Goal: Task Accomplishment & Management: Complete application form

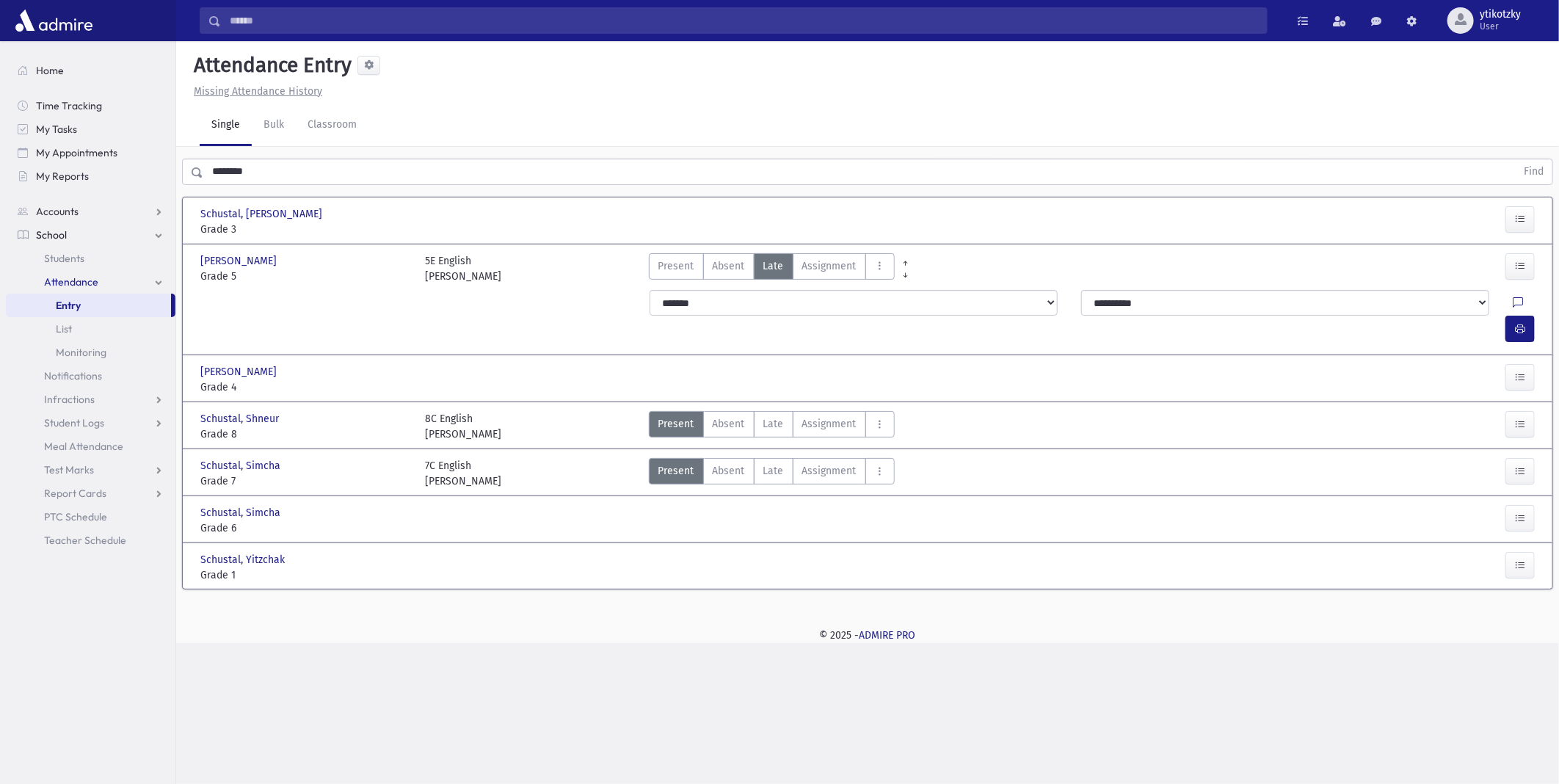
click at [251, 164] on input "********" at bounding box center [860, 171] width 1313 height 26
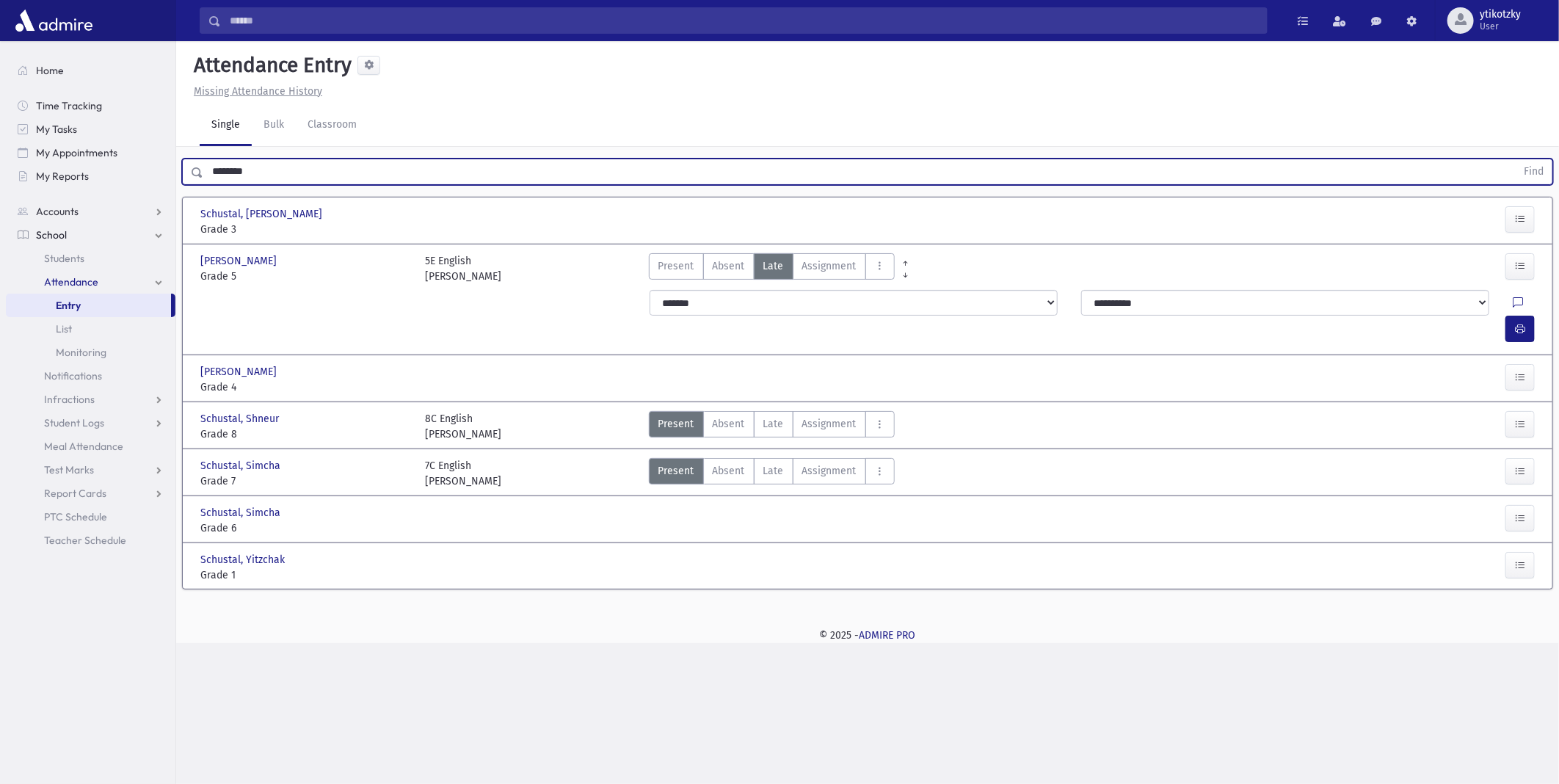
click at [1515, 159] on button "Find" at bounding box center [1534, 171] width 38 height 25
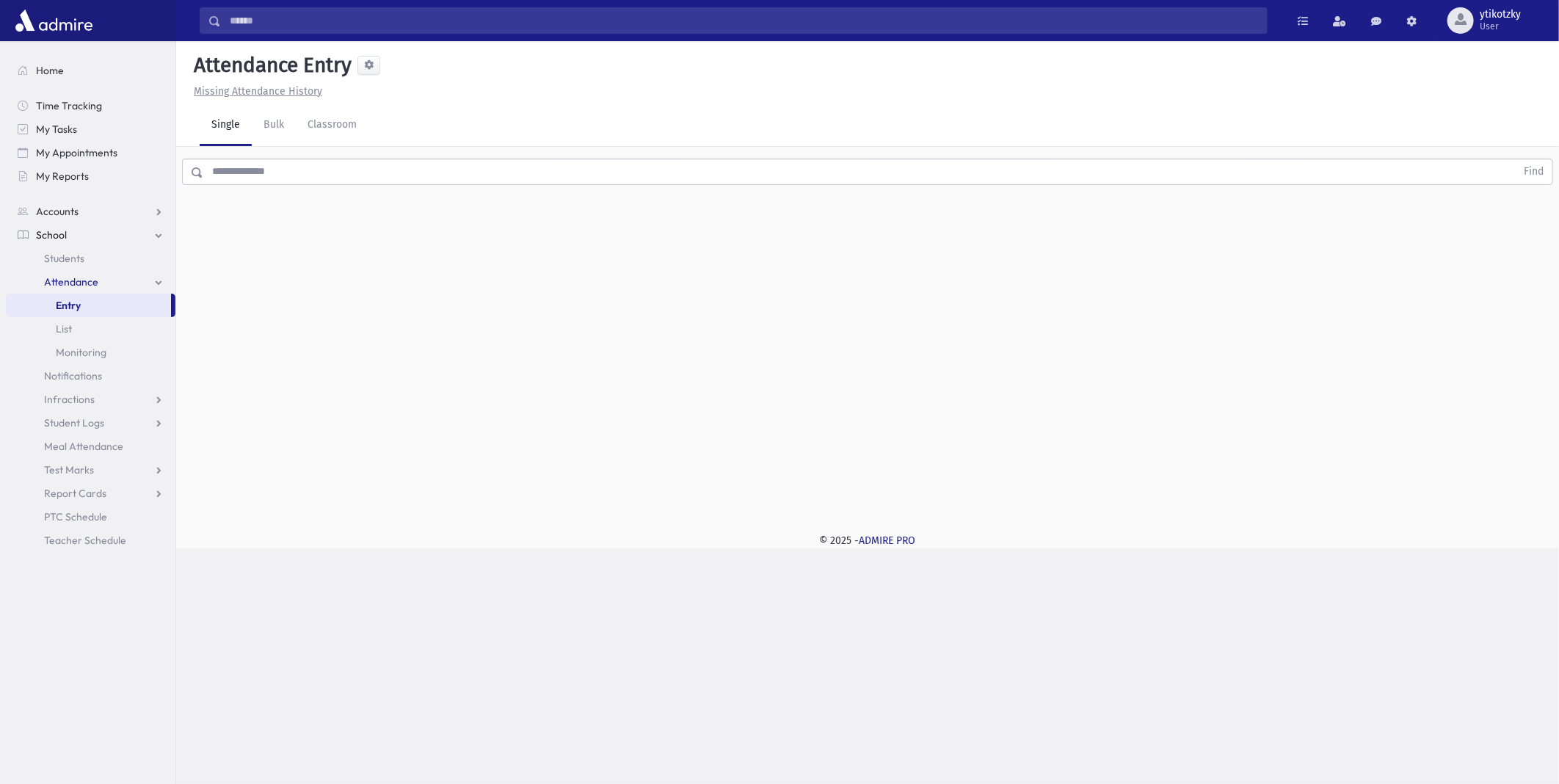
click at [307, 188] on div "Find" at bounding box center [868, 169] width 1383 height 44
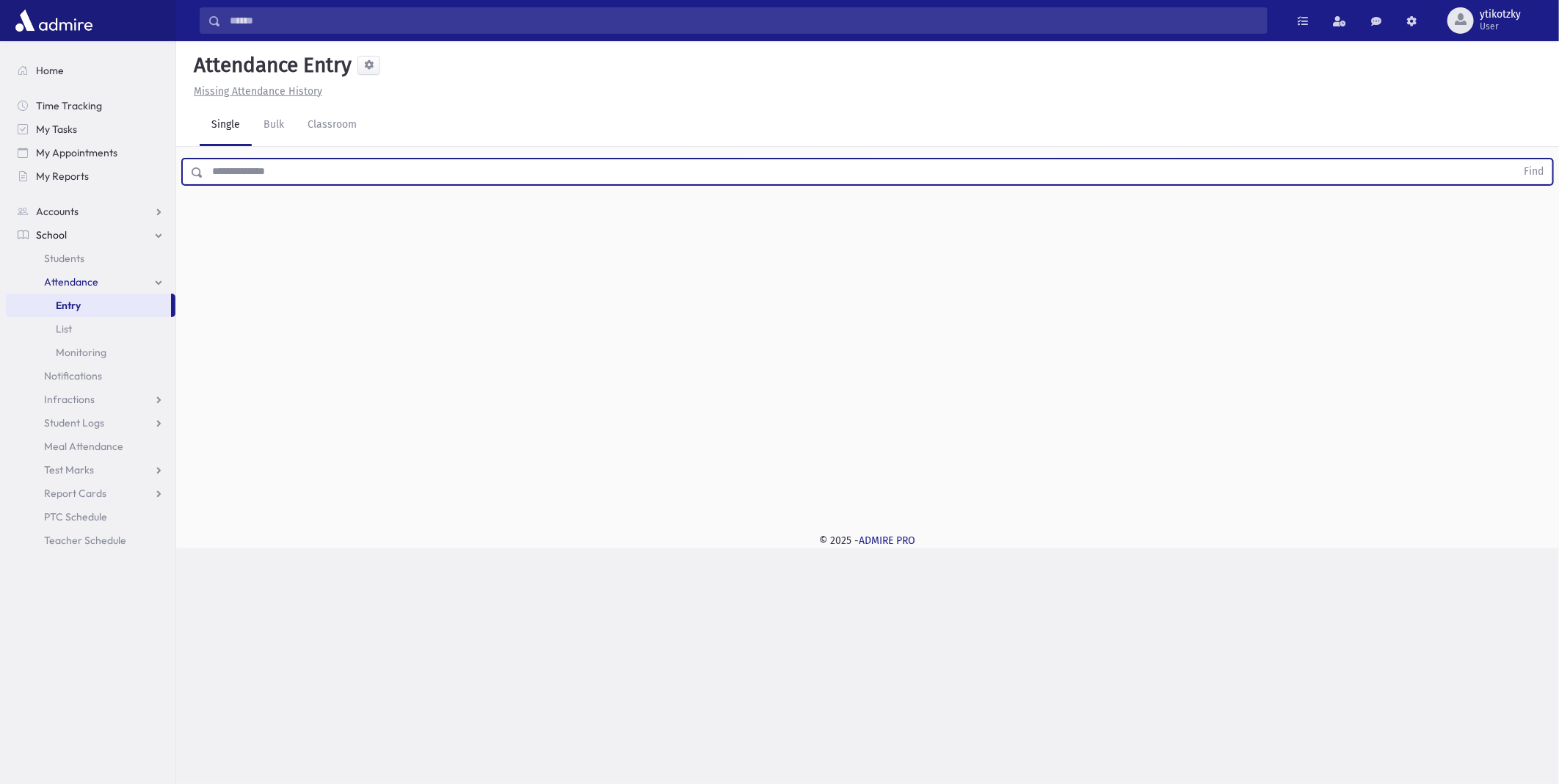
click at [315, 180] on input "text" at bounding box center [860, 171] width 1313 height 26
click at [1515, 159] on button "Find" at bounding box center [1534, 171] width 38 height 25
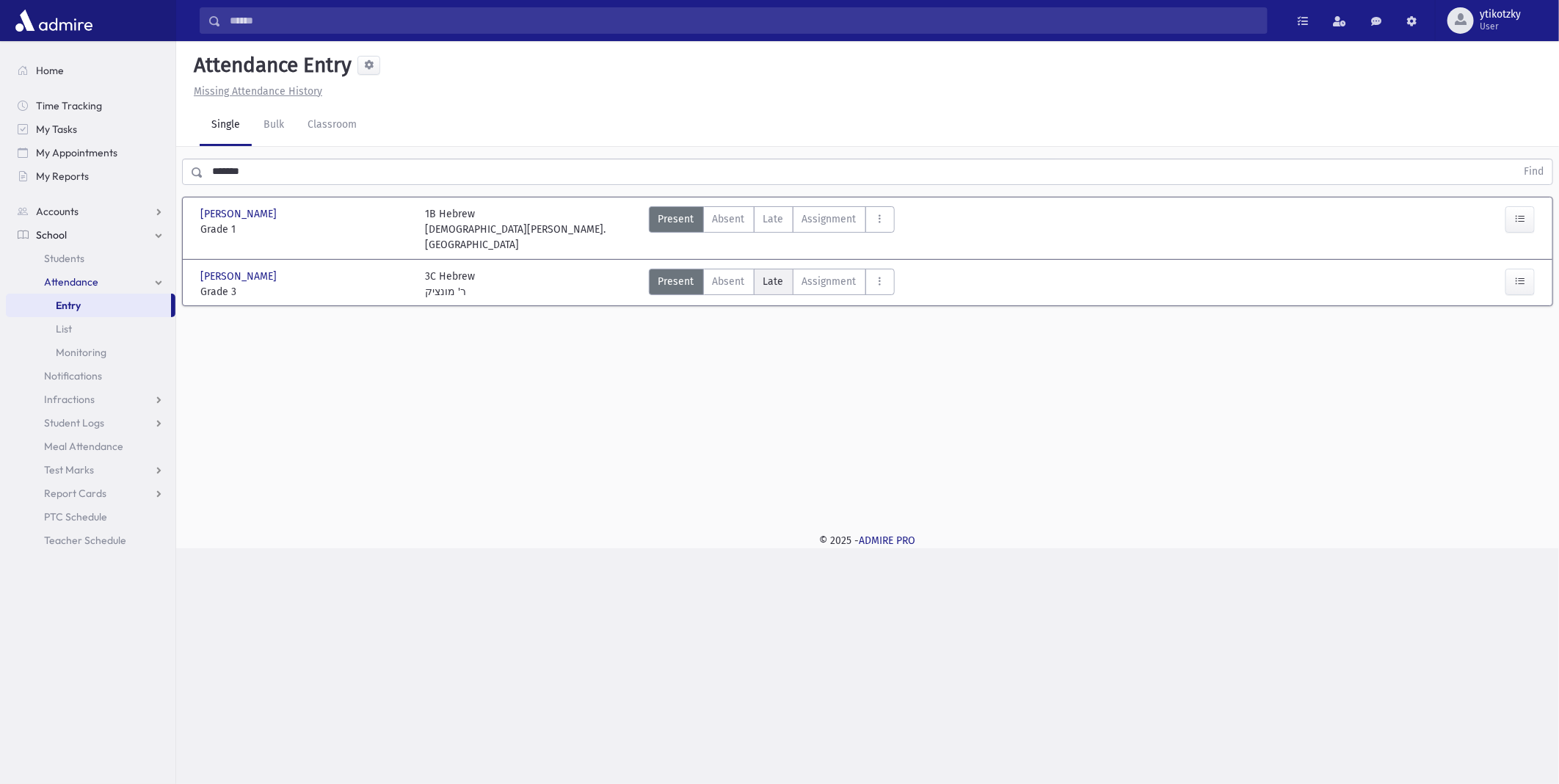
click at [771, 274] on span "Late" at bounding box center [773, 282] width 20 height 16
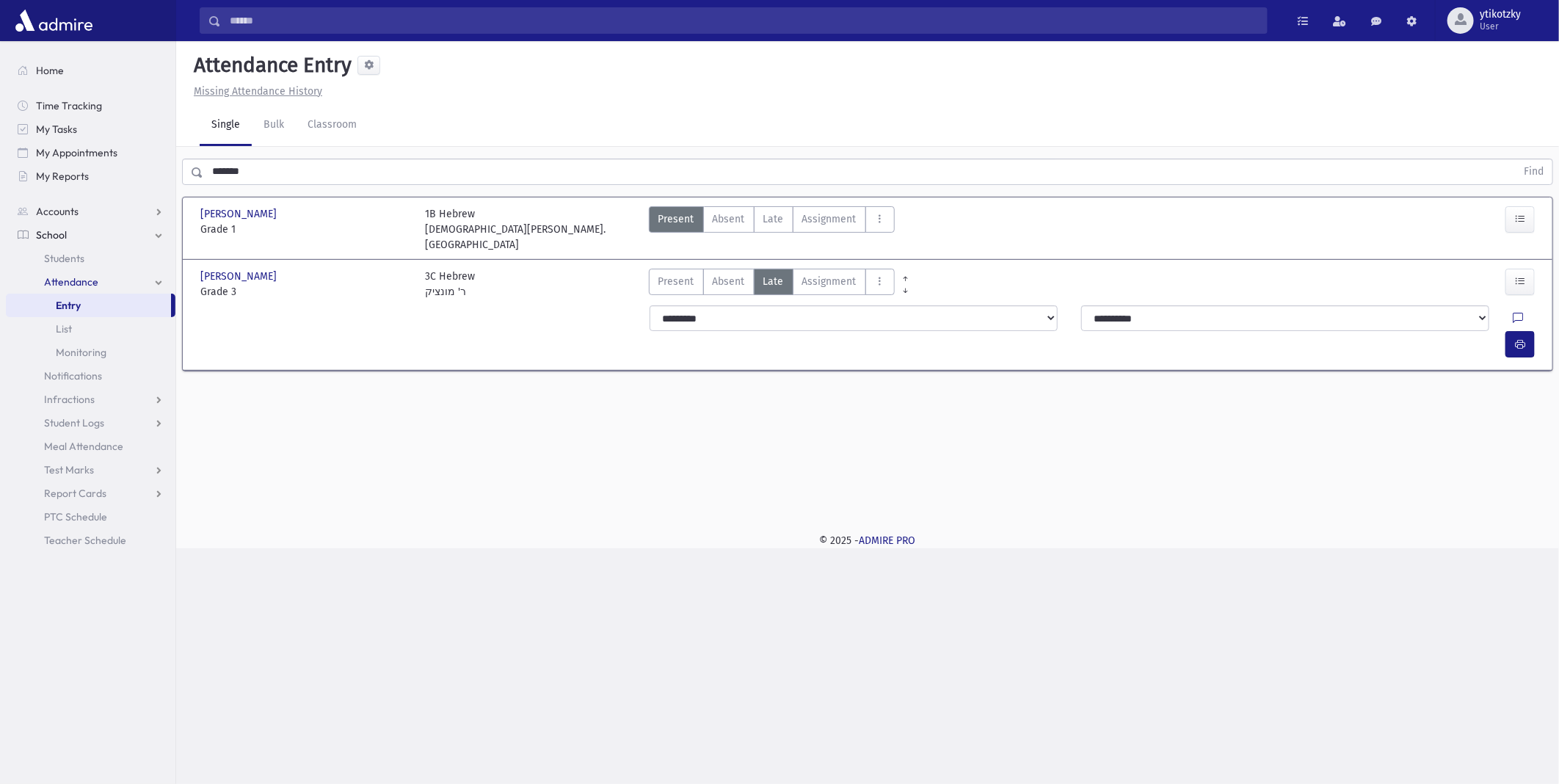
click at [1545, 300] on div "**********" at bounding box center [1094, 332] width 907 height 65
click at [1518, 339] on icon "button" at bounding box center [1521, 345] width 11 height 13
click at [5, 160] on div "Search Results All Accounts" at bounding box center [780, 392] width 1559 height 784
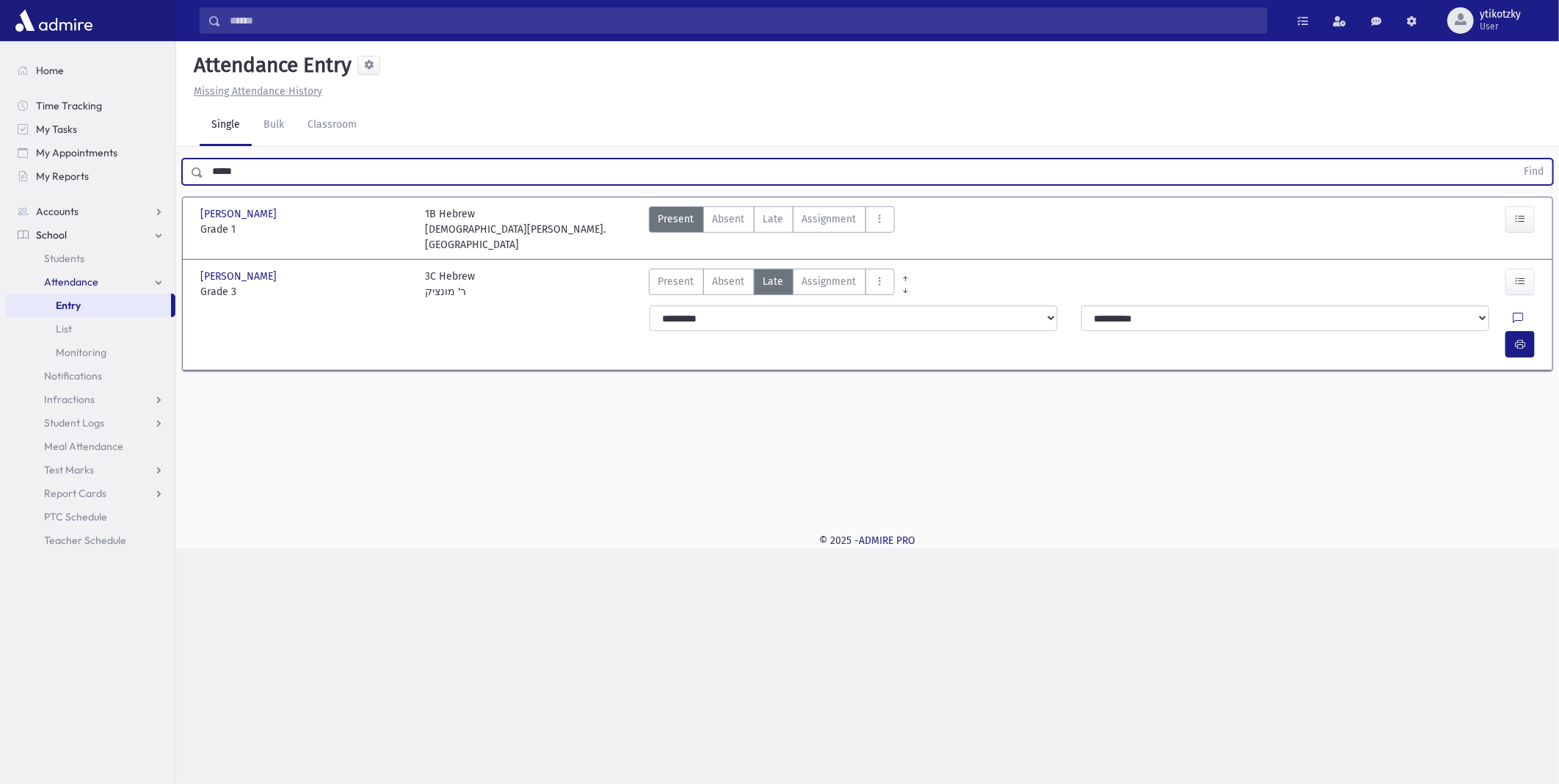
click at [1515, 159] on button "Find" at bounding box center [1534, 171] width 38 height 25
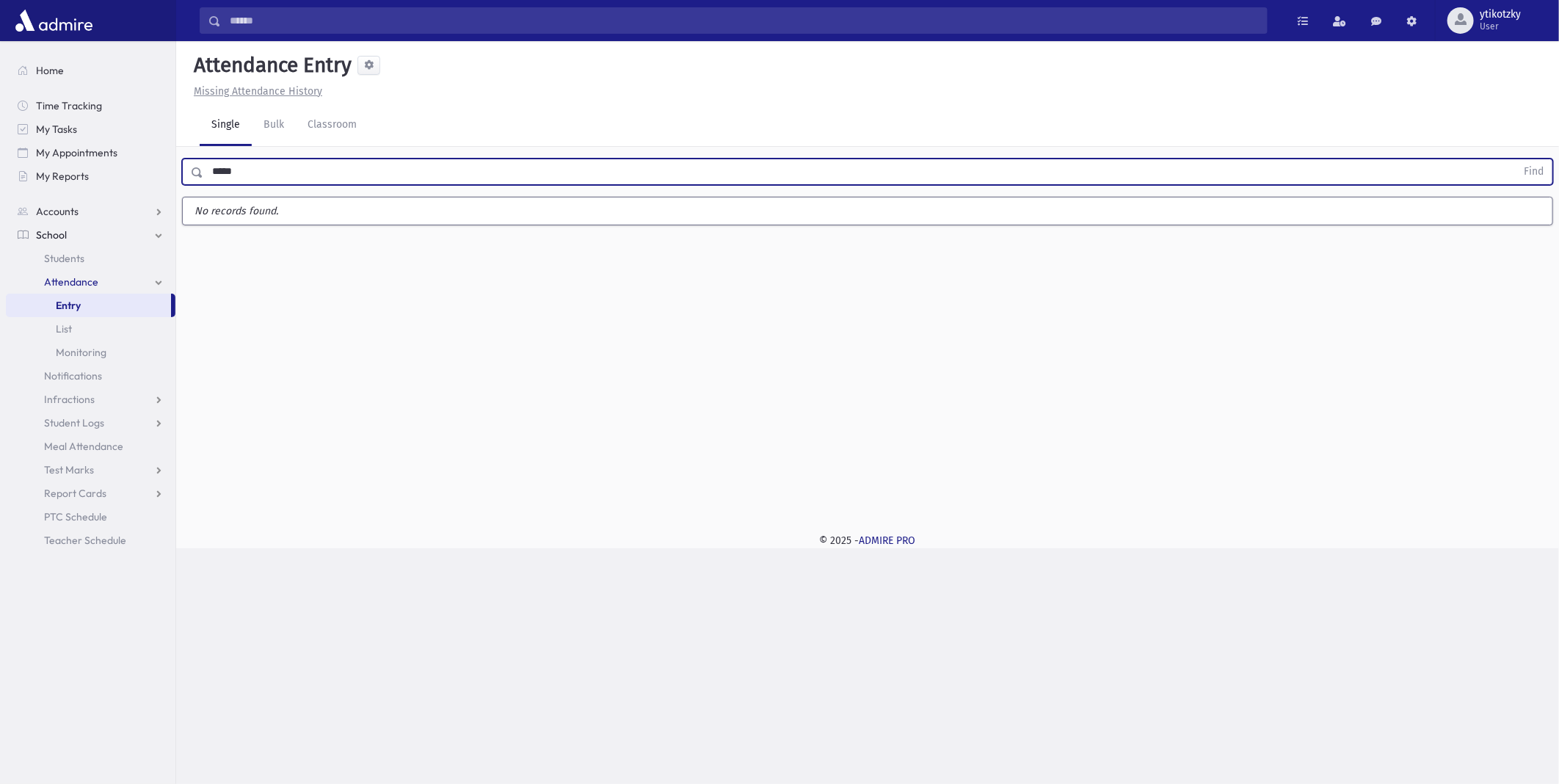
click at [1515, 159] on button "Find" at bounding box center [1534, 171] width 38 height 25
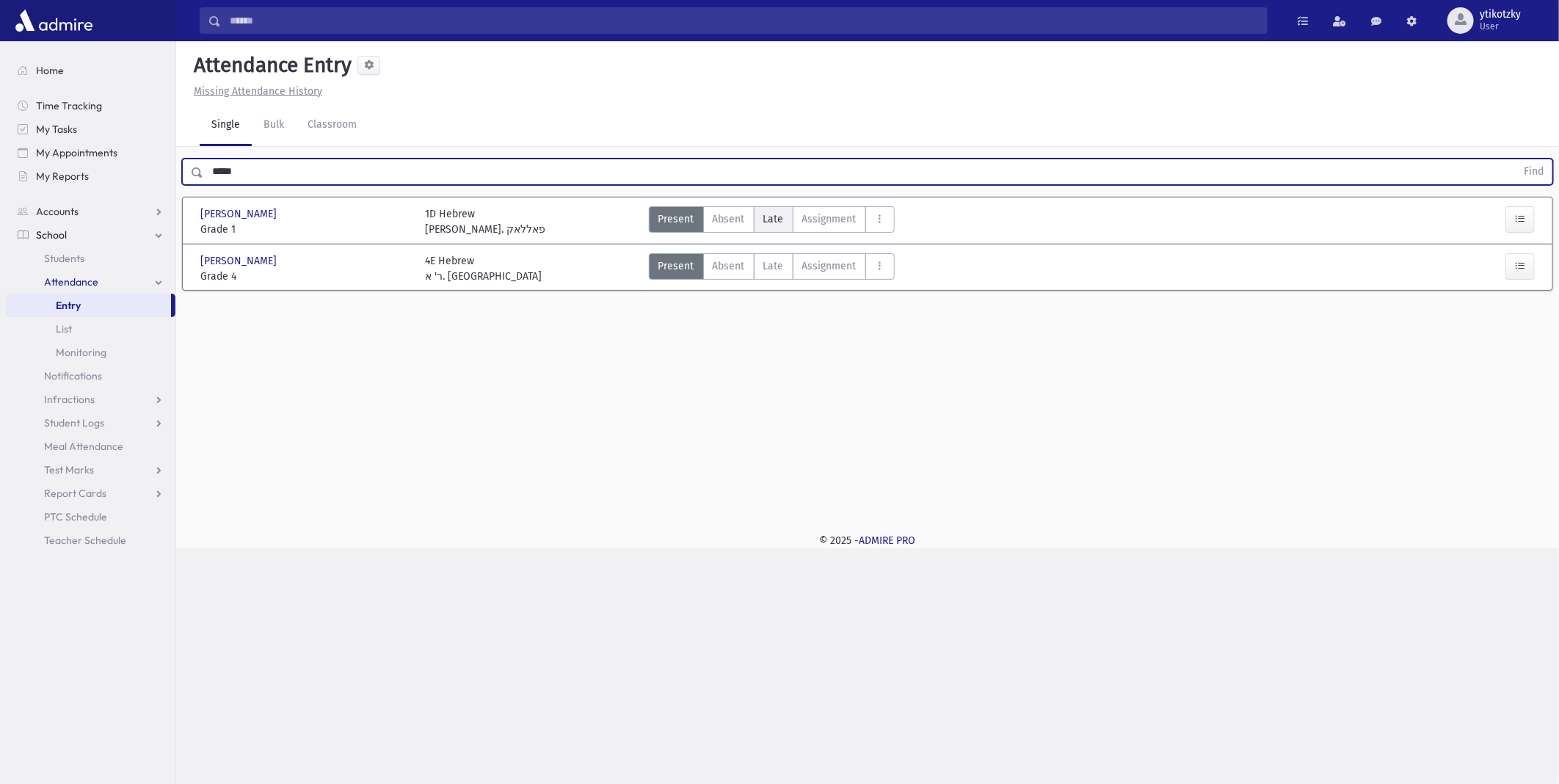
click at [772, 218] on span "Late" at bounding box center [773, 219] width 20 height 16
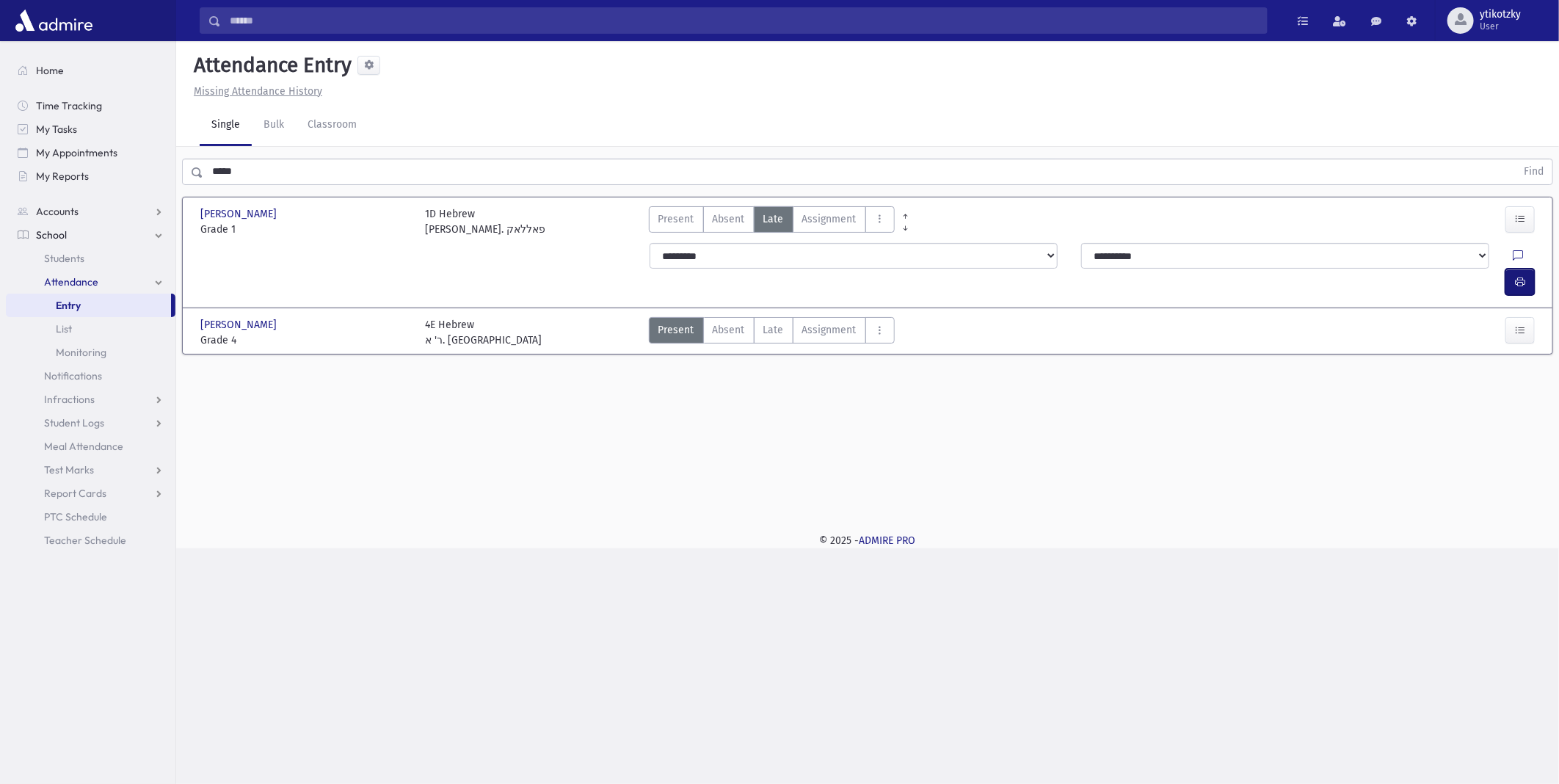
click at [1527, 269] on button "button" at bounding box center [1520, 282] width 29 height 26
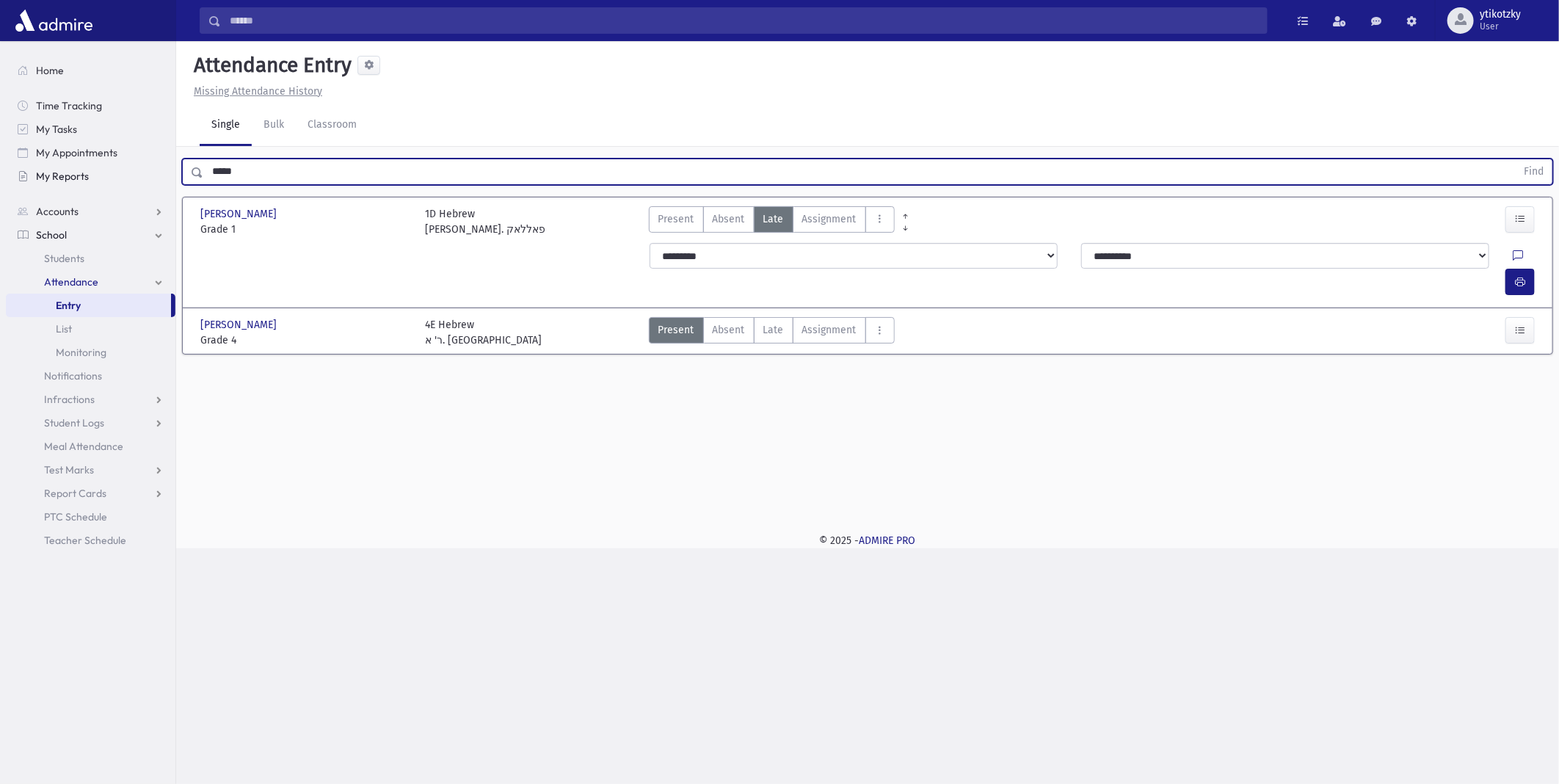
drag, startPoint x: 225, startPoint y: 170, endPoint x: 154, endPoint y: 167, distance: 71.1
click at [152, 169] on div "Search Results All Accounts" at bounding box center [780, 392] width 1559 height 784
click at [1515, 159] on button "Find" at bounding box center [1534, 171] width 38 height 25
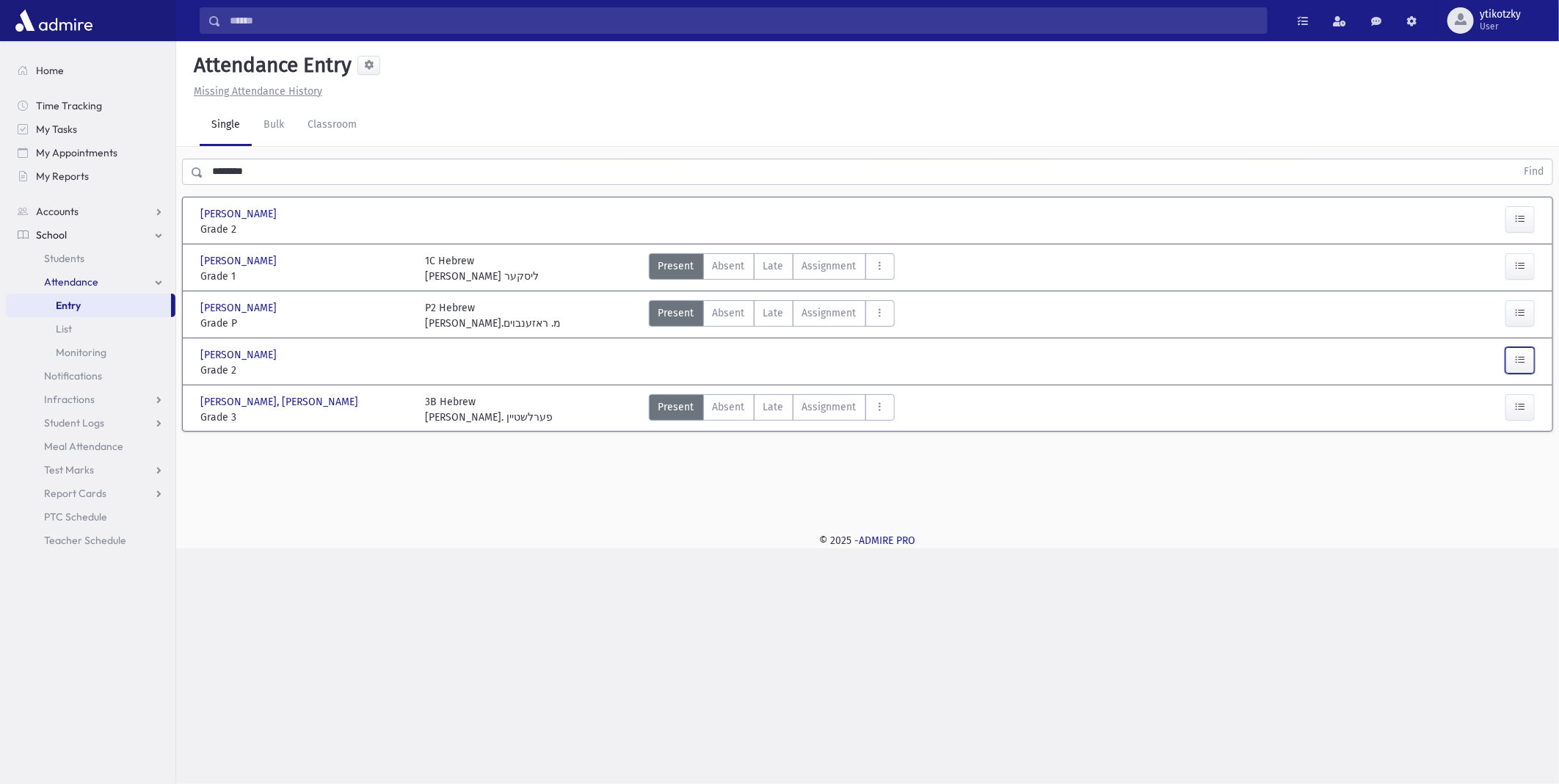
drag, startPoint x: 1515, startPoint y: 356, endPoint x: 1425, endPoint y: 342, distance: 91.1
click at [1514, 356] on button "button" at bounding box center [1520, 360] width 29 height 26
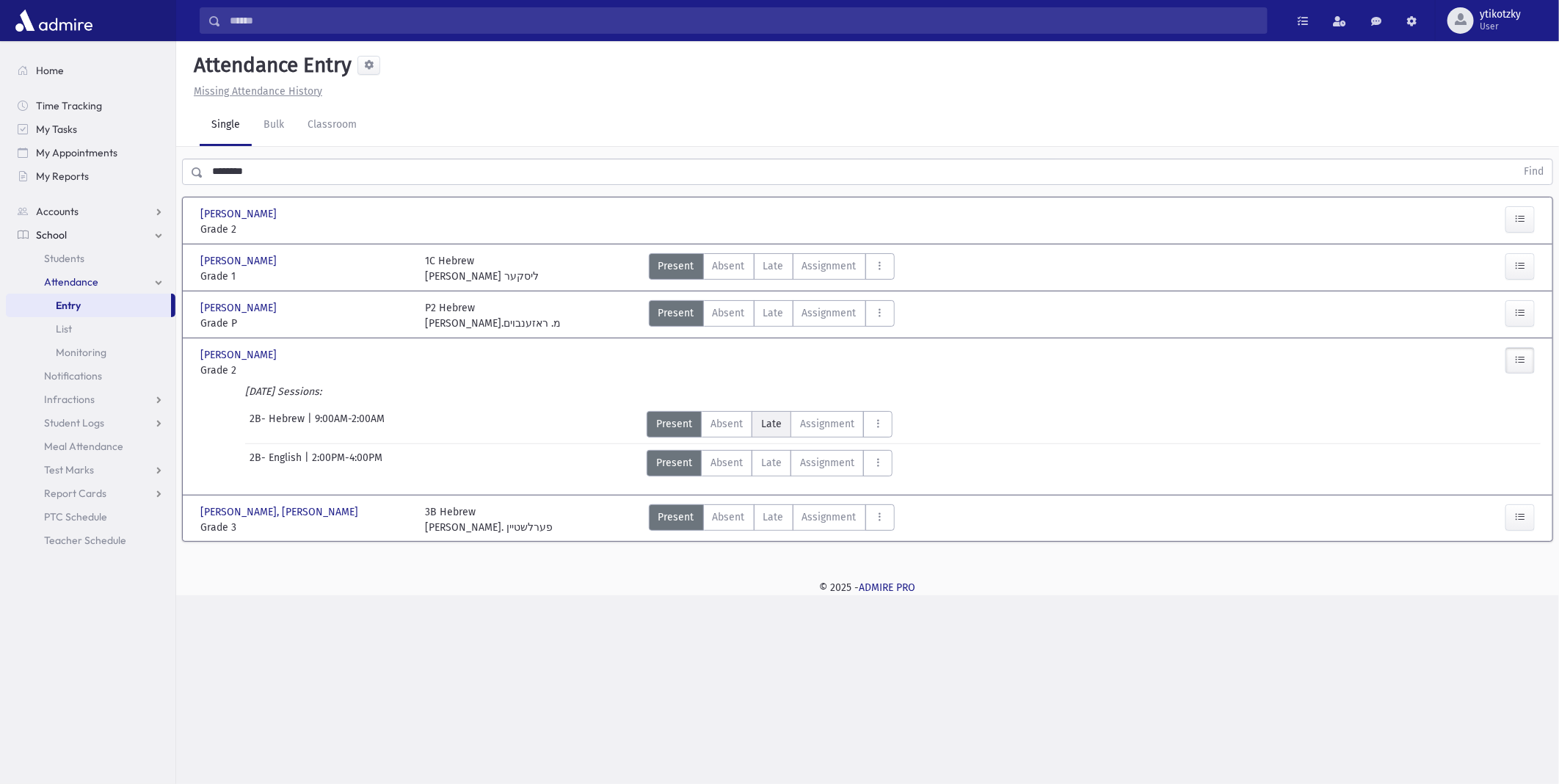
click at [764, 422] on span "Late" at bounding box center [771, 424] width 20 height 16
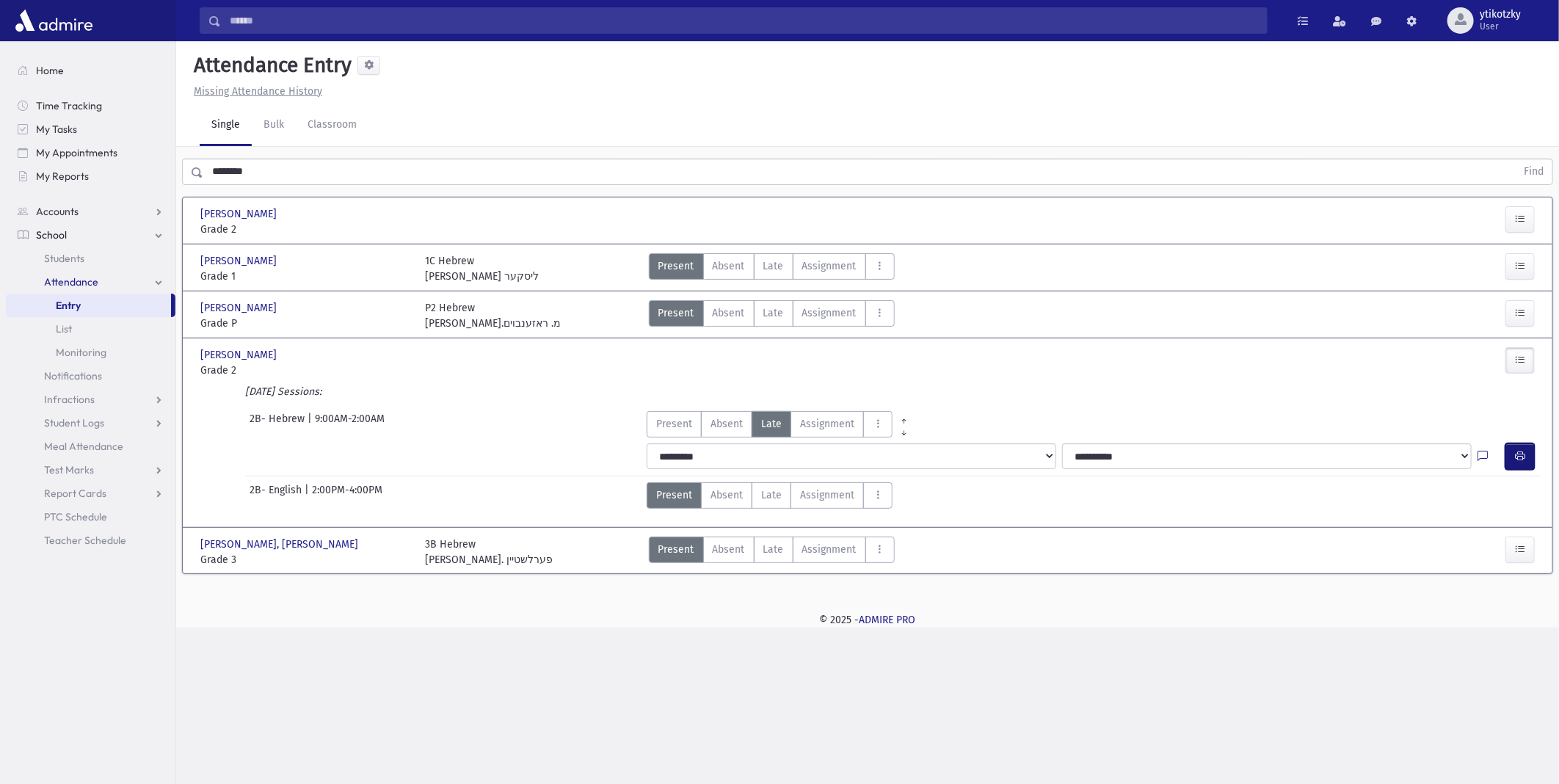
click at [1522, 451] on icon "button" at bounding box center [1521, 456] width 11 height 13
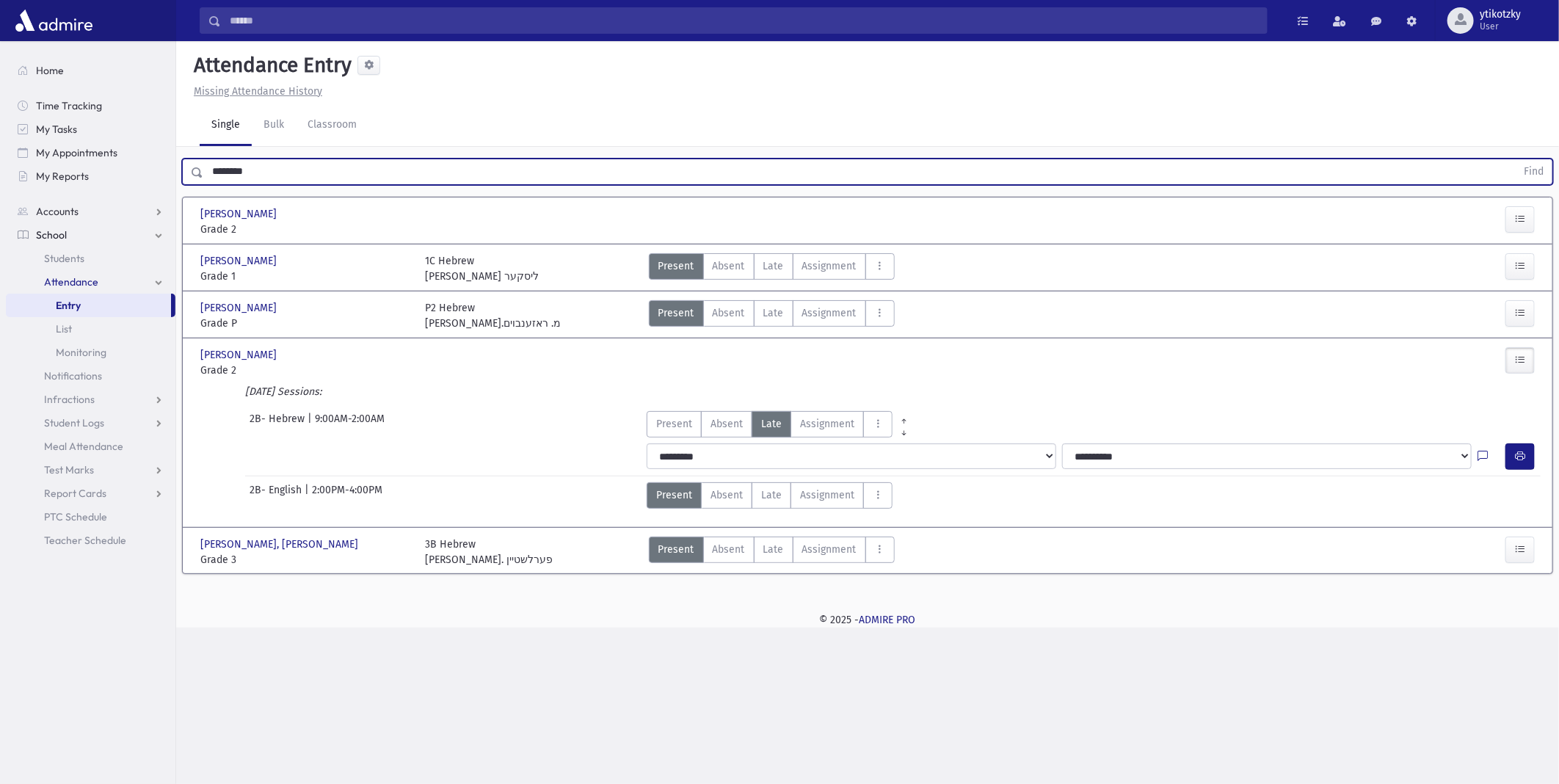
drag, startPoint x: 333, startPoint y: 163, endPoint x: 196, endPoint y: 163, distance: 137.0
click at [196, 163] on div "******** Find" at bounding box center [867, 171] width 1371 height 26
click at [1515, 159] on button "Find" at bounding box center [1534, 171] width 38 height 25
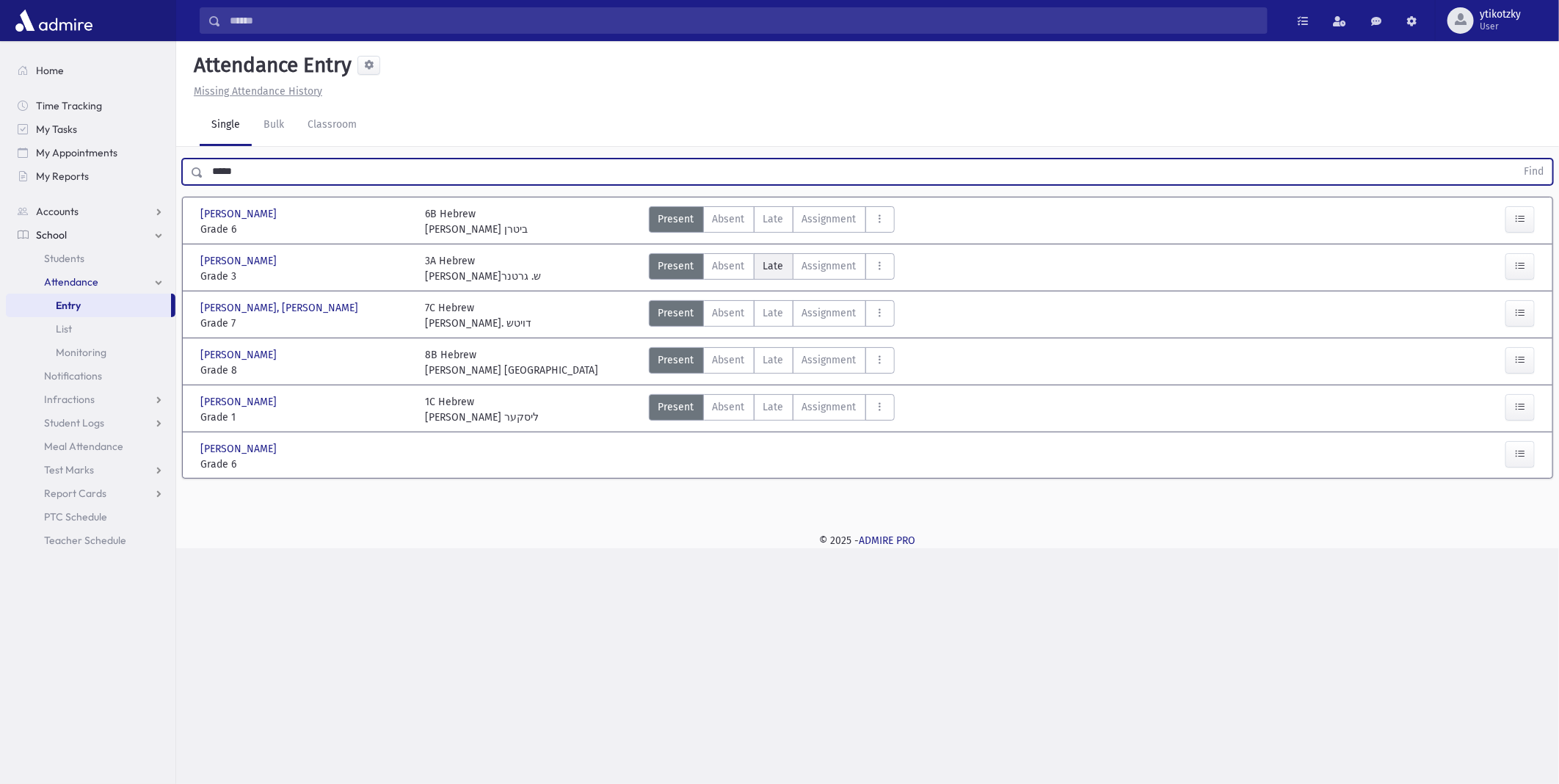
drag, startPoint x: 773, startPoint y: 277, endPoint x: 790, endPoint y: 276, distance: 17.0
click at [776, 277] on label "Late Late" at bounding box center [773, 266] width 40 height 26
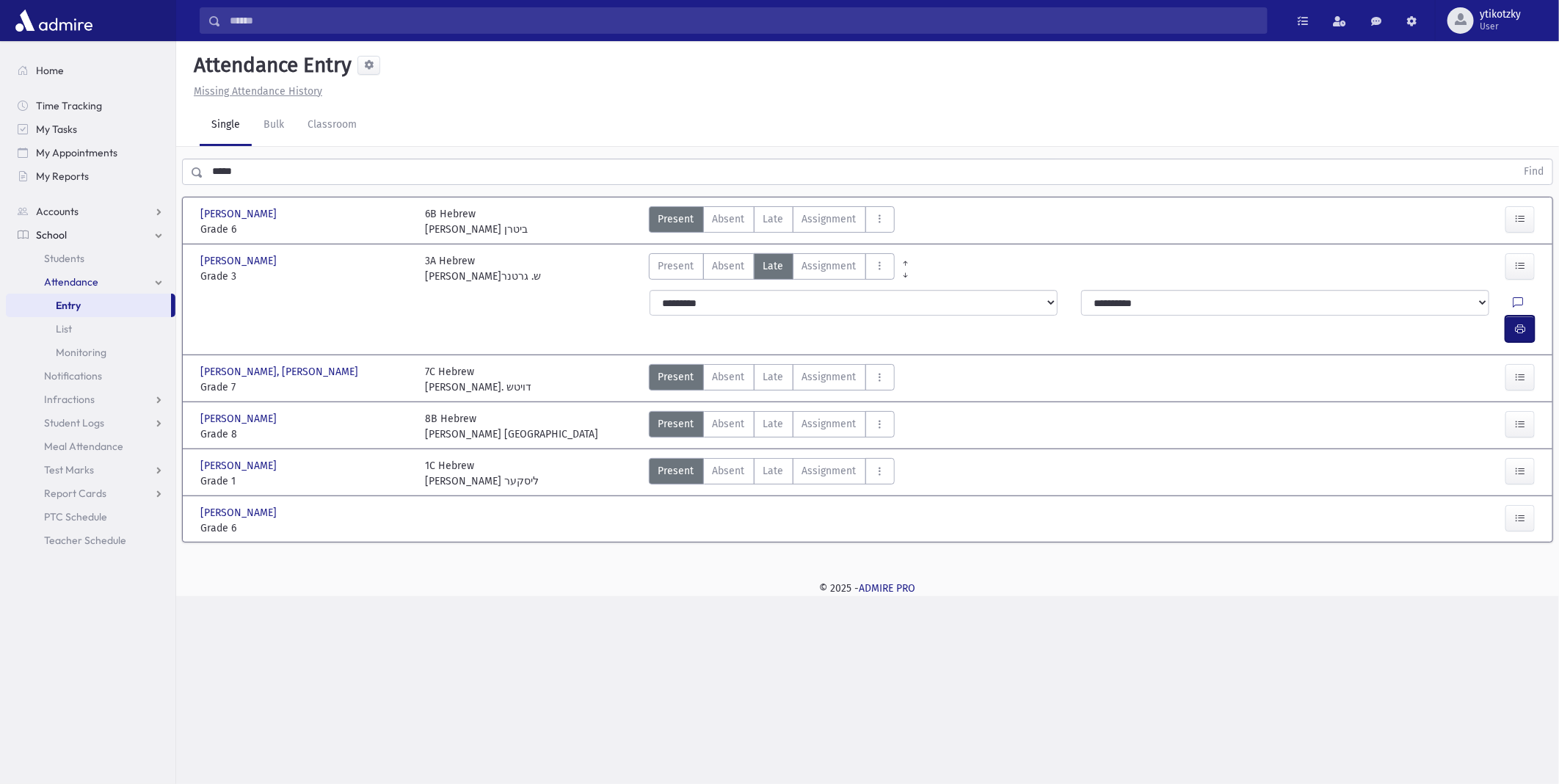
click at [1513, 315] on button "button" at bounding box center [1520, 328] width 29 height 26
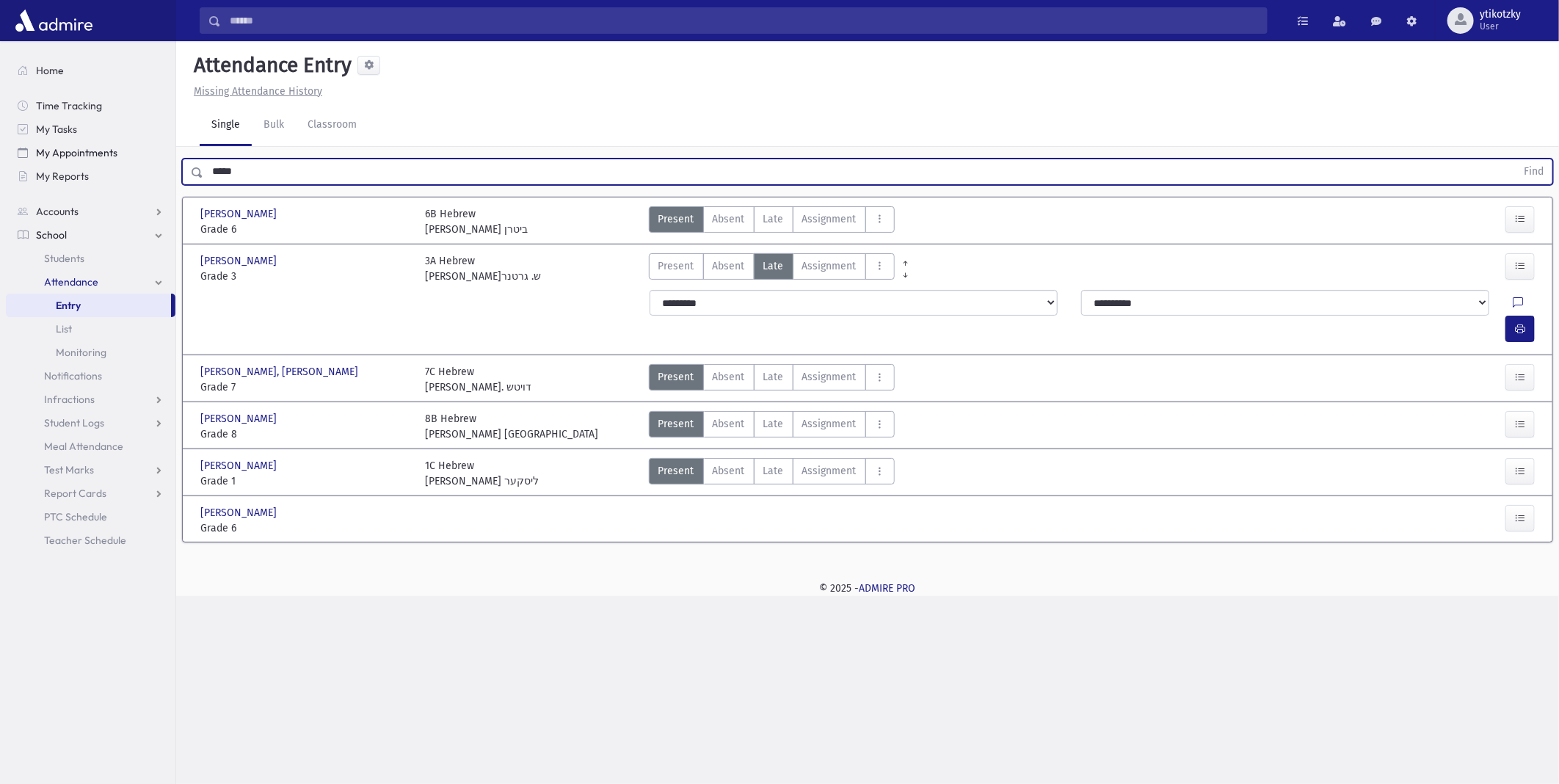
drag, startPoint x: 238, startPoint y: 173, endPoint x: 53, endPoint y: 141, distance: 187.7
click at [53, 157] on div "Search Results All Accounts" at bounding box center [780, 392] width 1559 height 784
click at [1515, 159] on button "Find" at bounding box center [1534, 171] width 38 height 25
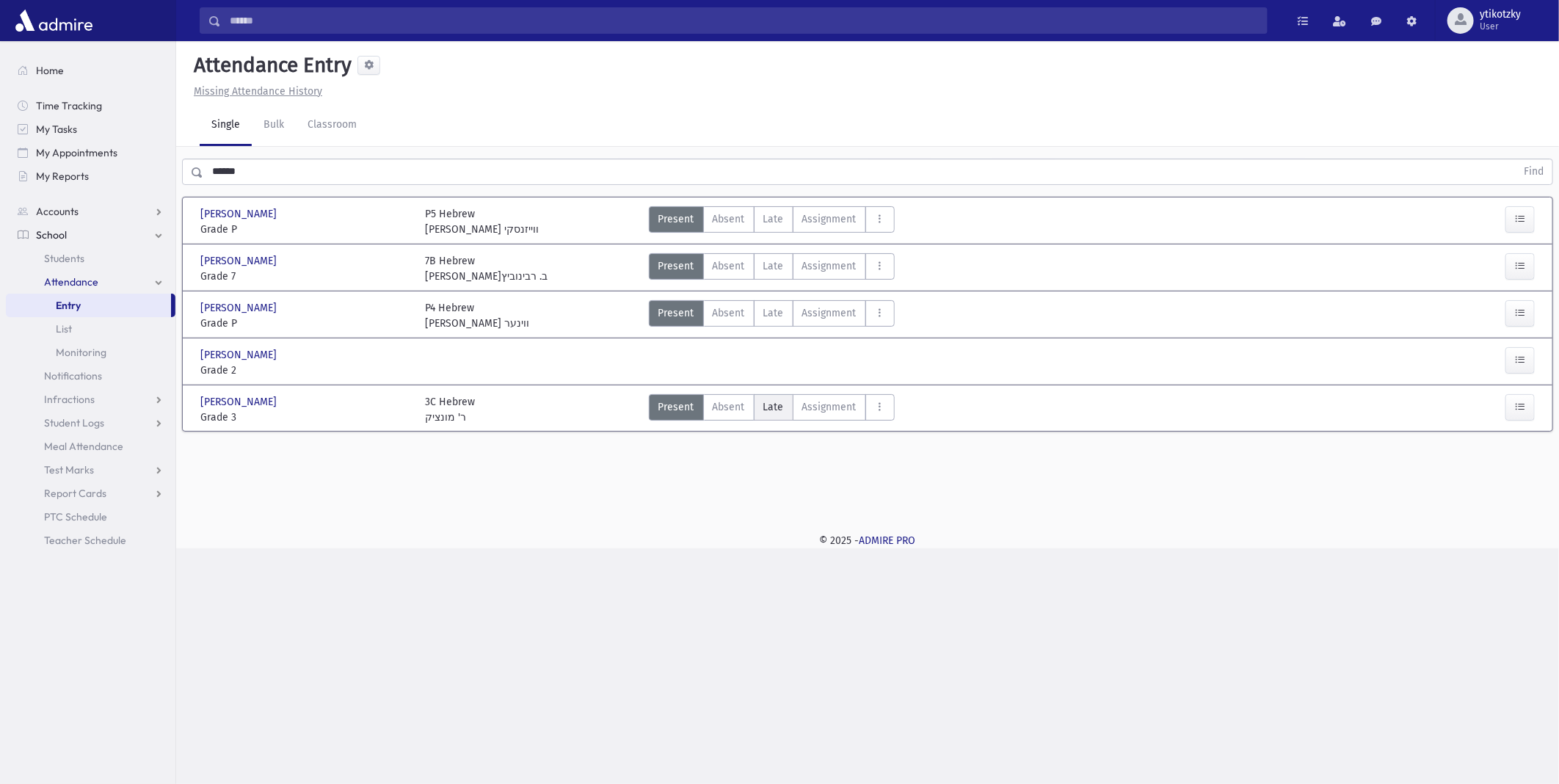
click at [773, 406] on span "Late" at bounding box center [773, 407] width 20 height 16
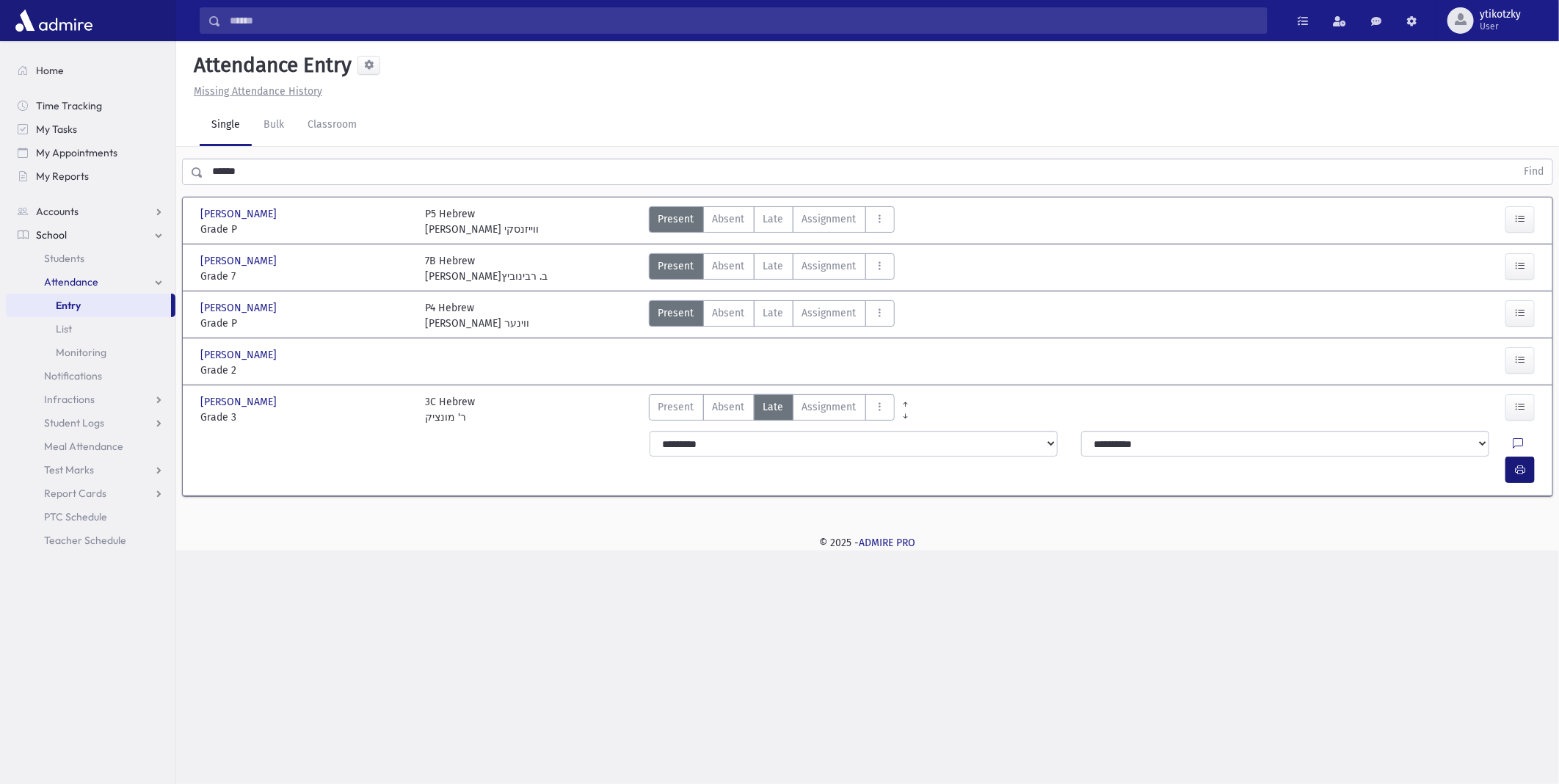
drag, startPoint x: 1527, startPoint y: 428, endPoint x: 1521, endPoint y: 450, distance: 22.8
click at [1521, 448] on div "**********" at bounding box center [1094, 457] width 907 height 65
click at [1521, 457] on button "button" at bounding box center [1520, 469] width 29 height 26
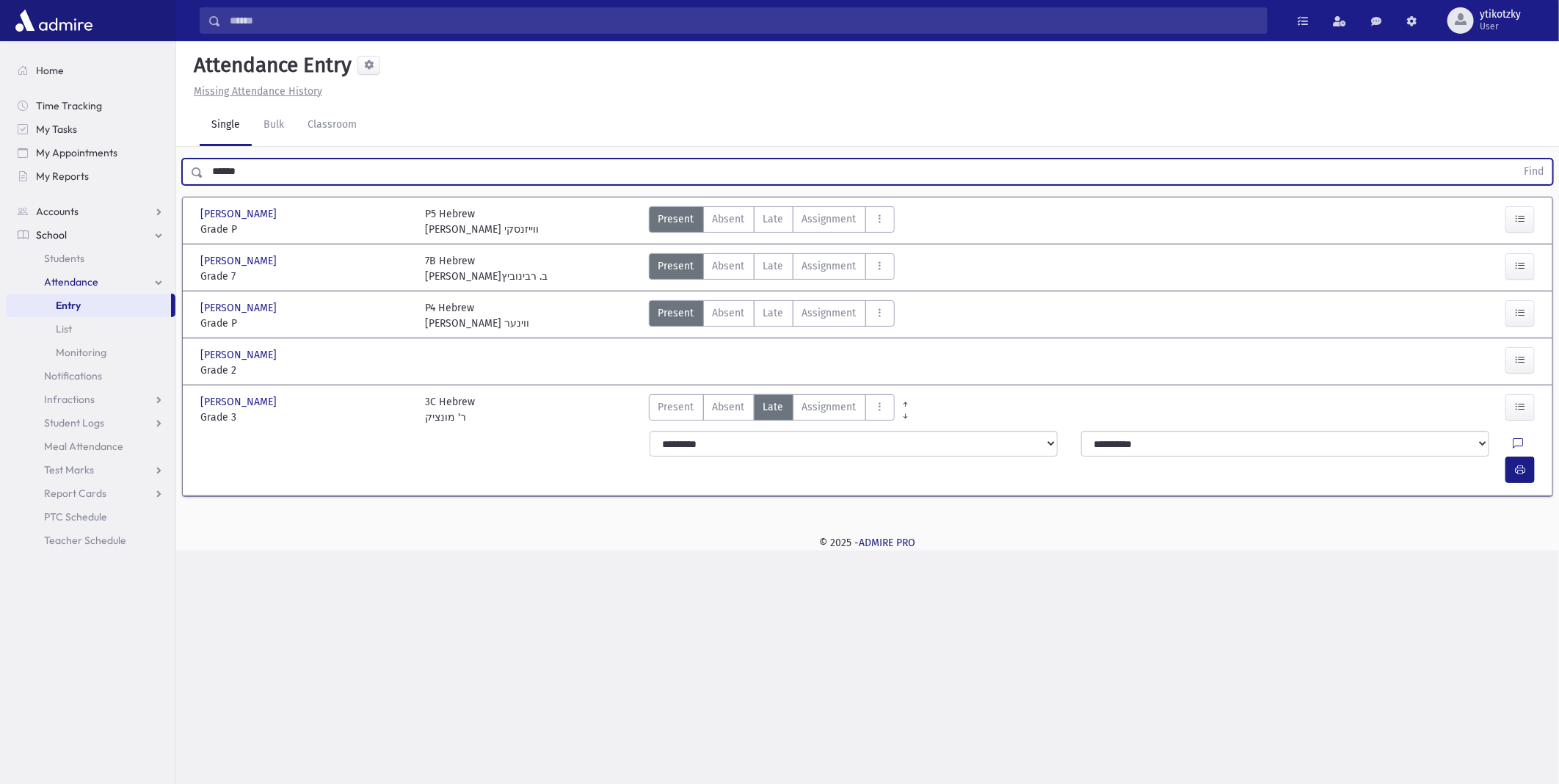
drag, startPoint x: 179, startPoint y: 129, endPoint x: -4, endPoint y: 84, distance: 188.5
click at [0, 84] on html "Search Results All Accounts Students" at bounding box center [780, 392] width 1559 height 784
click at [1515, 159] on button "Find" at bounding box center [1534, 171] width 38 height 25
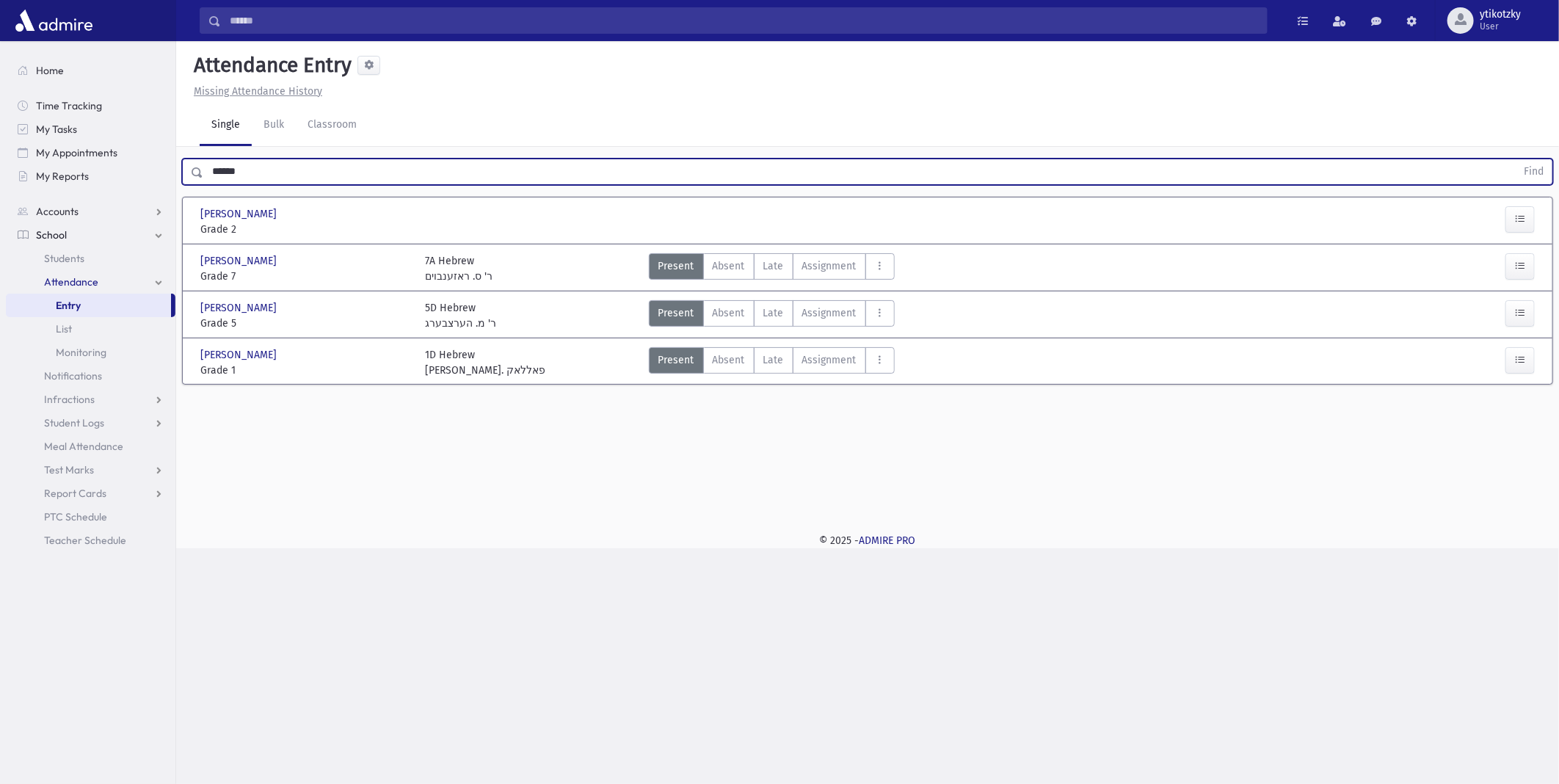
click at [1532, 240] on div "Kirsch, Dovid Kirsch, Dovid Grade 2 Grade 2 Present P Absent A Late Late C" at bounding box center [867, 220] width 1346 height 46
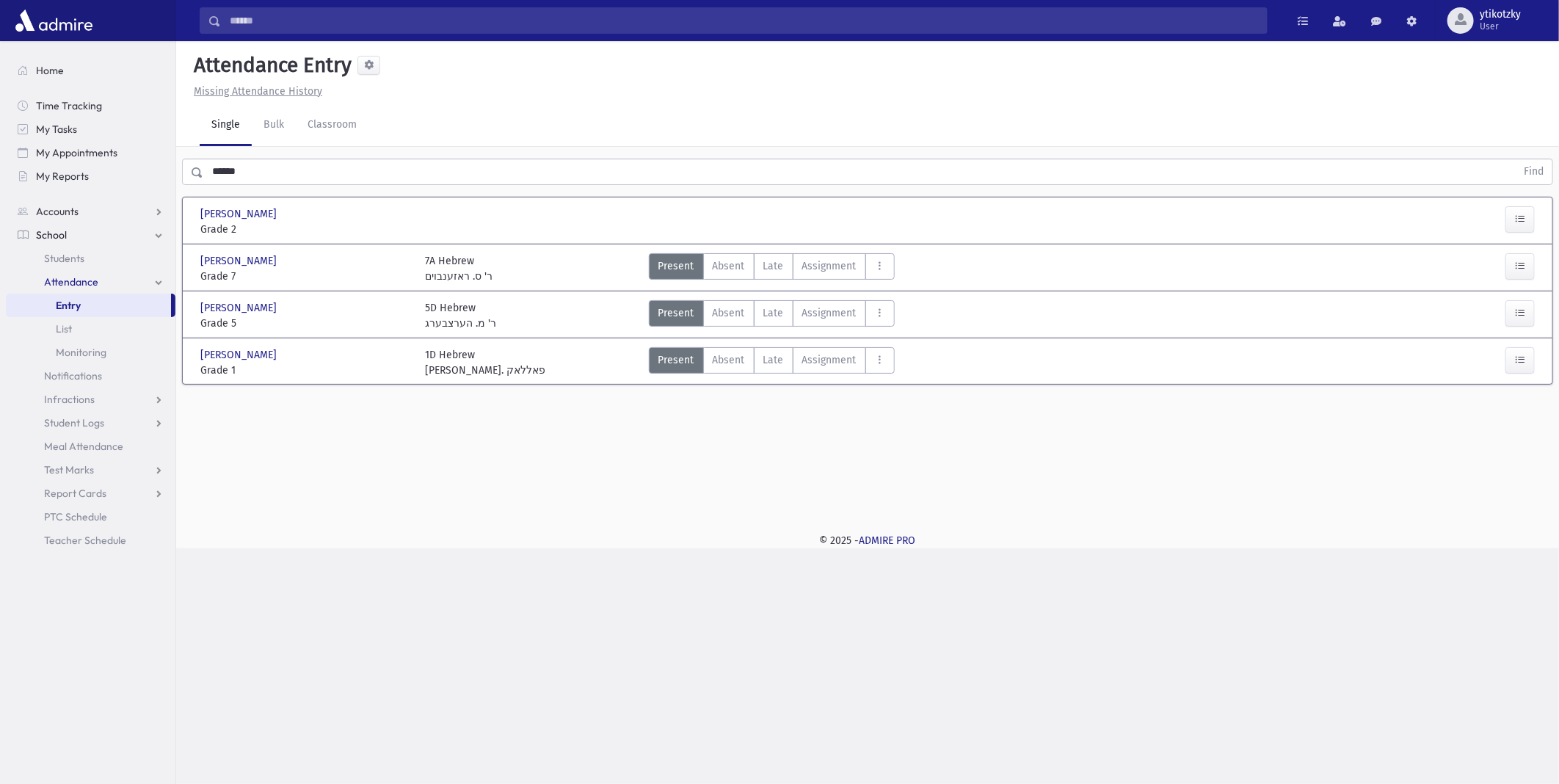
click at [1532, 231] on div at bounding box center [1520, 222] width 29 height 31
click at [1530, 228] on button "button" at bounding box center [1520, 219] width 29 height 26
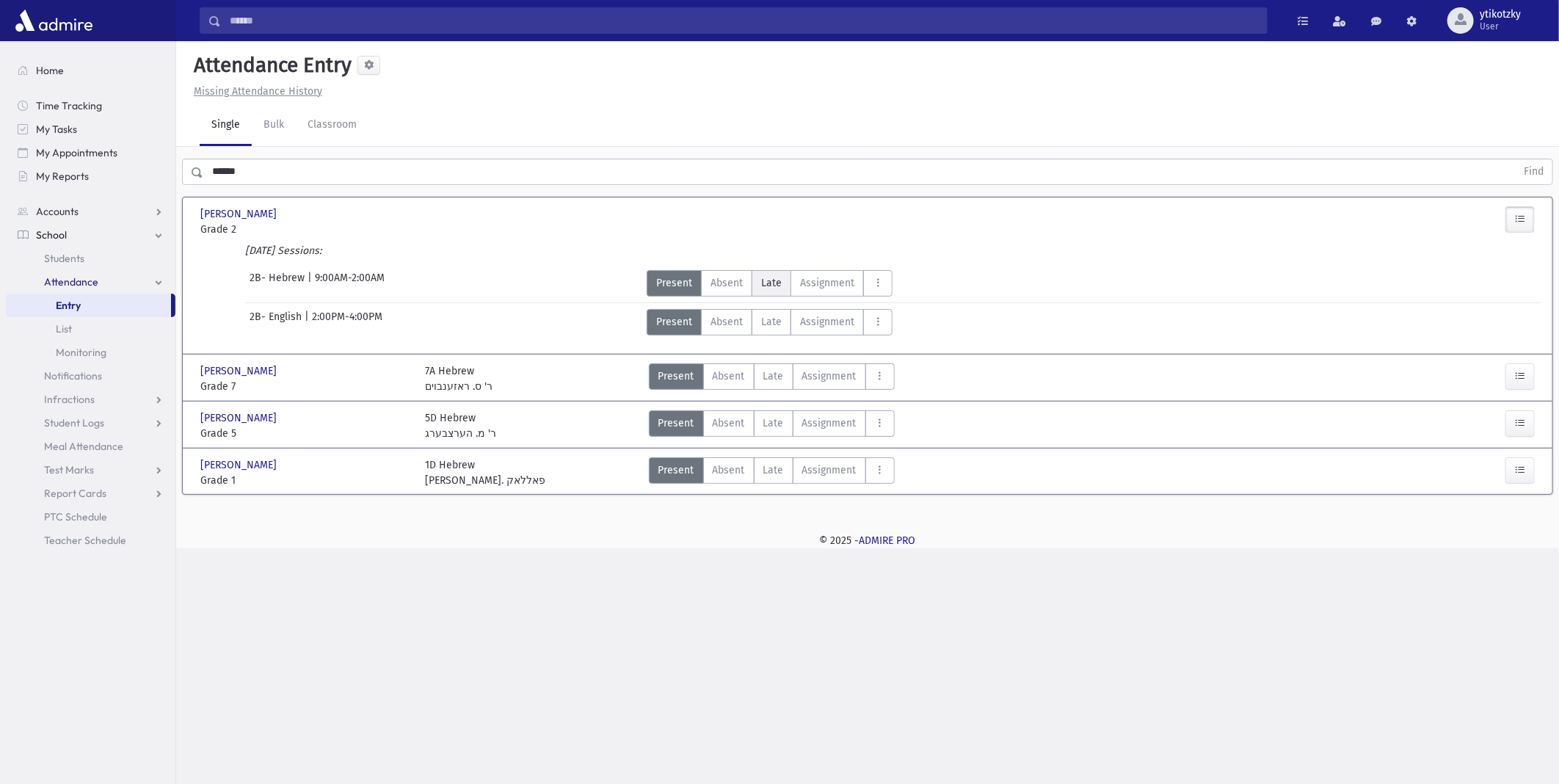
click at [784, 282] on label "Late Late" at bounding box center [771, 283] width 40 height 26
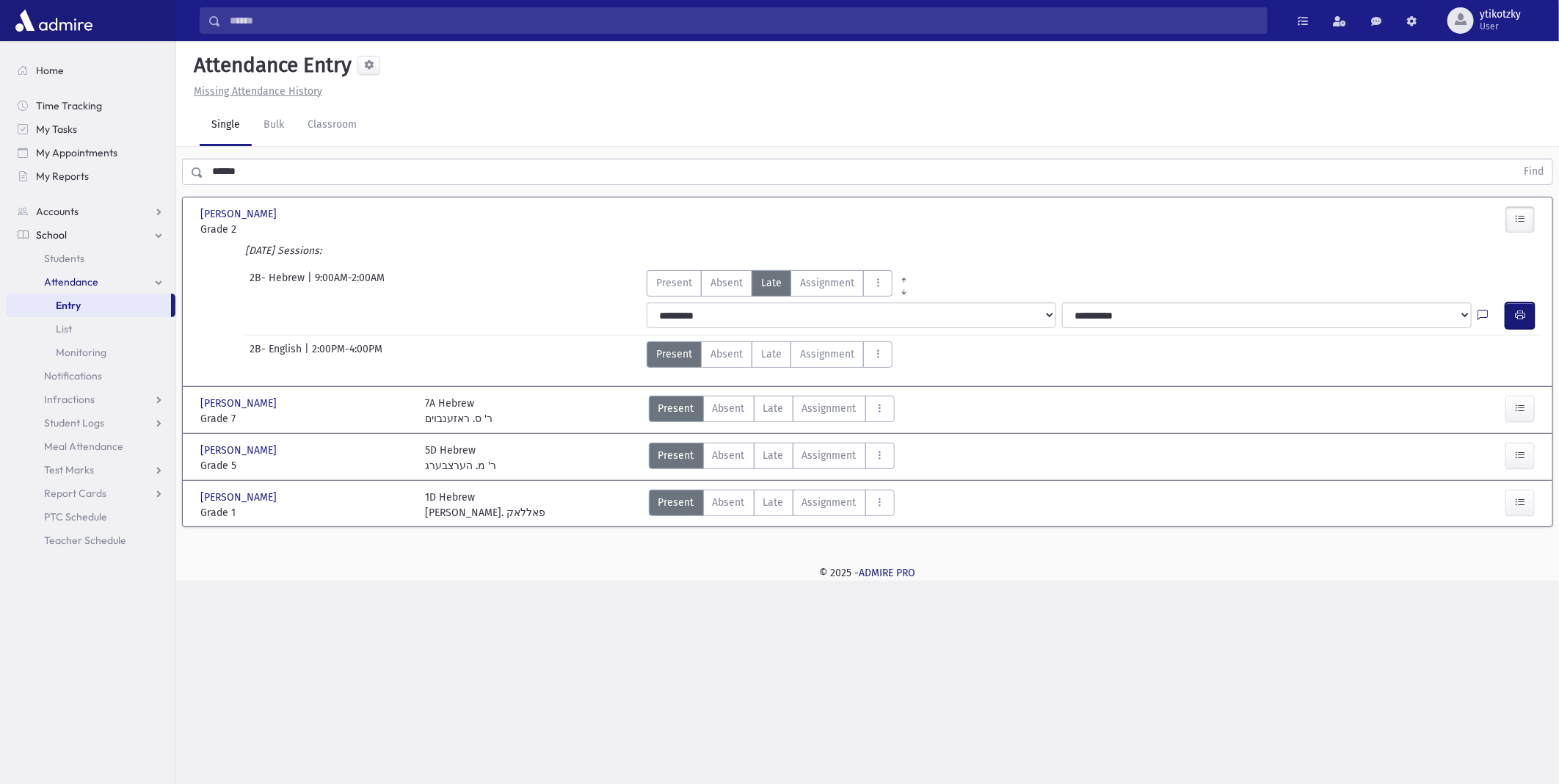
click at [1522, 311] on icon "button" at bounding box center [1521, 315] width 11 height 13
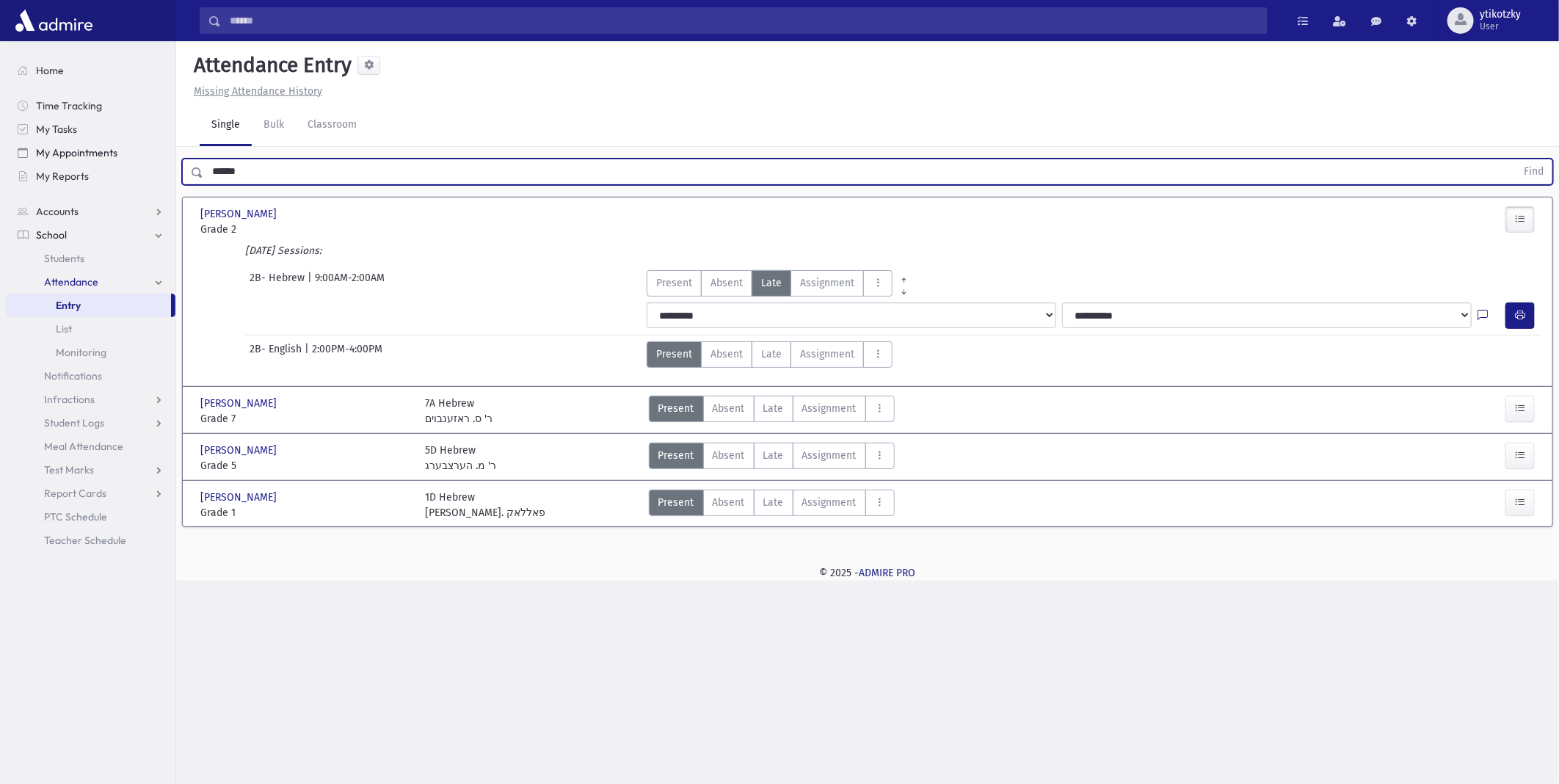
drag, startPoint x: 255, startPoint y: 171, endPoint x: 64, endPoint y: 135, distance: 194.4
click at [91, 152] on div "Search Results All Accounts" at bounding box center [780, 392] width 1559 height 784
click at [1515, 159] on button "Find" at bounding box center [1534, 171] width 38 height 25
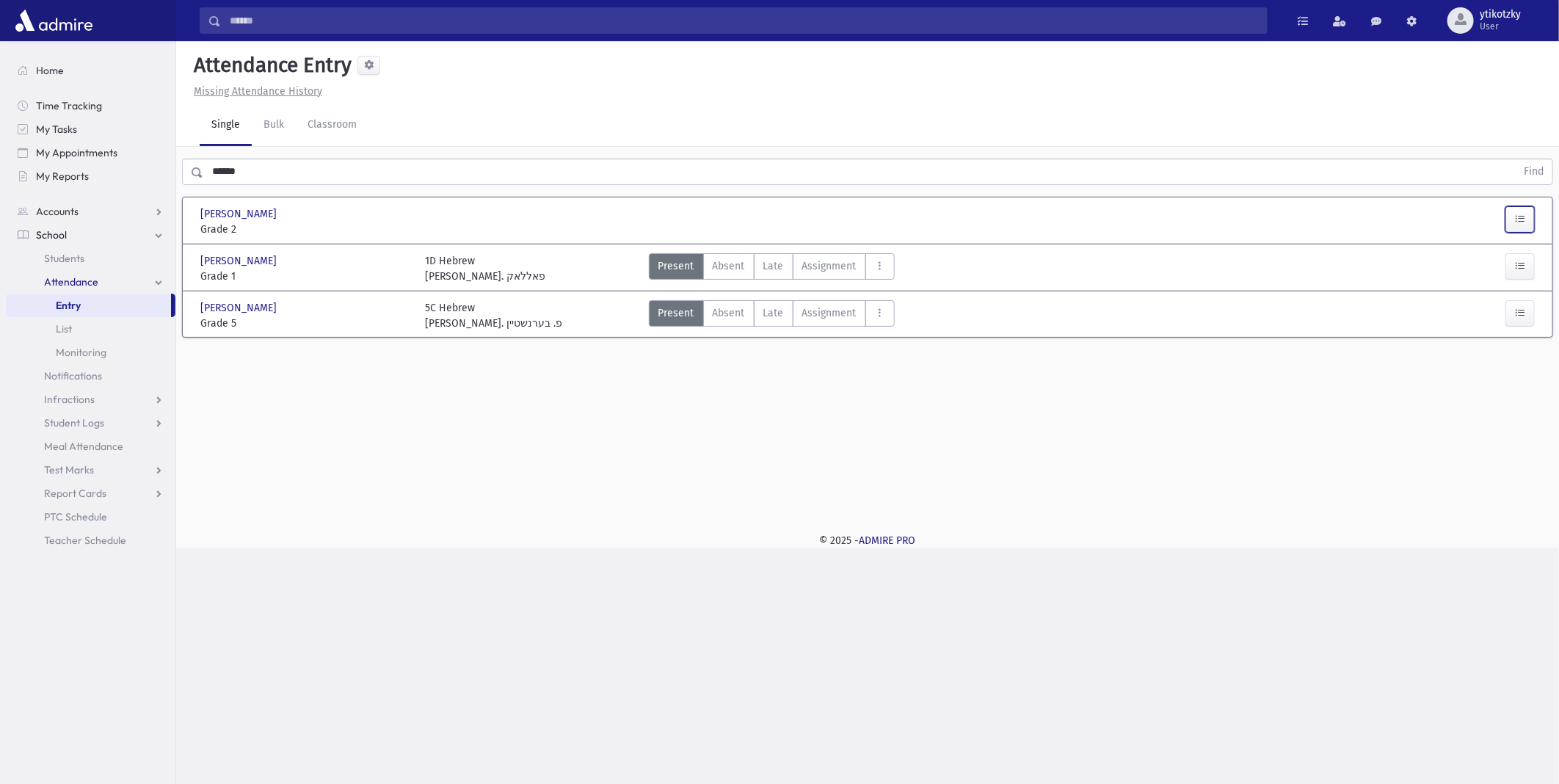
click at [1521, 228] on button "button" at bounding box center [1520, 219] width 29 height 26
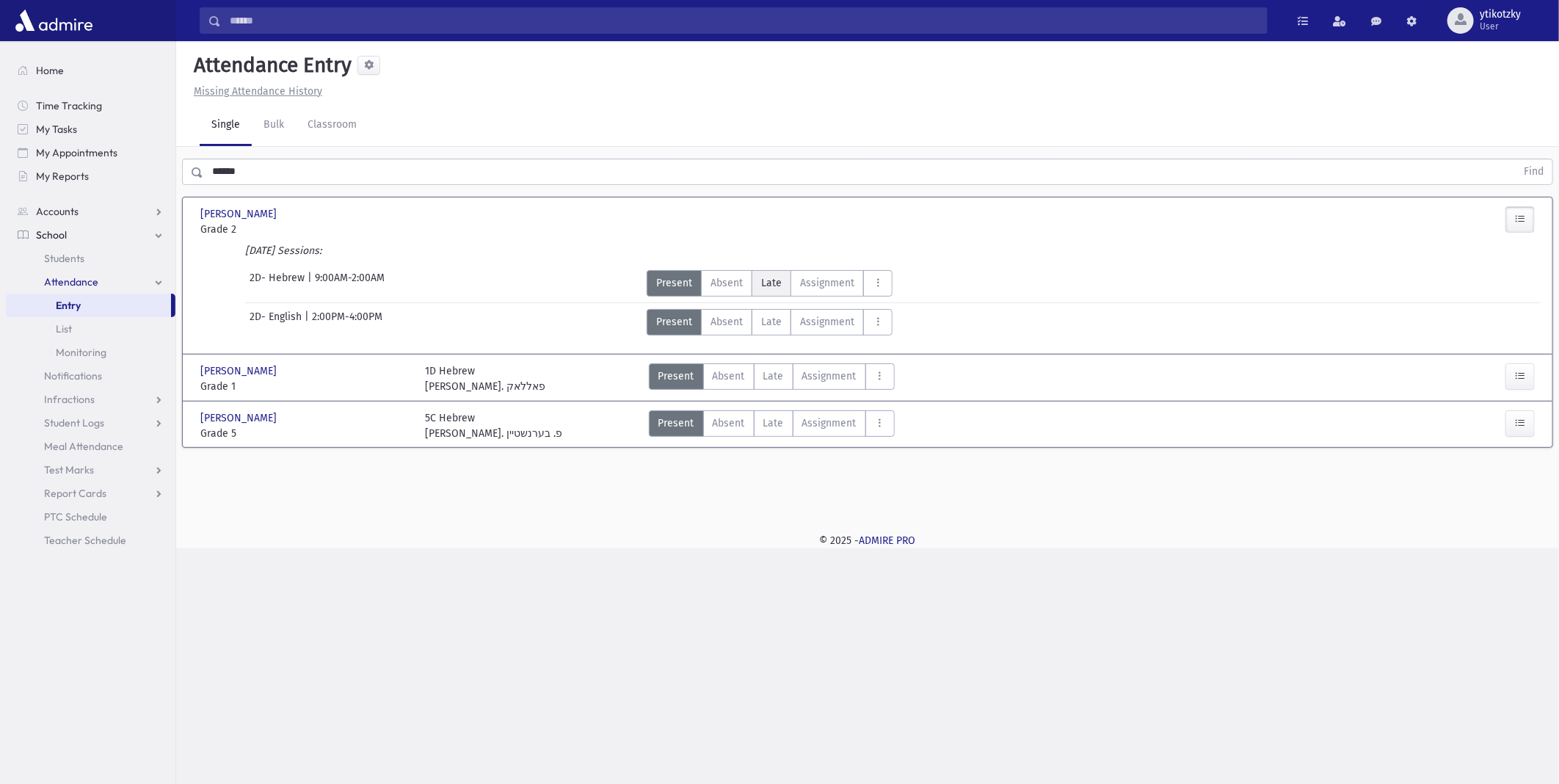
click at [773, 276] on span "Late" at bounding box center [771, 283] width 20 height 16
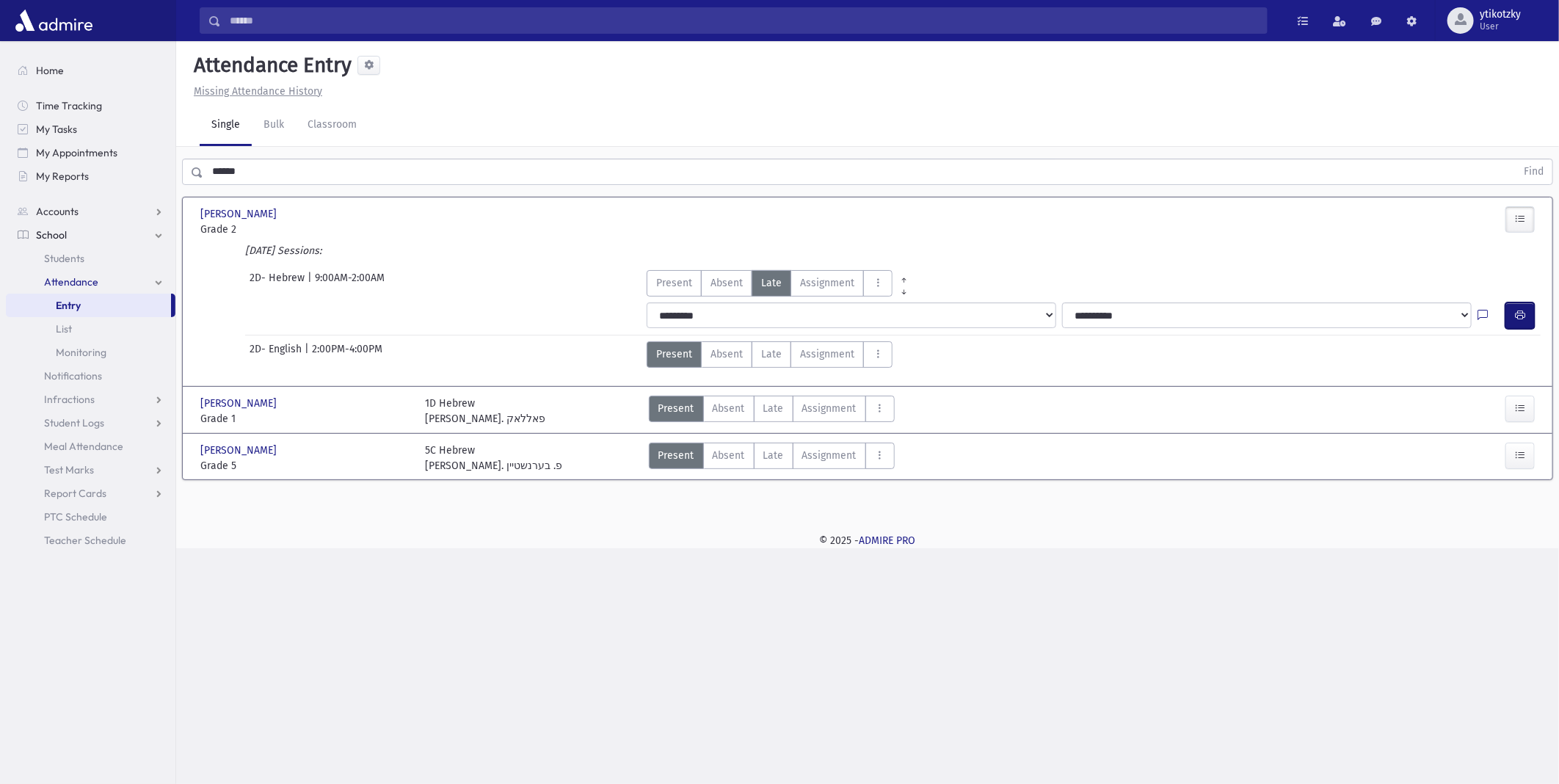
click at [1530, 321] on button "button" at bounding box center [1520, 315] width 29 height 26
drag, startPoint x: 243, startPoint y: 171, endPoint x: 185, endPoint y: 178, distance: 58.4
click at [186, 178] on div "****** Find" at bounding box center [867, 171] width 1371 height 26
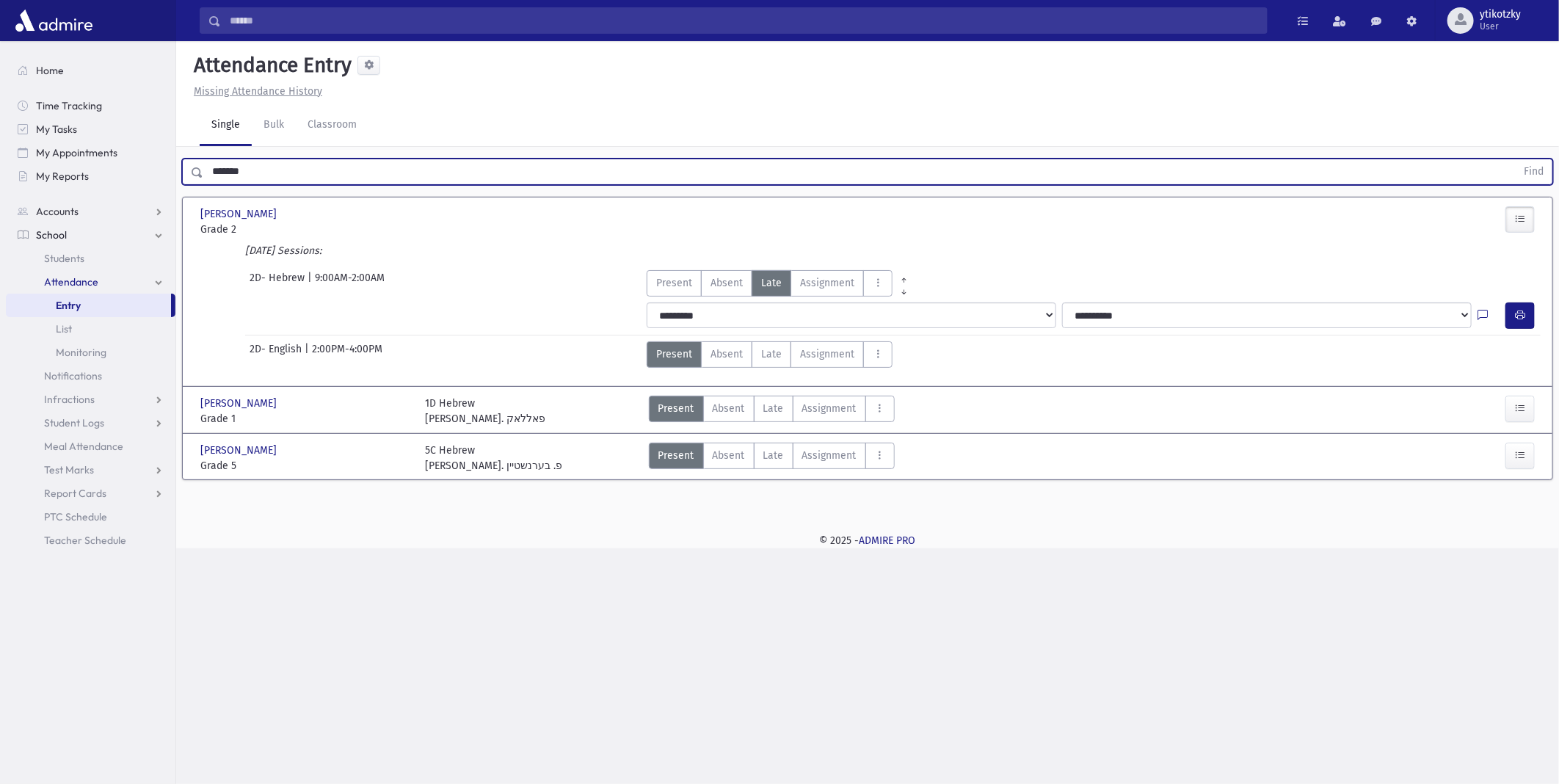
click at [1515, 159] on button "Find" at bounding box center [1534, 171] width 38 height 25
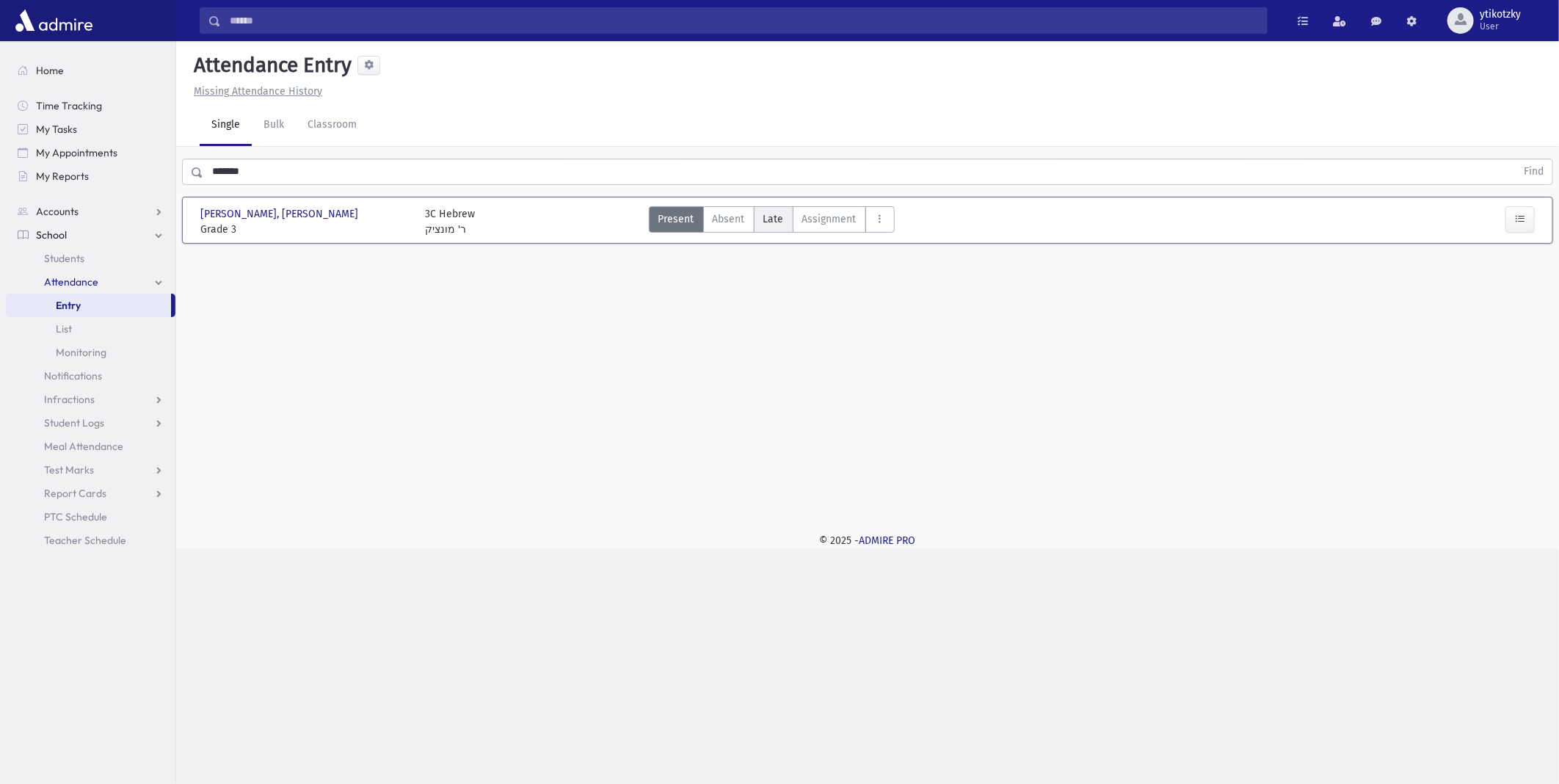
drag, startPoint x: 743, startPoint y: 210, endPoint x: 756, endPoint y: 214, distance: 13.6
click at [746, 211] on label "Absent A" at bounding box center [729, 219] width 51 height 26
click at [766, 216] on span "Late" at bounding box center [773, 219] width 20 height 16
click at [1524, 269] on button "button" at bounding box center [1520, 282] width 29 height 26
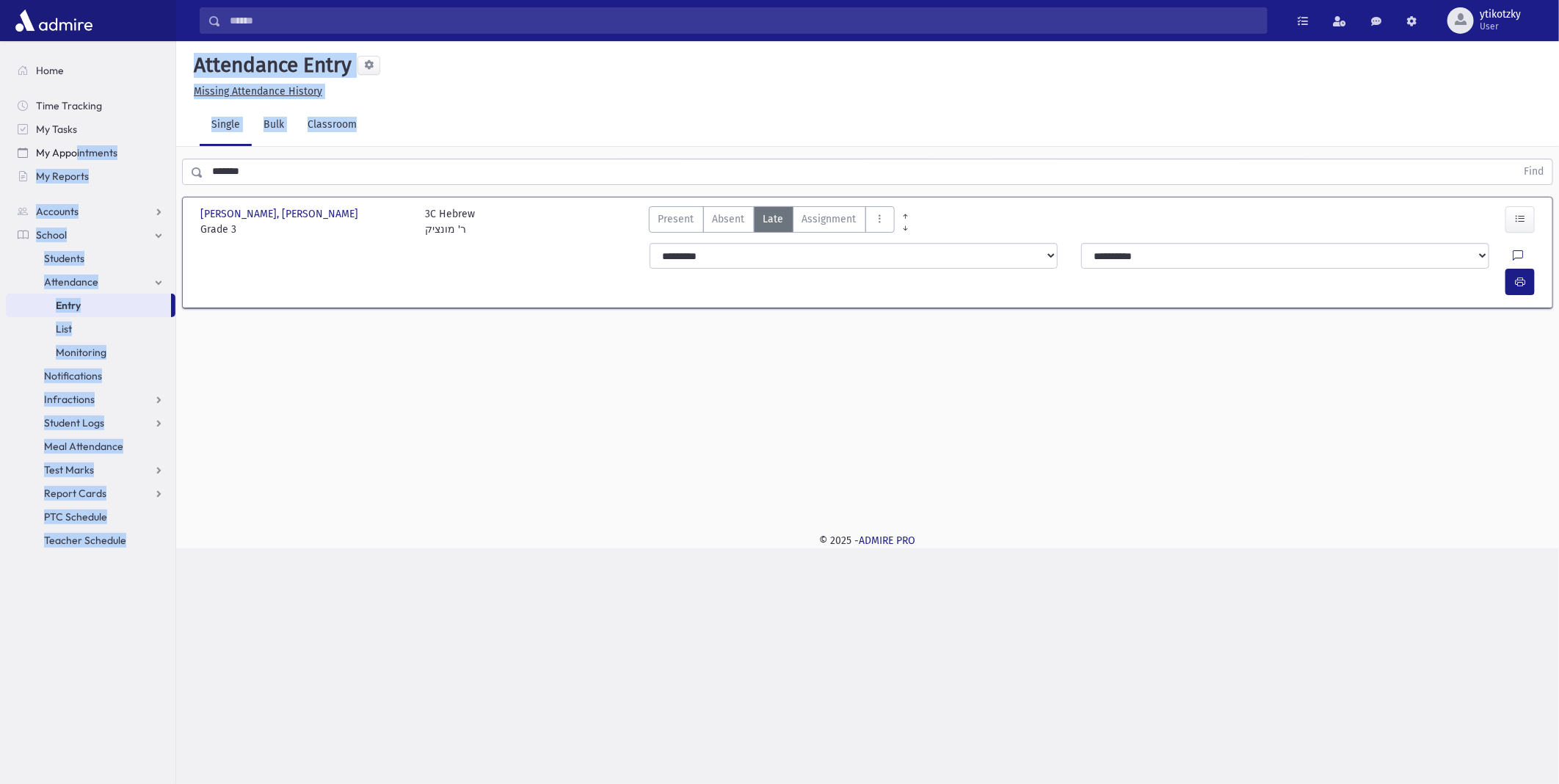
drag, startPoint x: 300, startPoint y: 188, endPoint x: 64, endPoint y: 163, distance: 237.3
click at [64, 163] on div "Search Results All Accounts" at bounding box center [780, 392] width 1559 height 784
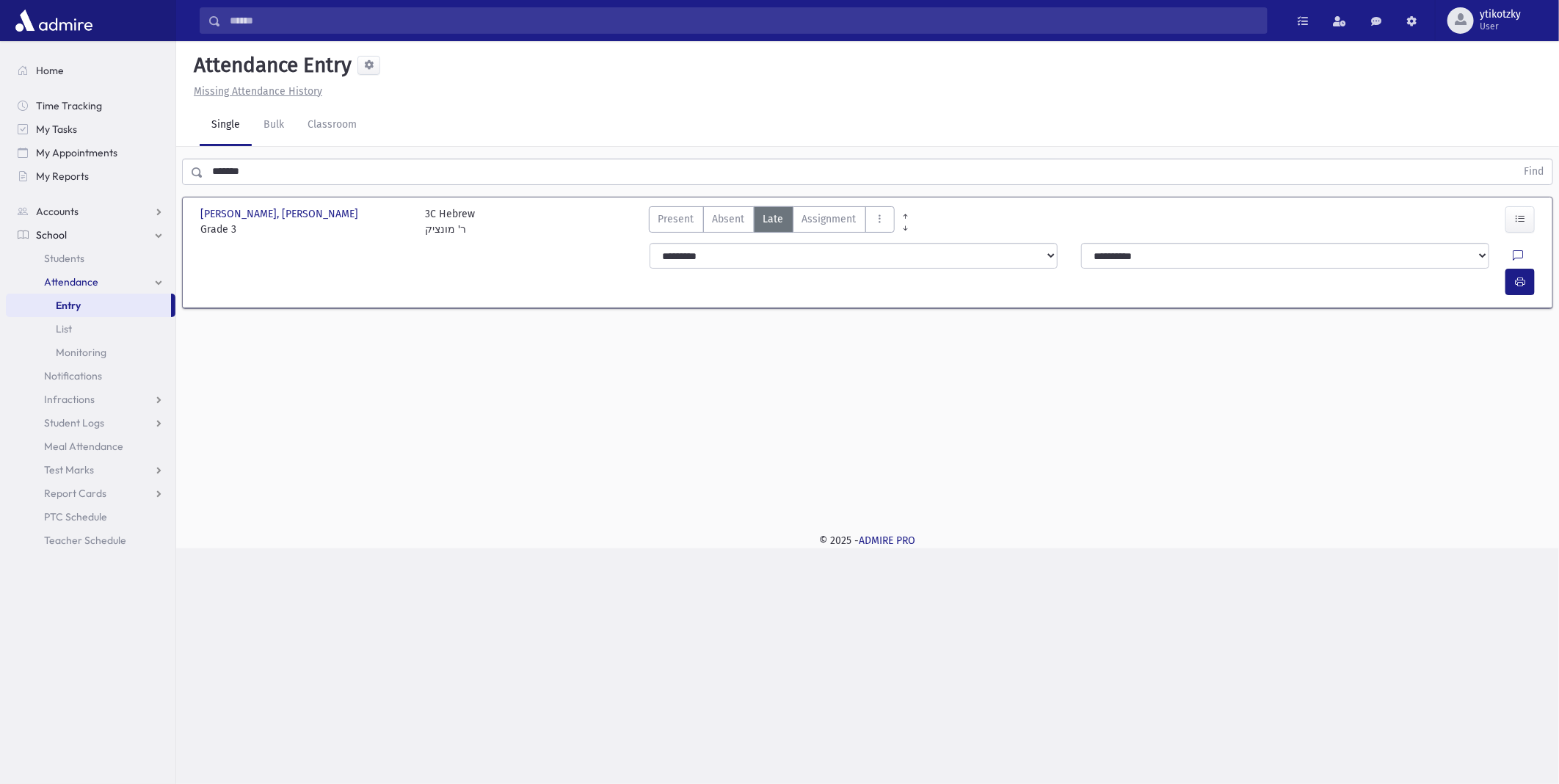
drag, startPoint x: 64, startPoint y: 163, endPoint x: 250, endPoint y: 183, distance: 187.1
click at [250, 183] on div "******* Find" at bounding box center [868, 169] width 1383 height 44
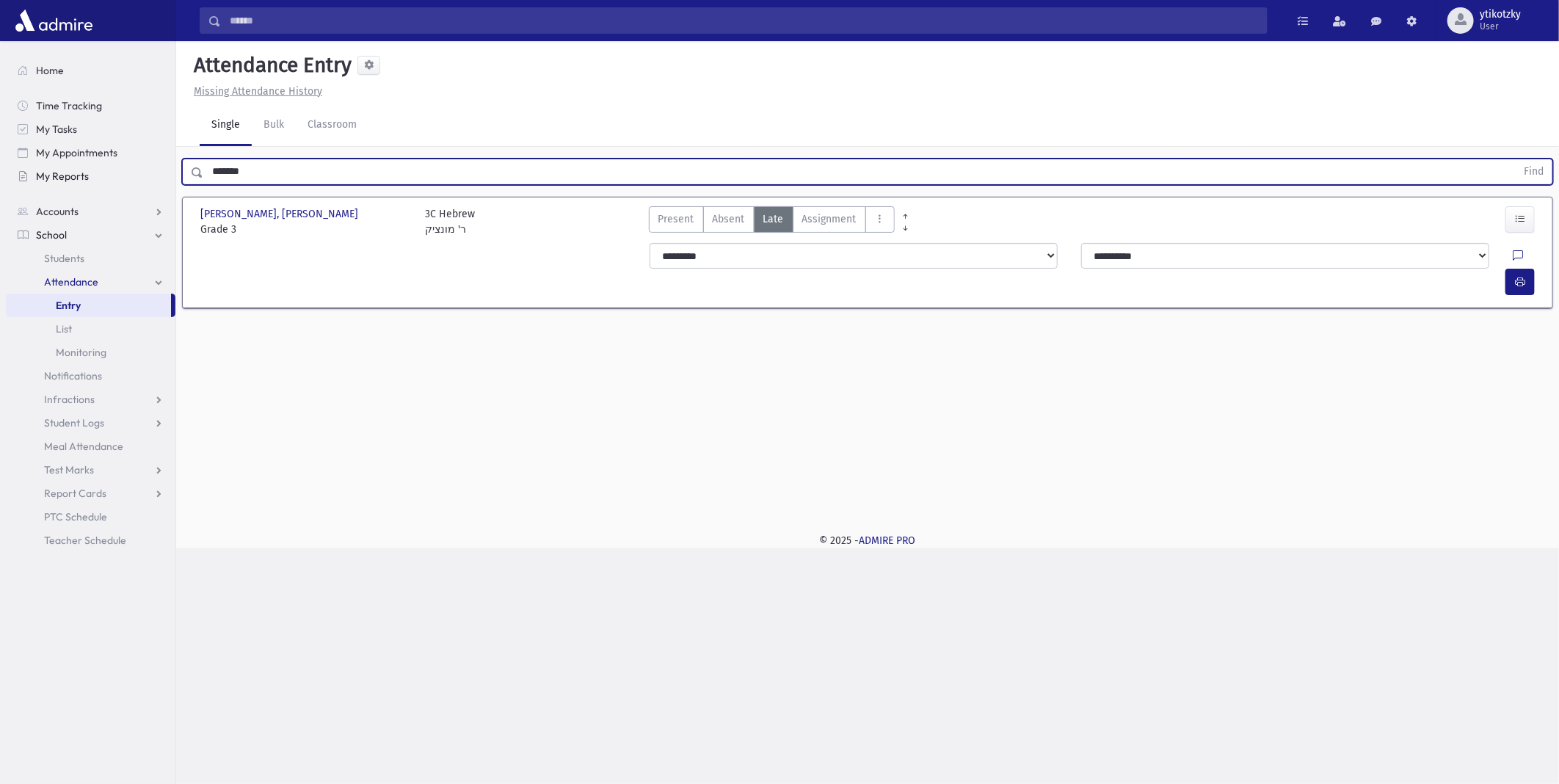
drag, startPoint x: 184, startPoint y: 169, endPoint x: 98, endPoint y: 167, distance: 86.0
click at [98, 169] on div "Search Results All Accounts" at bounding box center [780, 392] width 1559 height 784
click at [1515, 159] on button "Find" at bounding box center [1534, 171] width 38 height 25
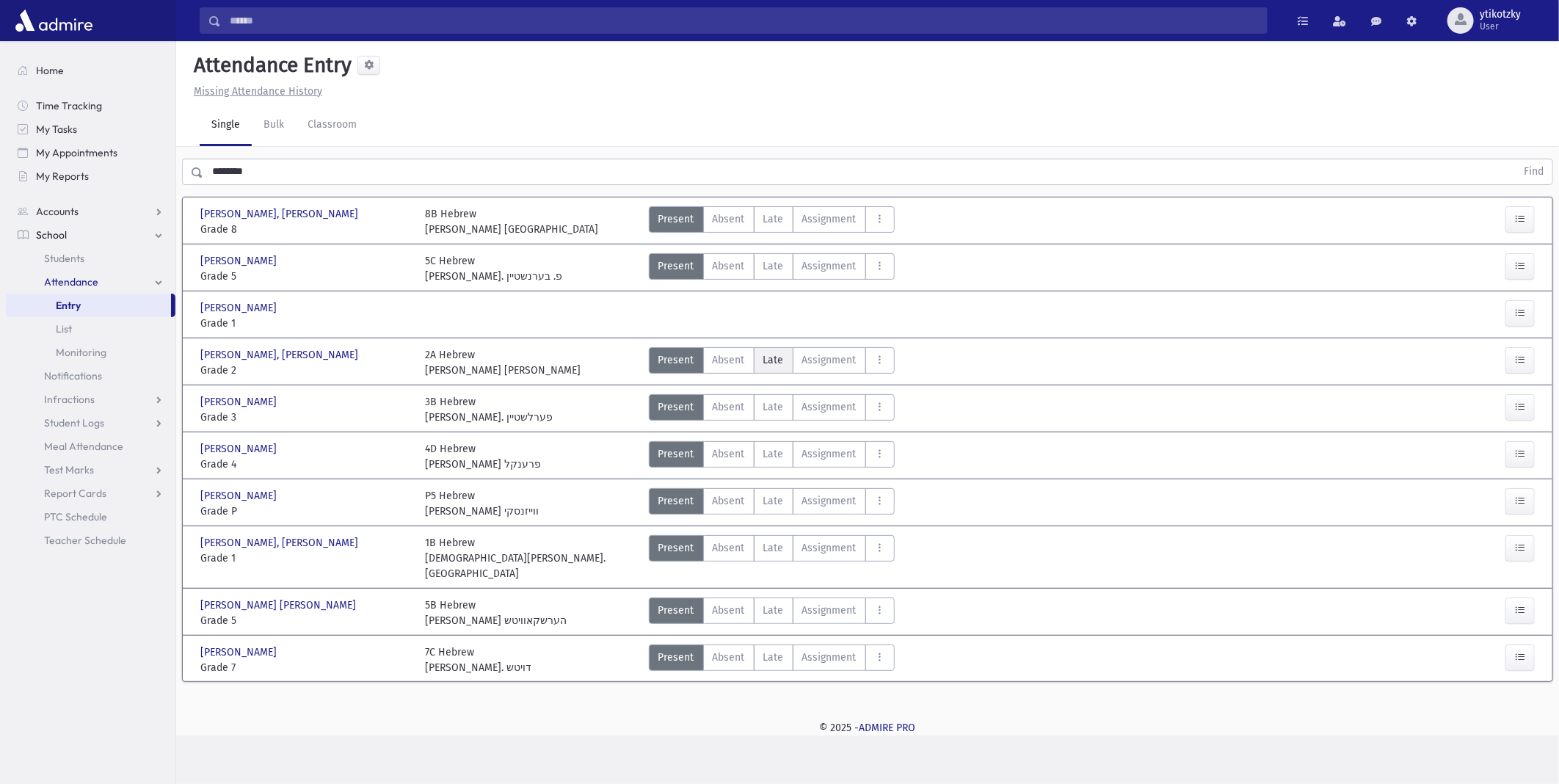
click at [764, 353] on span "Late" at bounding box center [773, 360] width 20 height 16
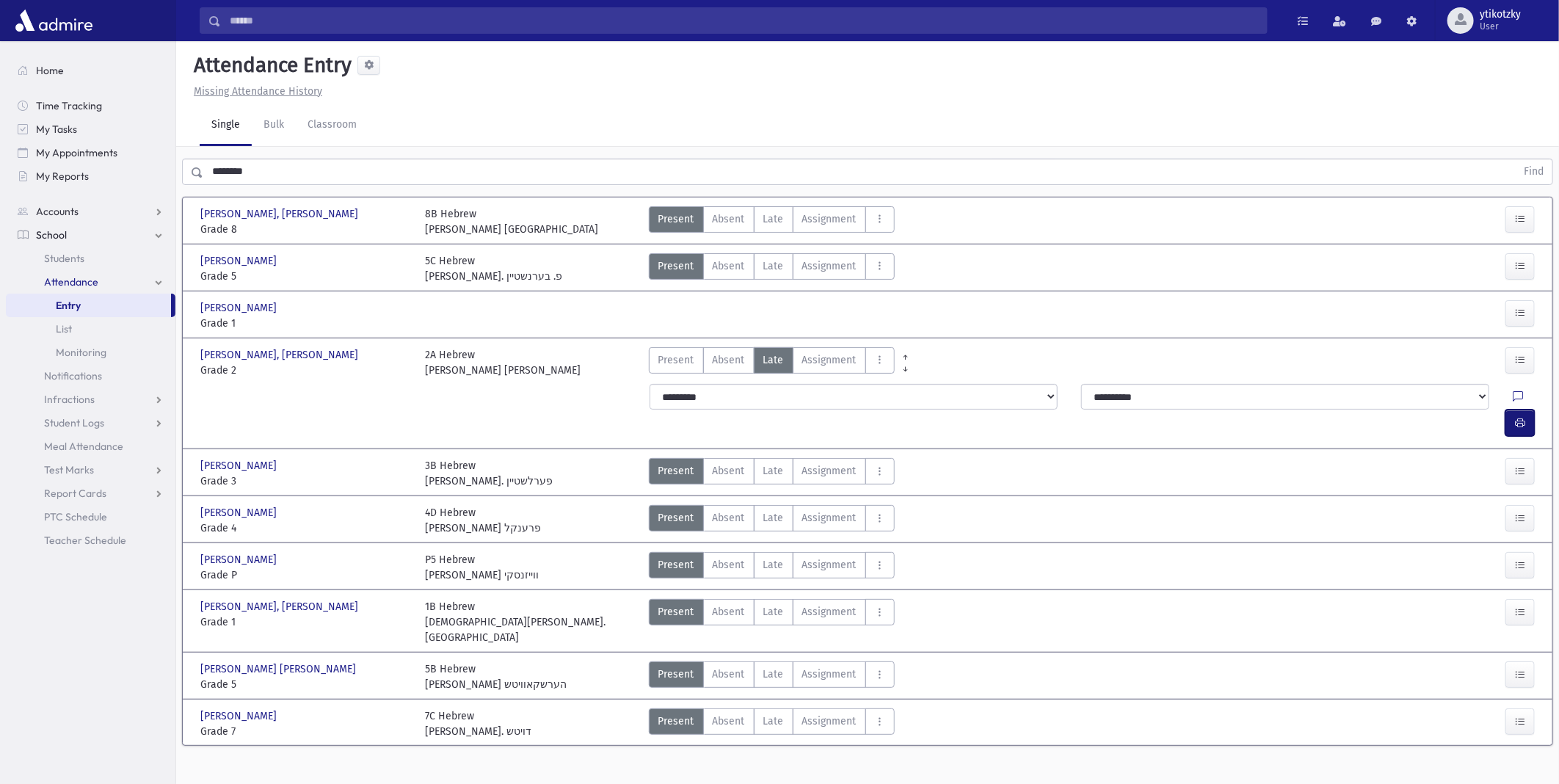
click at [1518, 409] on button "button" at bounding box center [1520, 422] width 29 height 26
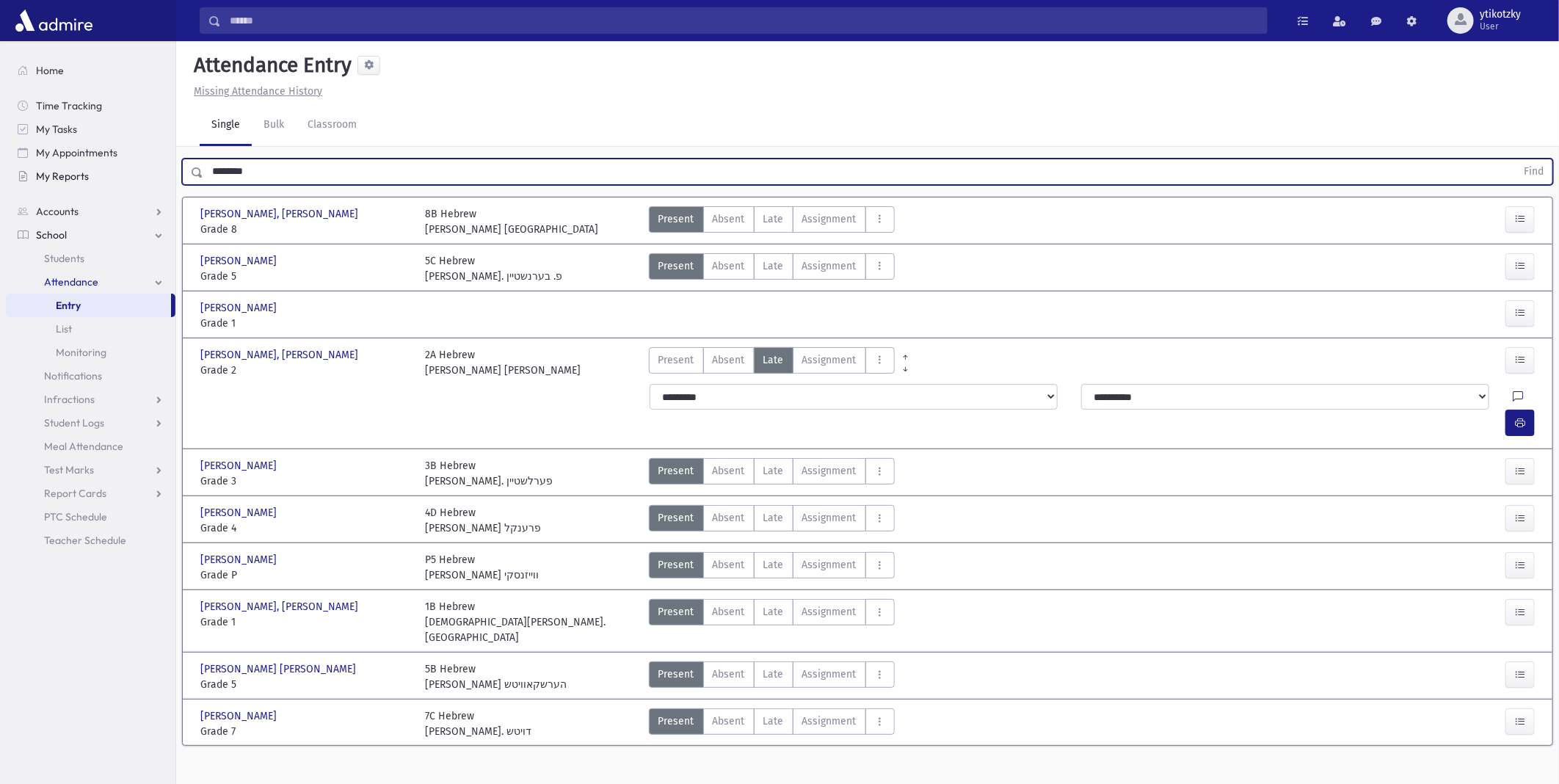
click at [6, 166] on div "Search Results All Accounts" at bounding box center [780, 400] width 1559 height 800
click at [1515, 159] on button "Find" at bounding box center [1534, 171] width 38 height 25
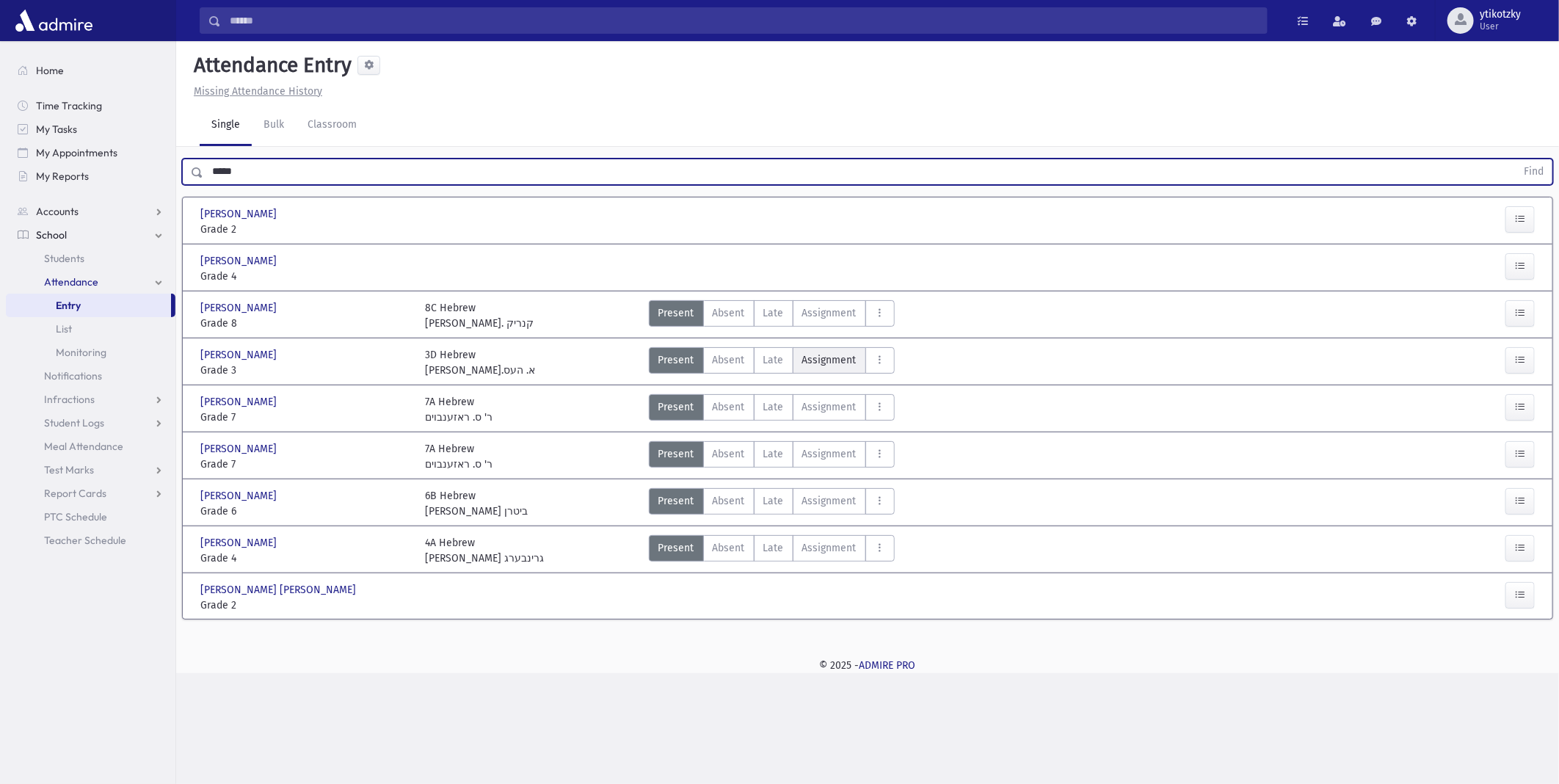
drag, startPoint x: 766, startPoint y: 362, endPoint x: 819, endPoint y: 357, distance: 53.2
click at [767, 362] on span "Late" at bounding box center [773, 360] width 20 height 16
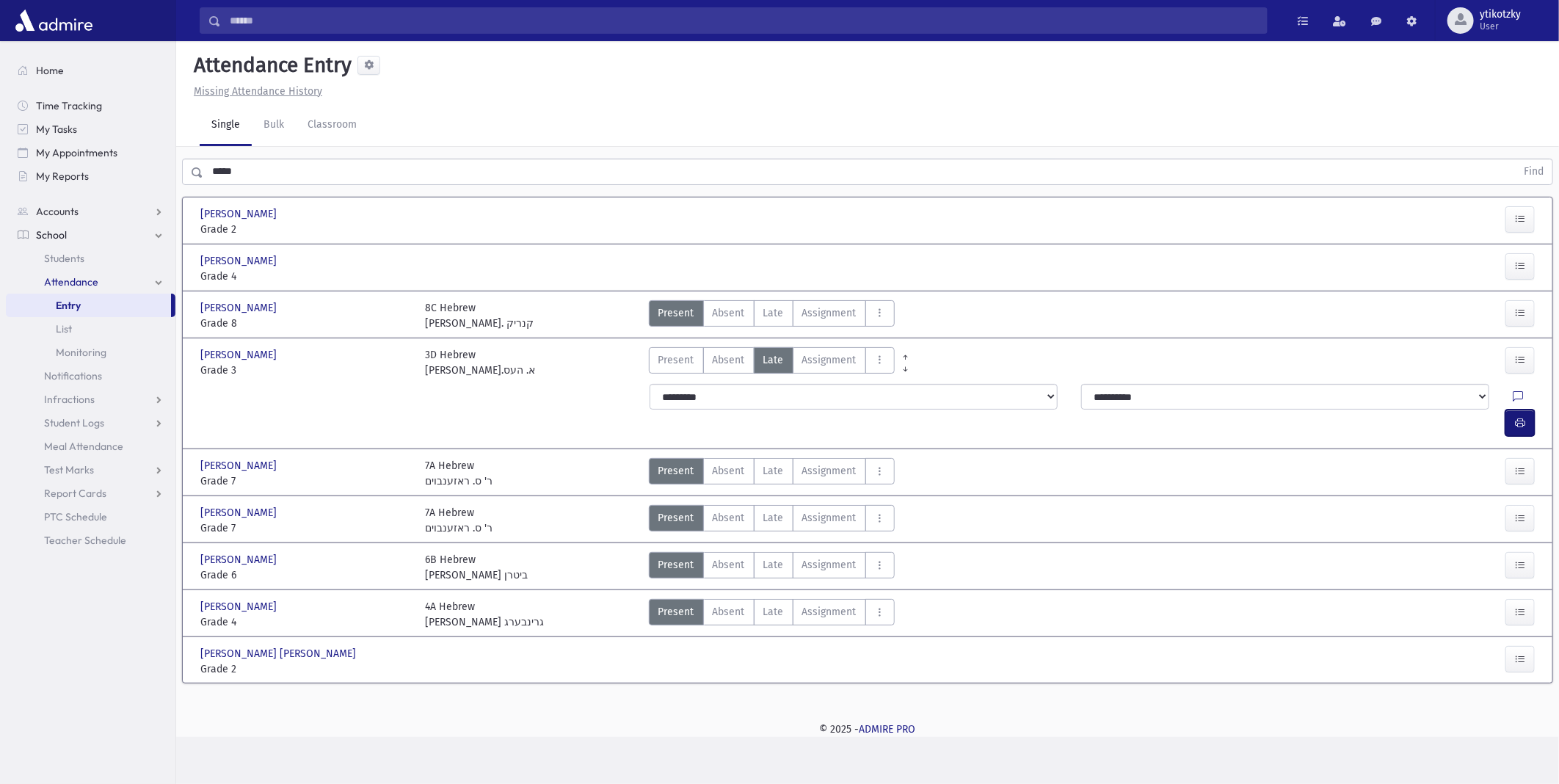
click at [1523, 417] on icon "button" at bounding box center [1521, 423] width 11 height 13
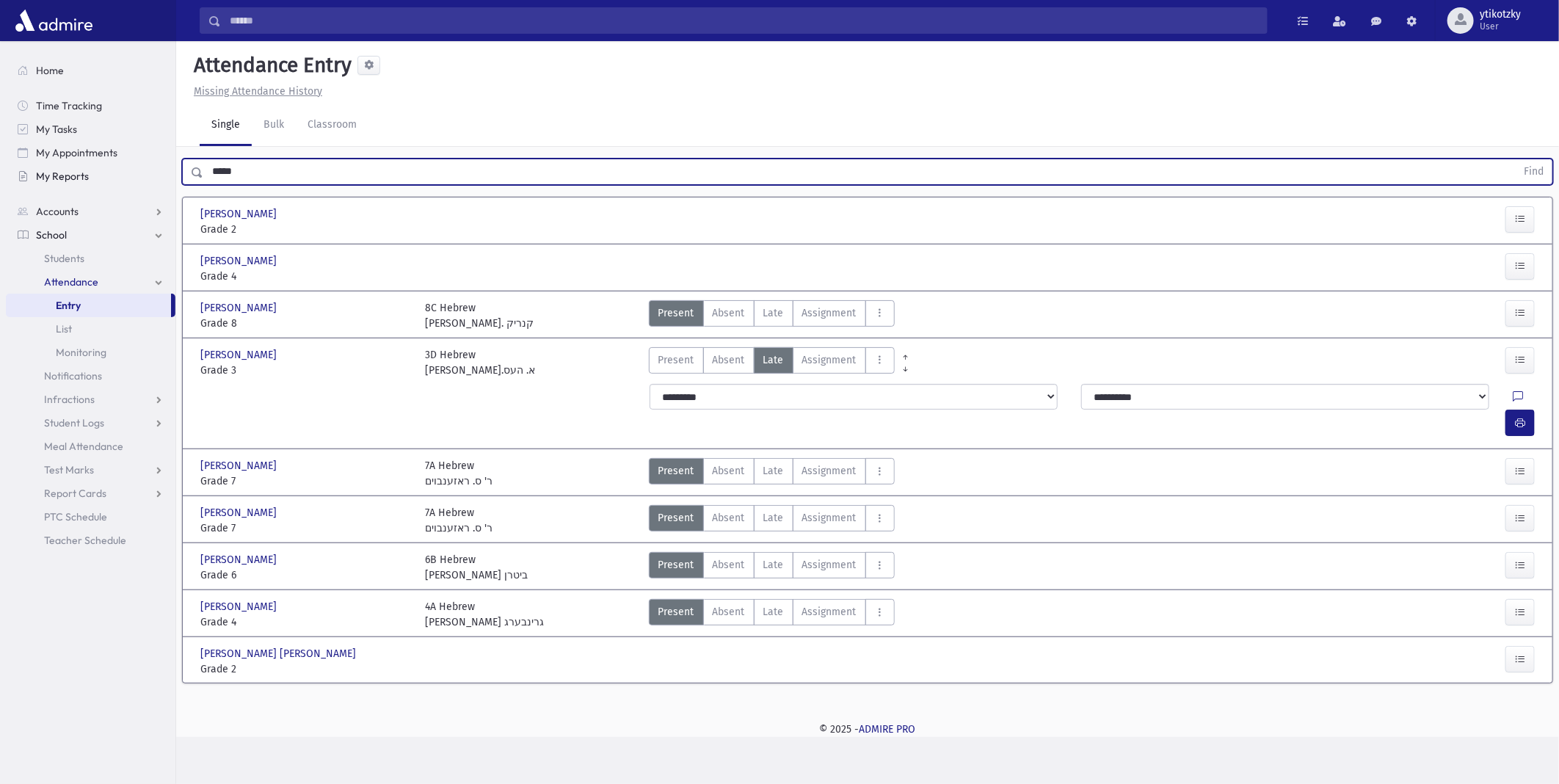
drag, startPoint x: 246, startPoint y: 171, endPoint x: 119, endPoint y: 171, distance: 127.0
click at [126, 171] on div "Search Results All Accounts" at bounding box center [780, 392] width 1559 height 784
click at [1515, 159] on button "Find" at bounding box center [1534, 171] width 38 height 25
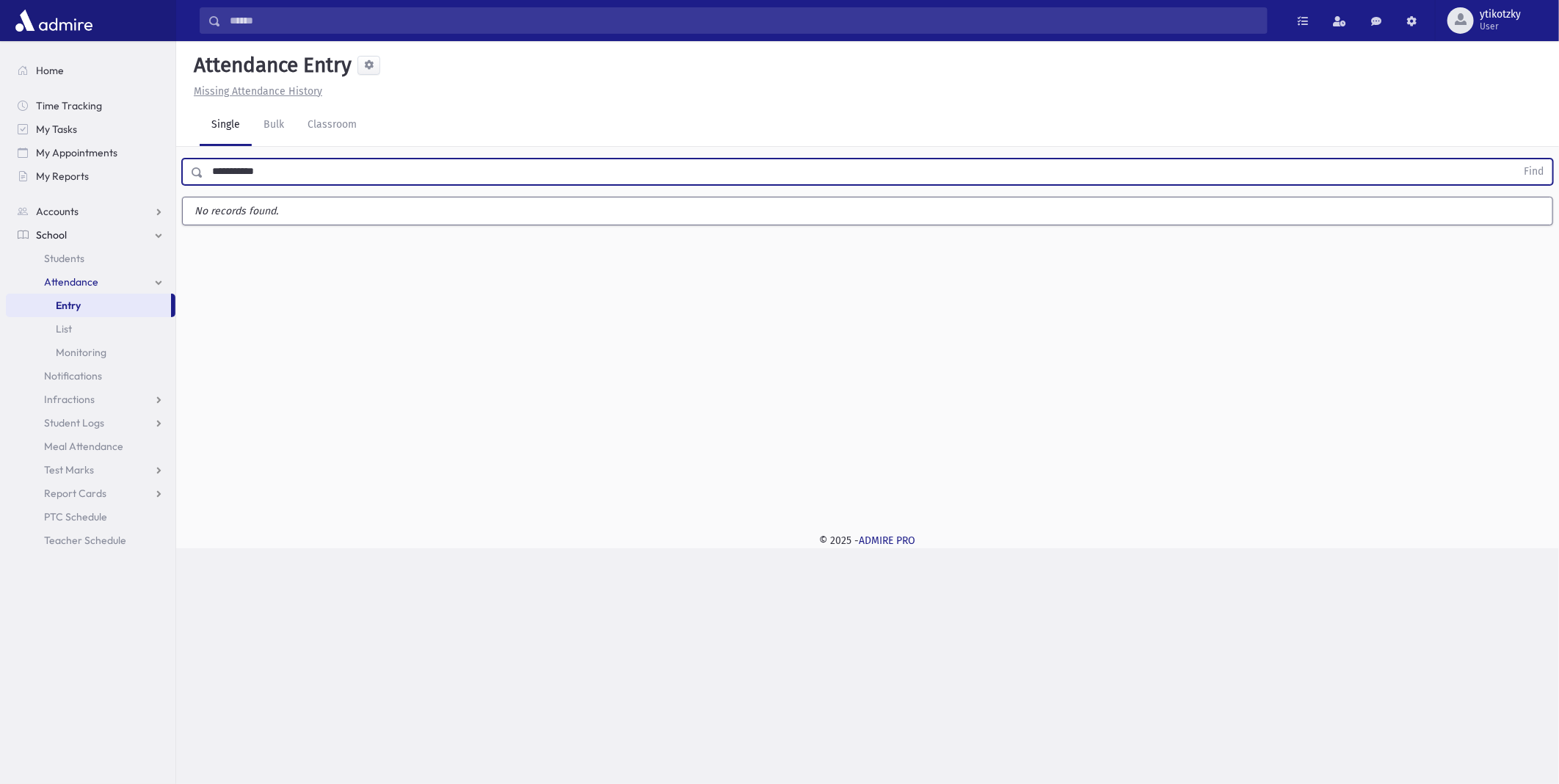
click at [1515, 159] on button "Find" at bounding box center [1534, 171] width 38 height 25
type input "*"
click at [1515, 159] on button "Find" at bounding box center [1534, 171] width 38 height 25
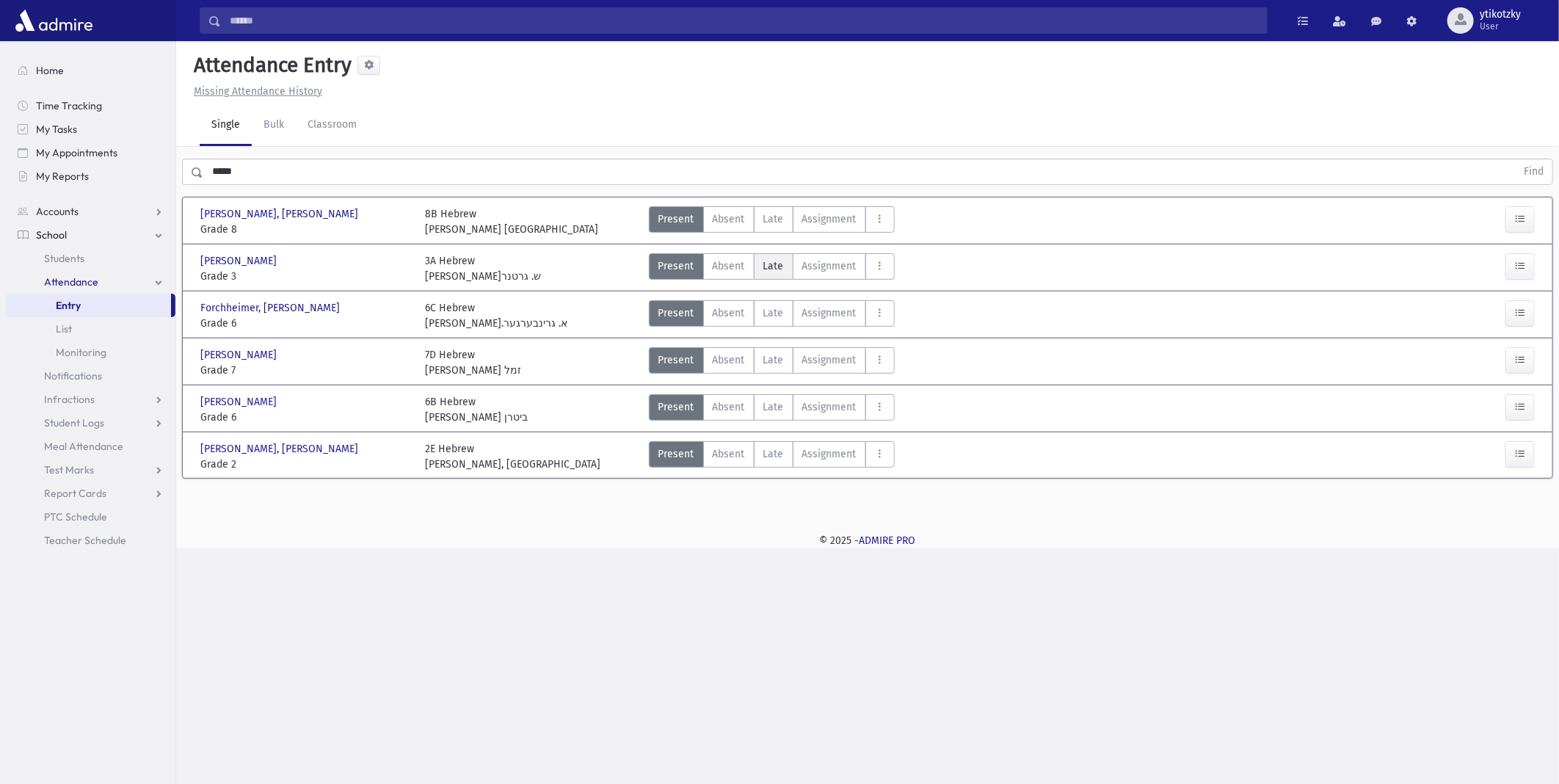
click at [769, 270] on span "Late" at bounding box center [773, 266] width 20 height 16
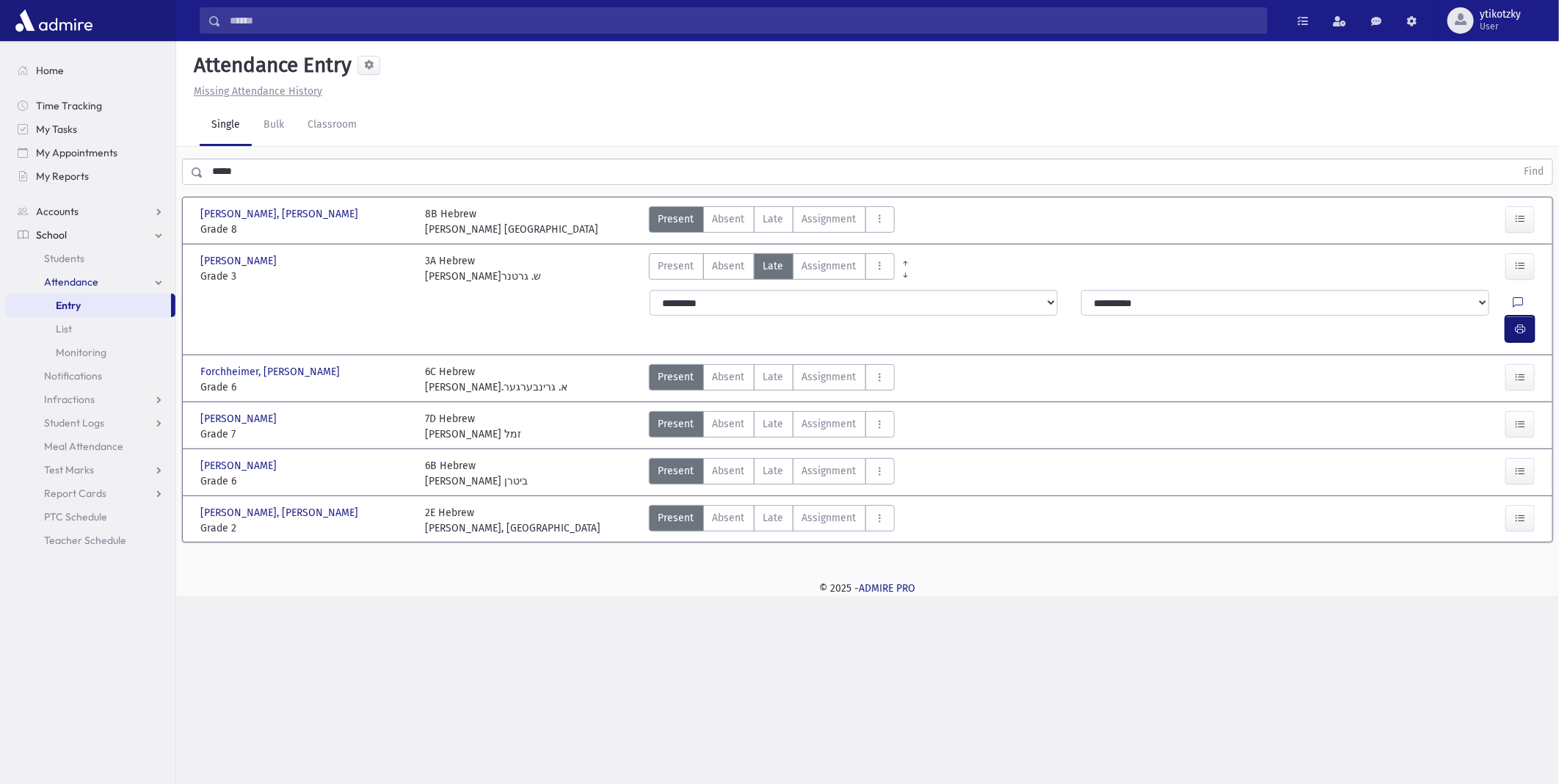
click at [1524, 323] on icon "button" at bounding box center [1521, 329] width 11 height 13
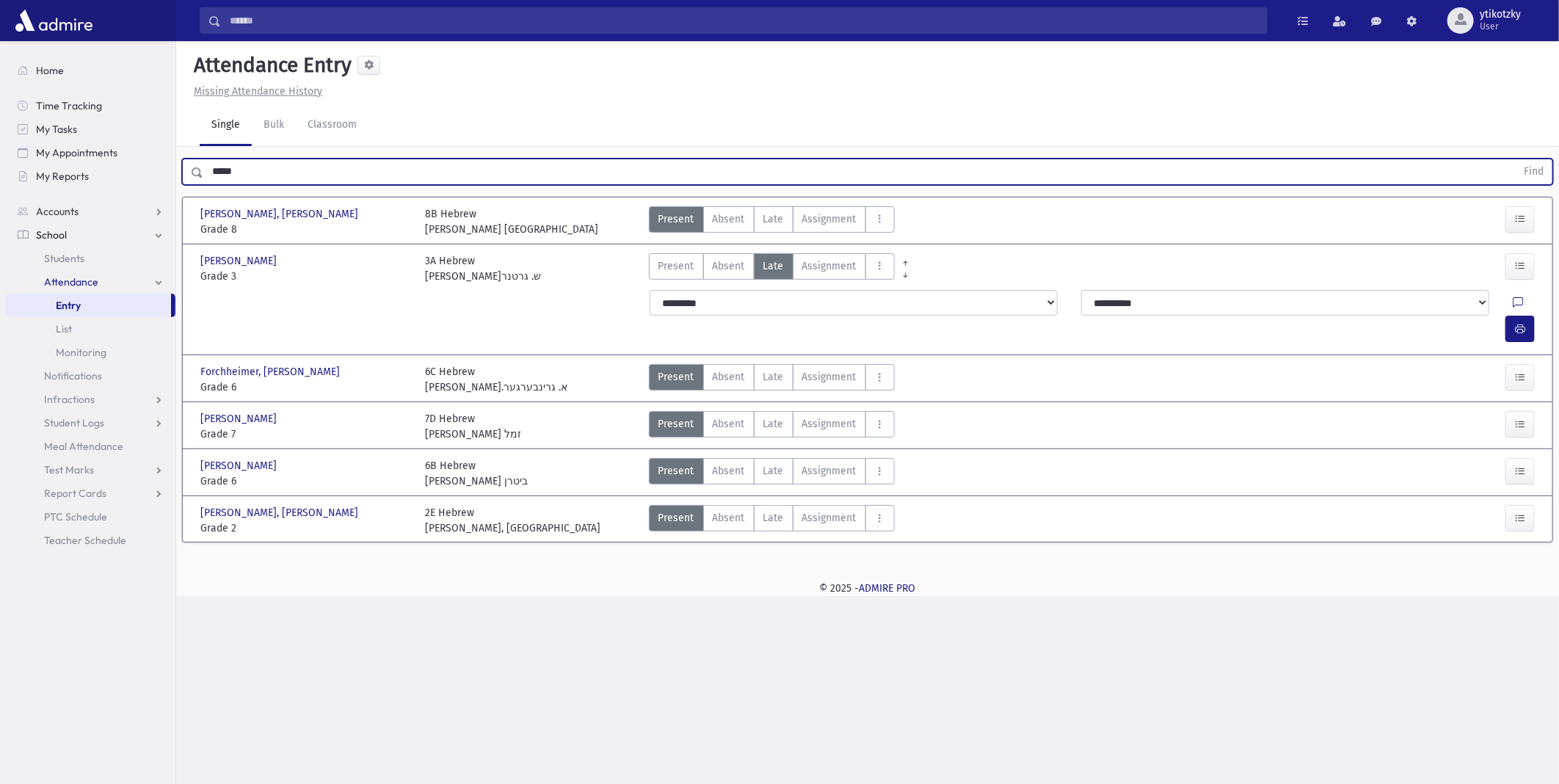
drag, startPoint x: 218, startPoint y: 174, endPoint x: 2, endPoint y: 155, distance: 216.8
click at [2, 158] on div "Search Results All Accounts" at bounding box center [780, 392] width 1559 height 784
click at [1515, 159] on button "Find" at bounding box center [1534, 171] width 38 height 25
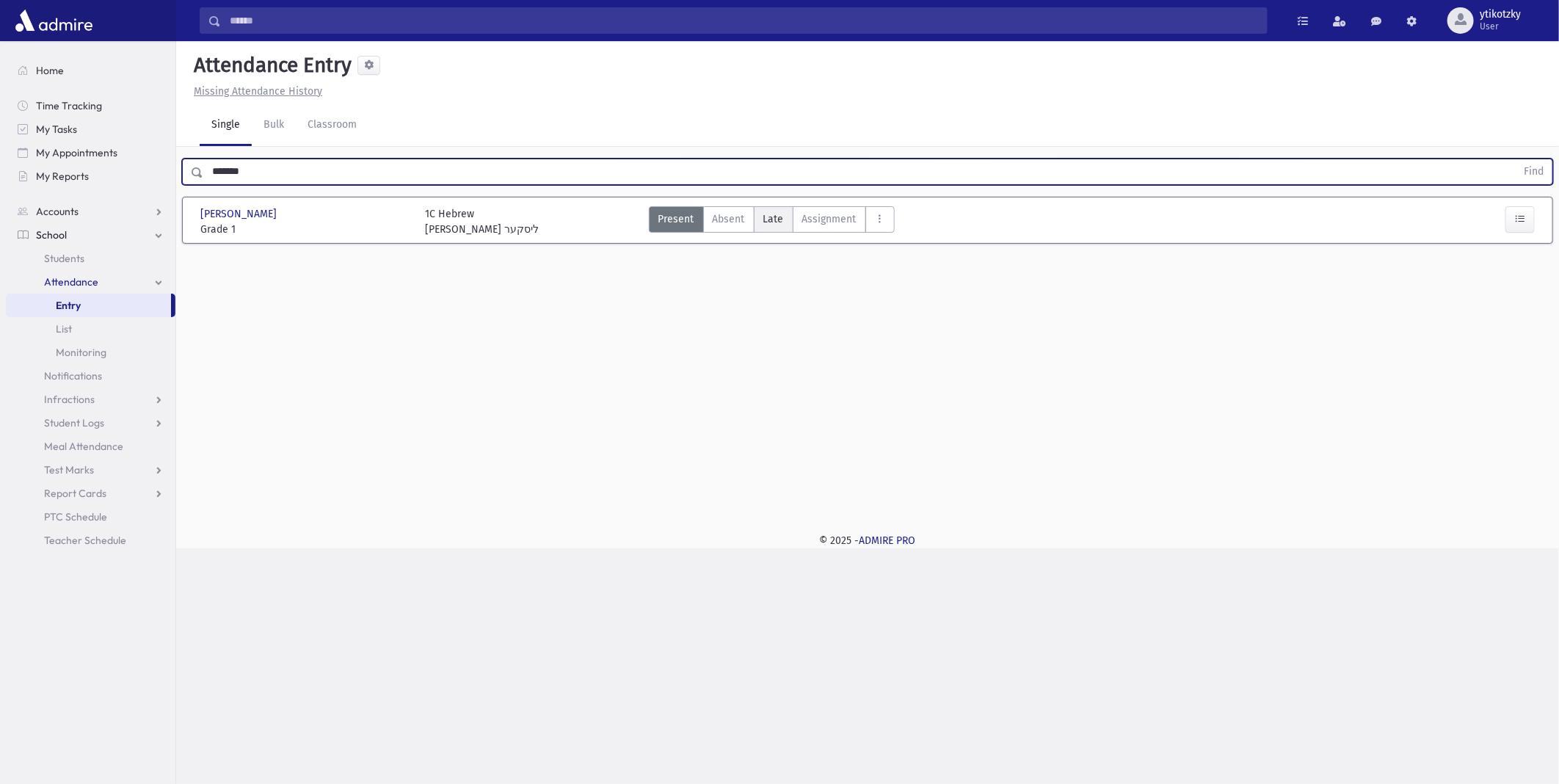
click at [778, 221] on span "Late" at bounding box center [773, 219] width 20 height 16
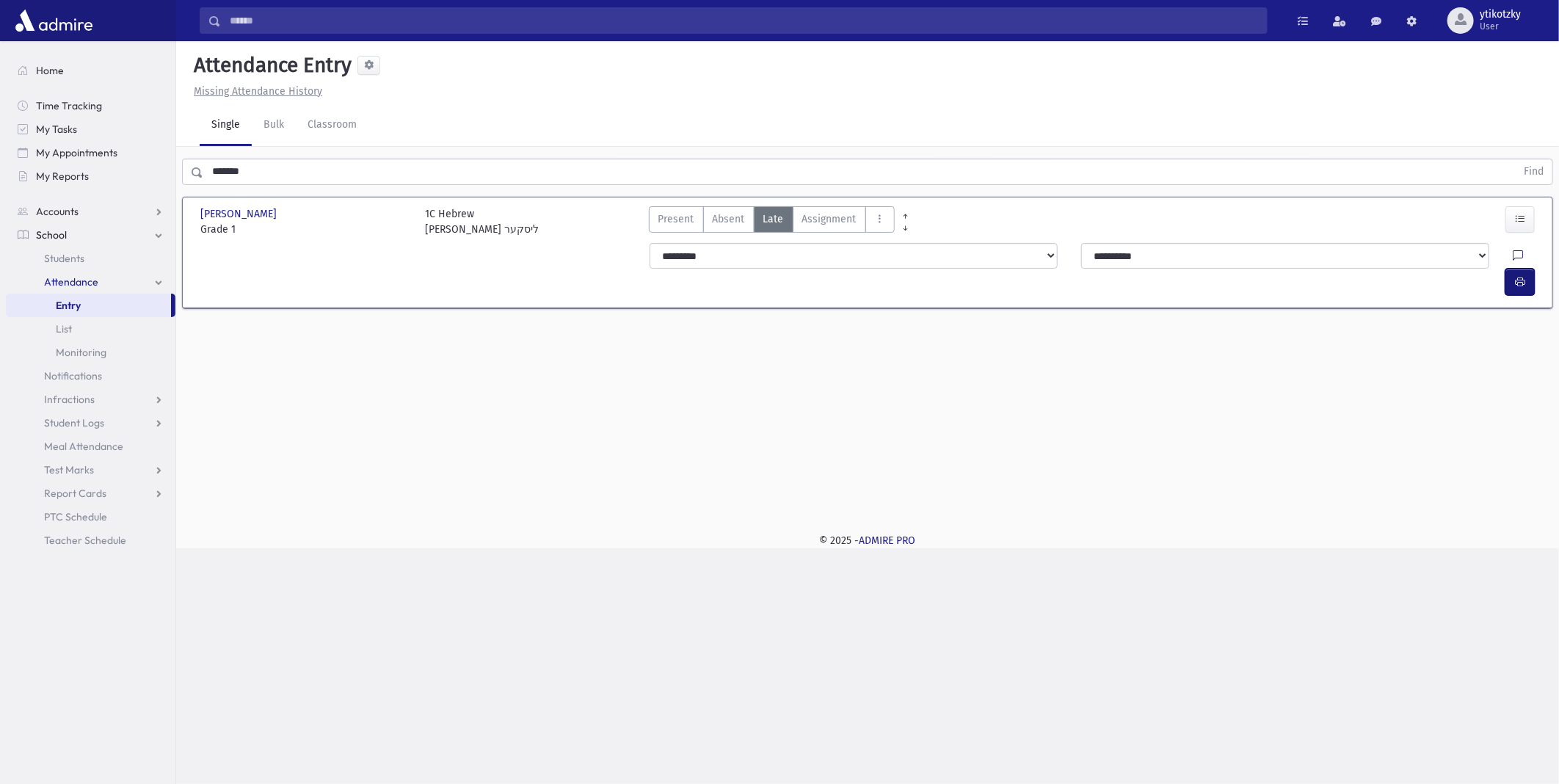
click at [1523, 269] on button "button" at bounding box center [1520, 282] width 29 height 26
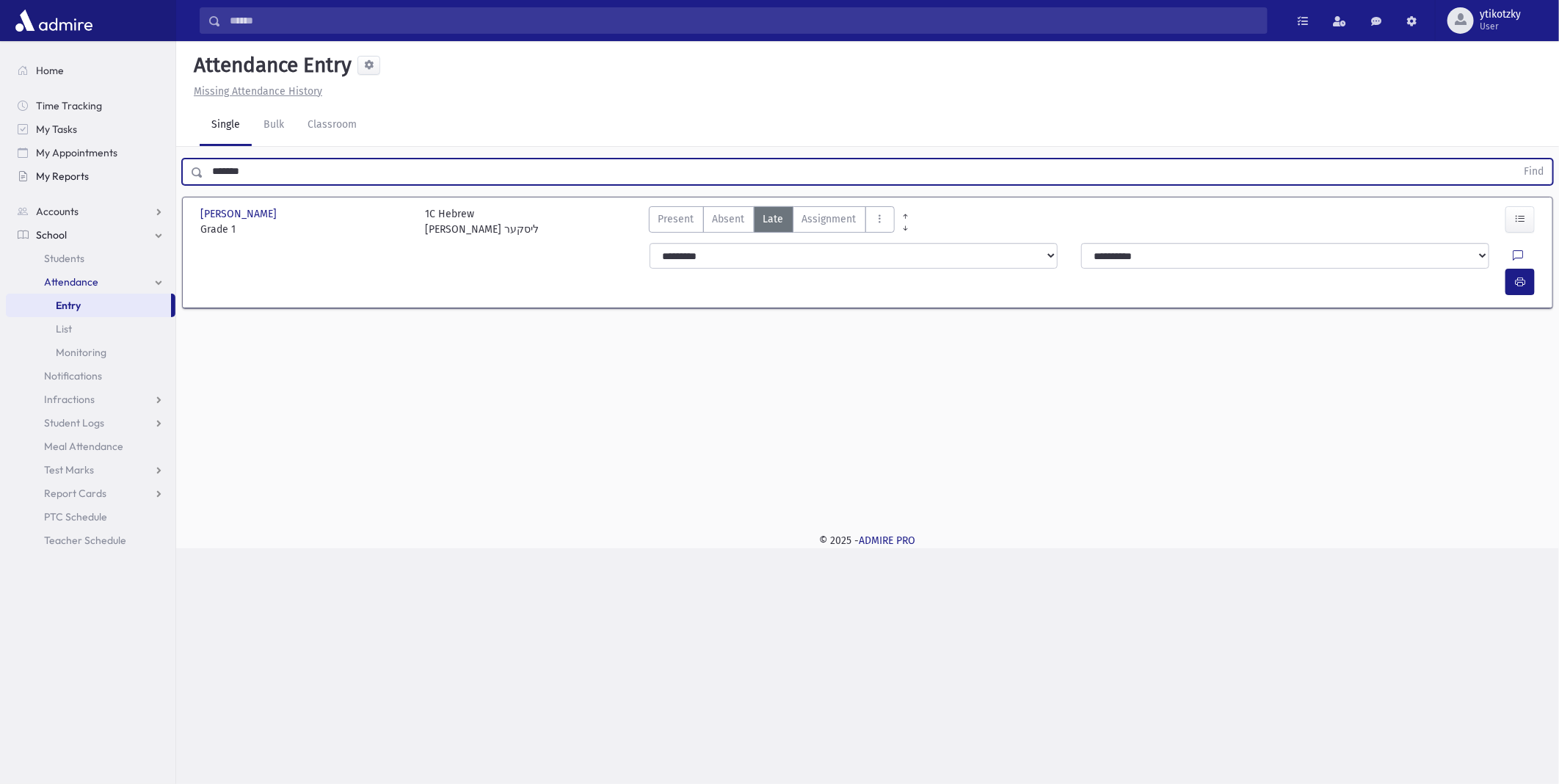
drag, startPoint x: 127, startPoint y: 179, endPoint x: 82, endPoint y: 179, distance: 45.0
click at [82, 179] on div "Search Results All Accounts" at bounding box center [780, 392] width 1559 height 784
click at [1515, 159] on button "Find" at bounding box center [1534, 171] width 38 height 25
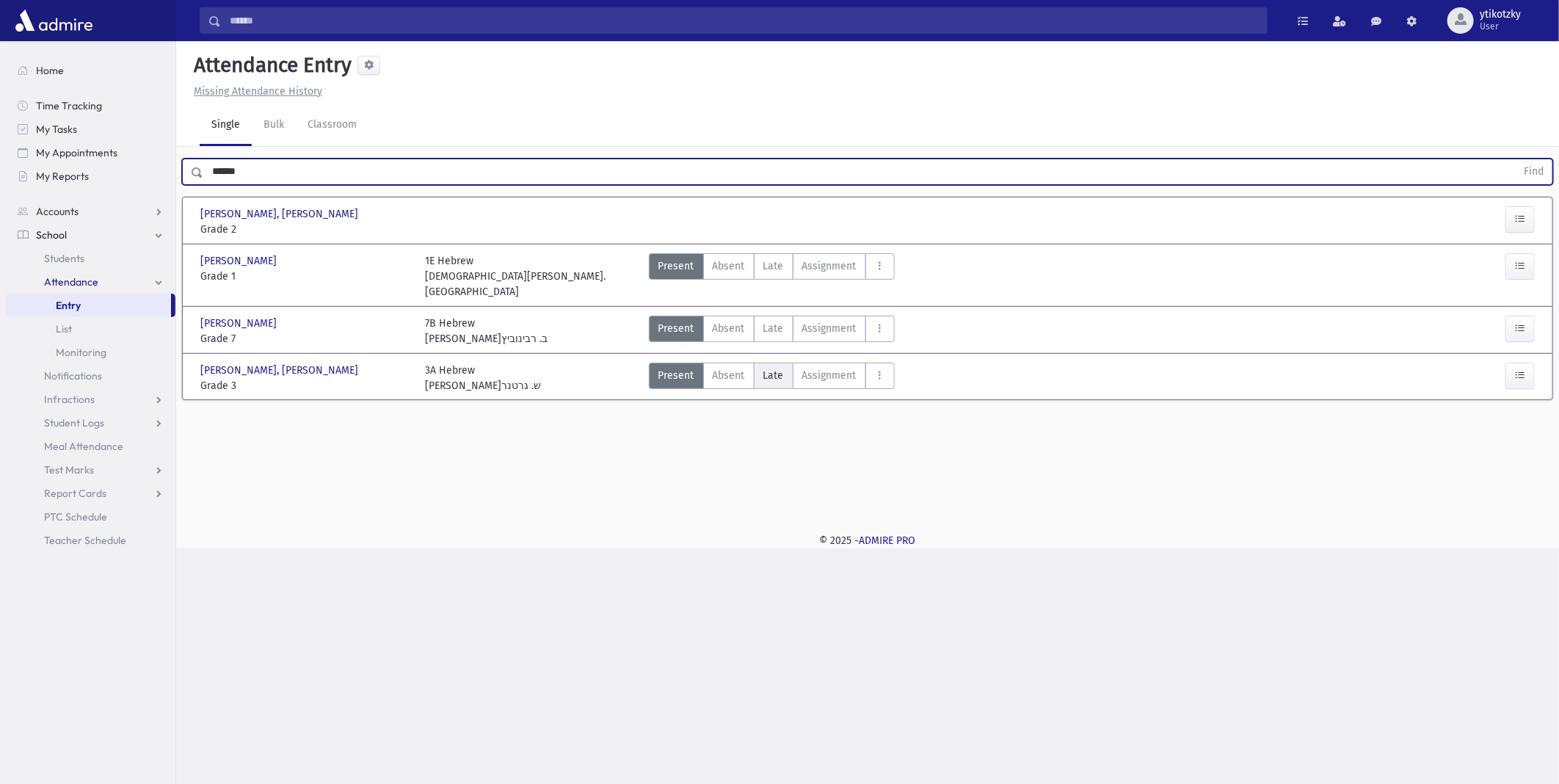
click at [762, 363] on label "Late Late" at bounding box center [773, 375] width 40 height 26
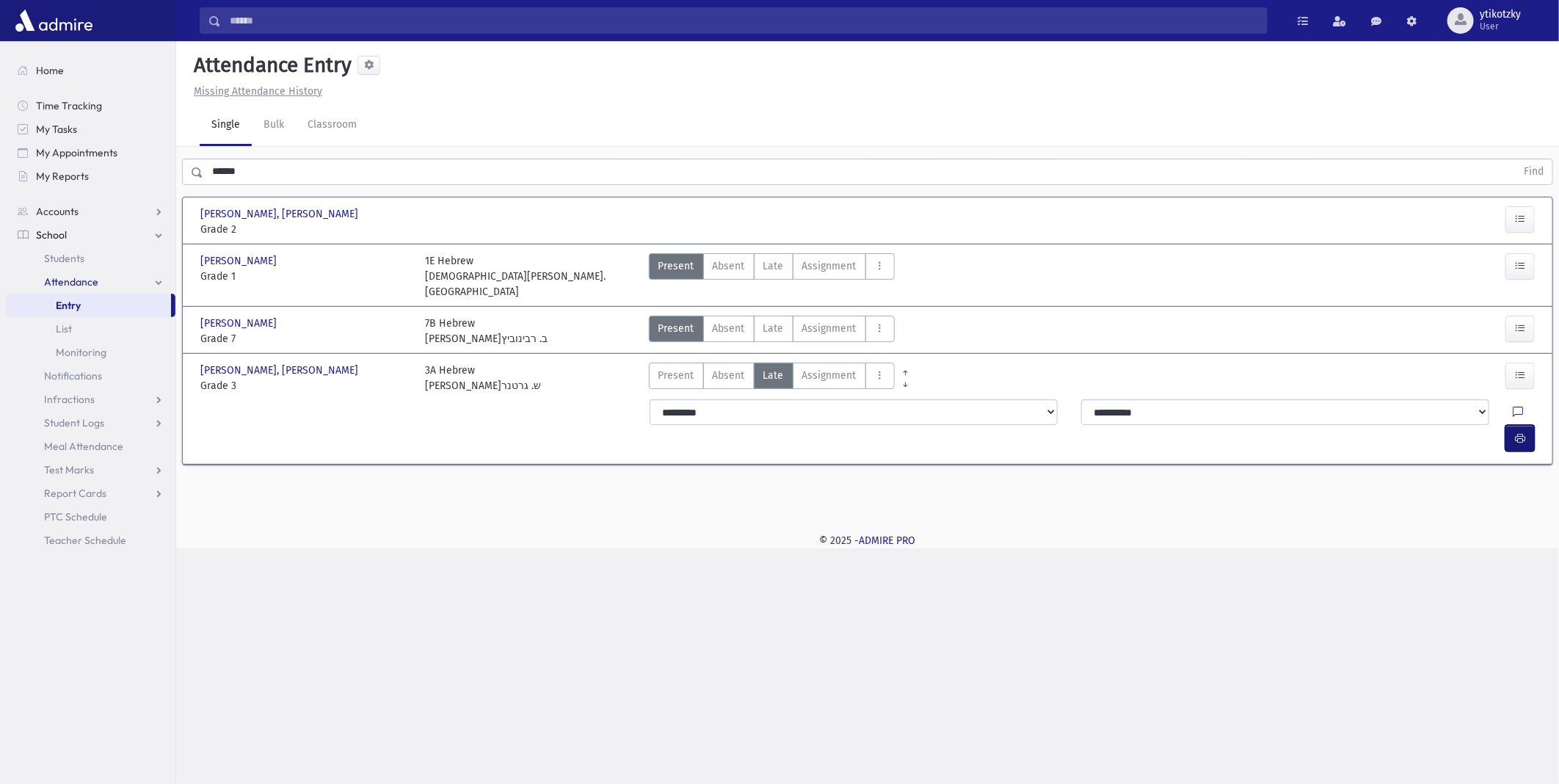
click at [1506, 425] on button "button" at bounding box center [1520, 438] width 29 height 26
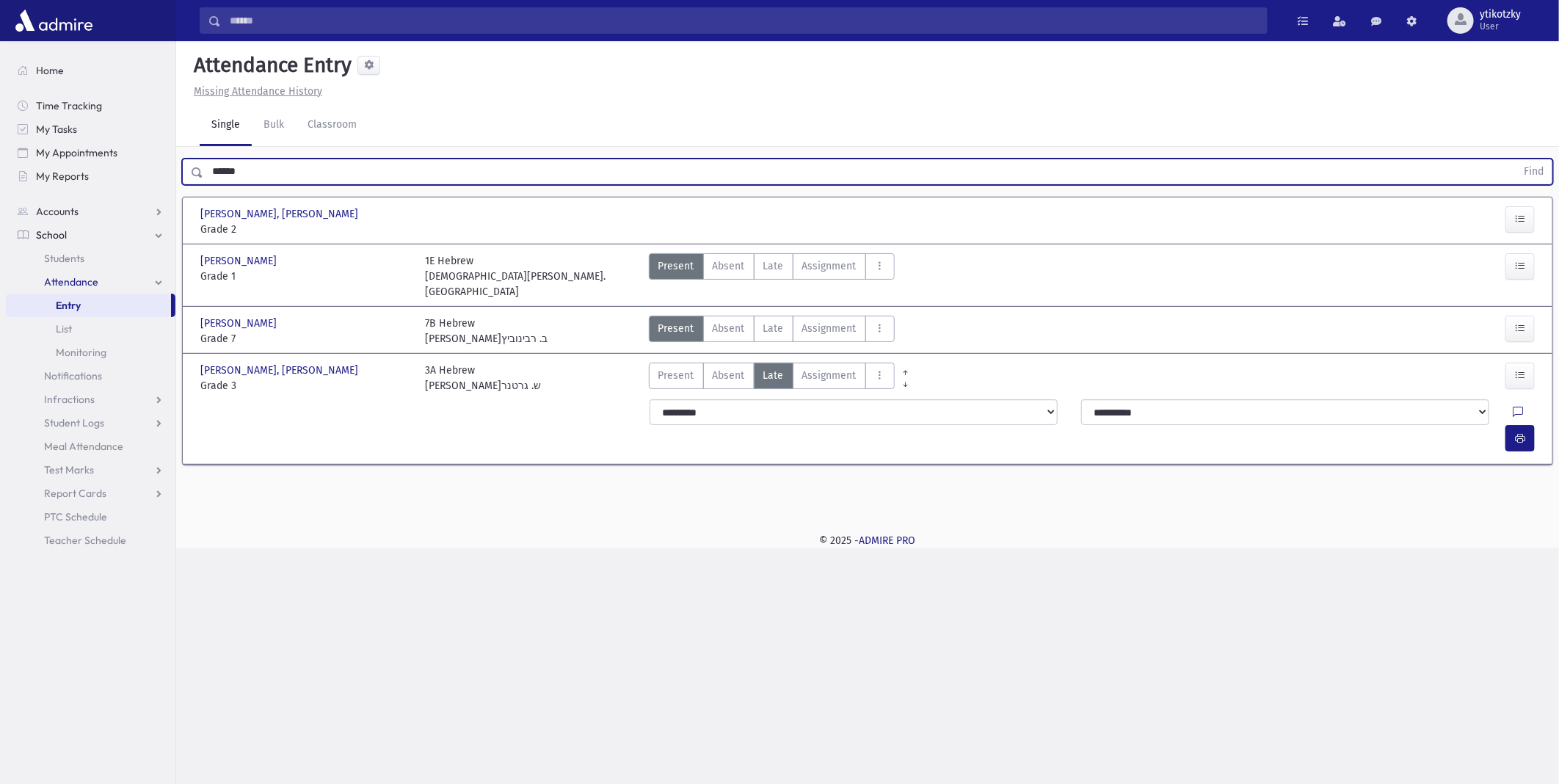
drag, startPoint x: 284, startPoint y: 171, endPoint x: 3, endPoint y: 165, distance: 281.1
click at [3, 165] on div "Search Results All Accounts" at bounding box center [780, 392] width 1559 height 784
click at [1515, 159] on button "Find" at bounding box center [1534, 171] width 38 height 25
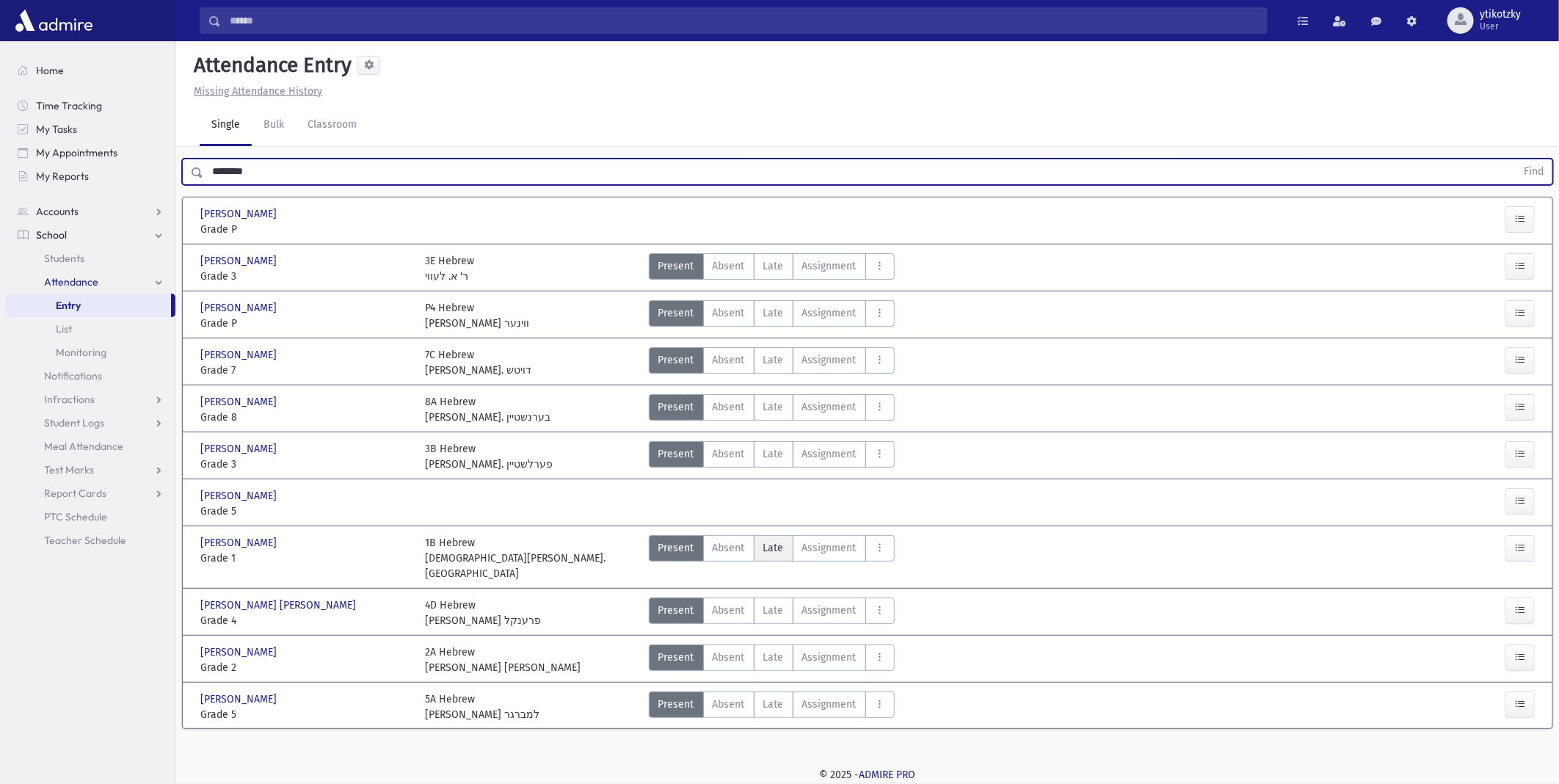
click at [786, 554] on label "Late Late" at bounding box center [773, 548] width 40 height 26
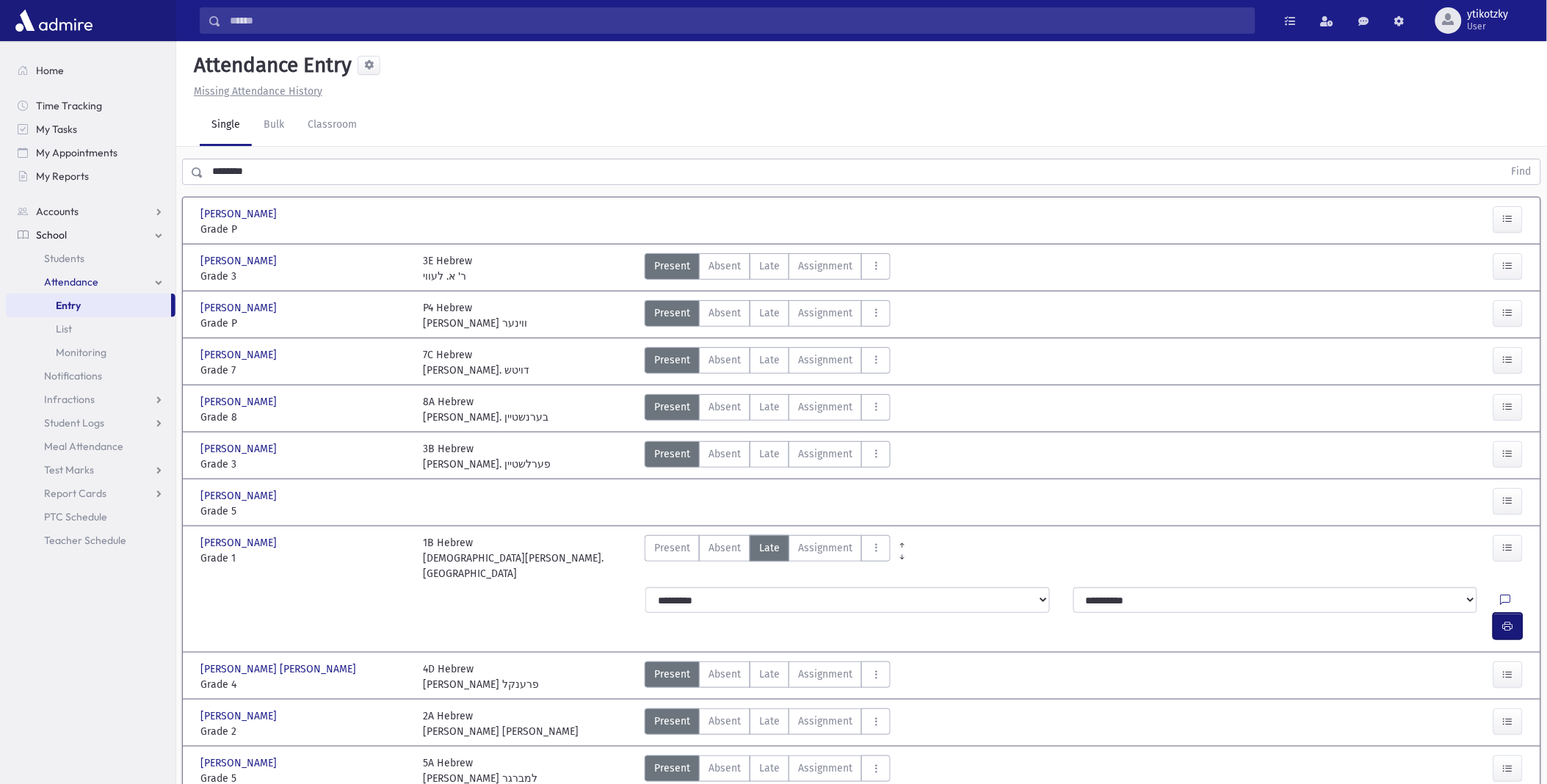
click at [1522, 613] on button "button" at bounding box center [1507, 626] width 29 height 26
drag, startPoint x: 198, startPoint y: 165, endPoint x: 181, endPoint y: 167, distance: 17.1
click at [182, 167] on div "******** Find" at bounding box center [861, 171] width 1359 height 26
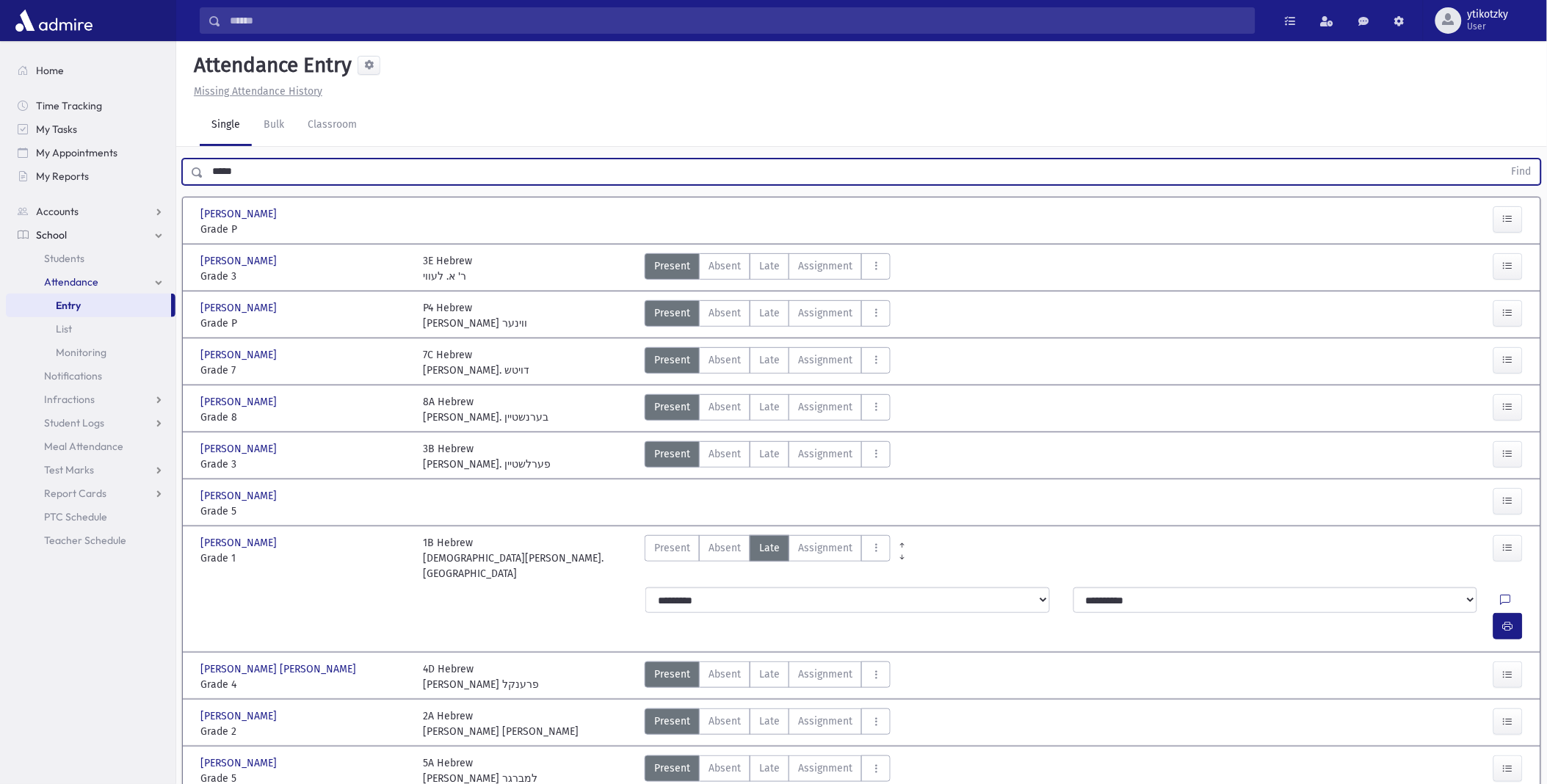
click at [1503, 159] on button "Find" at bounding box center [1521, 171] width 38 height 25
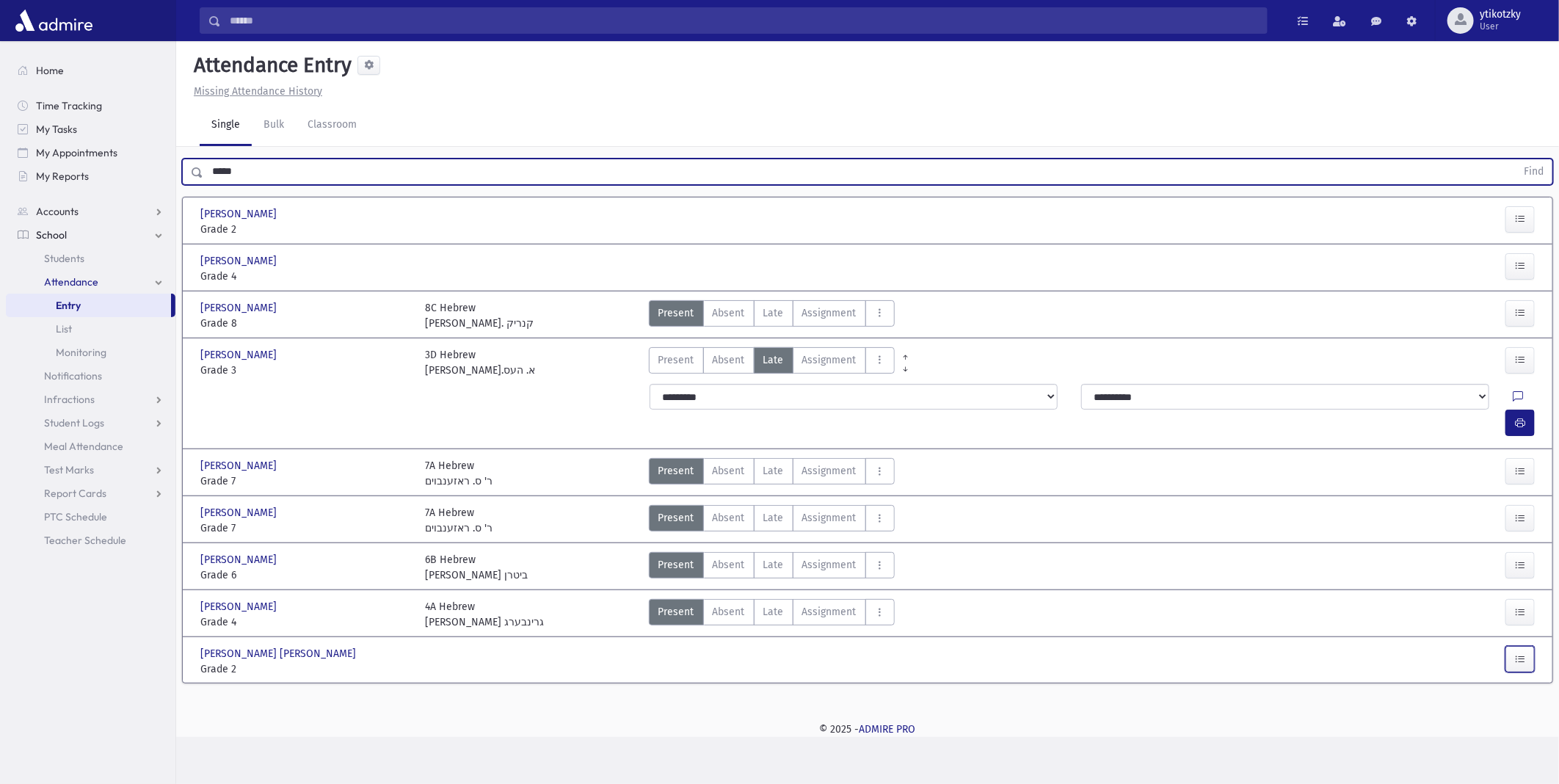
click at [1527, 646] on button "button" at bounding box center [1520, 659] width 29 height 26
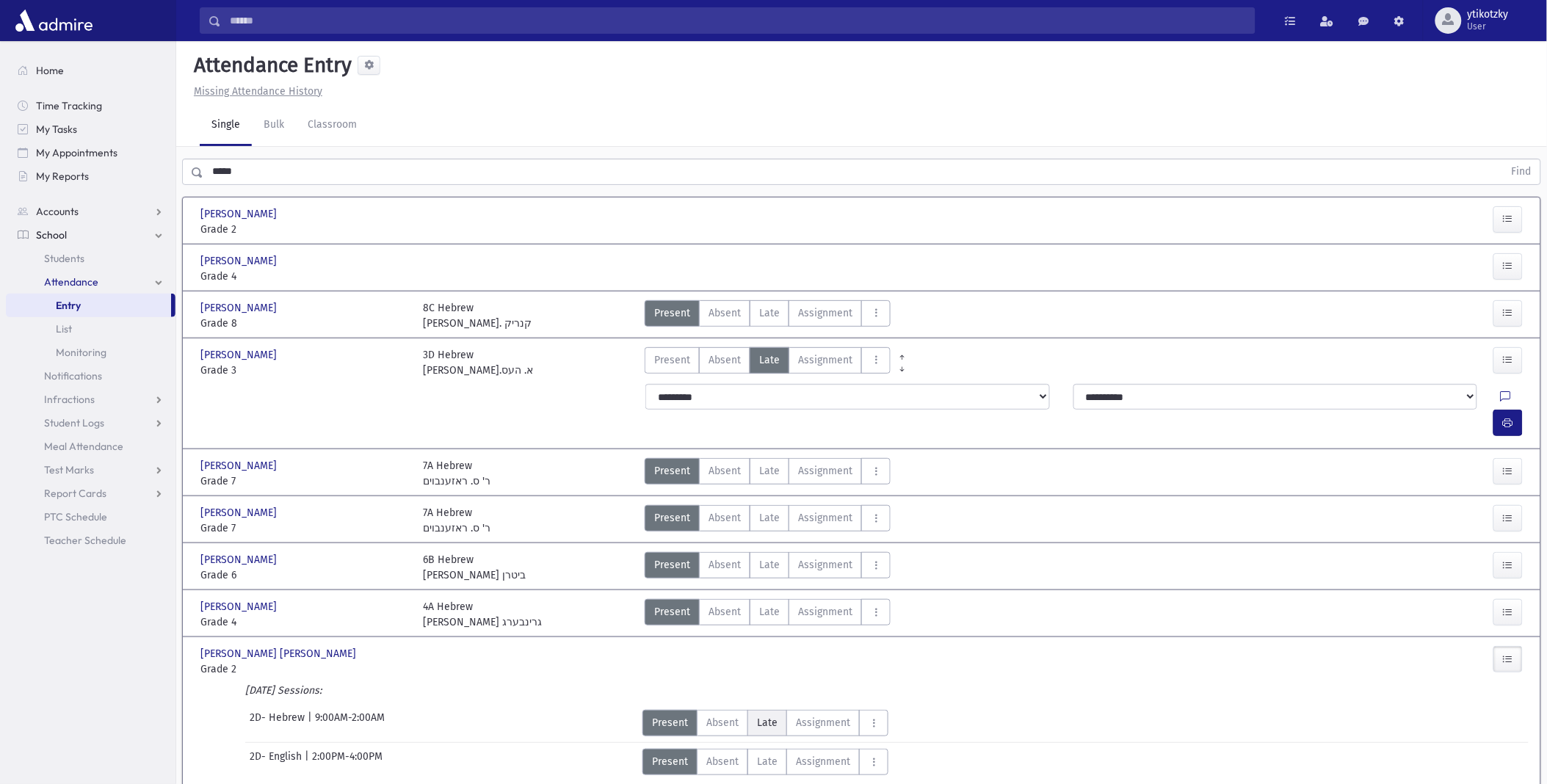
click at [757, 715] on span "Late" at bounding box center [767, 722] width 20 height 16
click at [1500, 746] on div "**********" at bounding box center [1083, 758] width 892 height 32
click at [1508, 749] on icon "button" at bounding box center [1508, 755] width 11 height 13
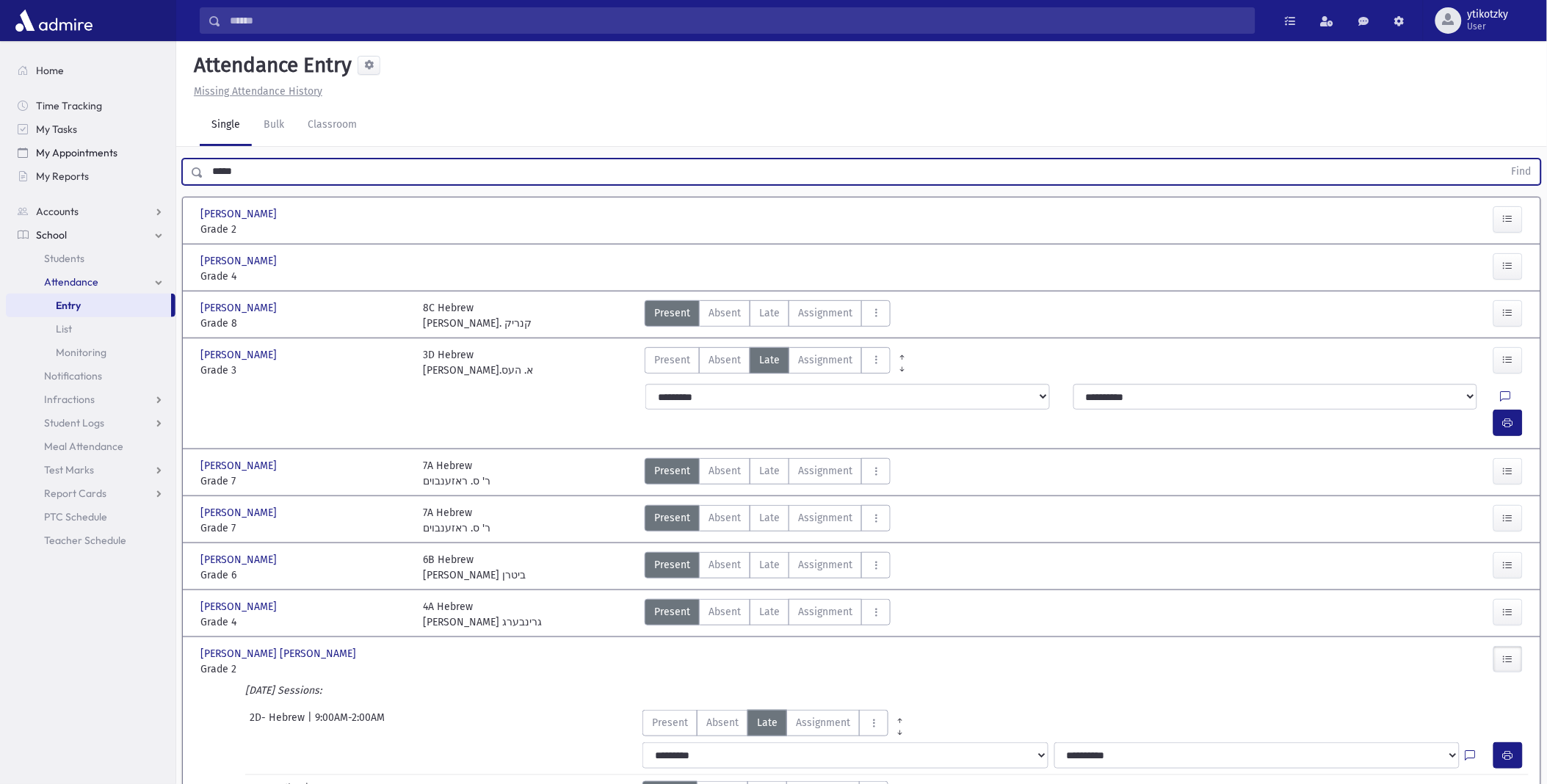
drag, startPoint x: 336, startPoint y: 160, endPoint x: 104, endPoint y: 152, distance: 232.1
click at [104, 152] on div "Search Results All Accounts" at bounding box center [774, 439] width 1547 height 879
click at [1503, 159] on button "Find" at bounding box center [1521, 171] width 38 height 25
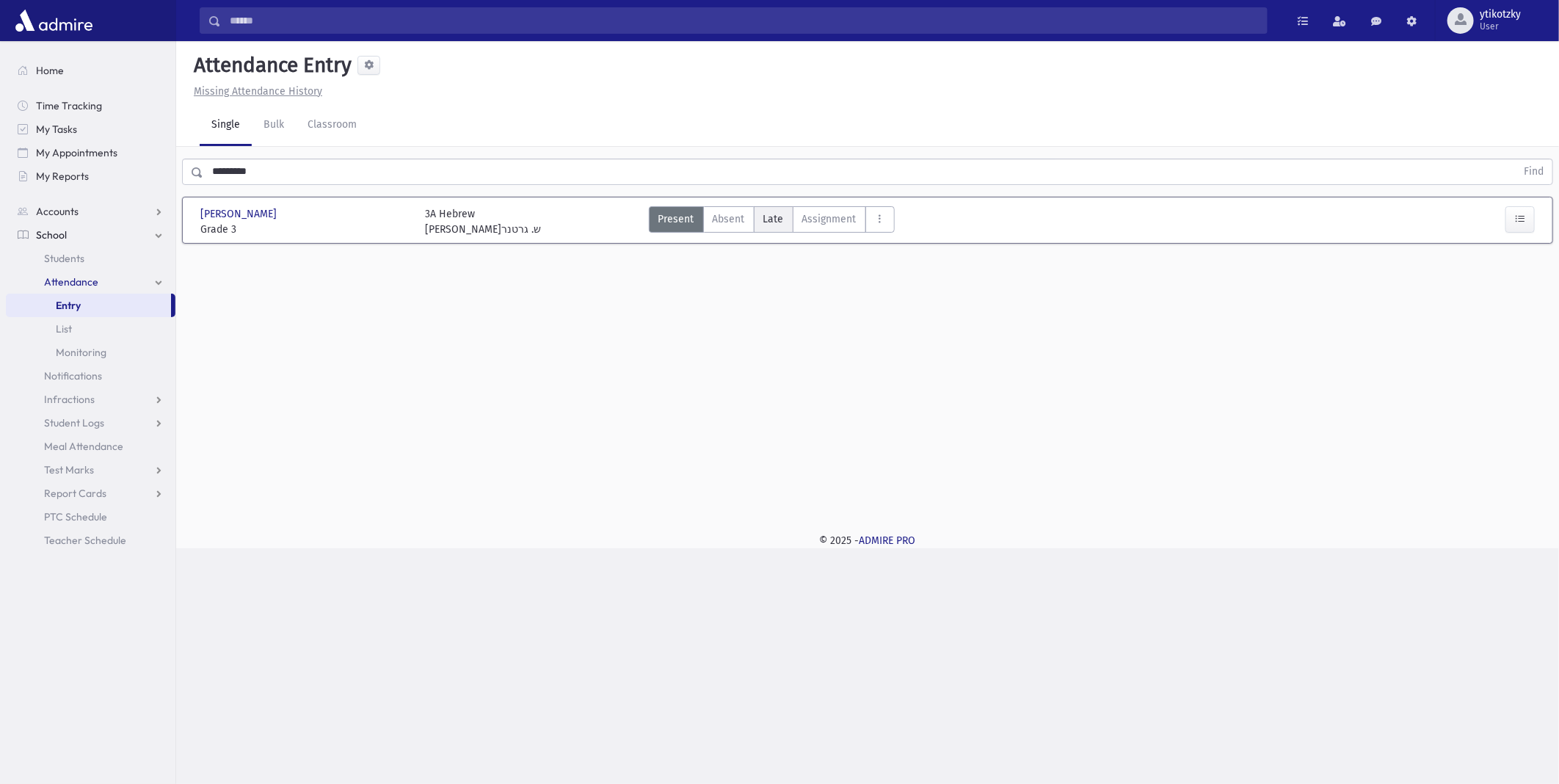
click at [766, 220] on span "Late" at bounding box center [773, 219] width 20 height 16
click at [1513, 269] on button "button" at bounding box center [1520, 282] width 29 height 26
drag, startPoint x: 312, startPoint y: 191, endPoint x: 265, endPoint y: 173, distance: 50.3
click at [268, 173] on div "********* Find Wasserman, Shmuel Wasserman, Shmuel Grade 3 Grade 3 3A Hebrew רב…" at bounding box center [868, 239] width 1383 height 183
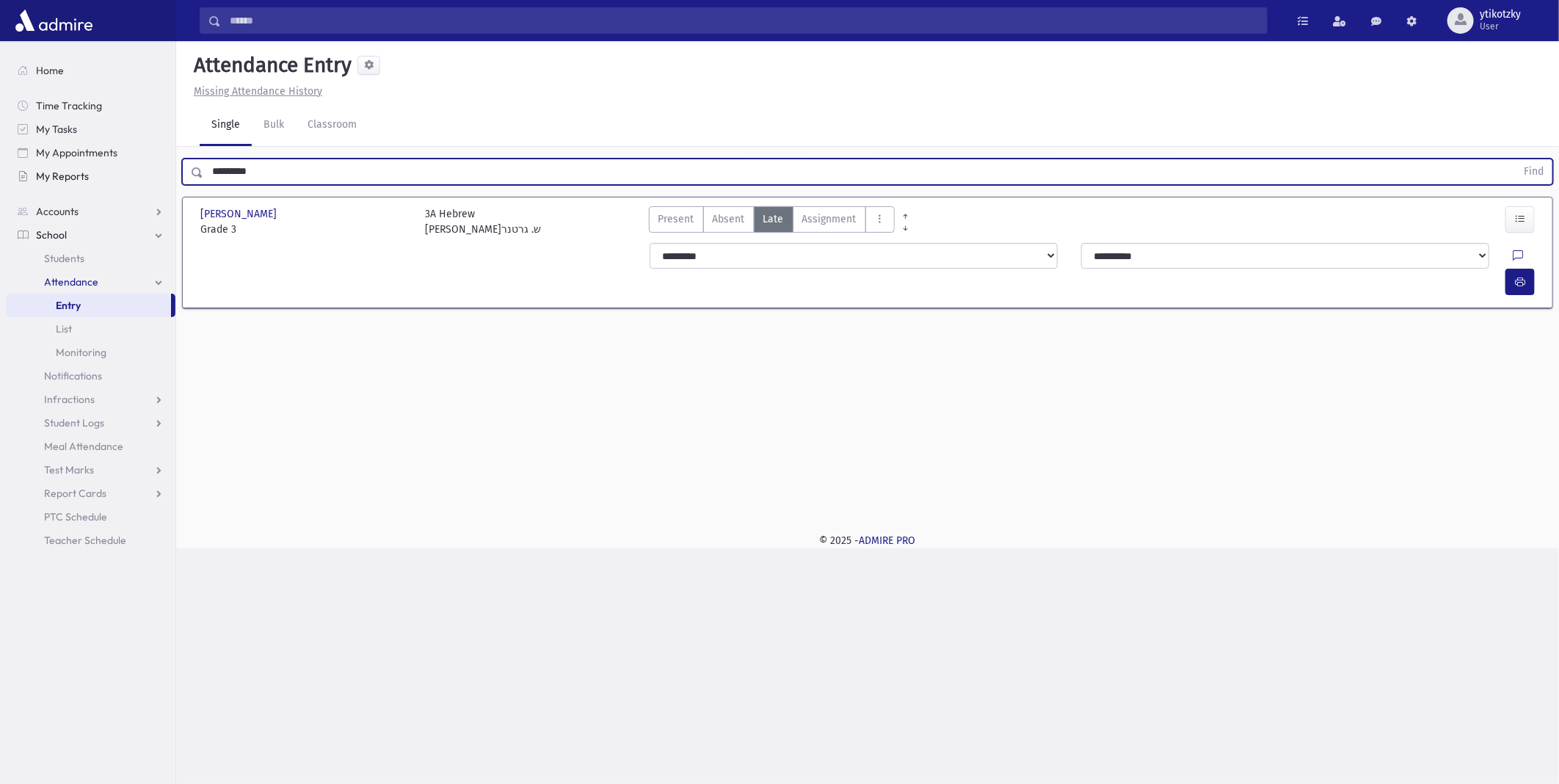
drag, startPoint x: 265, startPoint y: 173, endPoint x: 19, endPoint y: 167, distance: 246.1
click at [19, 167] on div "Search Results All Accounts" at bounding box center [780, 392] width 1559 height 784
click at [1515, 159] on button "Find" at bounding box center [1534, 171] width 38 height 25
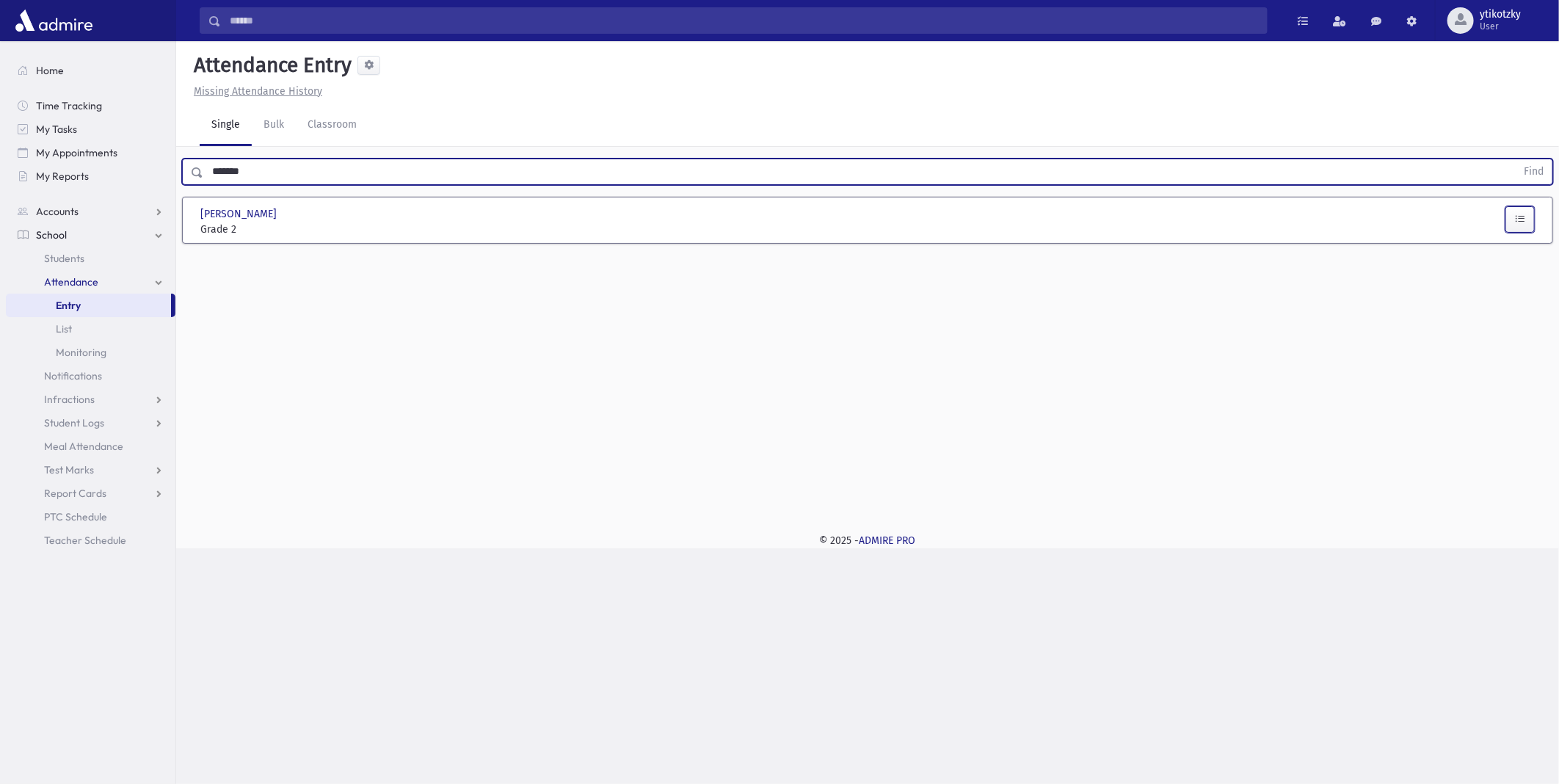
click at [1530, 228] on button "button" at bounding box center [1520, 219] width 29 height 26
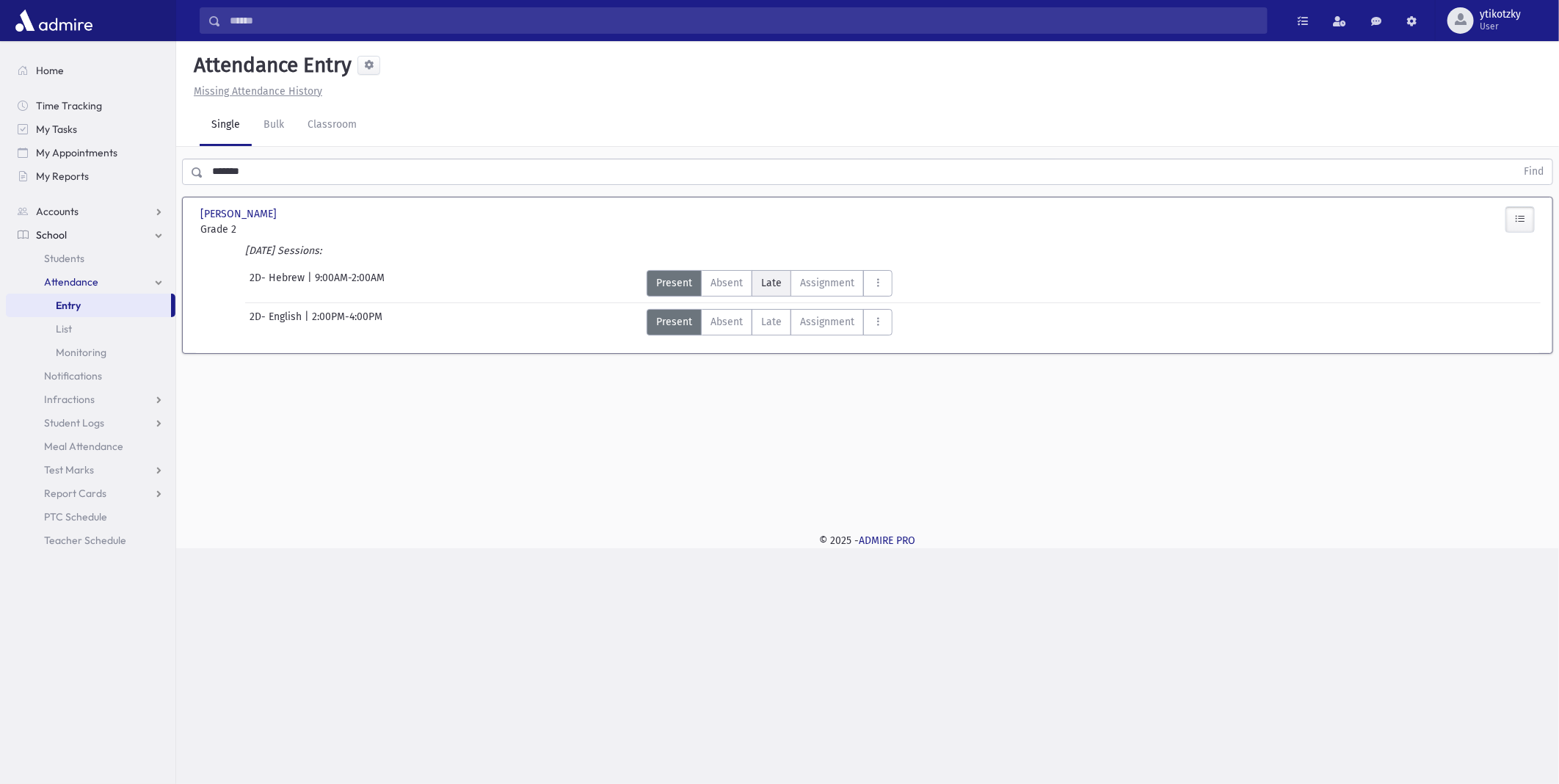
click at [773, 288] on span "Late" at bounding box center [771, 283] width 20 height 16
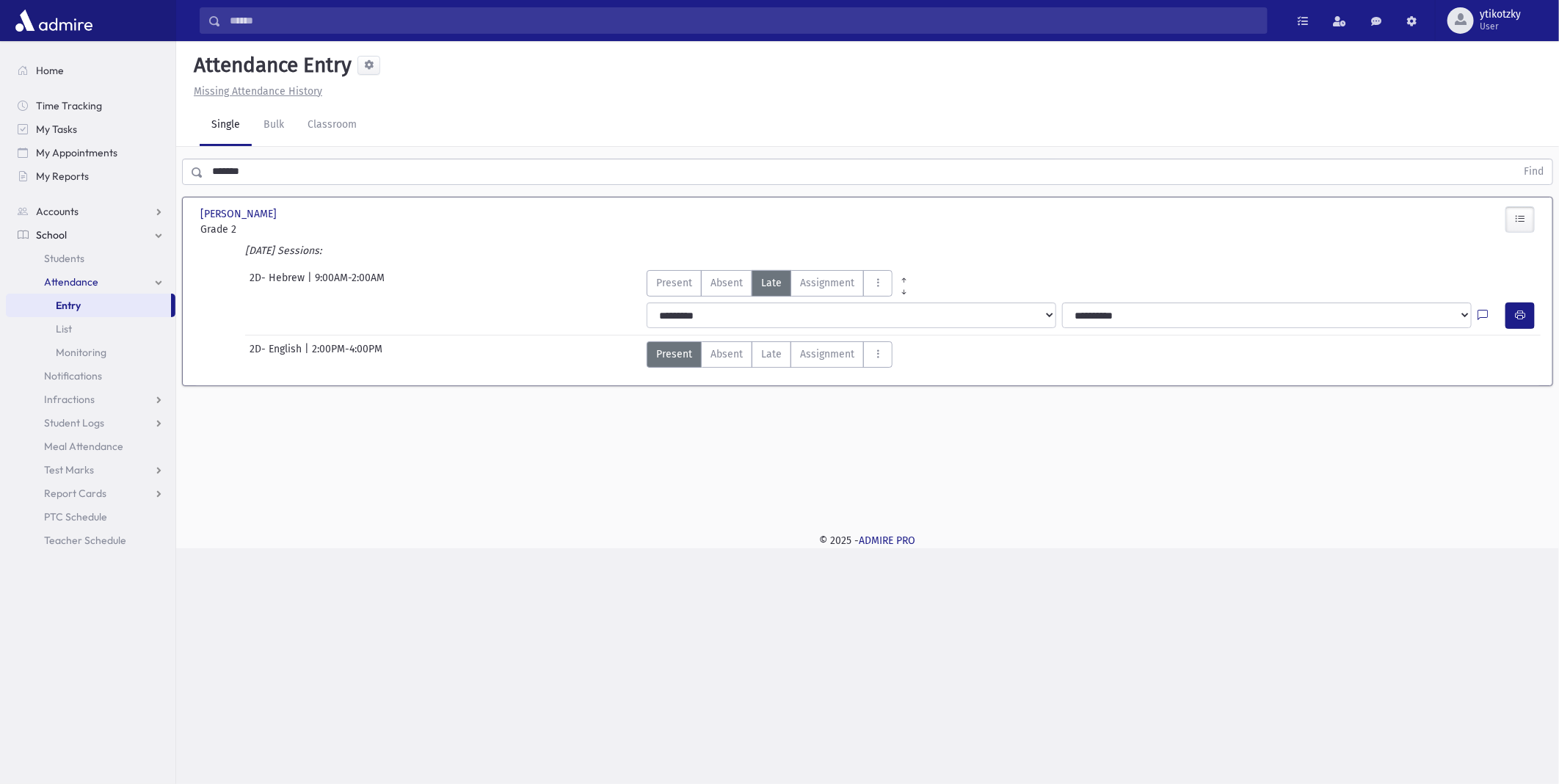
click at [1544, 318] on div "**********" at bounding box center [1094, 315] width 907 height 38
click at [1528, 320] on button "button" at bounding box center [1520, 315] width 29 height 26
click at [225, 174] on input "*******" at bounding box center [860, 171] width 1313 height 26
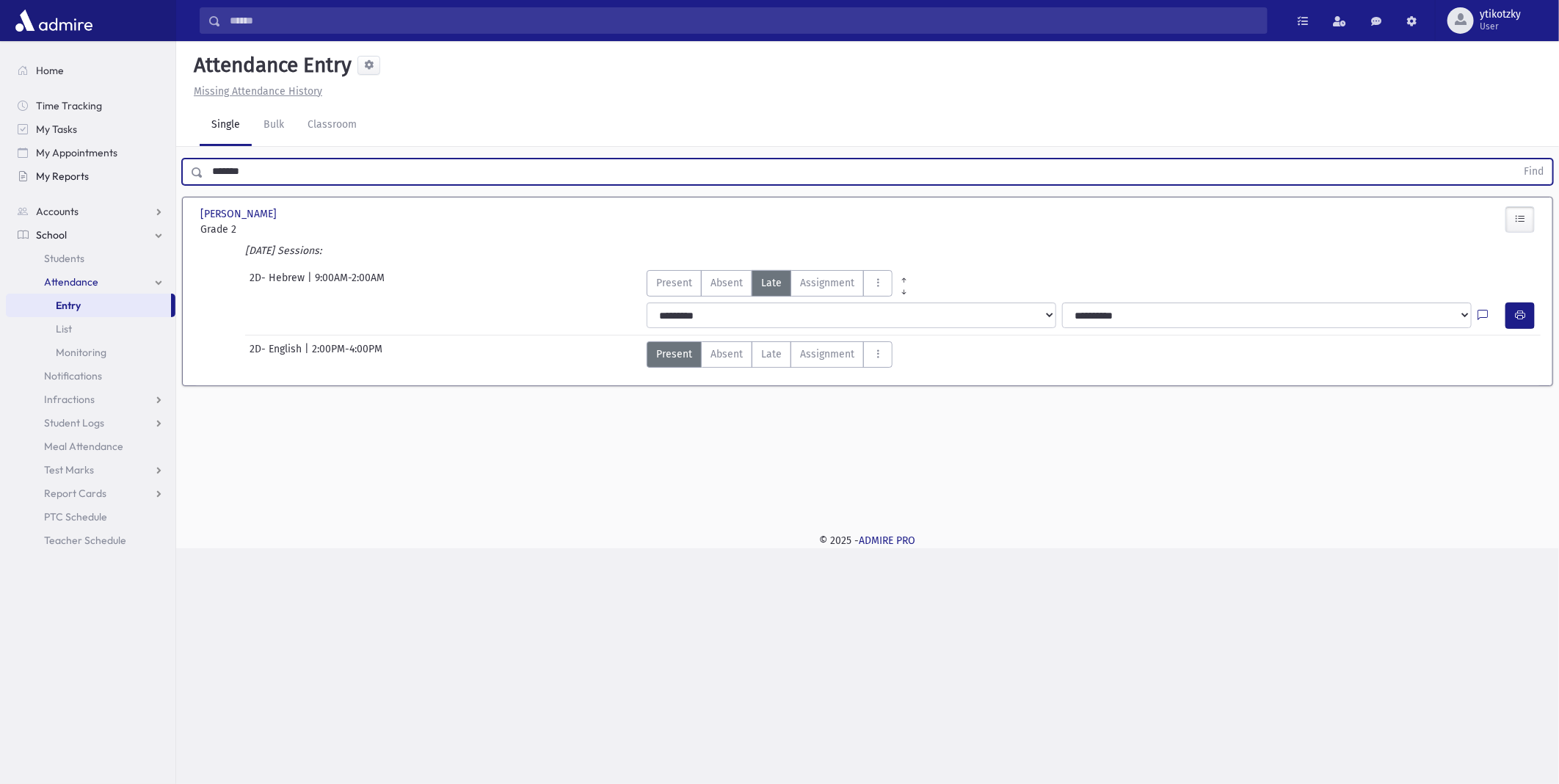
drag, startPoint x: 280, startPoint y: 174, endPoint x: 136, endPoint y: 167, distance: 144.2
click at [136, 167] on div "Search Results All Accounts" at bounding box center [780, 392] width 1559 height 784
click at [1515, 159] on button "Find" at bounding box center [1534, 171] width 38 height 25
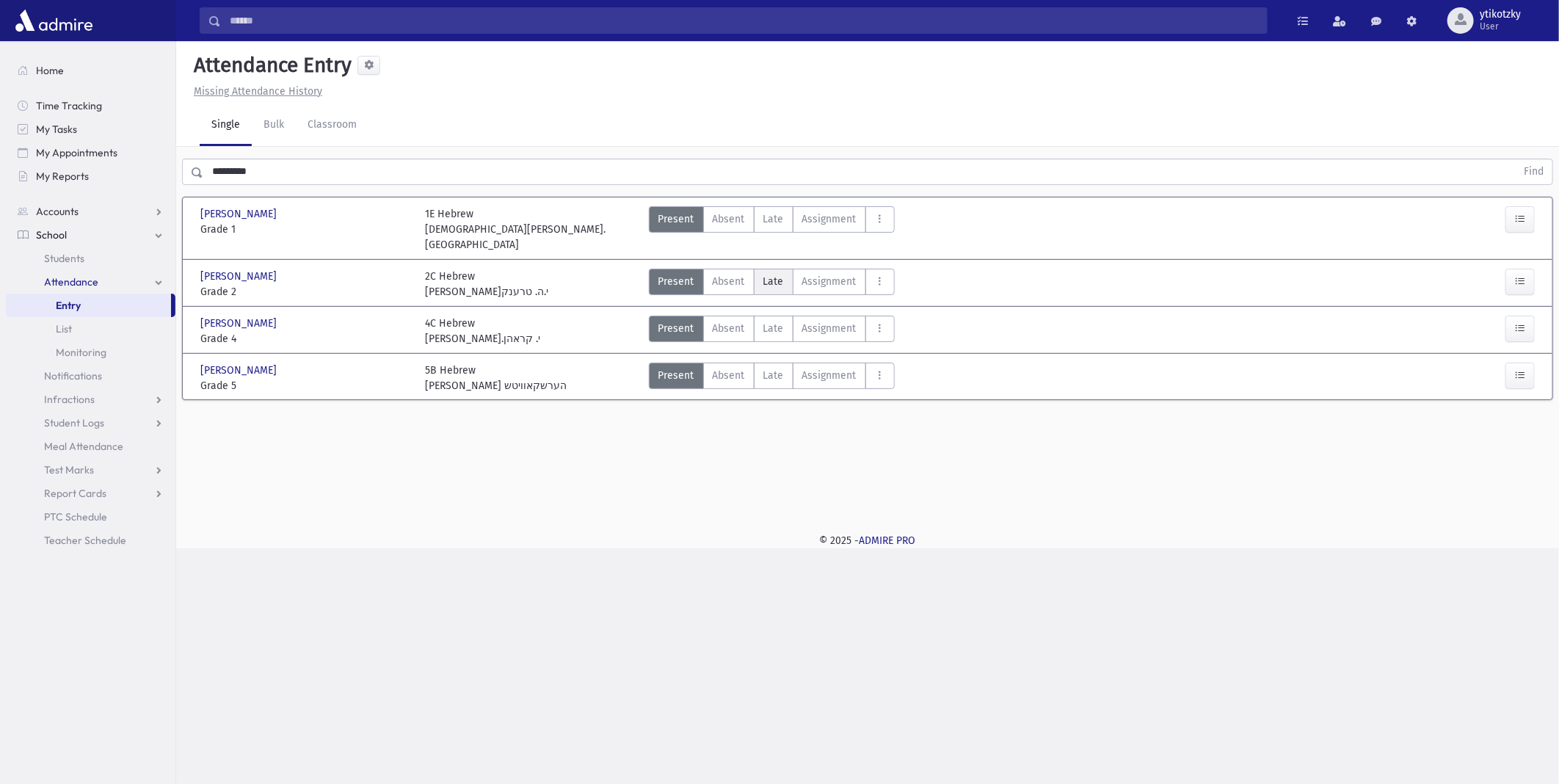
drag, startPoint x: 764, startPoint y: 261, endPoint x: 907, endPoint y: 255, distance: 143.1
click at [764, 274] on span "Late" at bounding box center [773, 282] width 20 height 16
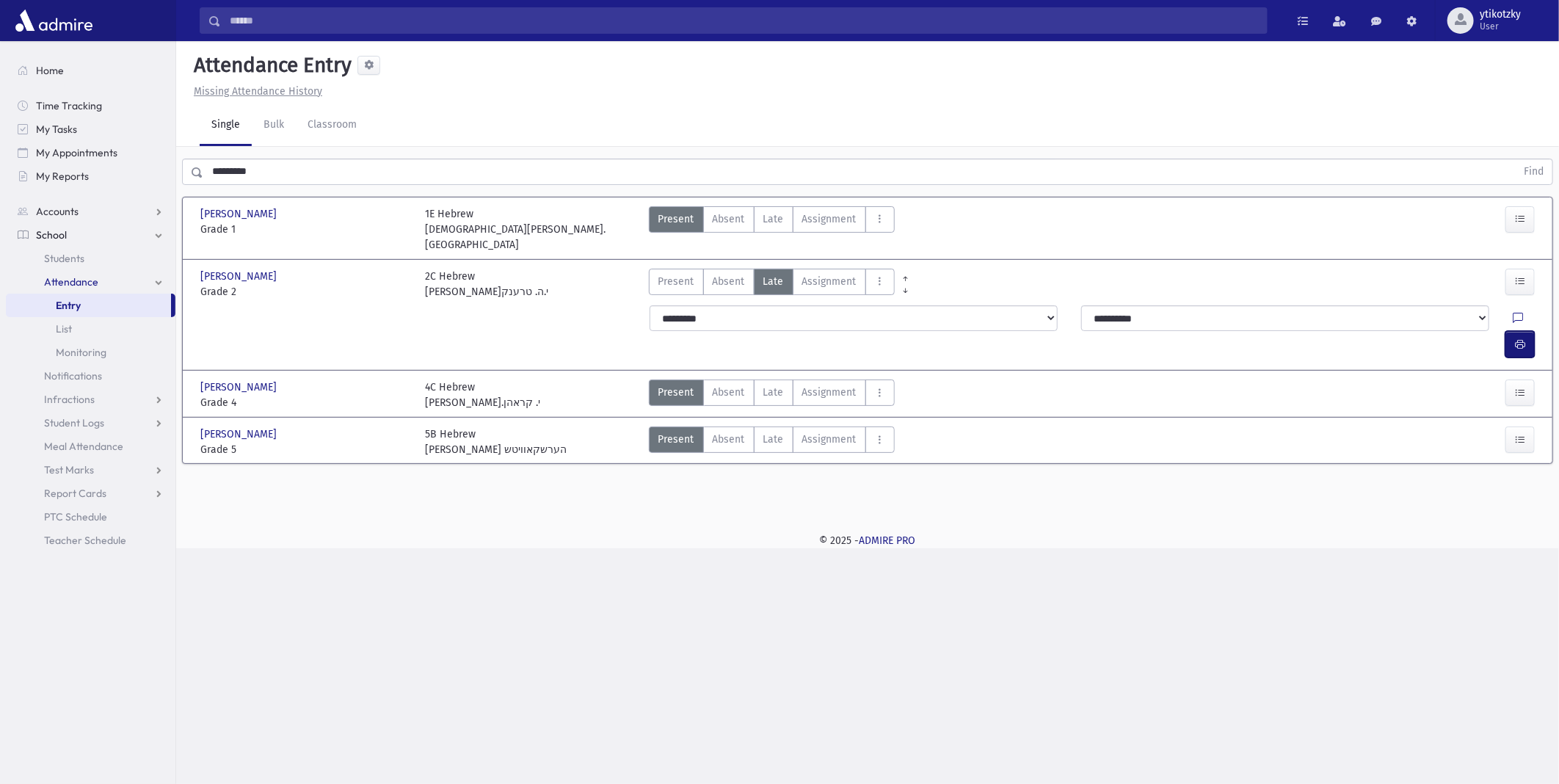
click at [1524, 339] on icon "button" at bounding box center [1521, 345] width 11 height 13
click at [0, 167] on html "Search Results All Accounts Students" at bounding box center [780, 392] width 1559 height 784
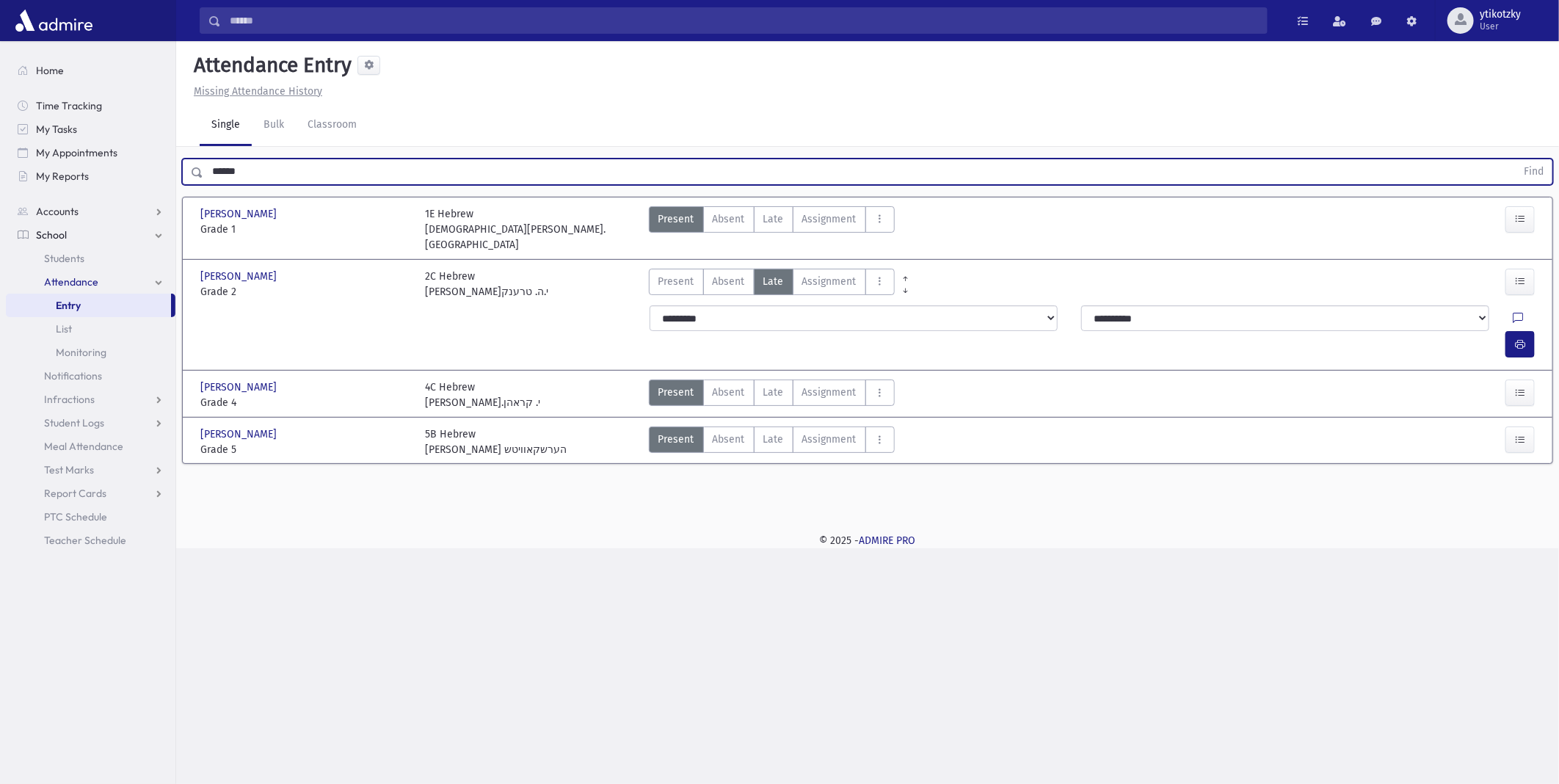
click at [1515, 159] on button "Find" at bounding box center [1534, 171] width 38 height 25
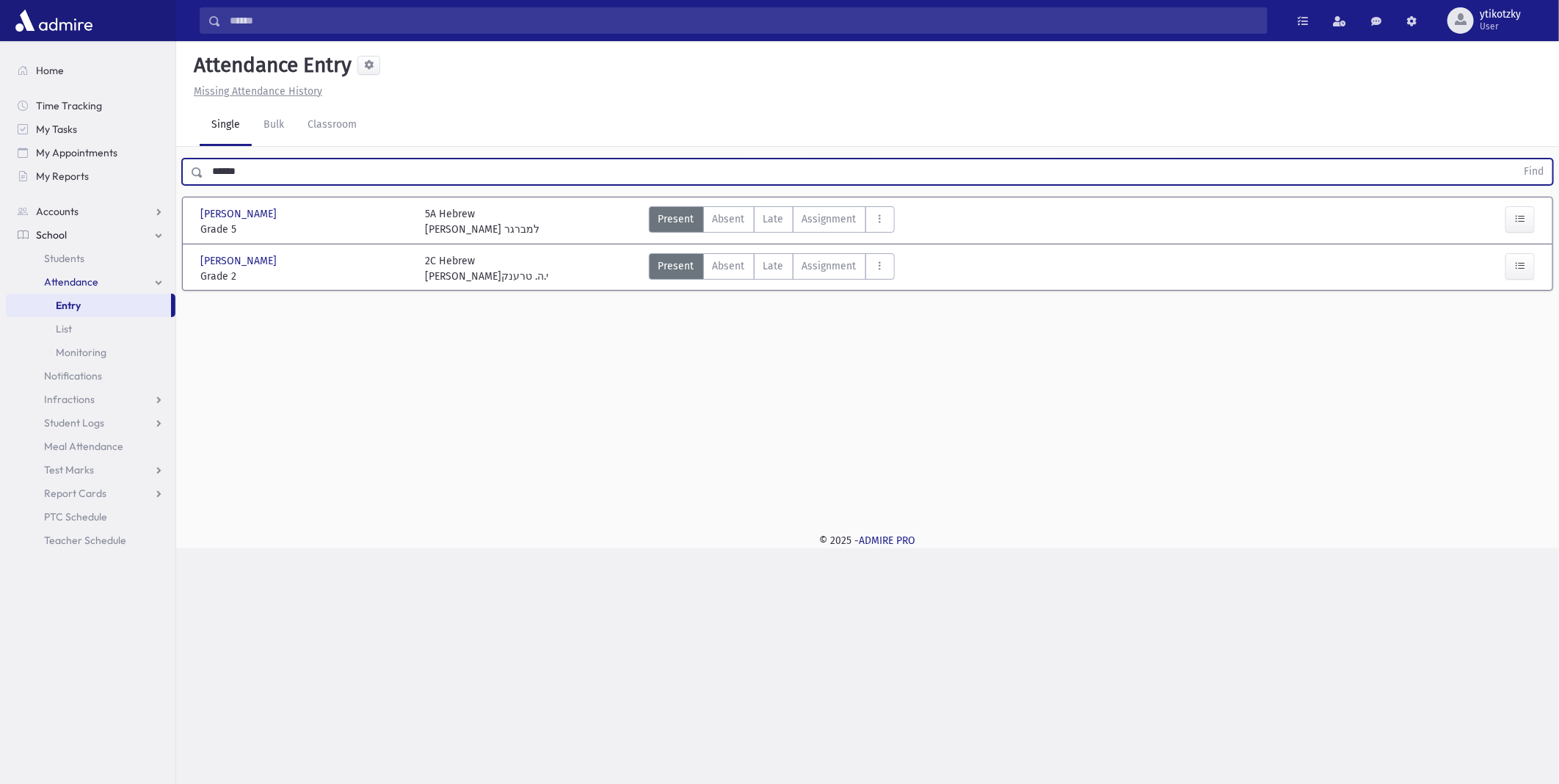
click at [771, 279] on div "Present P Absent A Late Late Assignment Assignment Cut C Disrespectful" at bounding box center [771, 268] width 246 height 31
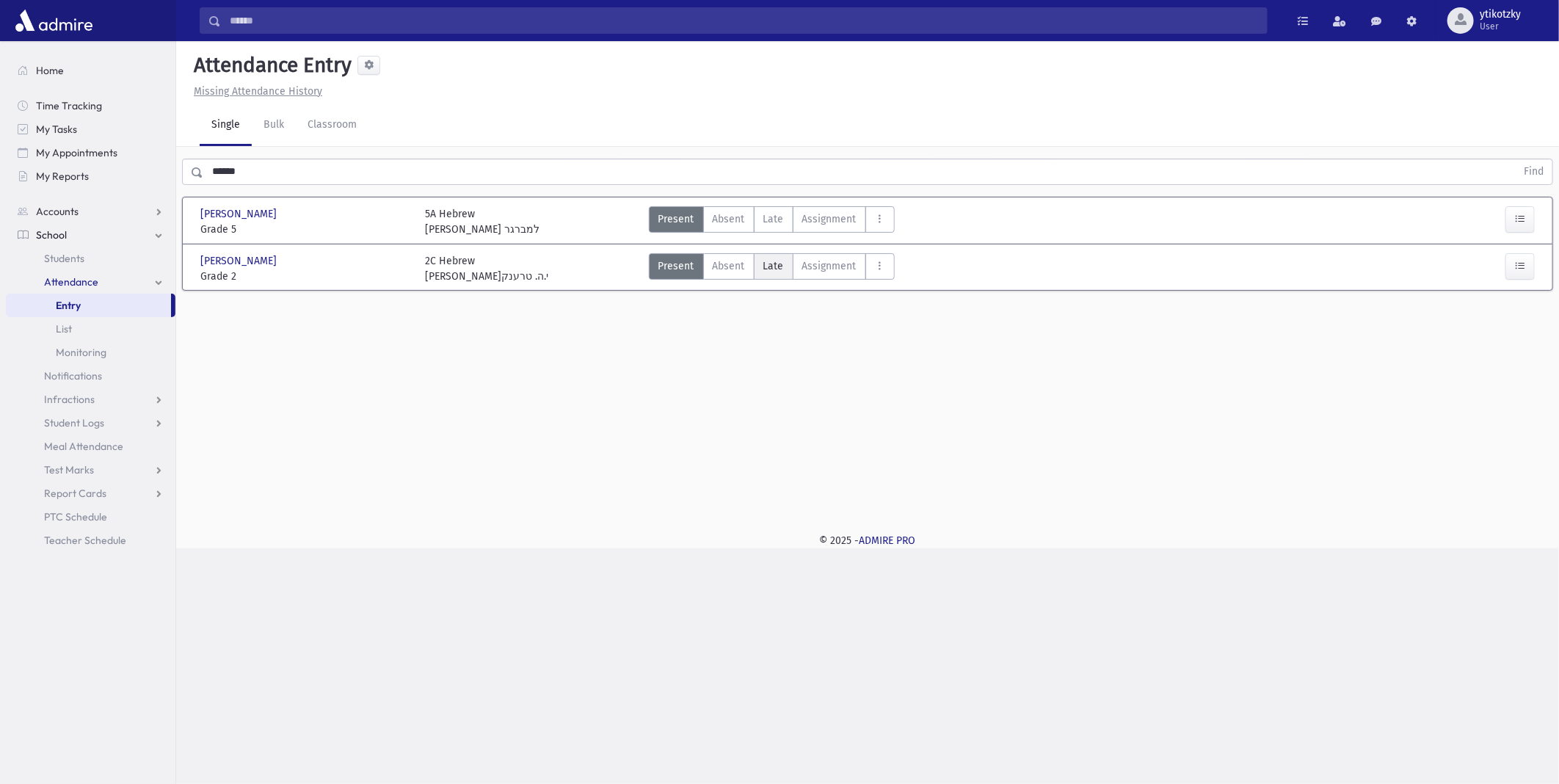
click at [778, 268] on span "Late" at bounding box center [773, 266] width 20 height 16
click at [1515, 323] on icon "button" at bounding box center [1521, 329] width 11 height 13
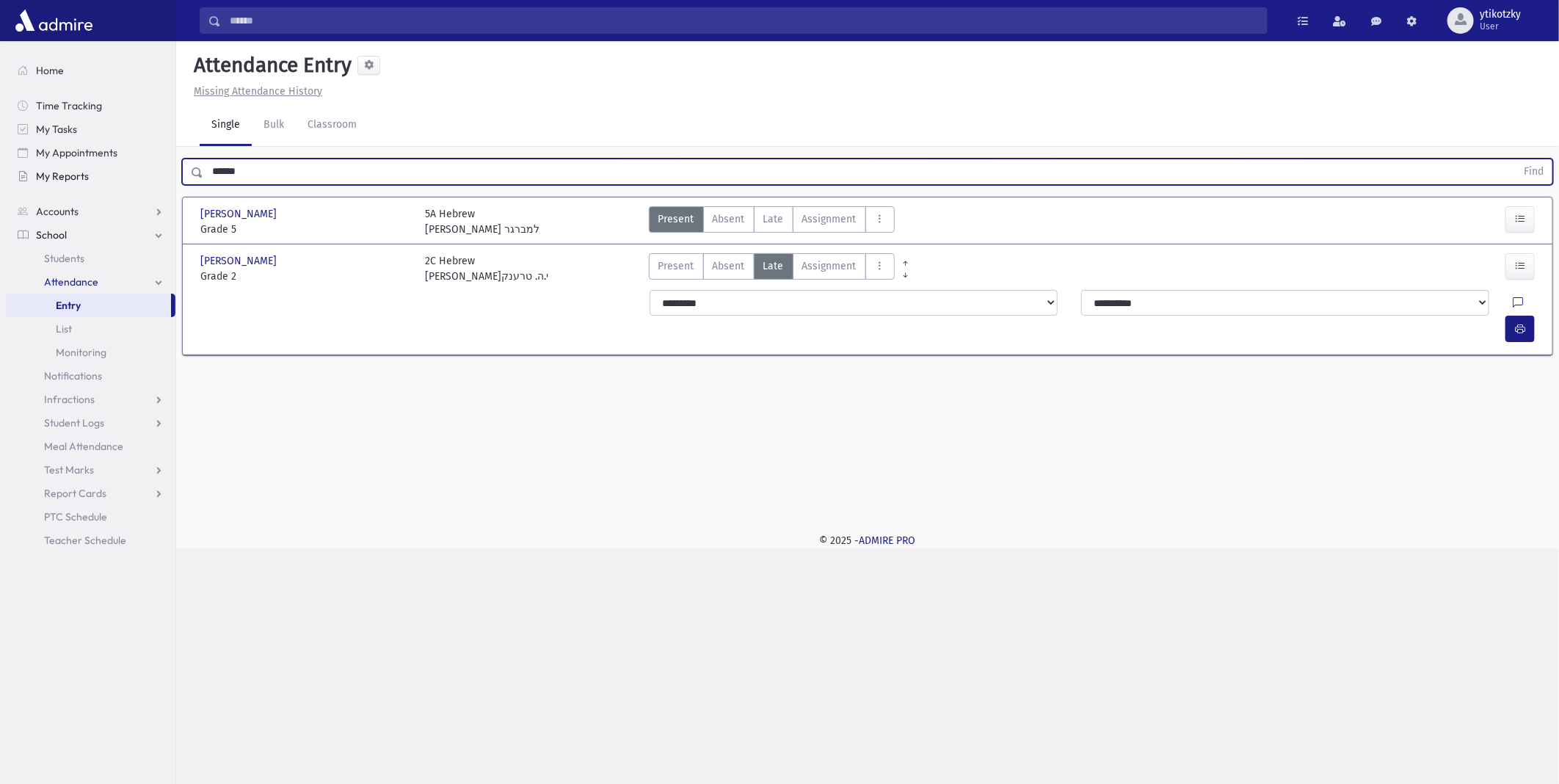
drag, startPoint x: 264, startPoint y: 170, endPoint x: 81, endPoint y: 177, distance: 183.1
click at [81, 177] on div "Search Results All Accounts" at bounding box center [780, 392] width 1559 height 784
click at [1515, 159] on button "Find" at bounding box center [1534, 171] width 38 height 25
click at [779, 220] on span "Late" at bounding box center [773, 219] width 20 height 16
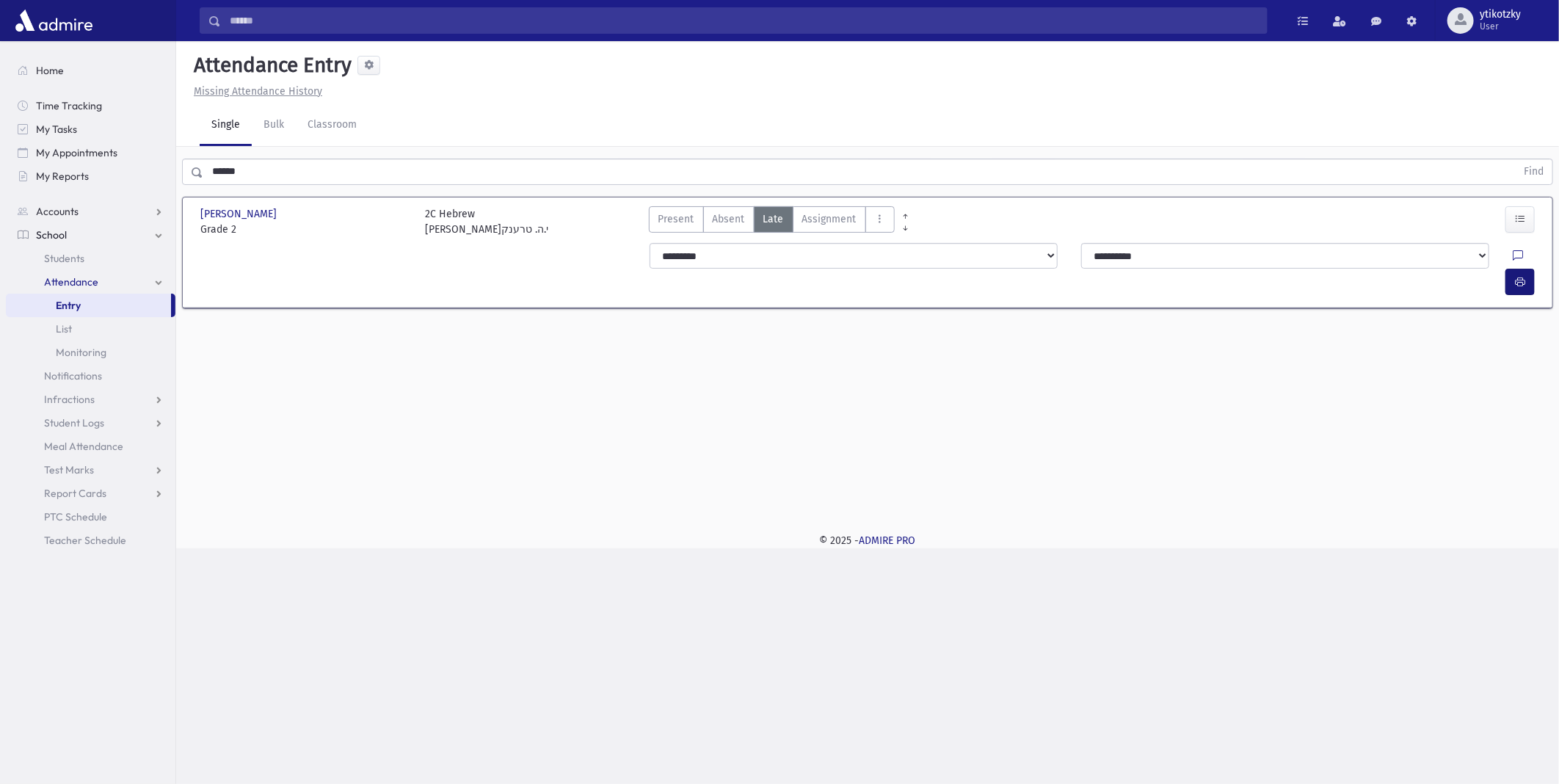
click at [1506, 250] on div "**********" at bounding box center [1092, 270] width 897 height 53
click at [1508, 269] on button "button" at bounding box center [1520, 282] width 29 height 26
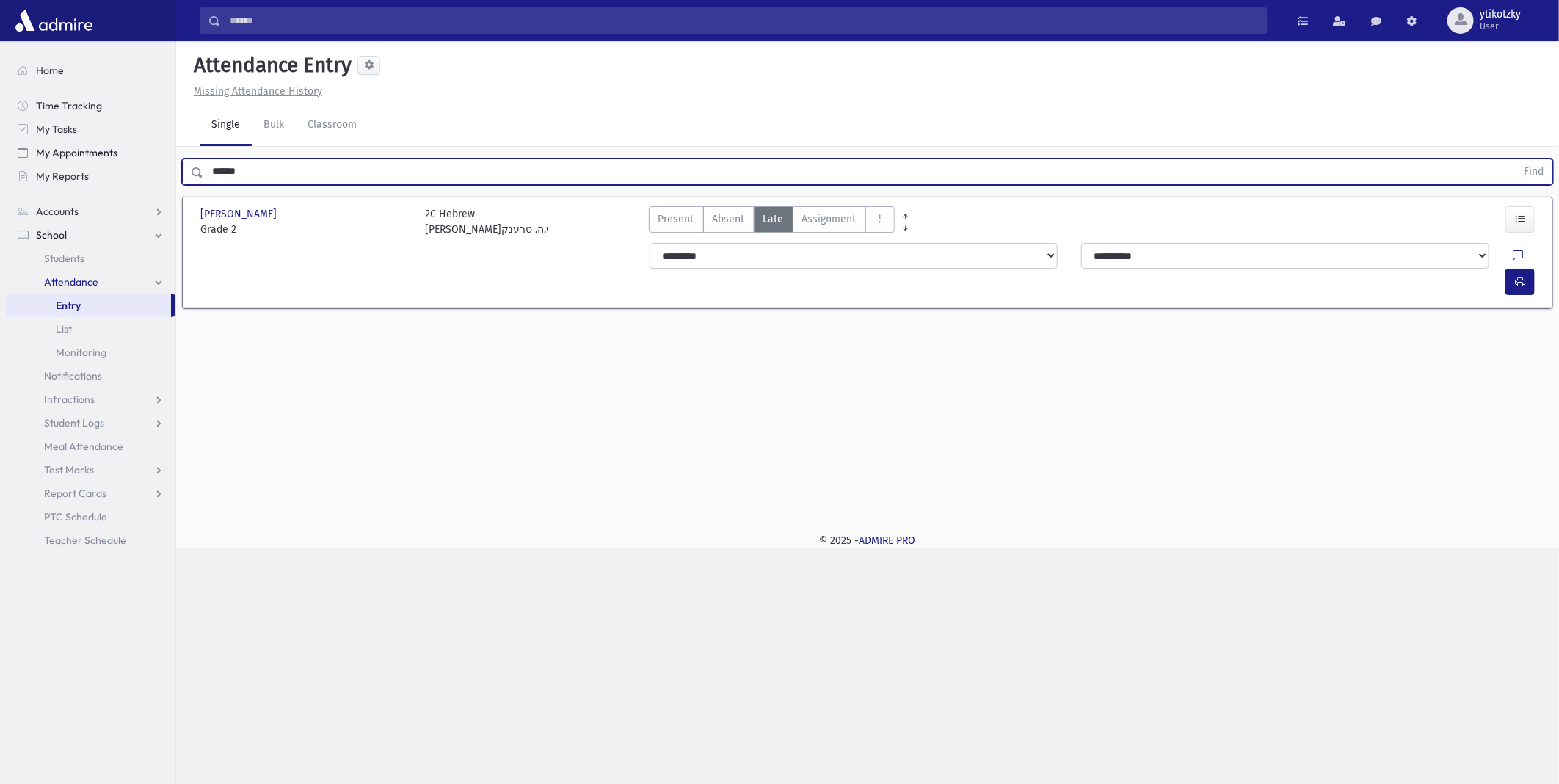
drag, startPoint x: 340, startPoint y: 175, endPoint x: 99, endPoint y: 147, distance: 242.6
click at [99, 147] on div "Search Results All Accounts" at bounding box center [780, 392] width 1559 height 784
click at [1515, 159] on button "Find" at bounding box center [1534, 171] width 38 height 25
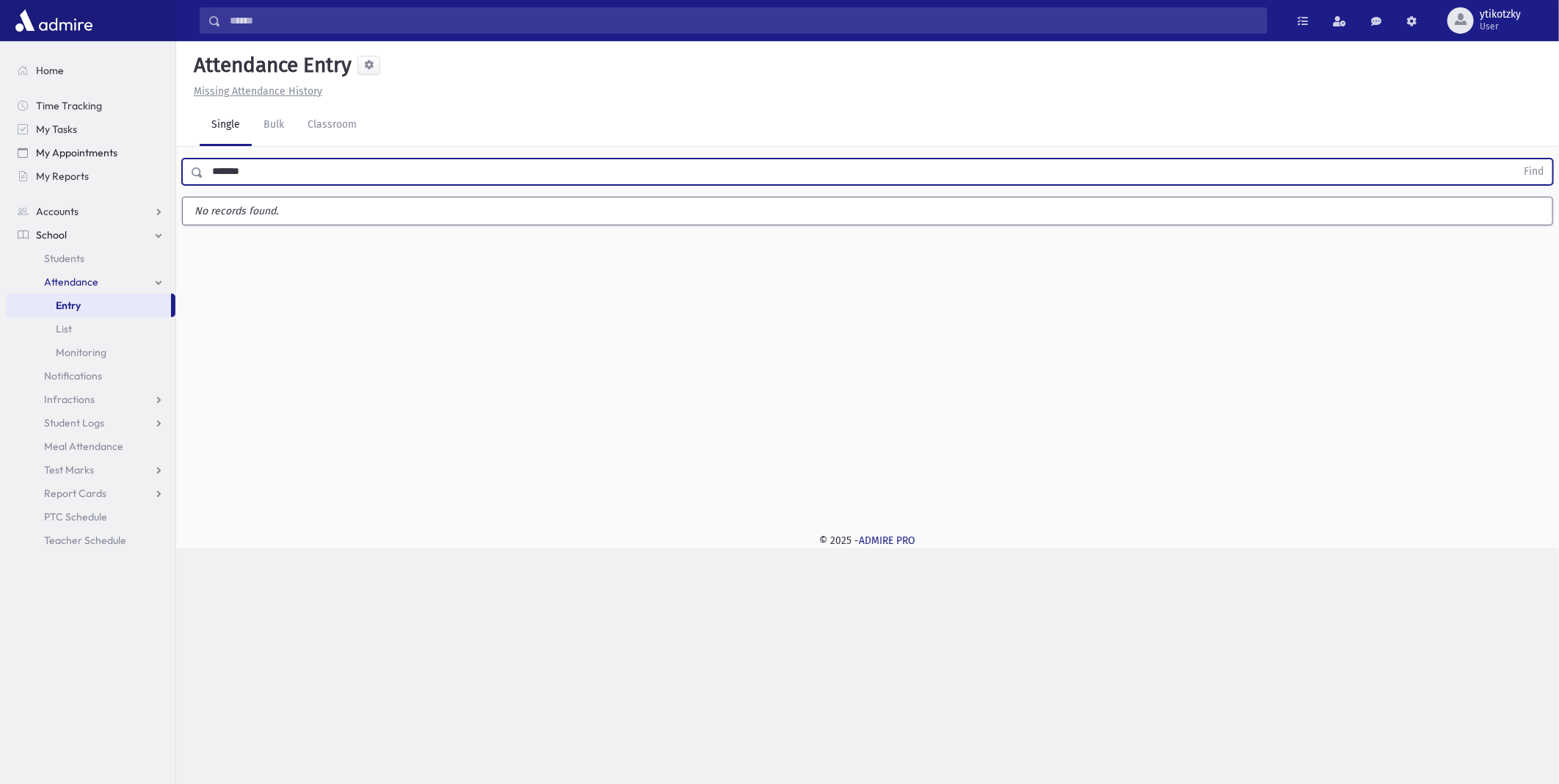
click at [1515, 159] on button "Find" at bounding box center [1534, 171] width 38 height 25
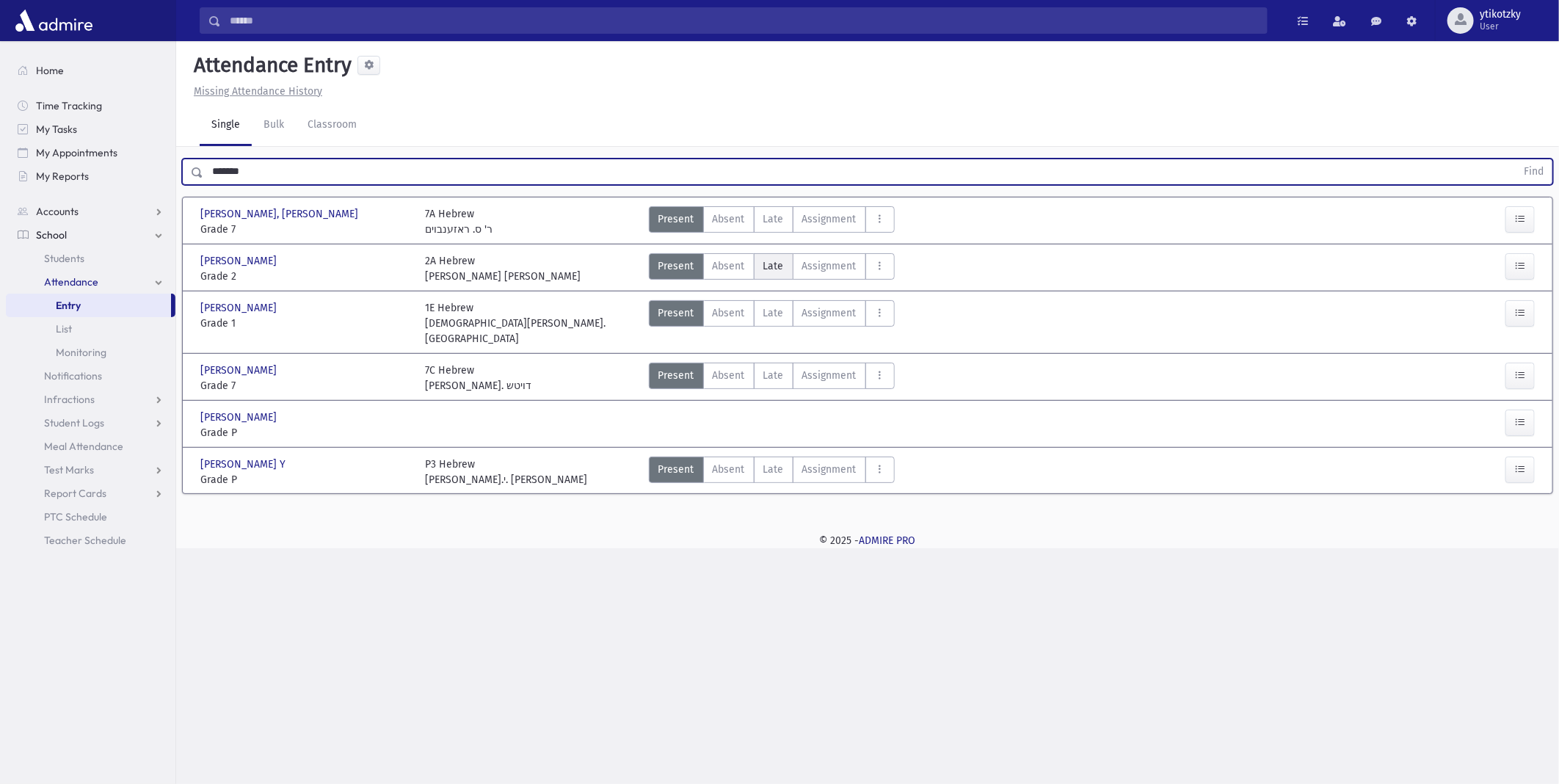
click at [778, 279] on label "Late Late" at bounding box center [773, 266] width 40 height 26
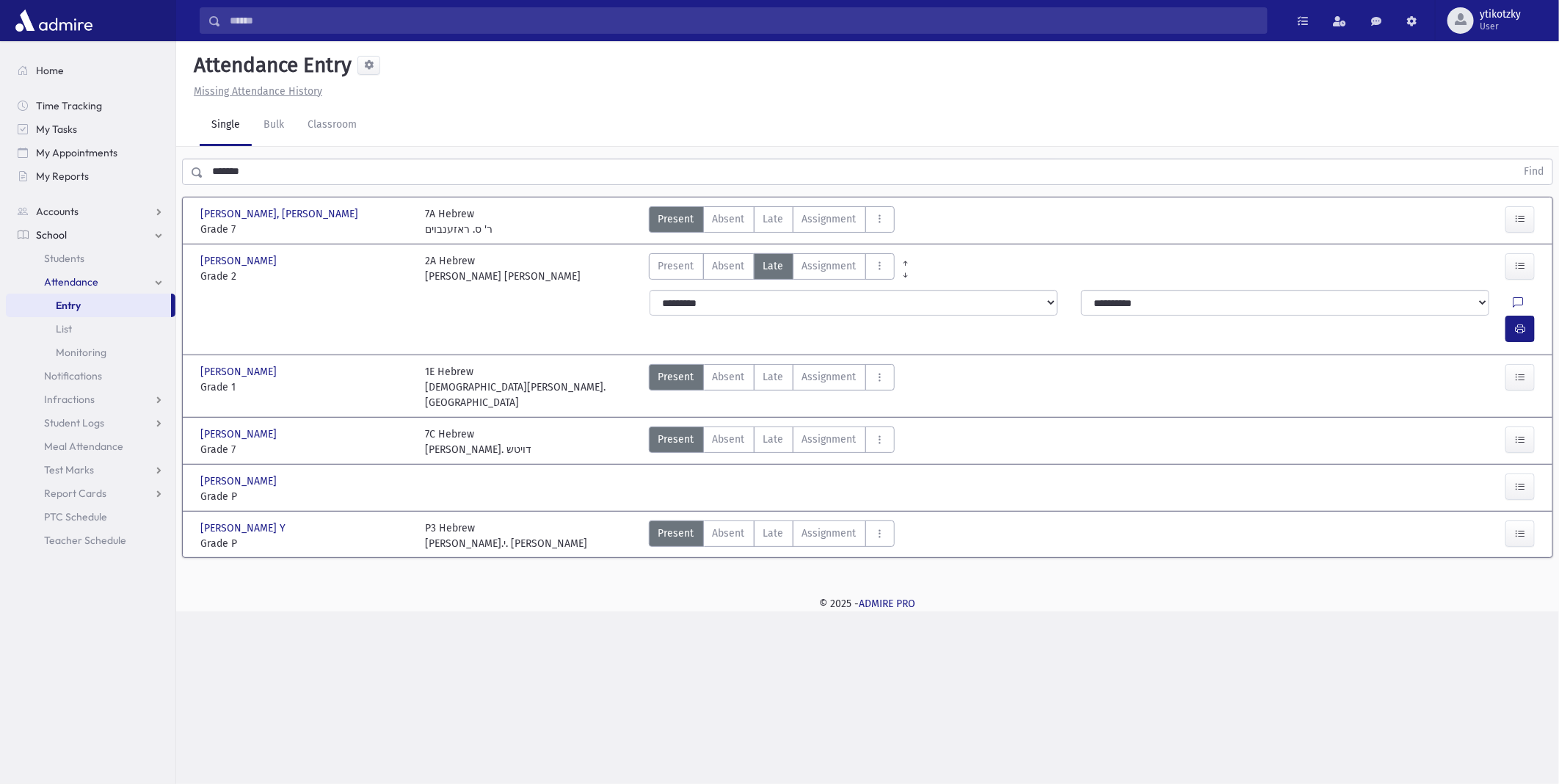
click at [1539, 315] on div at bounding box center [1523, 328] width 35 height 26
click at [1530, 315] on button "button" at bounding box center [1520, 328] width 29 height 26
click at [1440, 520] on div at bounding box center [1486, 535] width 113 height 31
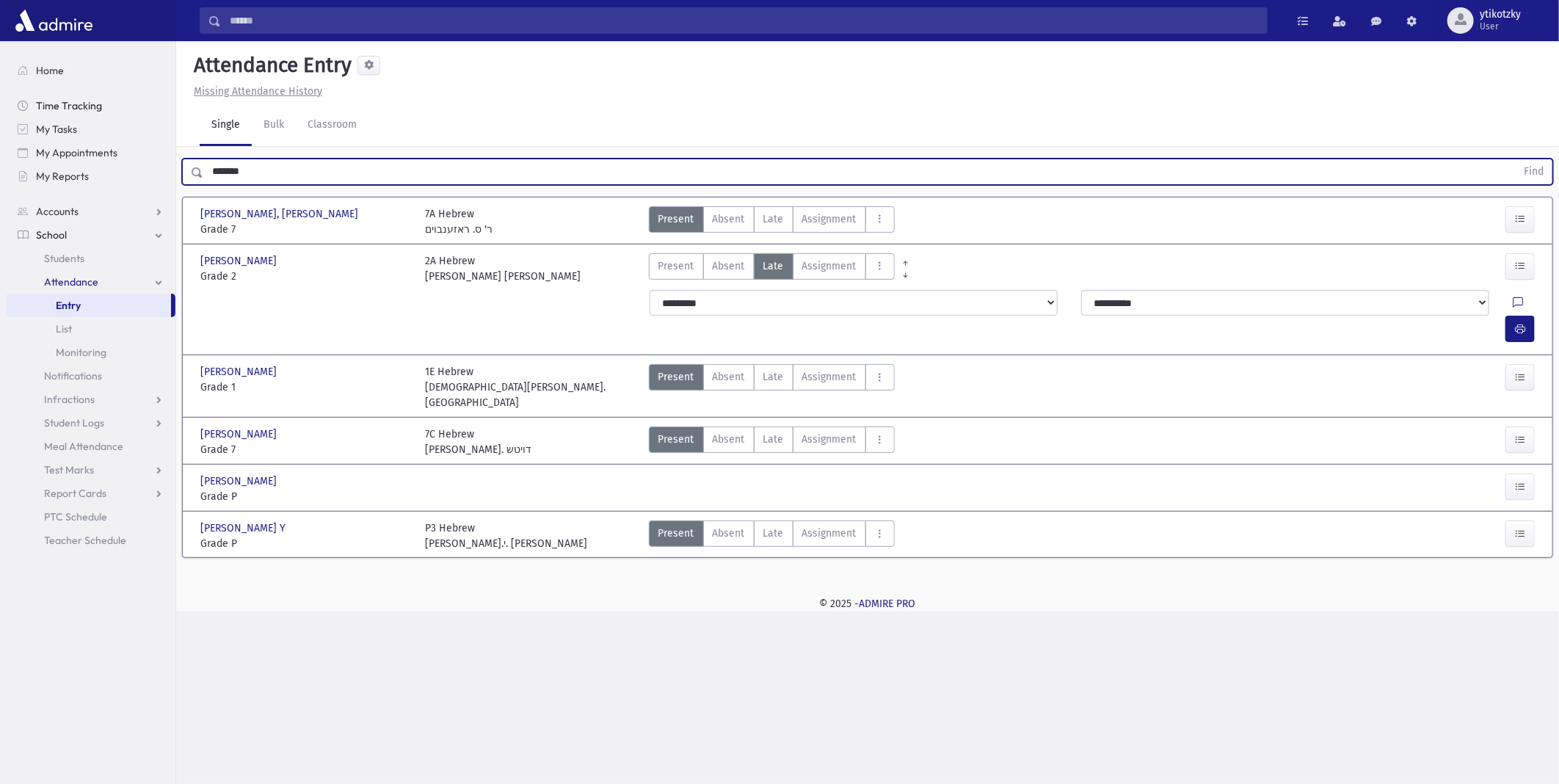
drag, startPoint x: 327, startPoint y: 178, endPoint x: 28, endPoint y: 107, distance: 307.3
click at [66, 158] on div "Search Results All Accounts" at bounding box center [780, 392] width 1559 height 784
click at [1515, 159] on button "Find" at bounding box center [1534, 171] width 38 height 25
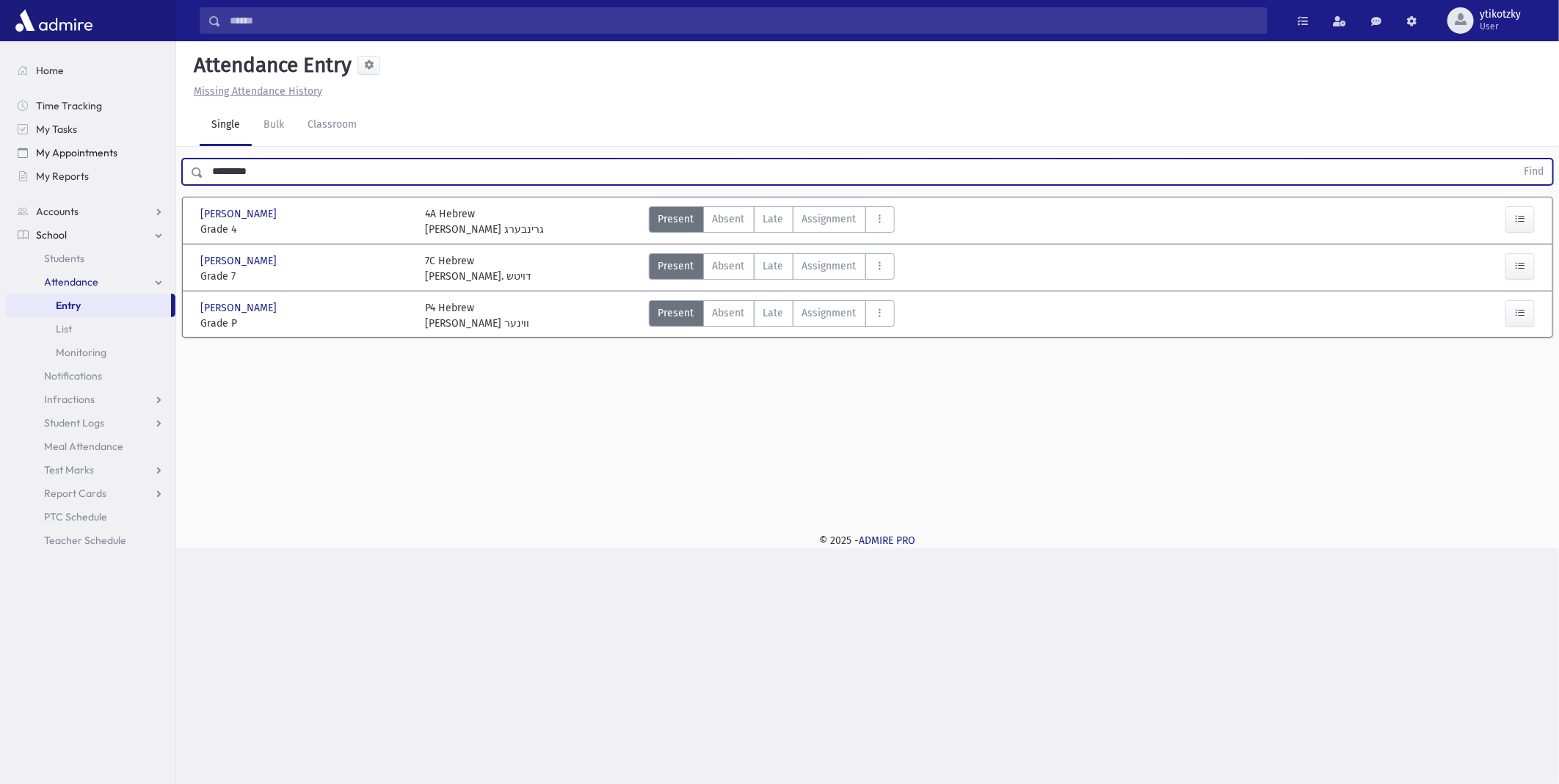
drag, startPoint x: 296, startPoint y: 167, endPoint x: 95, endPoint y: 147, distance: 202.0
click at [101, 158] on div "Search Results All Accounts" at bounding box center [780, 392] width 1559 height 784
click at [1515, 159] on button "Find" at bounding box center [1534, 171] width 38 height 25
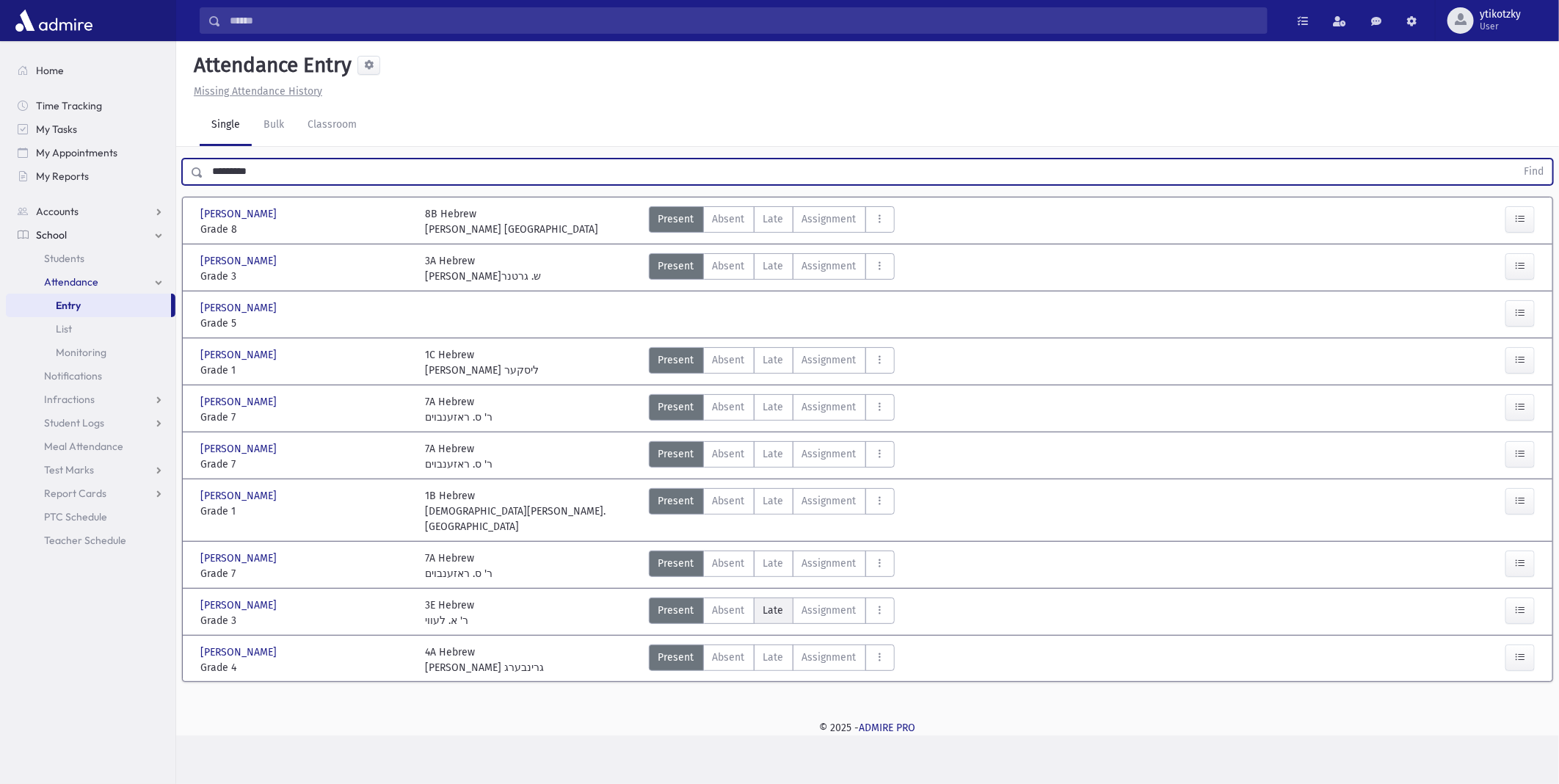
click at [773, 603] on span "Late" at bounding box center [773, 611] width 20 height 16
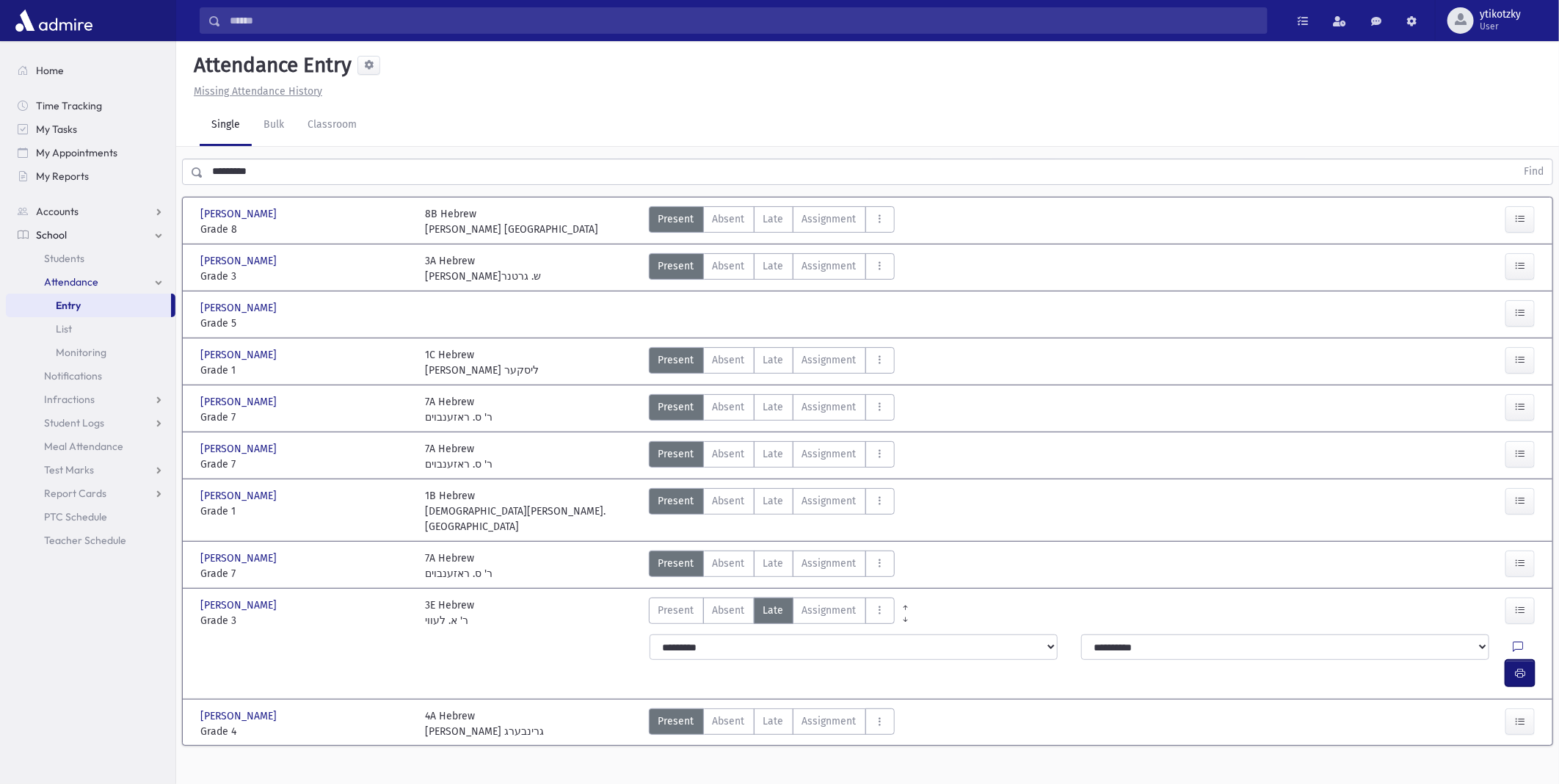
click at [1521, 668] on icon "button" at bounding box center [1521, 674] width 11 height 13
drag, startPoint x: 110, startPoint y: 166, endPoint x: 83, endPoint y: 170, distance: 27.3
click at [83, 170] on div "Search Results All Accounts" at bounding box center [780, 400] width 1559 height 800
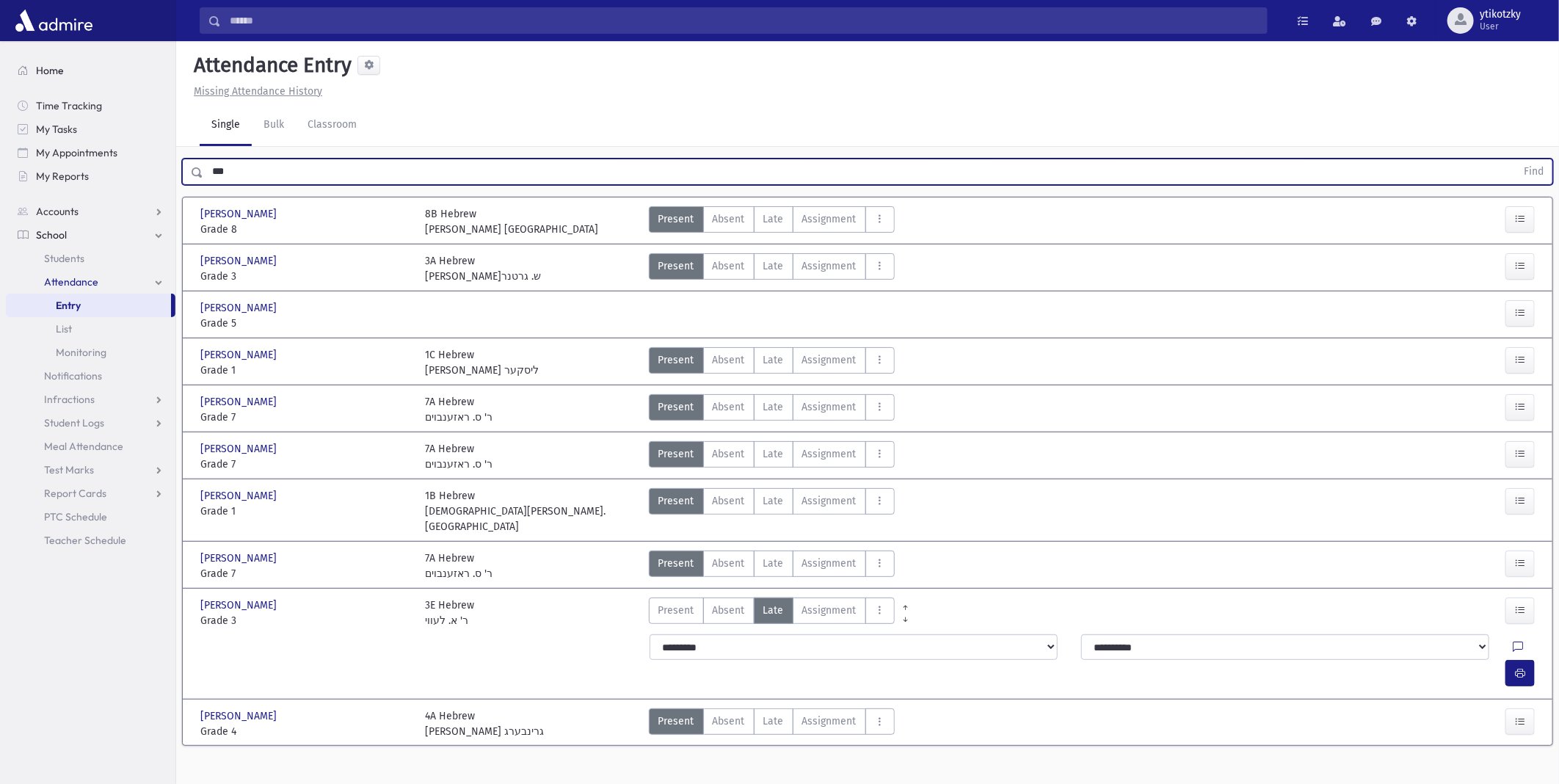
click at [1515, 159] on button "Find" at bounding box center [1534, 171] width 38 height 25
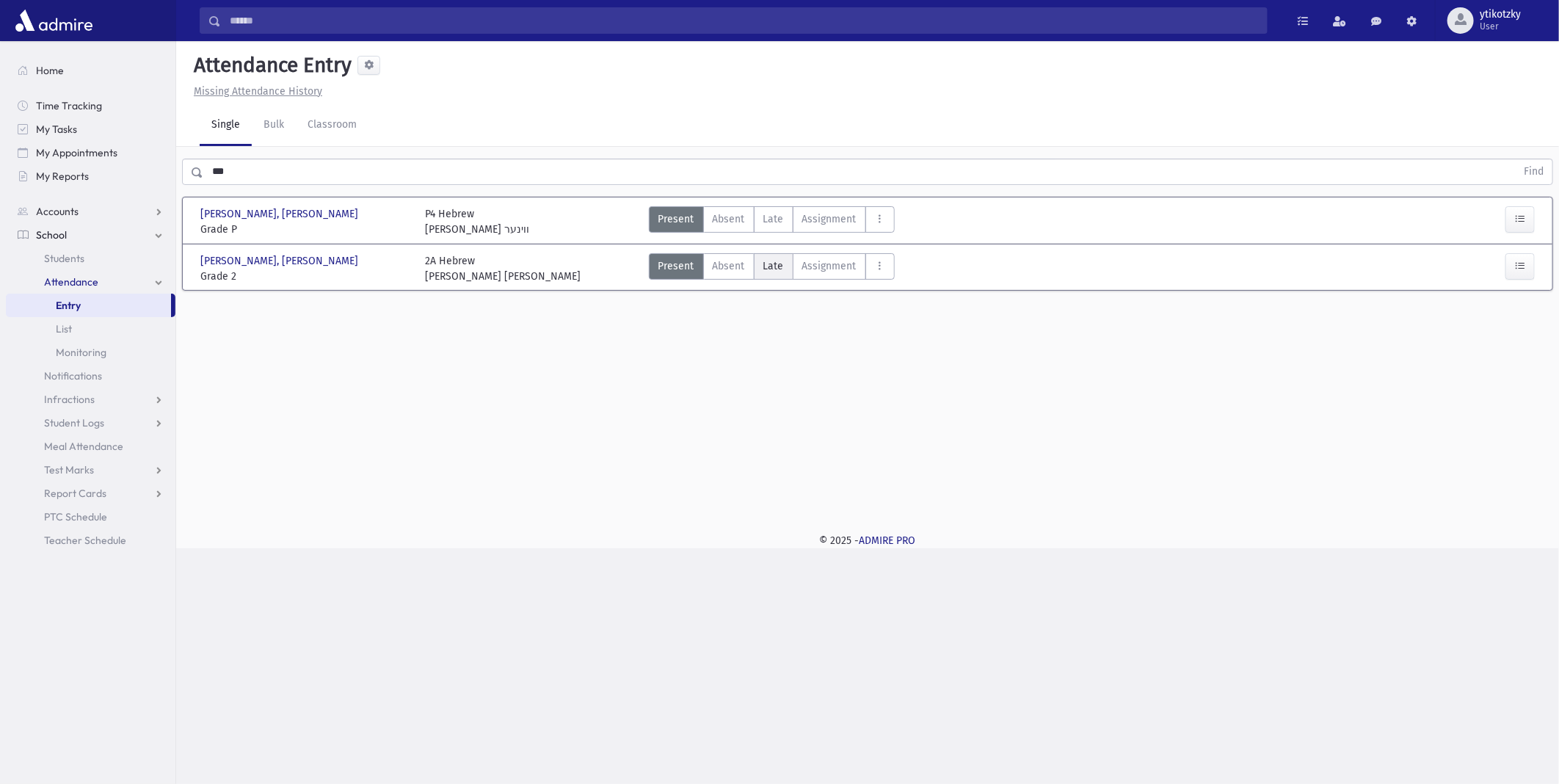
click at [775, 266] on span "Late" at bounding box center [773, 266] width 20 height 16
click at [1518, 323] on icon "button" at bounding box center [1521, 329] width 11 height 13
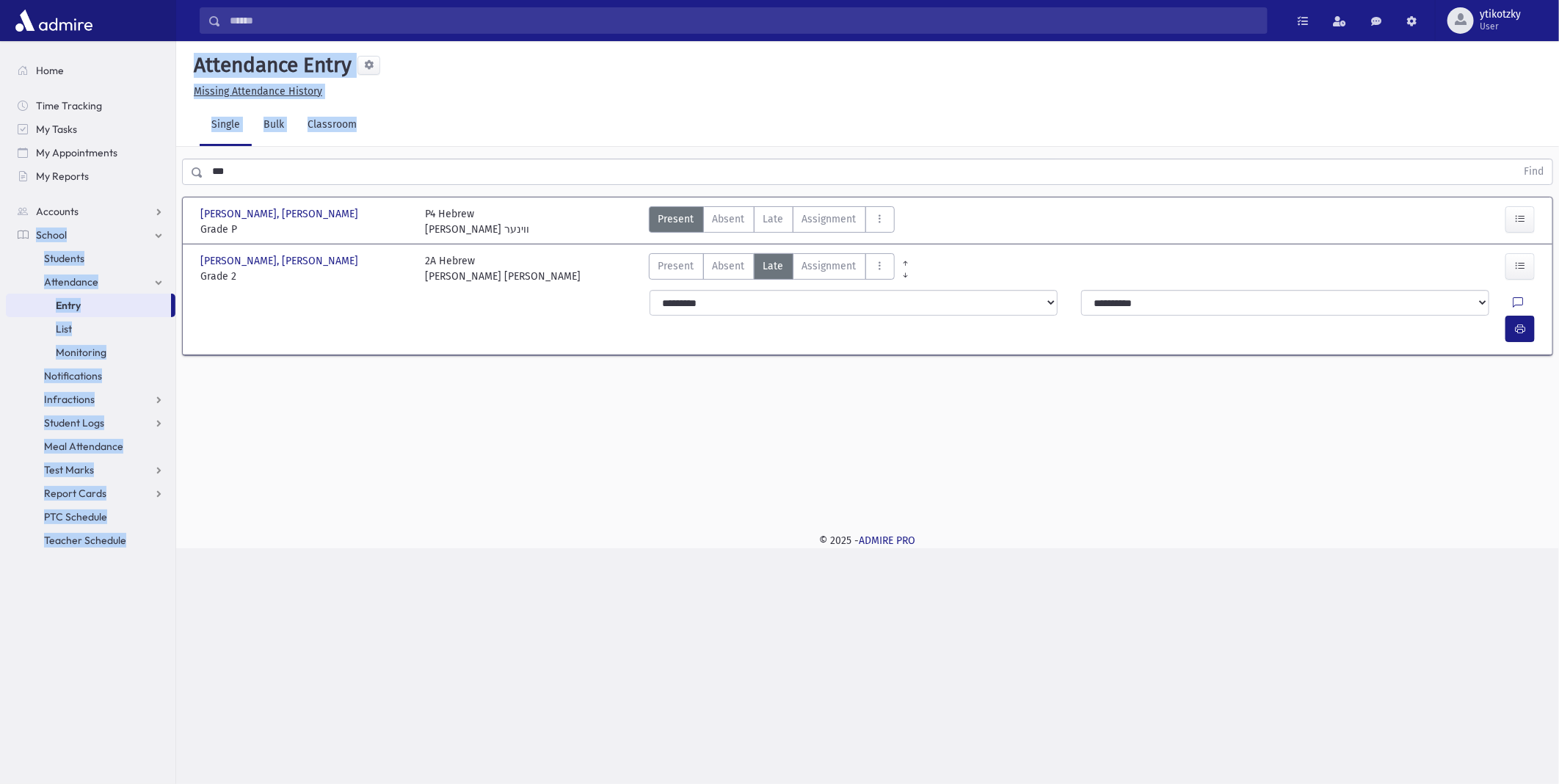
drag, startPoint x: 179, startPoint y: 189, endPoint x: 125, endPoint y: 193, distance: 54.1
click at [125, 193] on div "Search Results All Accounts" at bounding box center [780, 392] width 1559 height 784
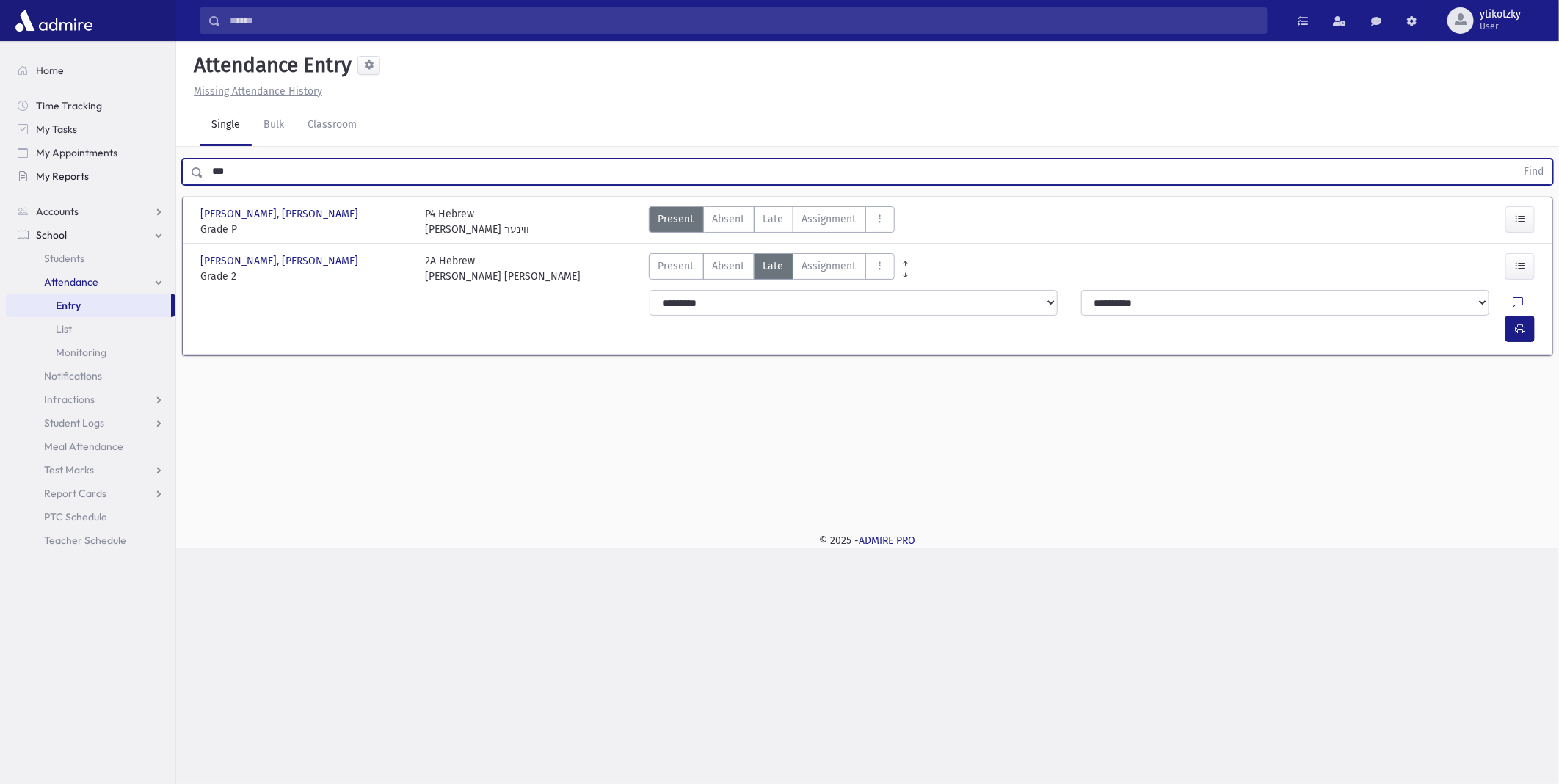
drag, startPoint x: 125, startPoint y: 193, endPoint x: 114, endPoint y: 170, distance: 25.5
click at [114, 170] on div "Search Results All Accounts" at bounding box center [780, 392] width 1559 height 784
click at [1515, 159] on button "Find" at bounding box center [1534, 171] width 38 height 25
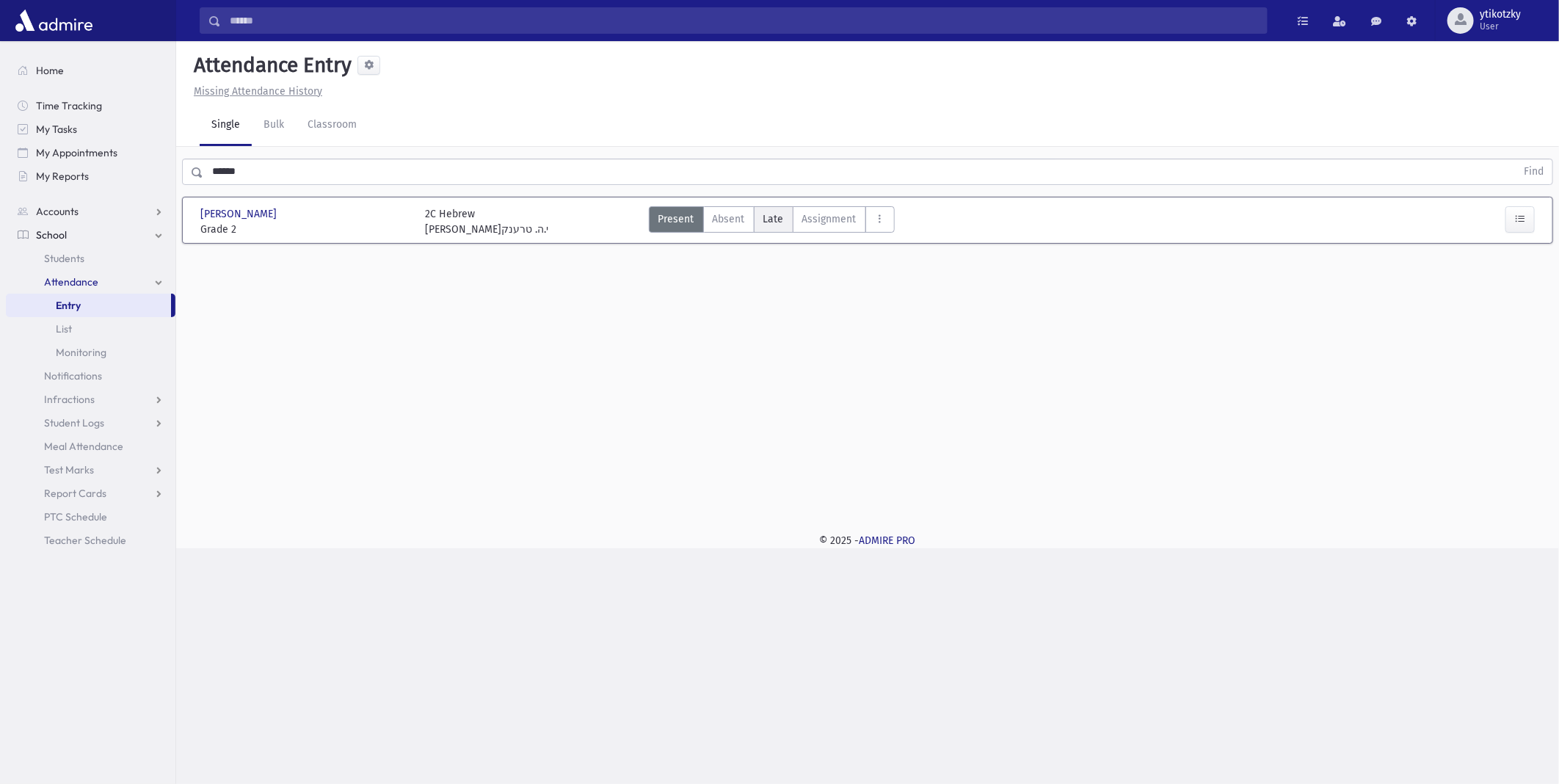
click at [771, 217] on span "Late" at bounding box center [773, 219] width 20 height 16
click at [1510, 269] on button "button" at bounding box center [1520, 282] width 29 height 26
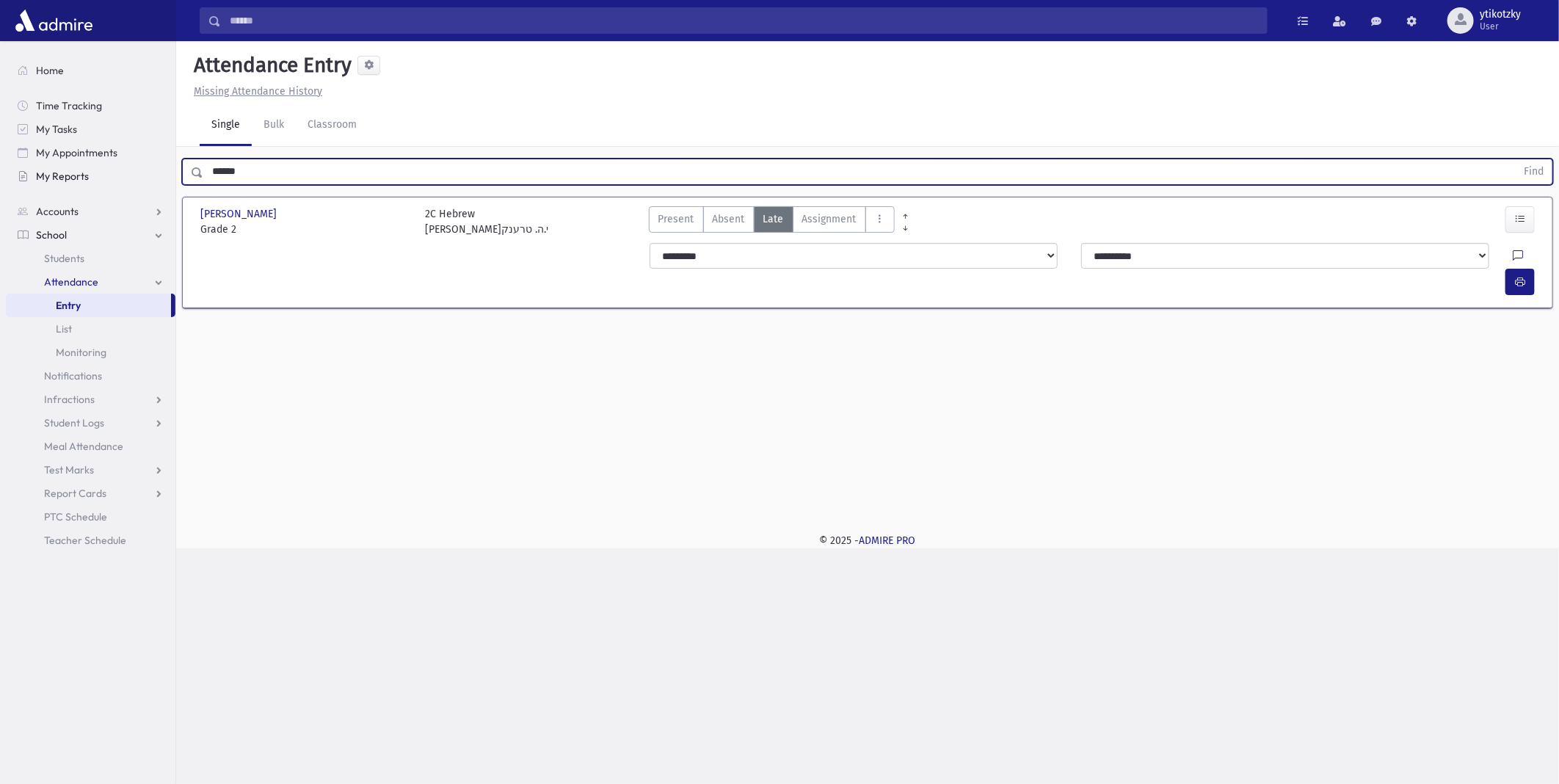
drag, startPoint x: 258, startPoint y: 165, endPoint x: 101, endPoint y: 165, distance: 157.0
click at [101, 165] on div "Search Results All Accounts" at bounding box center [780, 392] width 1559 height 784
click at [1515, 159] on button "Find" at bounding box center [1534, 171] width 38 height 25
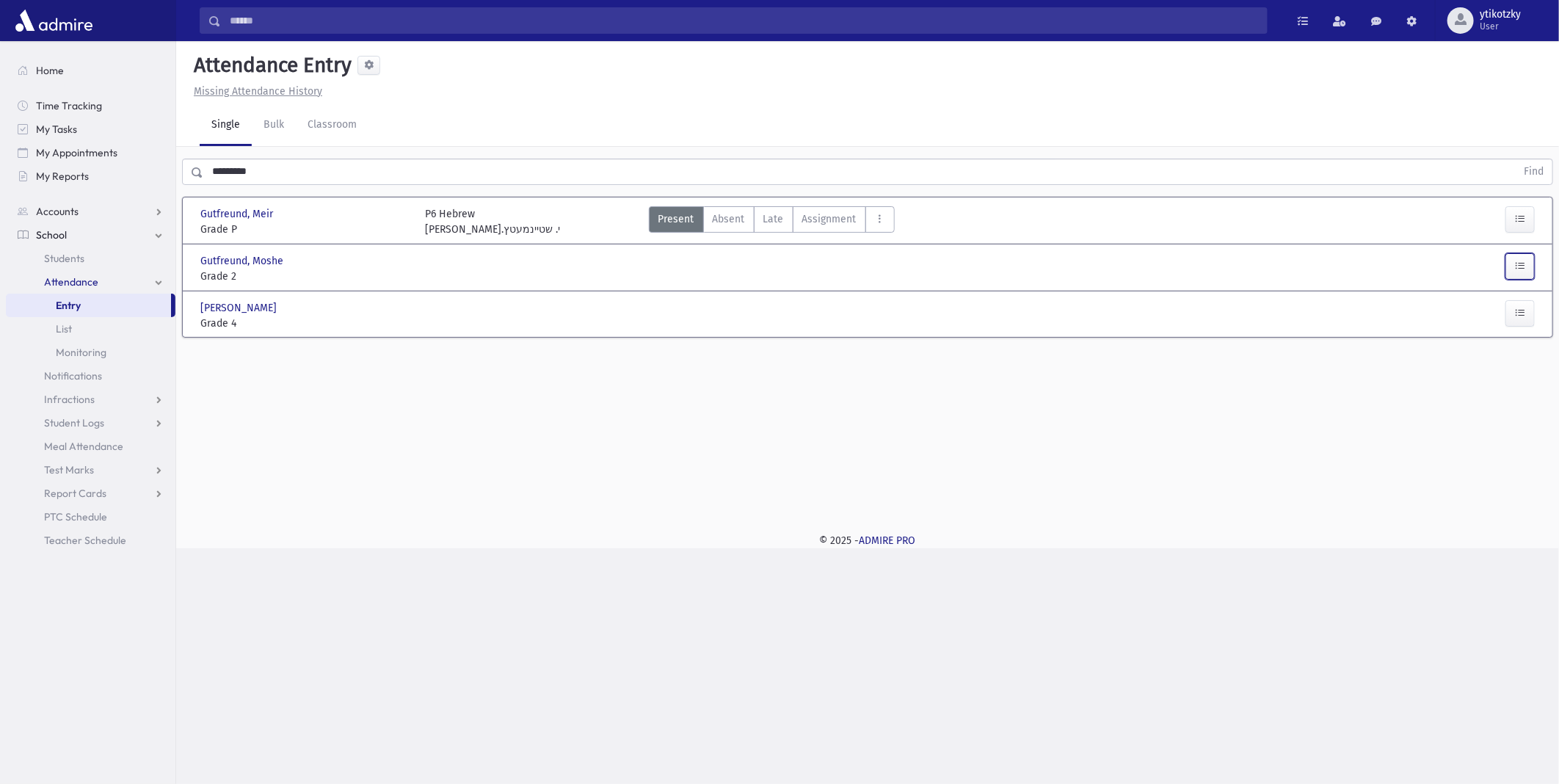
click at [1513, 262] on button "button" at bounding box center [1520, 266] width 29 height 26
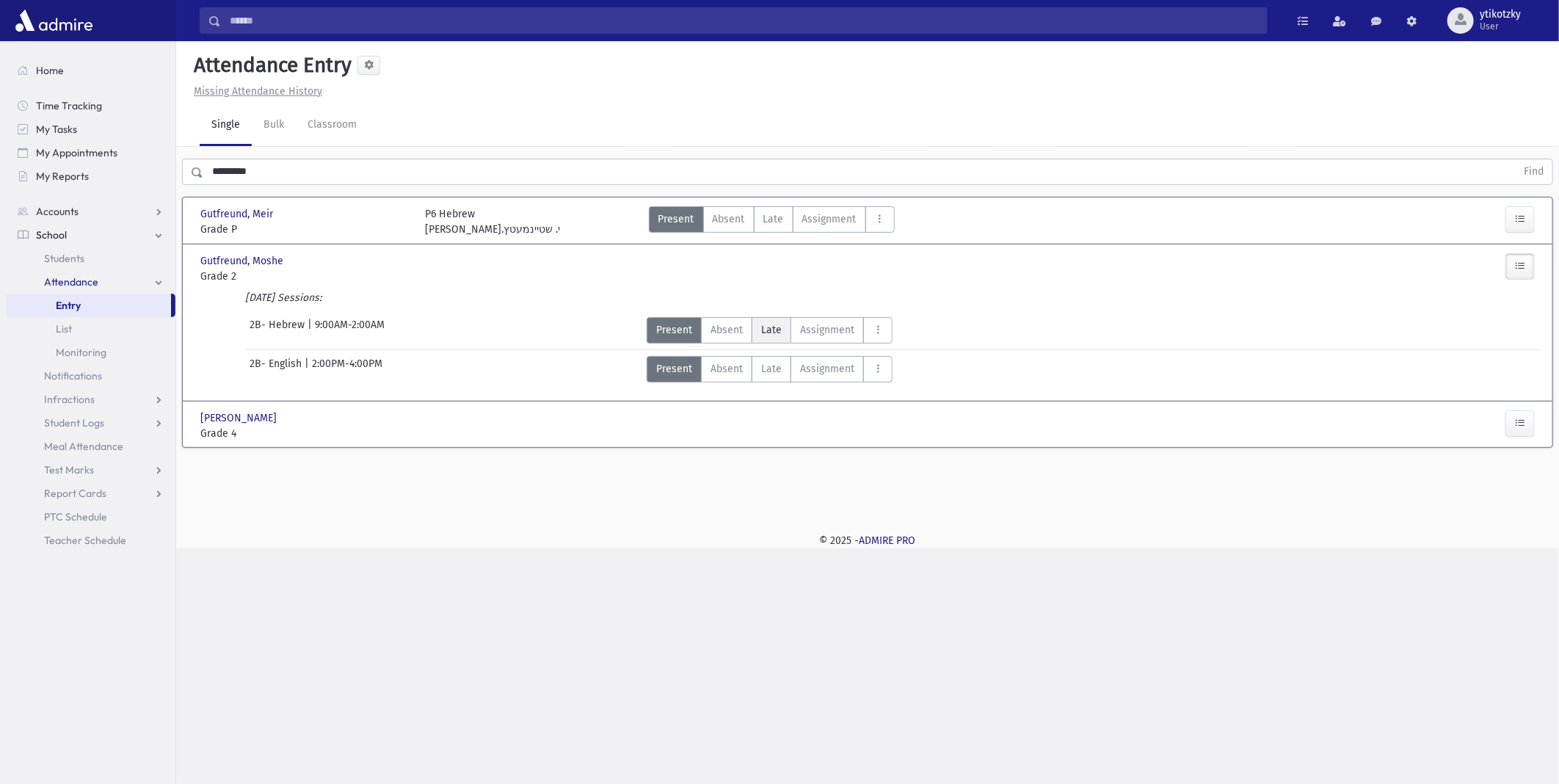
click at [767, 327] on span "Late" at bounding box center [771, 330] width 20 height 16
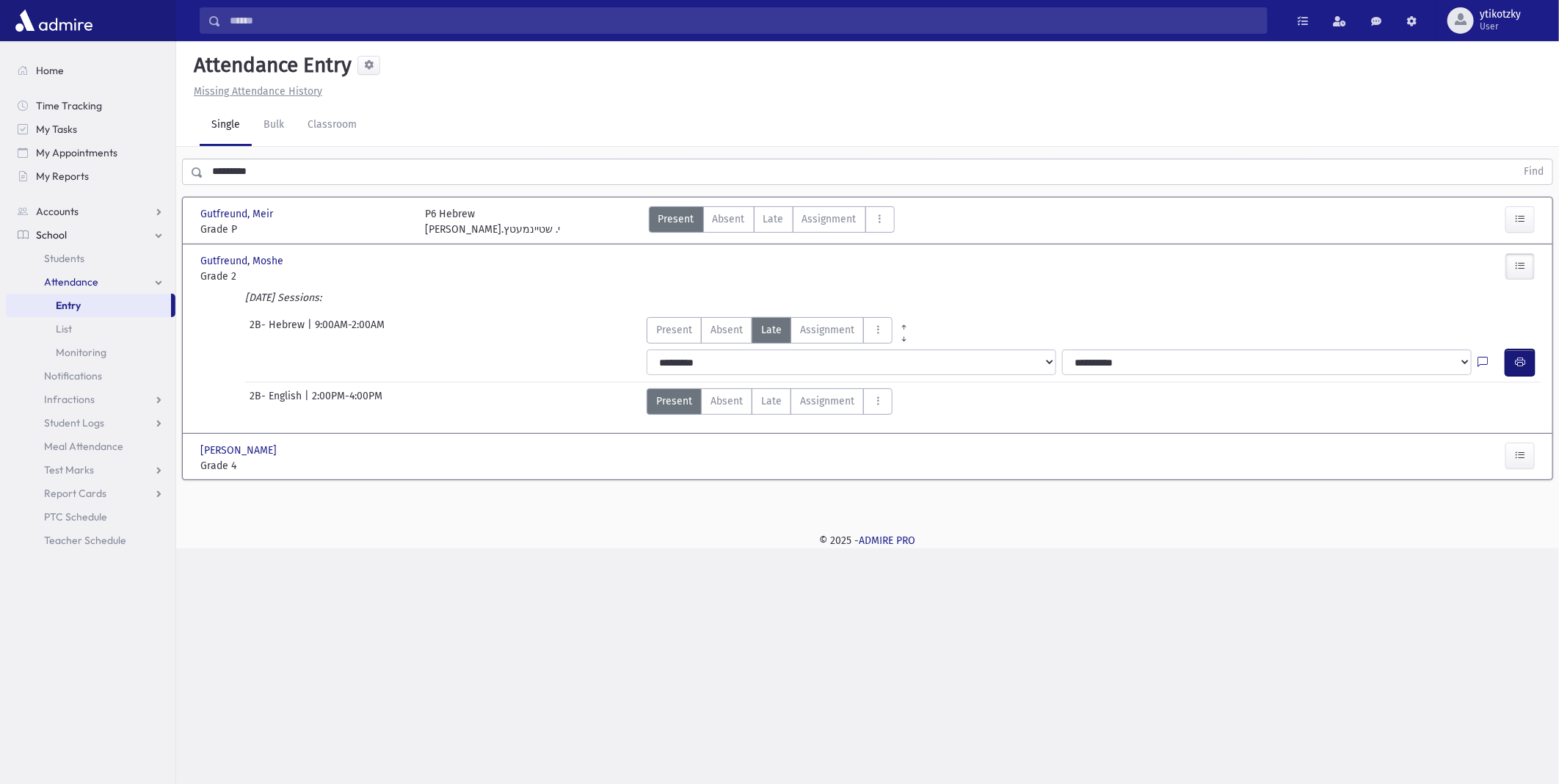
click at [1530, 354] on button "button" at bounding box center [1520, 362] width 29 height 26
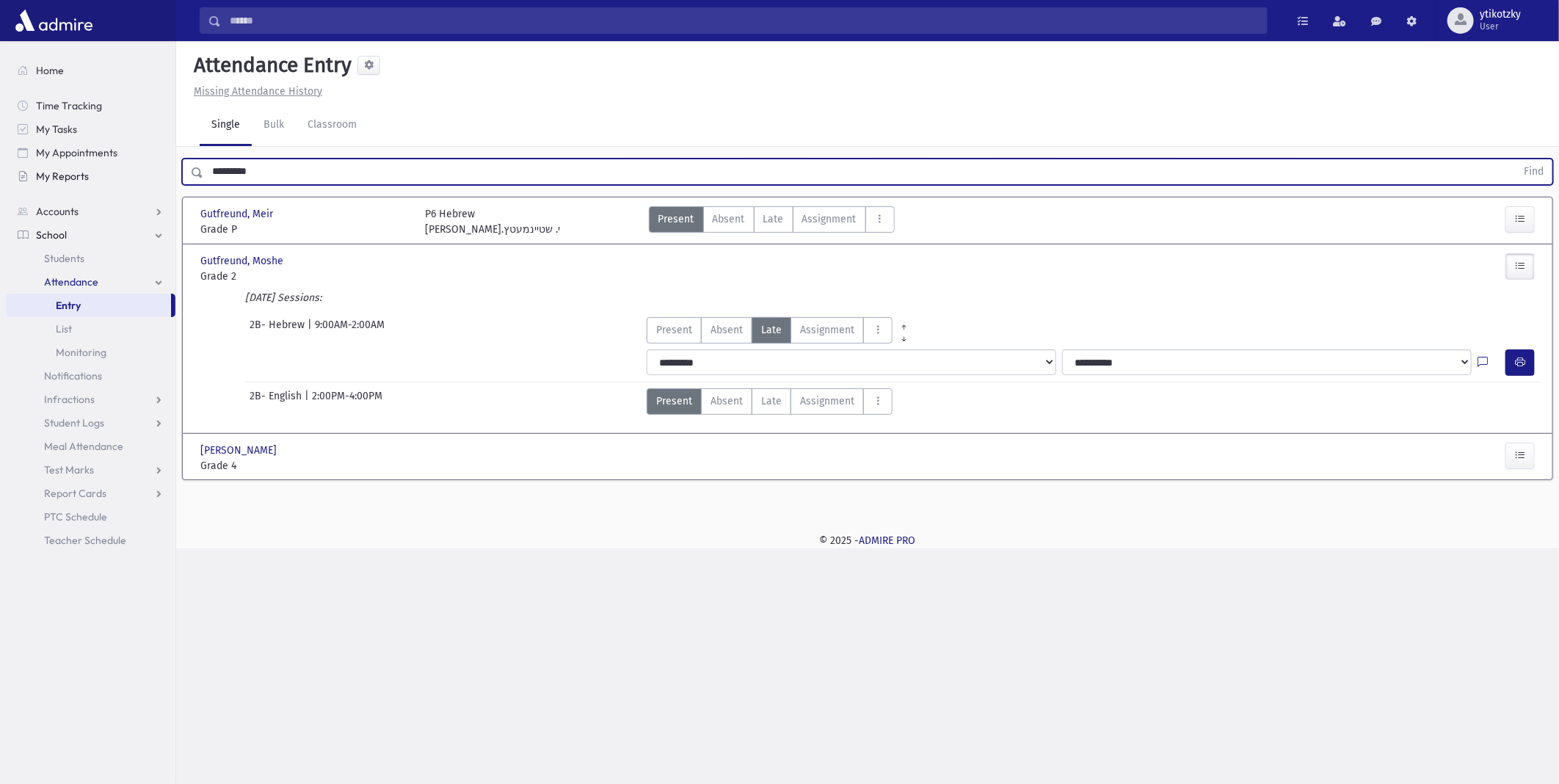
drag, startPoint x: 270, startPoint y: 169, endPoint x: 149, endPoint y: 164, distance: 121.1
click at [155, 167] on div "Search Results All Accounts" at bounding box center [780, 392] width 1559 height 784
click at [1515, 159] on button "Find" at bounding box center [1534, 171] width 38 height 25
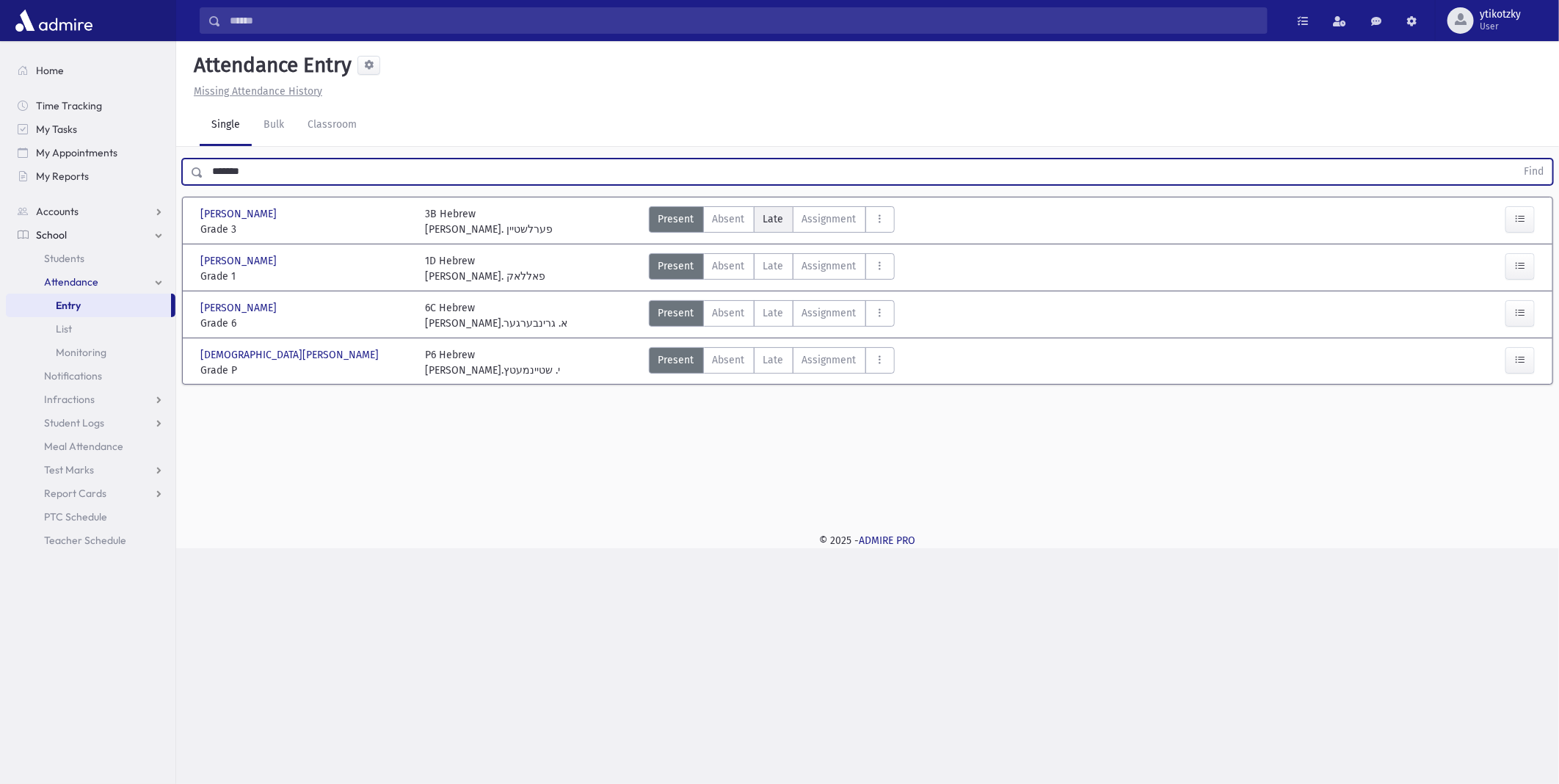
click at [776, 221] on span "Late" at bounding box center [773, 219] width 20 height 16
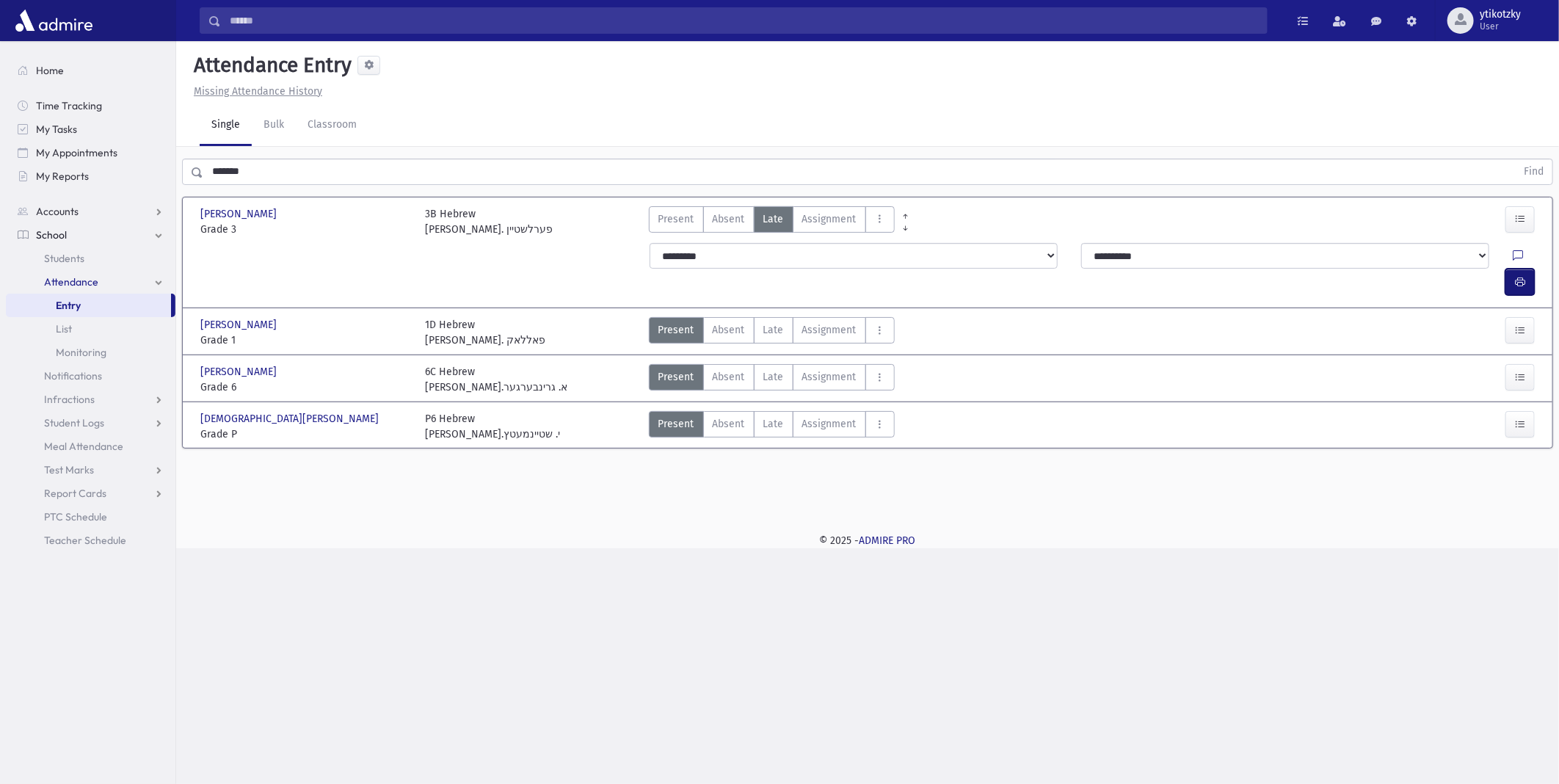
click at [1516, 276] on icon "button" at bounding box center [1521, 282] width 11 height 13
click at [55, 164] on div "Search Results All Accounts" at bounding box center [780, 392] width 1559 height 784
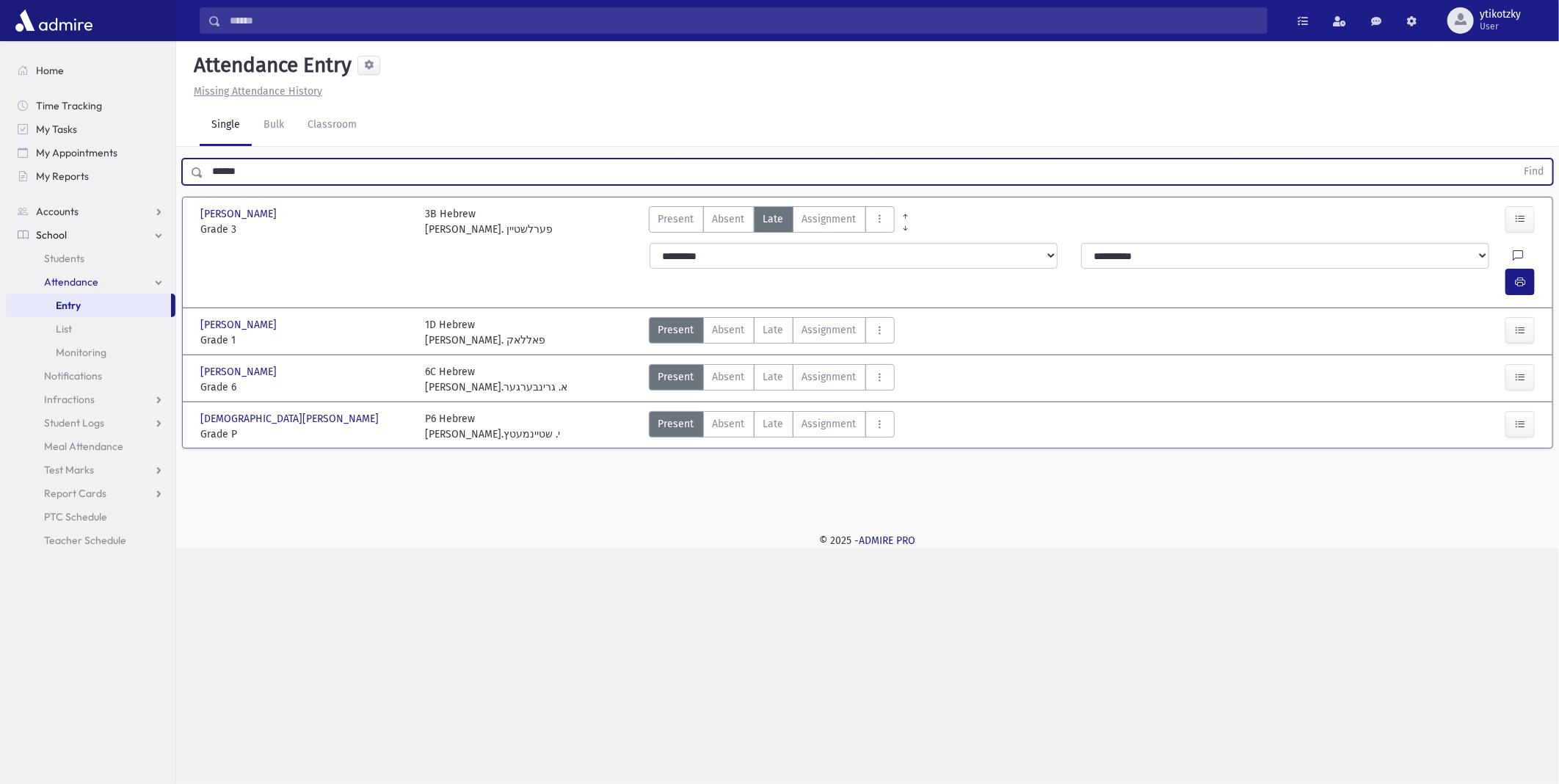
click at [1515, 159] on button "Find" at bounding box center [1534, 171] width 38 height 25
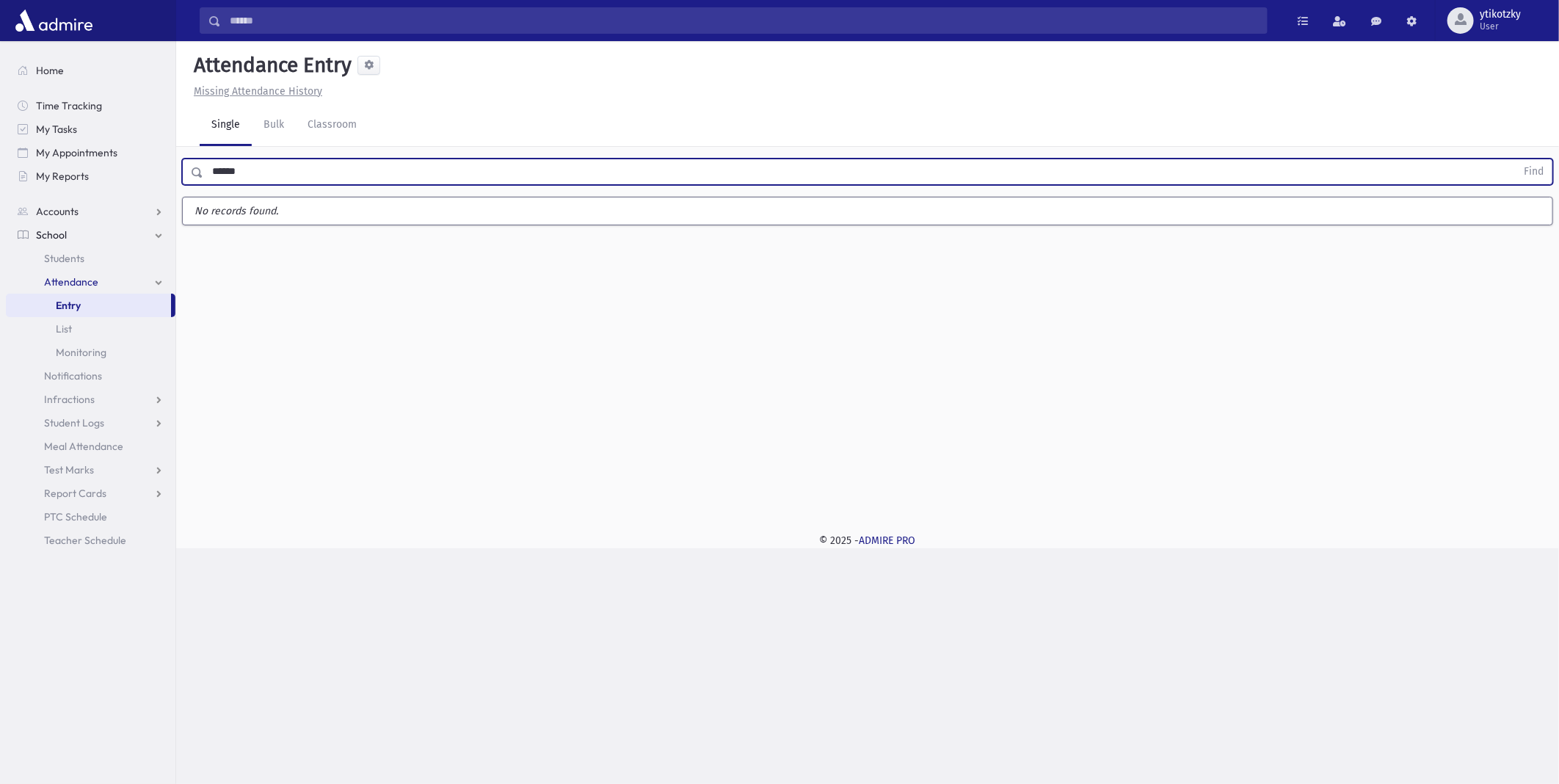
type input "******"
click at [1515, 159] on button "Find" at bounding box center [1534, 171] width 38 height 25
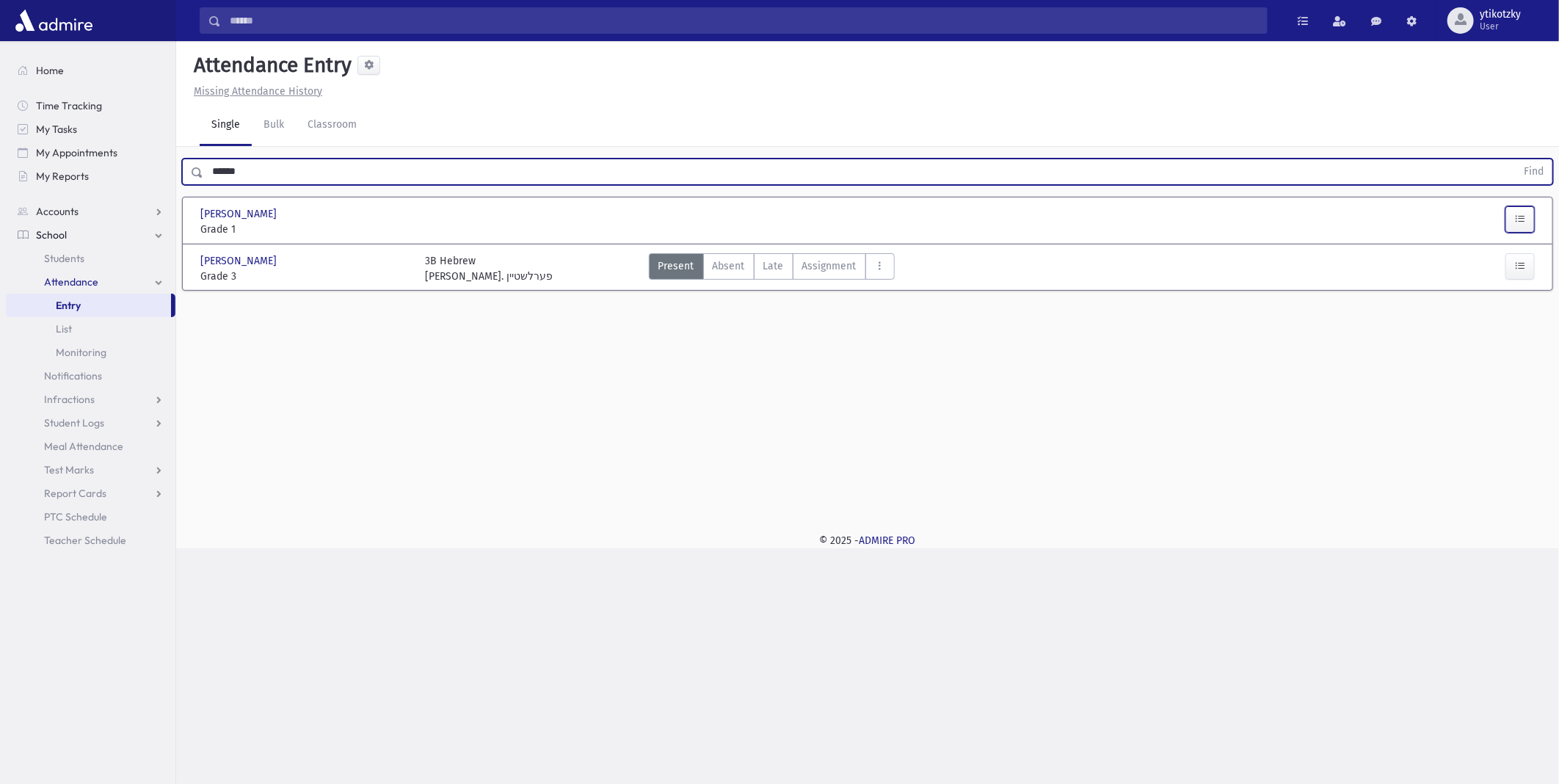
click at [1523, 218] on icon "button" at bounding box center [1521, 219] width 11 height 13
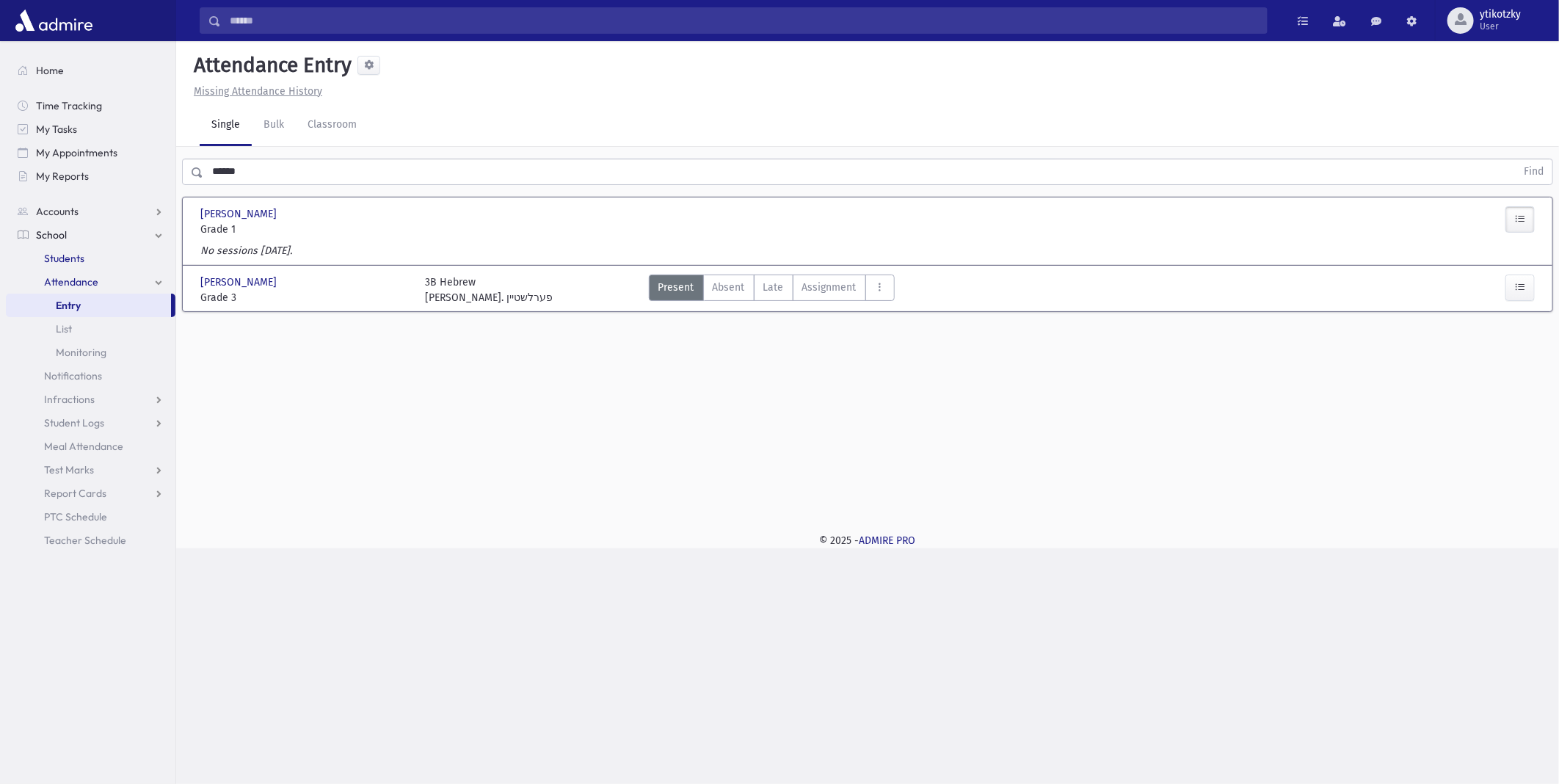
click at [77, 267] on link "Students" at bounding box center [91, 258] width 170 height 23
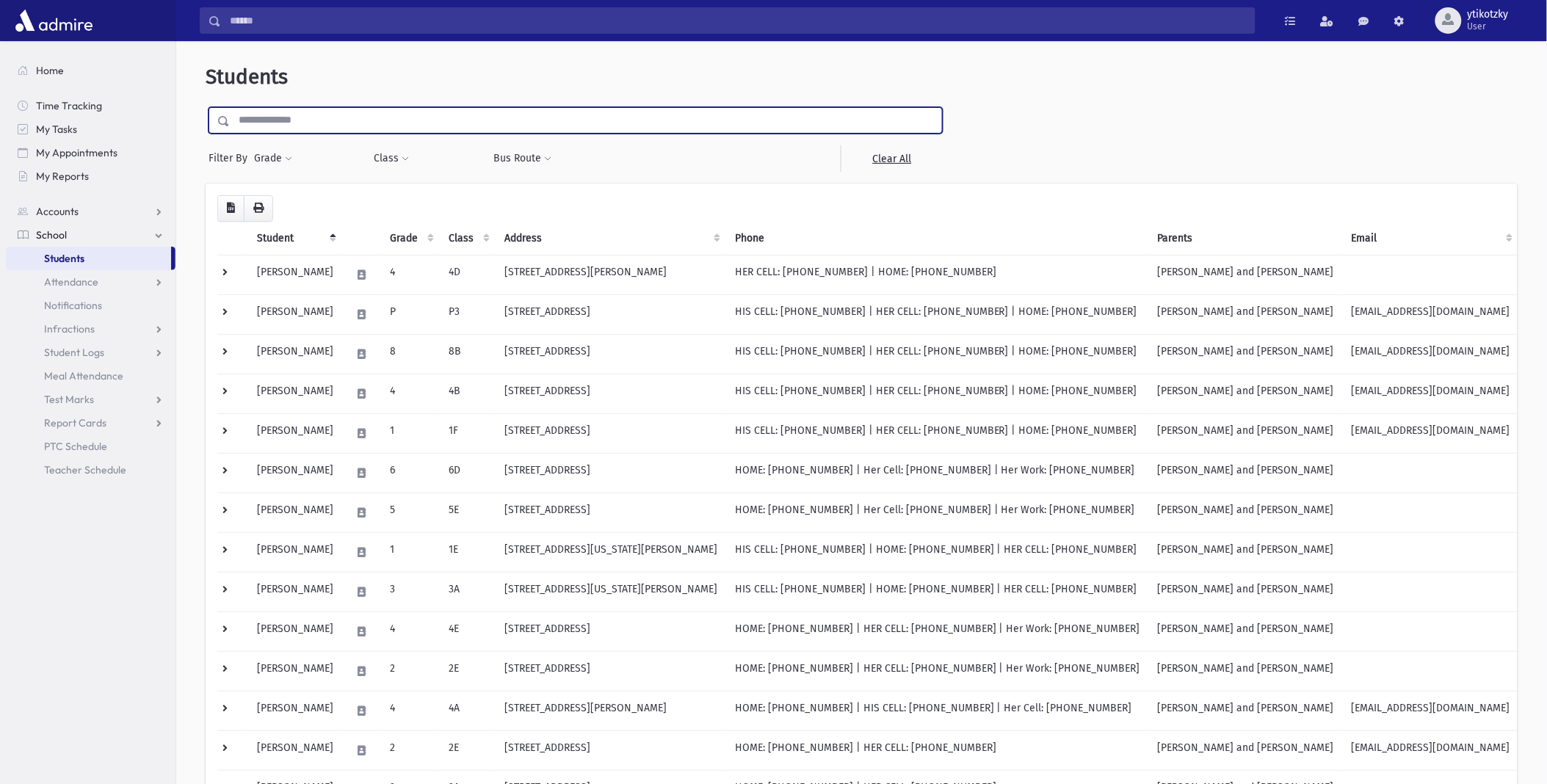
click at [333, 129] on input "text" at bounding box center [586, 120] width 712 height 26
type input "**********"
click at [206, 107] on input "submit" at bounding box center [226, 117] width 41 height 20
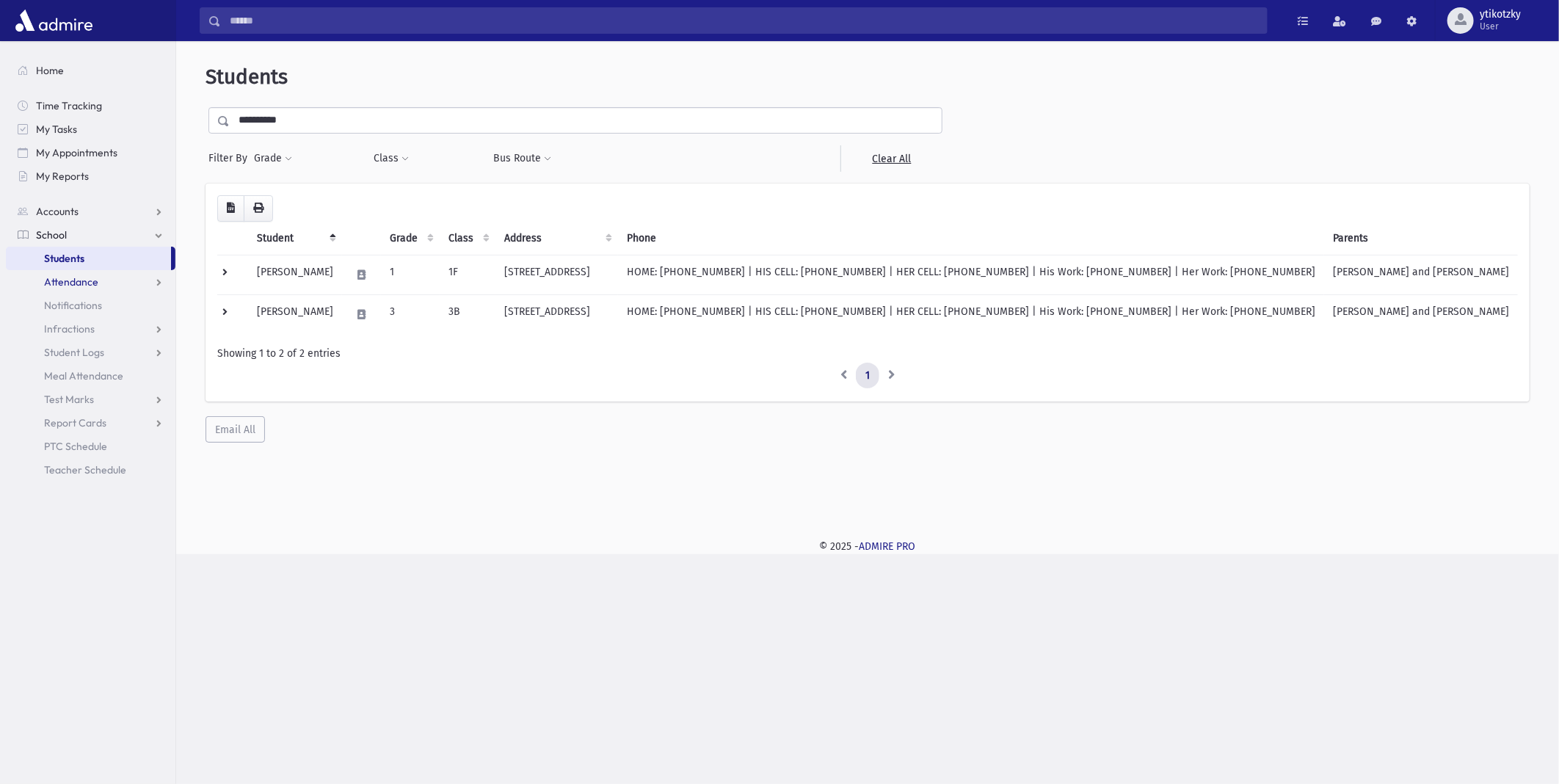
click at [82, 282] on span "Attendance" at bounding box center [71, 282] width 54 height 14
click at [81, 302] on link "Entry" at bounding box center [91, 305] width 170 height 23
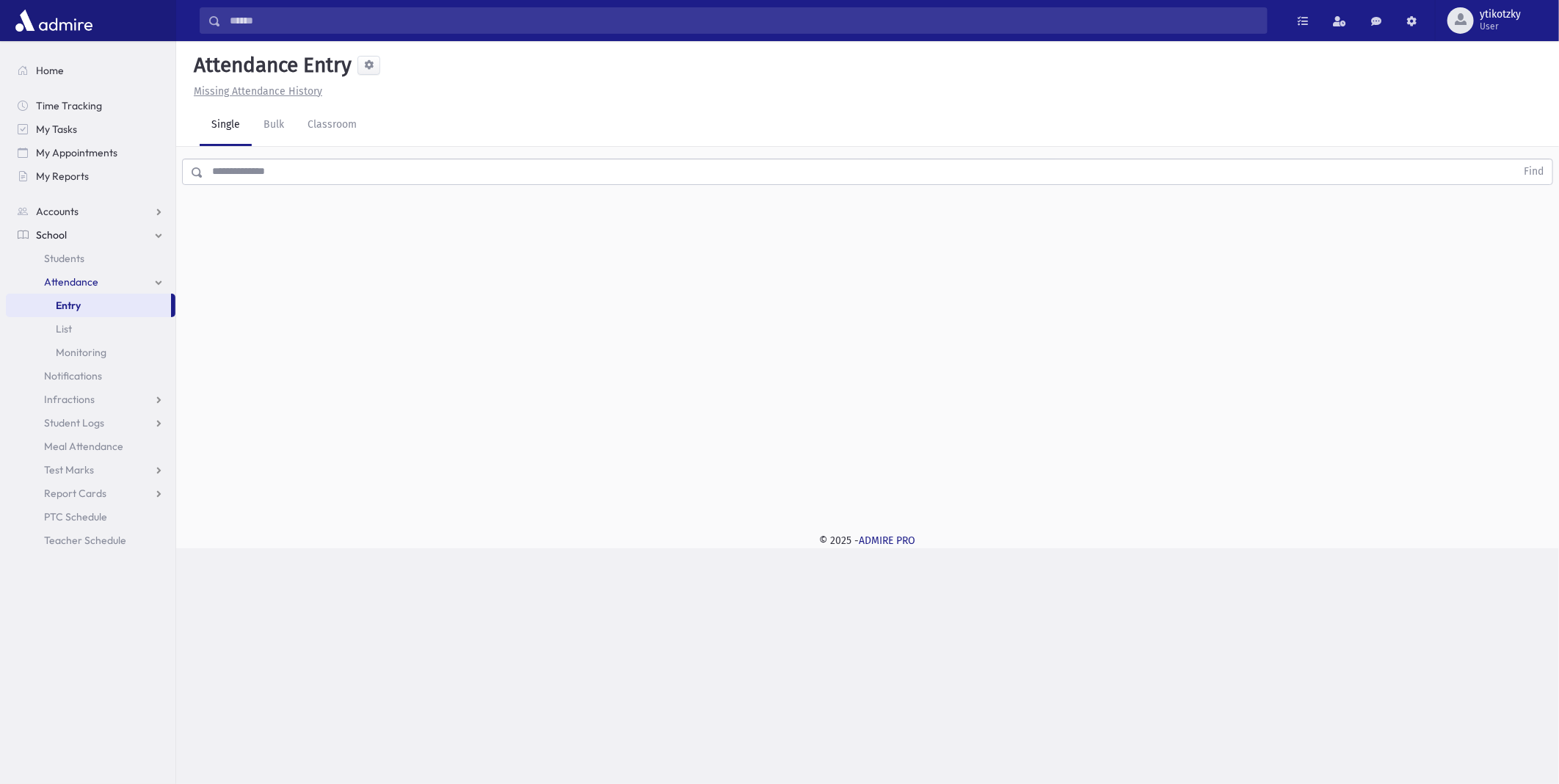
click at [247, 175] on input "text" at bounding box center [860, 171] width 1313 height 26
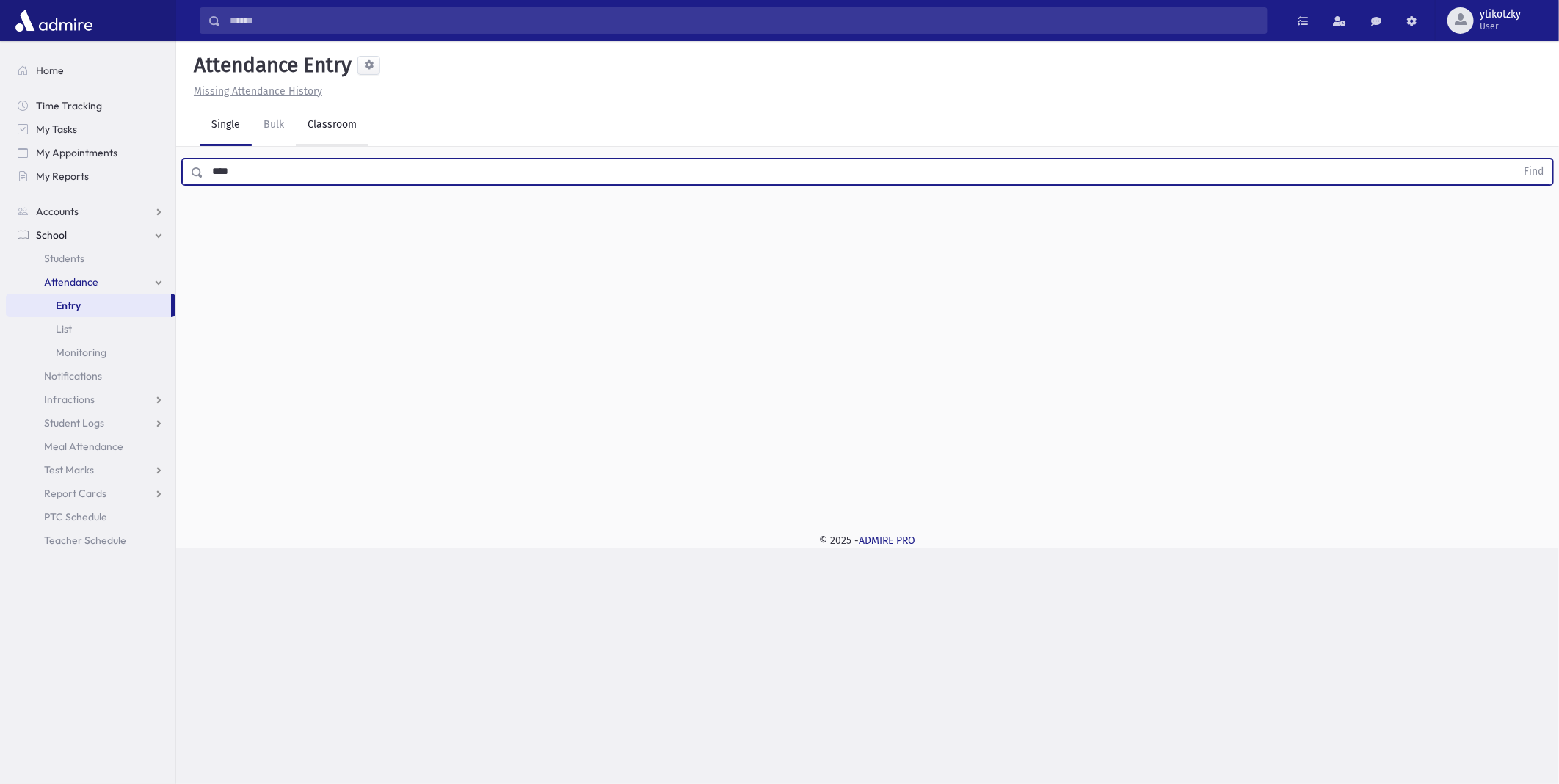
click at [1515, 159] on button "Find" at bounding box center [1534, 171] width 38 height 25
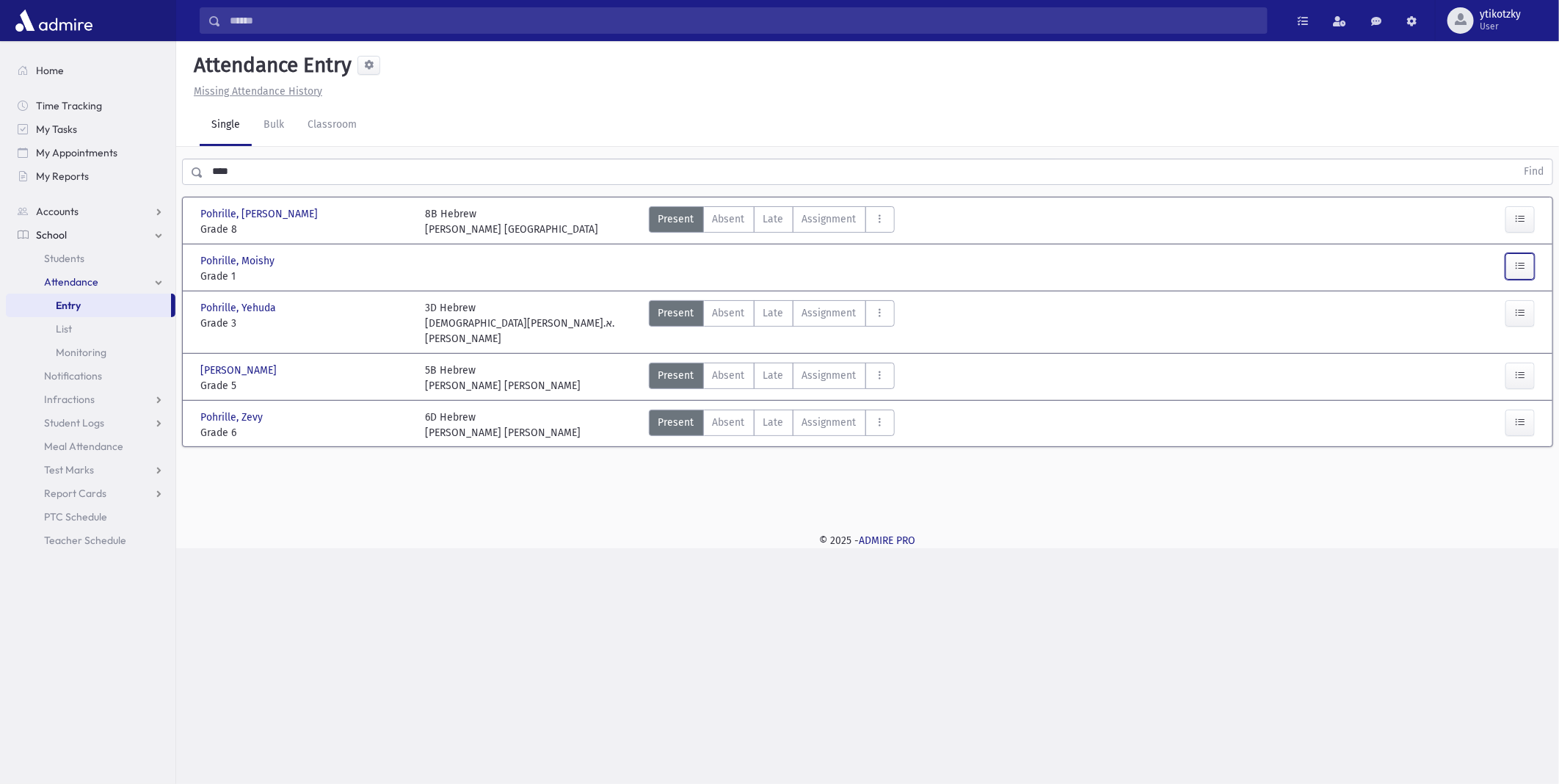
click at [1511, 259] on button "button" at bounding box center [1520, 266] width 29 height 26
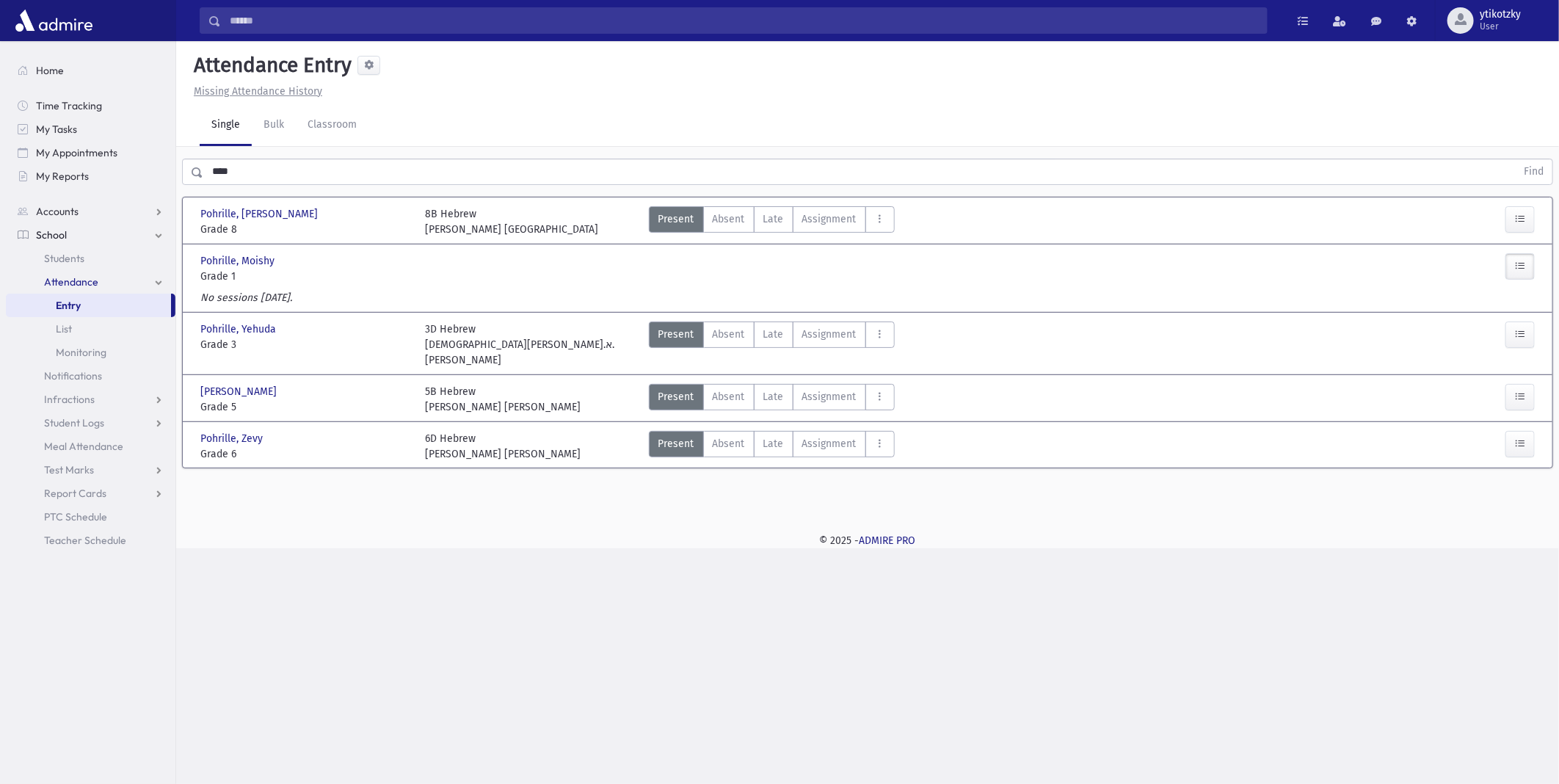
click at [458, 253] on div at bounding box center [529, 268] width 225 height 31
click at [303, 276] on span "Grade 1" at bounding box center [306, 276] width 210 height 16
click at [1525, 267] on button "button" at bounding box center [1520, 266] width 29 height 26
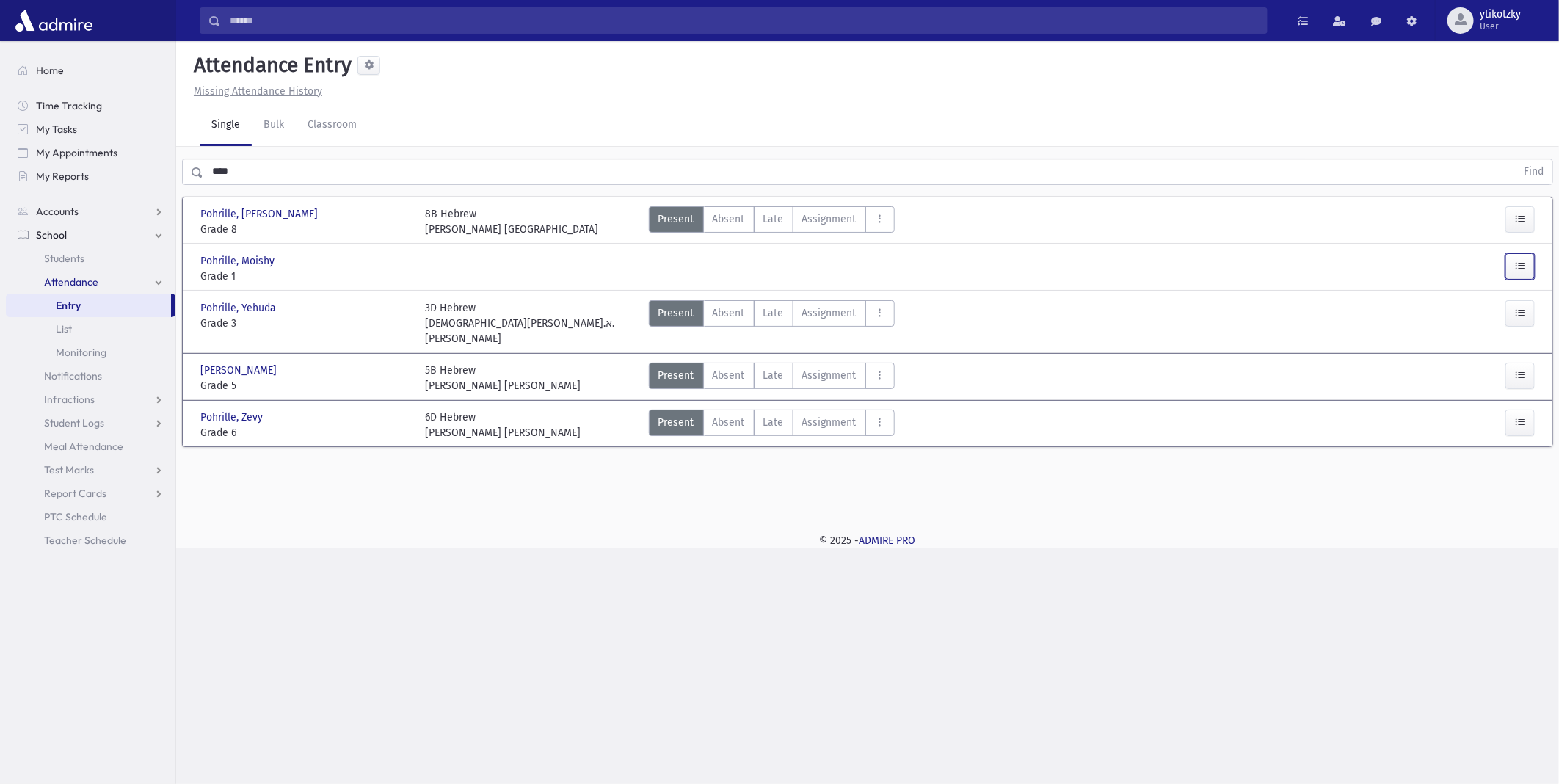
click at [1525, 267] on button "button" at bounding box center [1520, 266] width 29 height 26
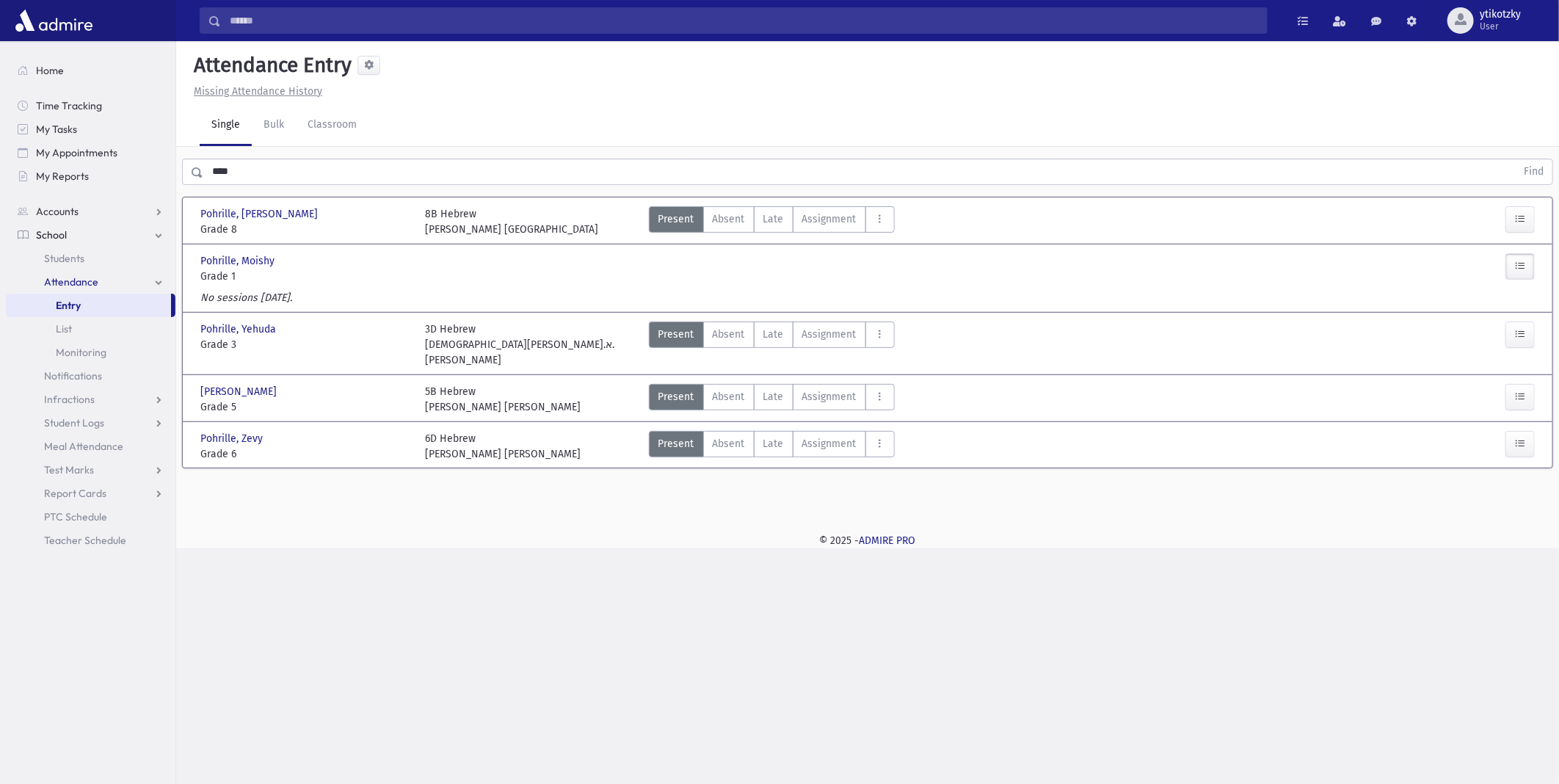
click at [1525, 267] on button "button" at bounding box center [1520, 266] width 29 height 26
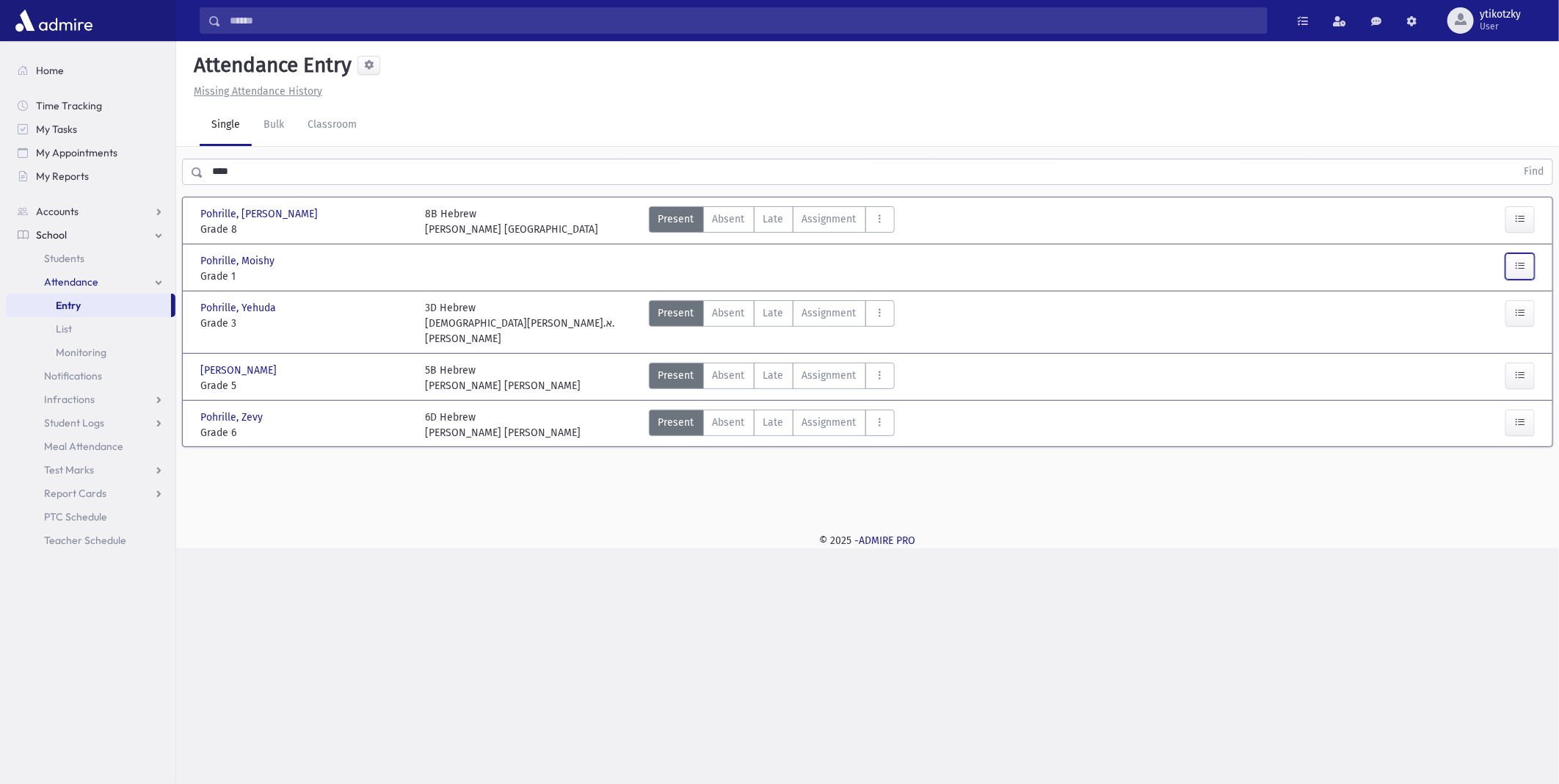
click at [1525, 267] on button "button" at bounding box center [1520, 266] width 29 height 26
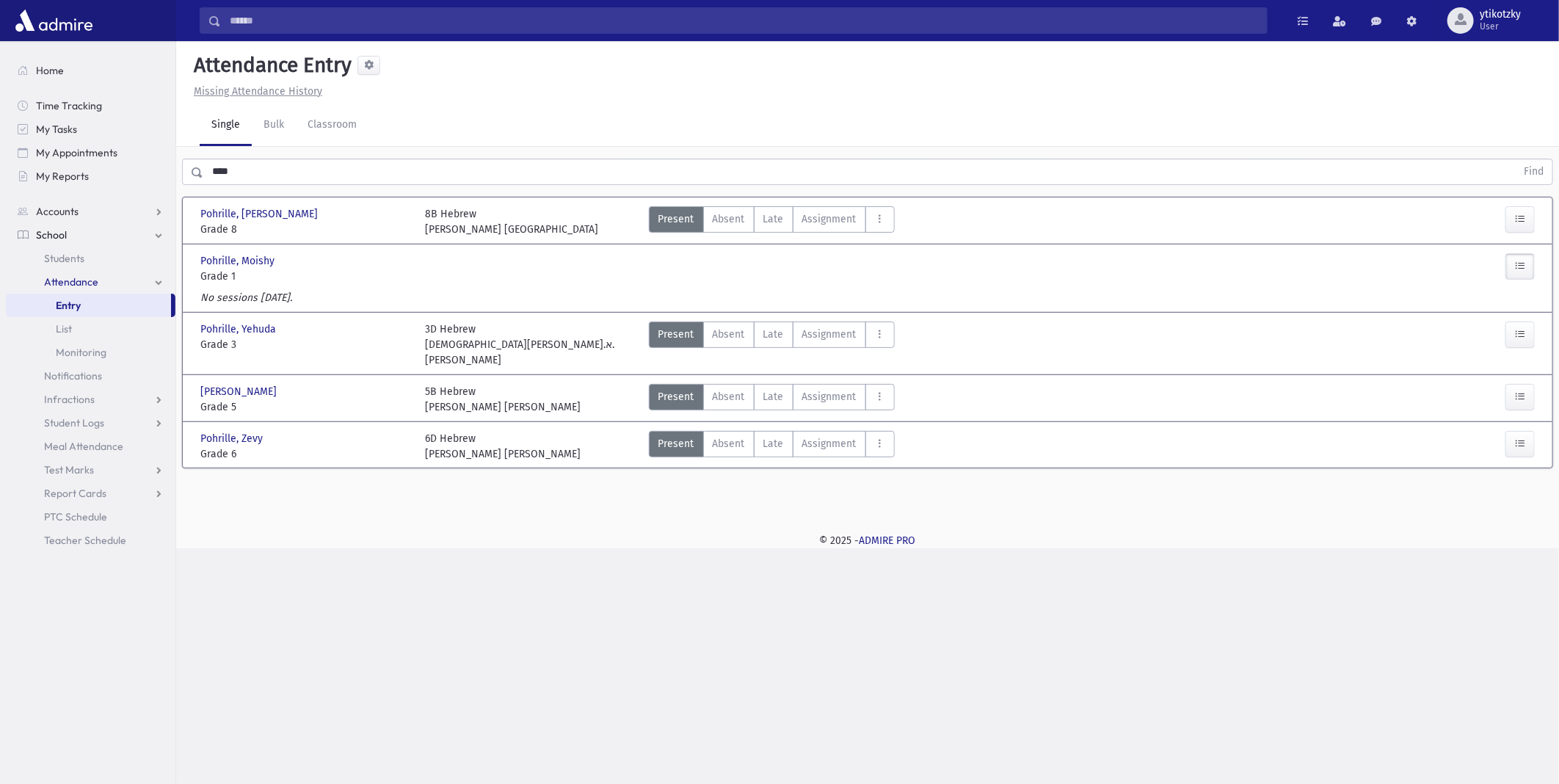
click at [1525, 267] on button "button" at bounding box center [1520, 266] width 29 height 26
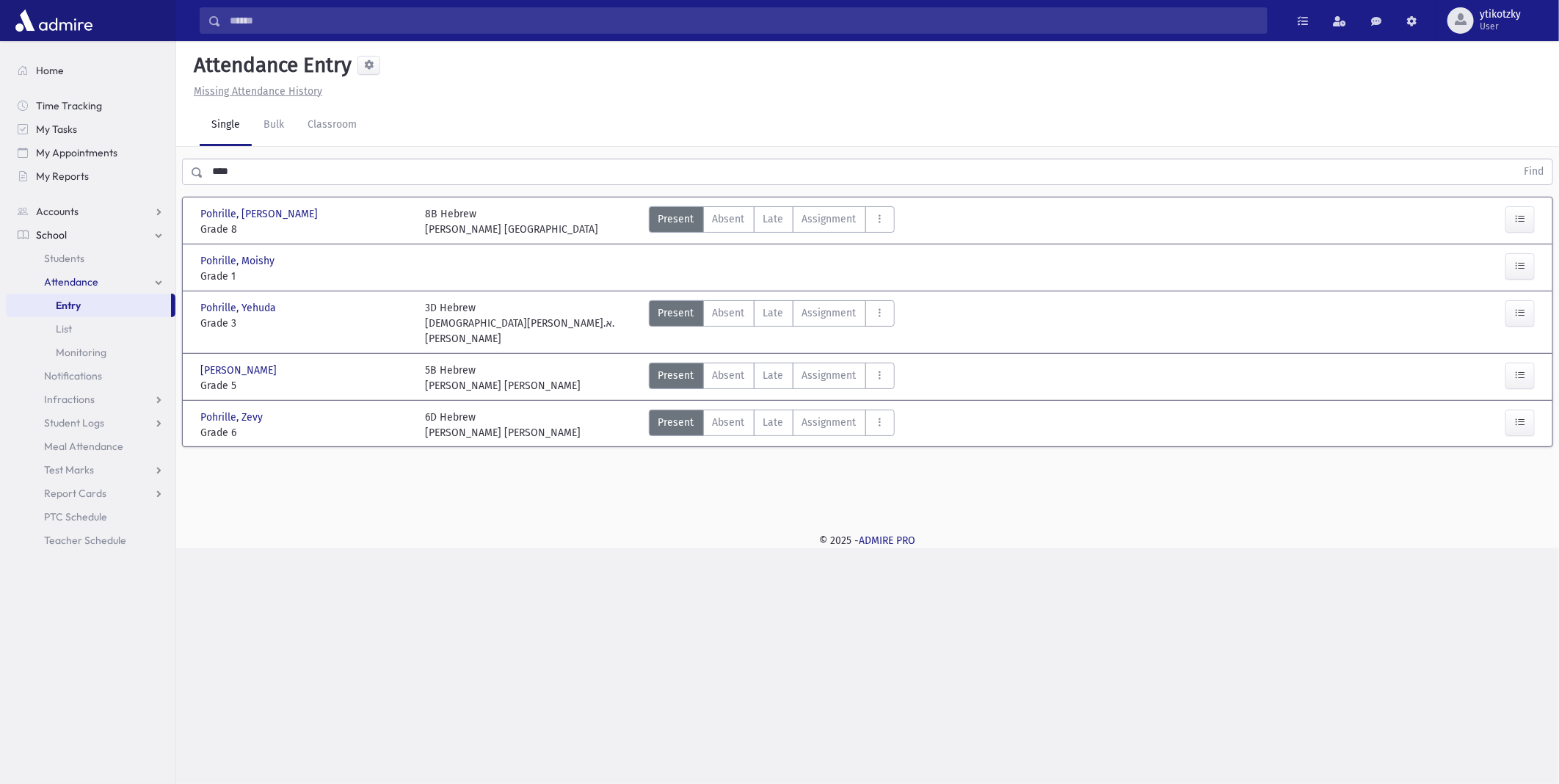
drag, startPoint x: 323, startPoint y: 184, endPoint x: 0, endPoint y: 156, distance: 324.2
click at [0, 156] on html "Search Results All Accounts Students" at bounding box center [780, 392] width 1559 height 784
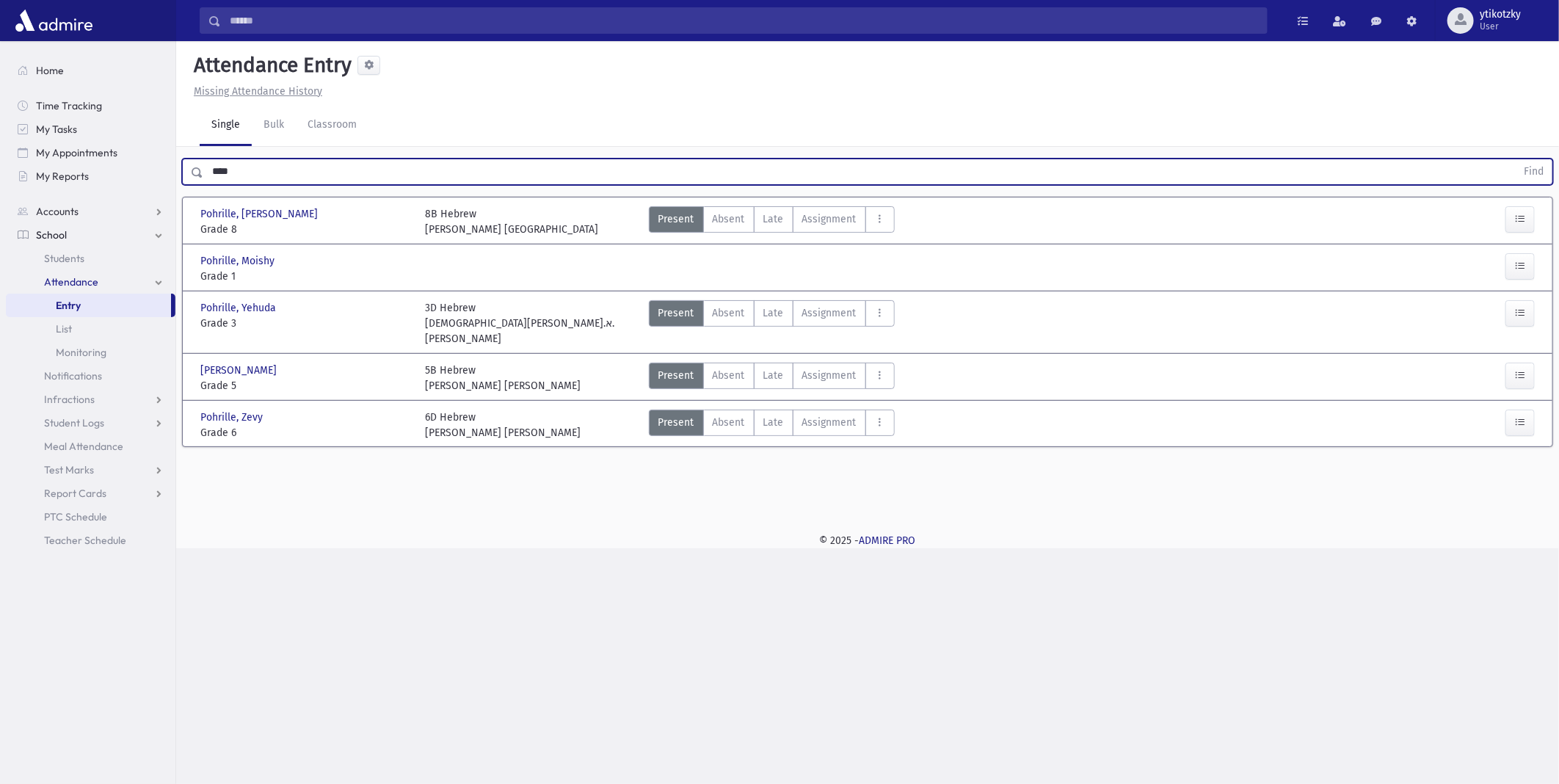
drag, startPoint x: 220, startPoint y: 173, endPoint x: 202, endPoint y: 172, distance: 18.0
click at [204, 172] on input "****" at bounding box center [860, 171] width 1313 height 26
click at [1515, 159] on button "Find" at bounding box center [1534, 171] width 38 height 25
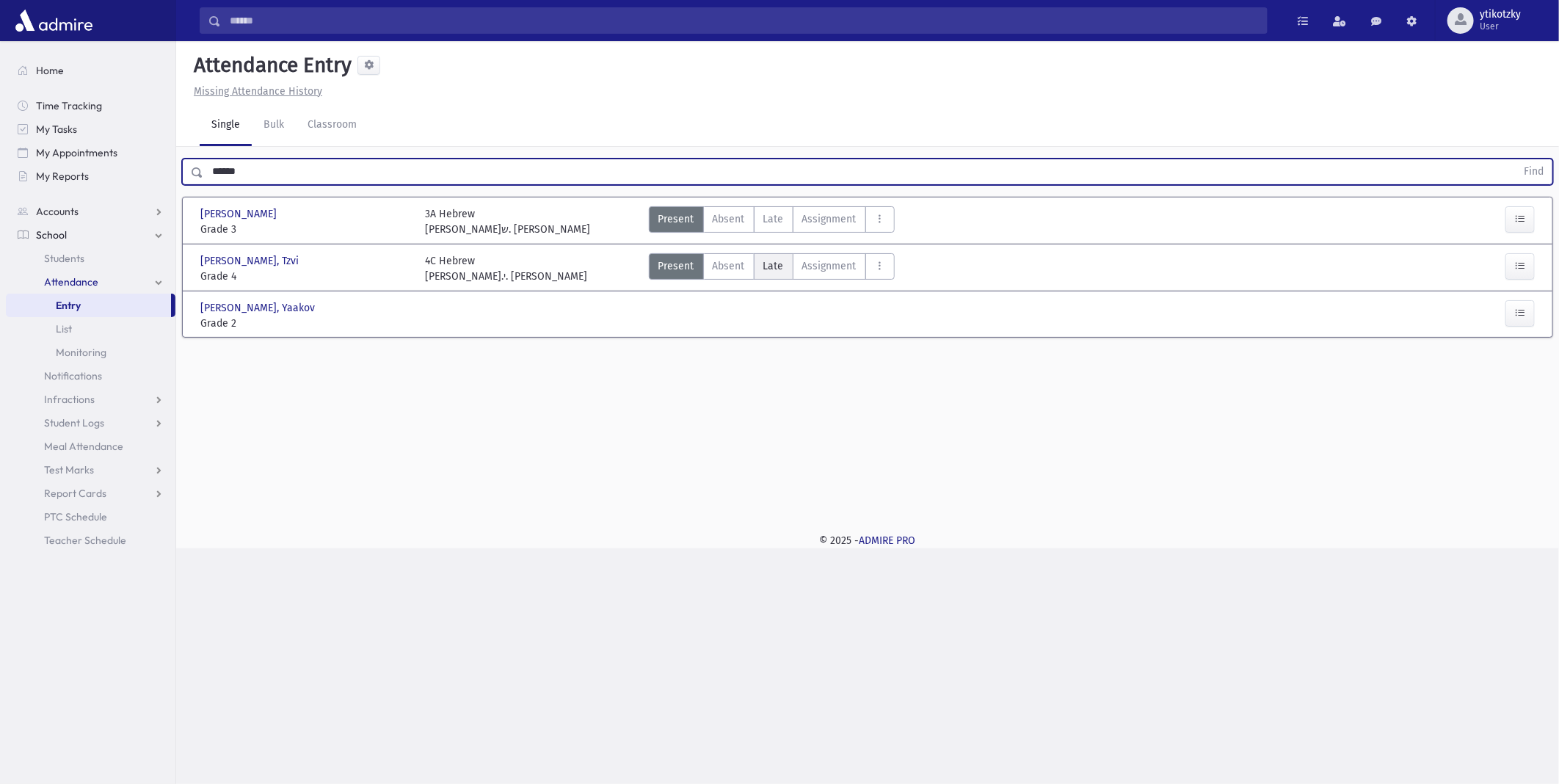
click at [783, 265] on label "Late Late" at bounding box center [773, 266] width 40 height 26
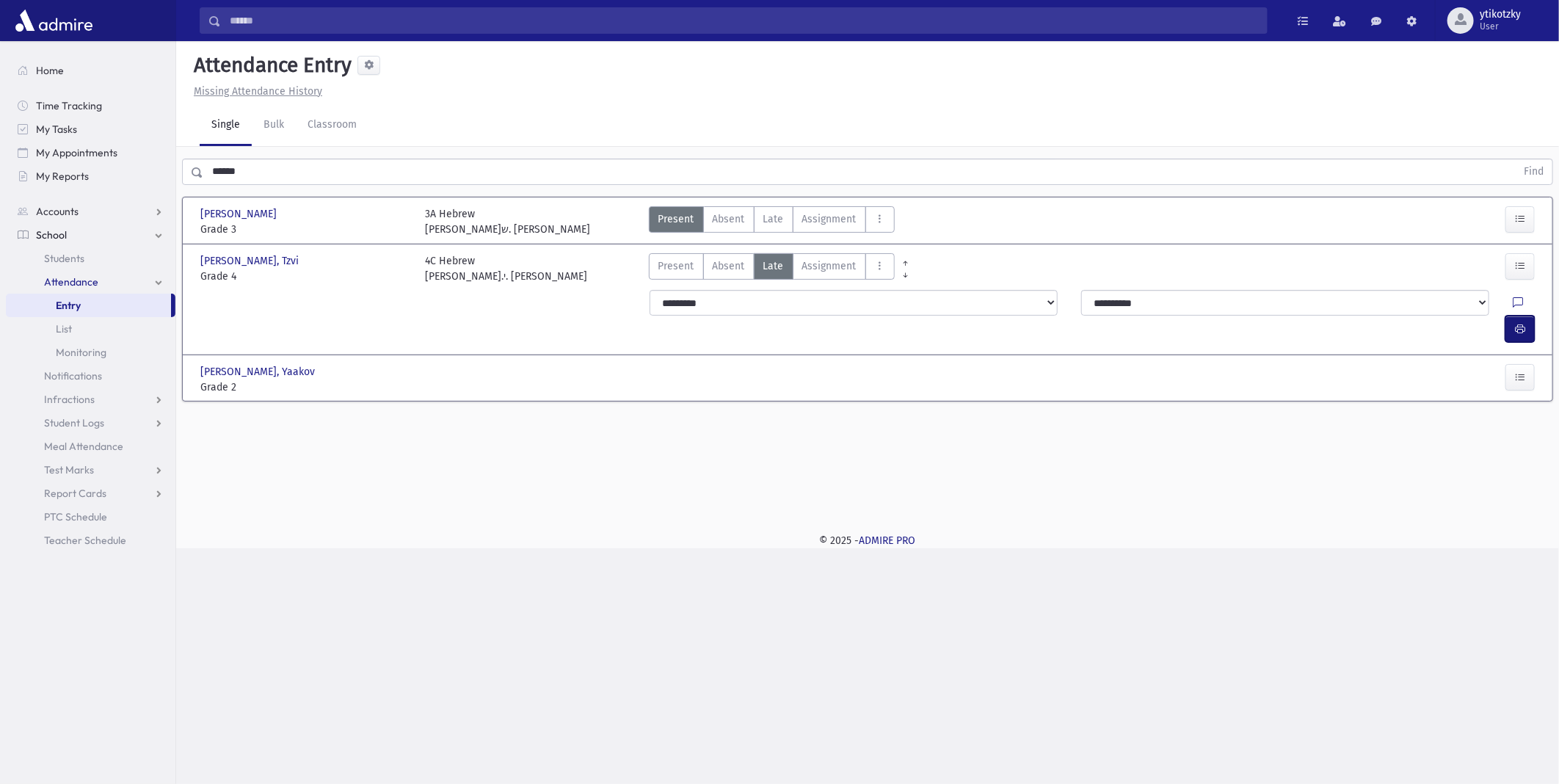
click at [1521, 323] on icon "button" at bounding box center [1521, 329] width 11 height 13
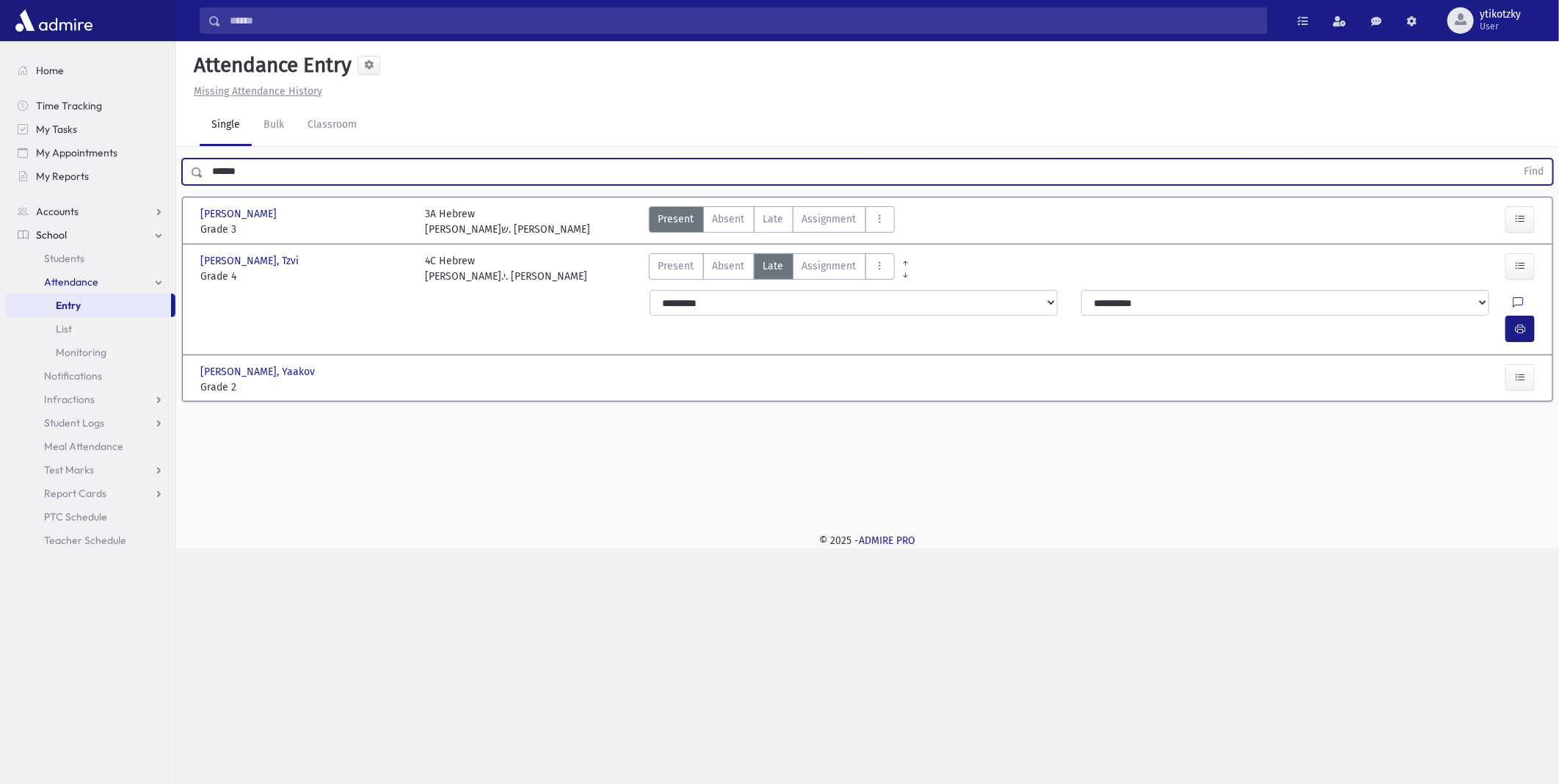
drag, startPoint x: 128, startPoint y: 177, endPoint x: 0, endPoint y: 191, distance: 128.8
click at [0, 191] on html "Search Results All Accounts Students" at bounding box center [780, 392] width 1559 height 784
click at [1517, 364] on button "button" at bounding box center [1520, 377] width 29 height 26
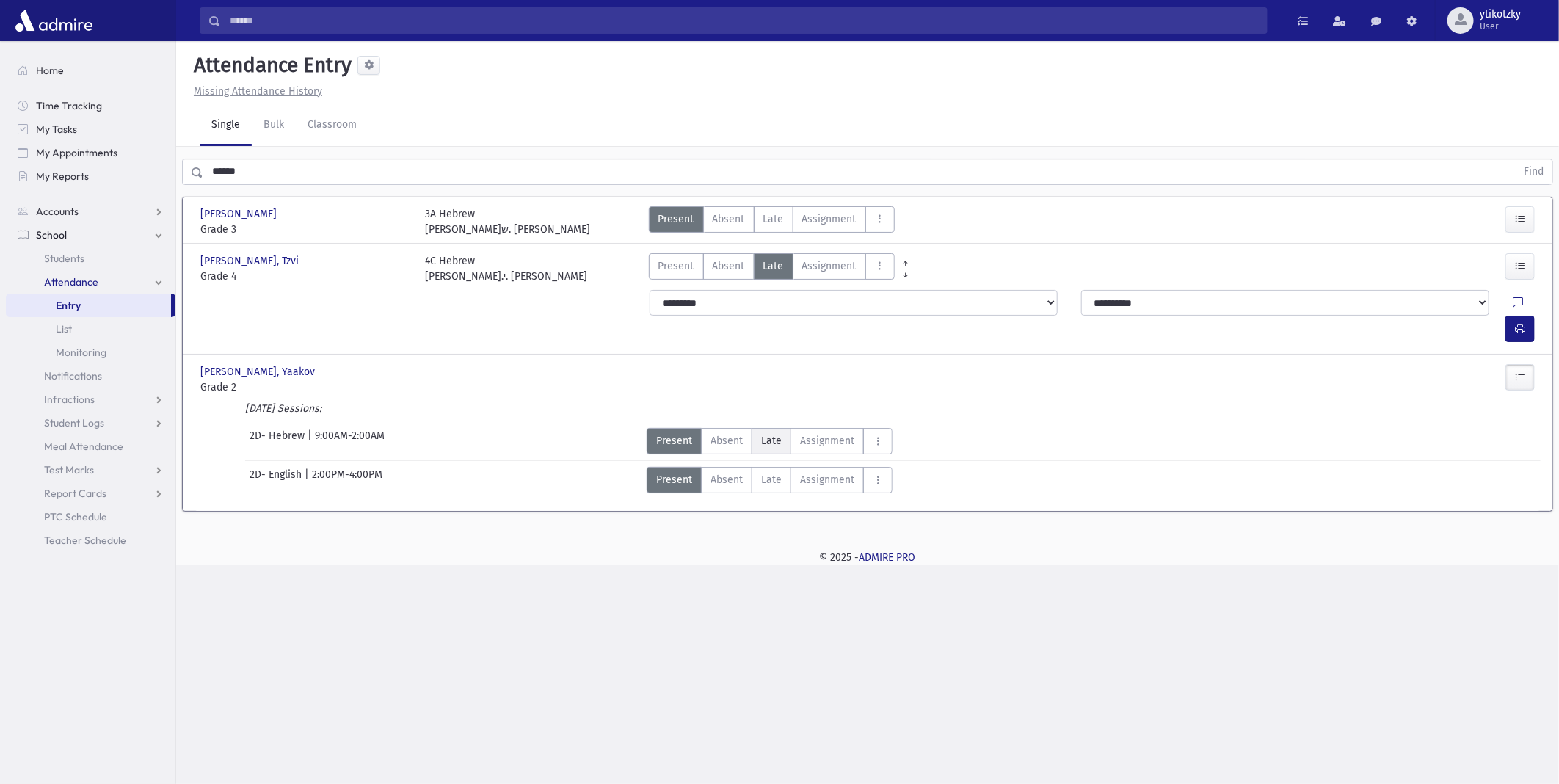
click at [774, 433] on span "Late" at bounding box center [771, 441] width 20 height 16
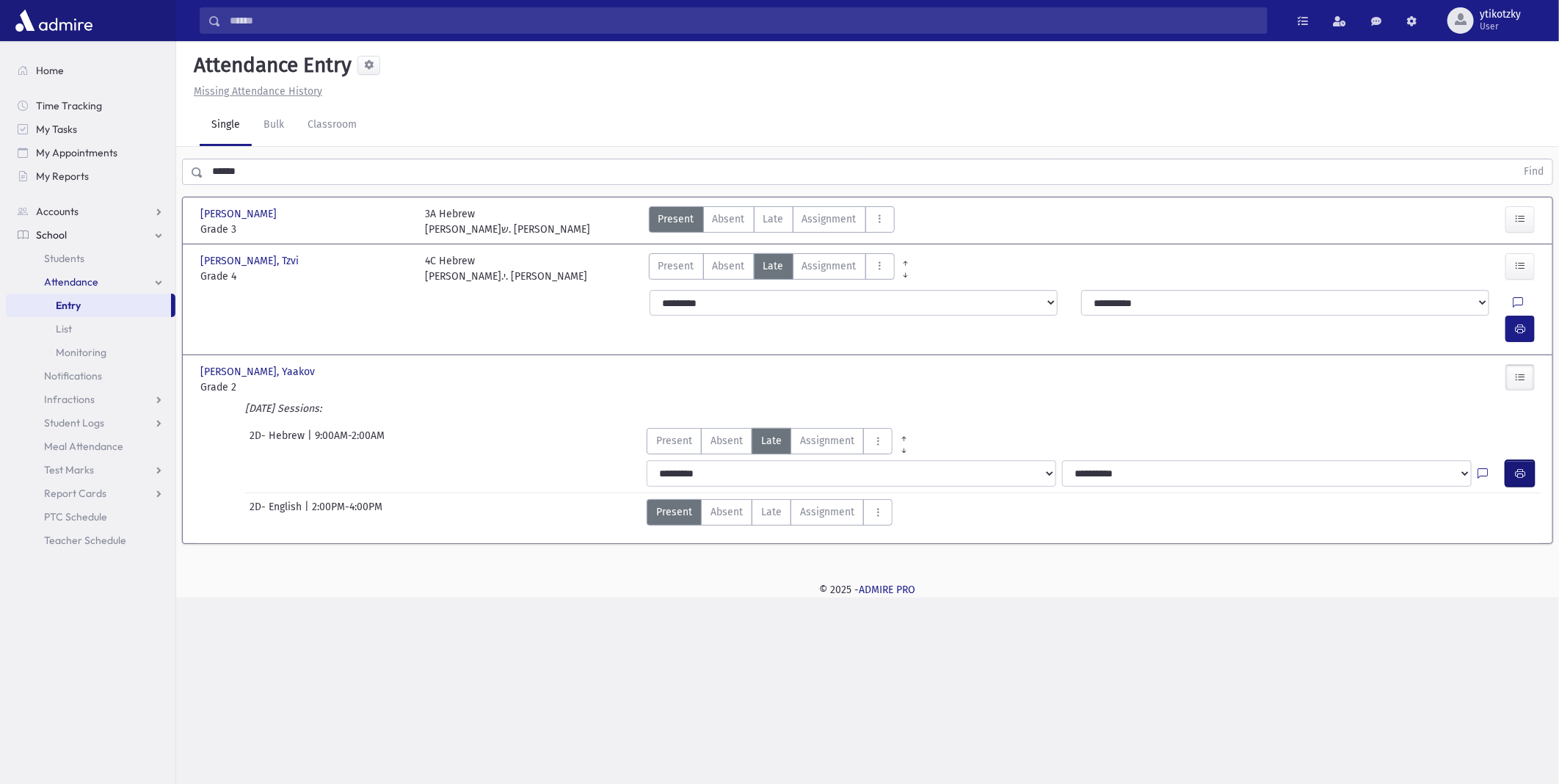
click at [1527, 460] on button "button" at bounding box center [1520, 473] width 29 height 26
drag, startPoint x: 794, startPoint y: 221, endPoint x: 768, endPoint y: 220, distance: 26.0
click at [794, 220] on label "Assignment Assignment" at bounding box center [830, 219] width 74 height 26
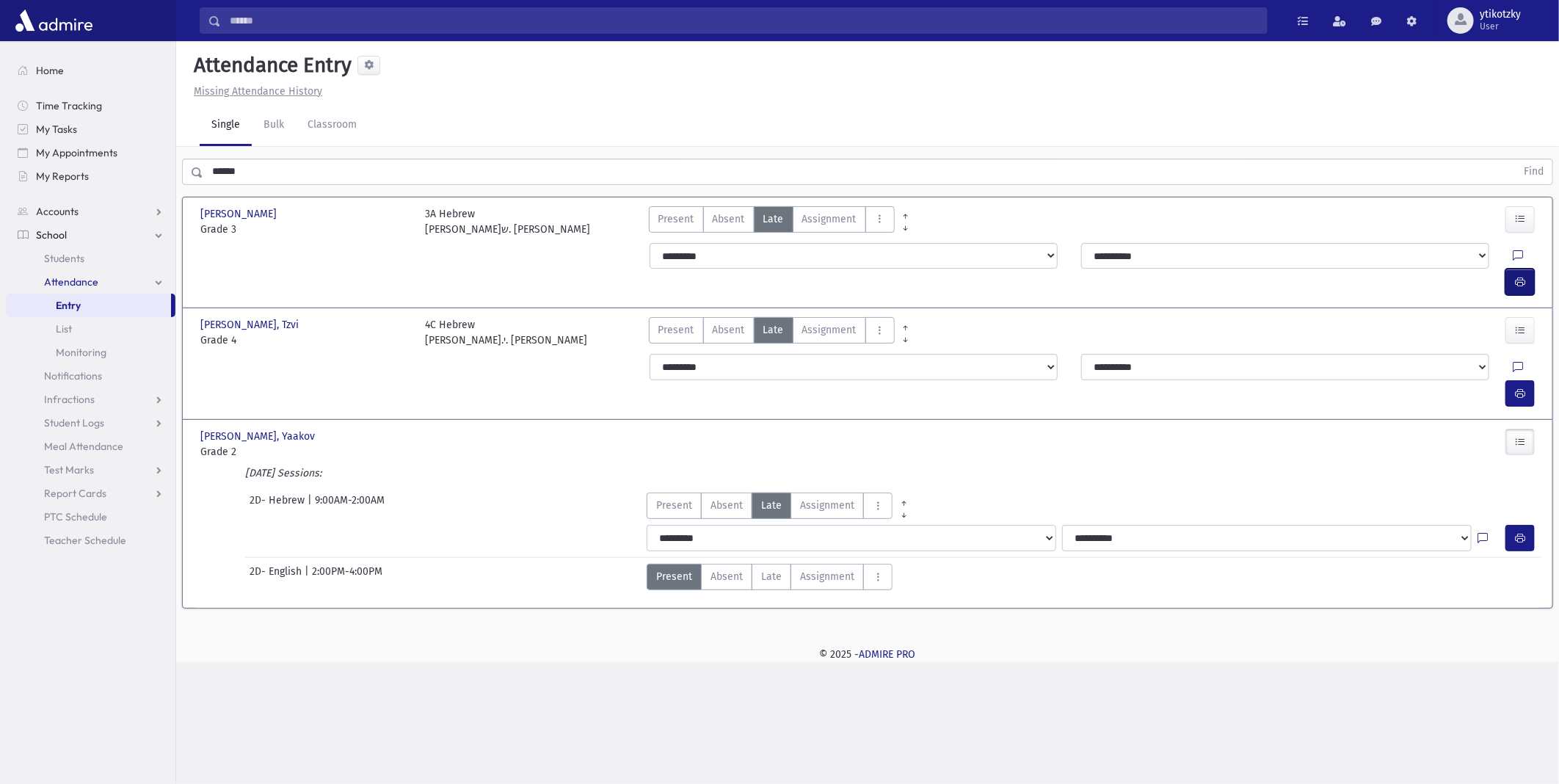
click at [1512, 269] on button "button" at bounding box center [1520, 282] width 29 height 26
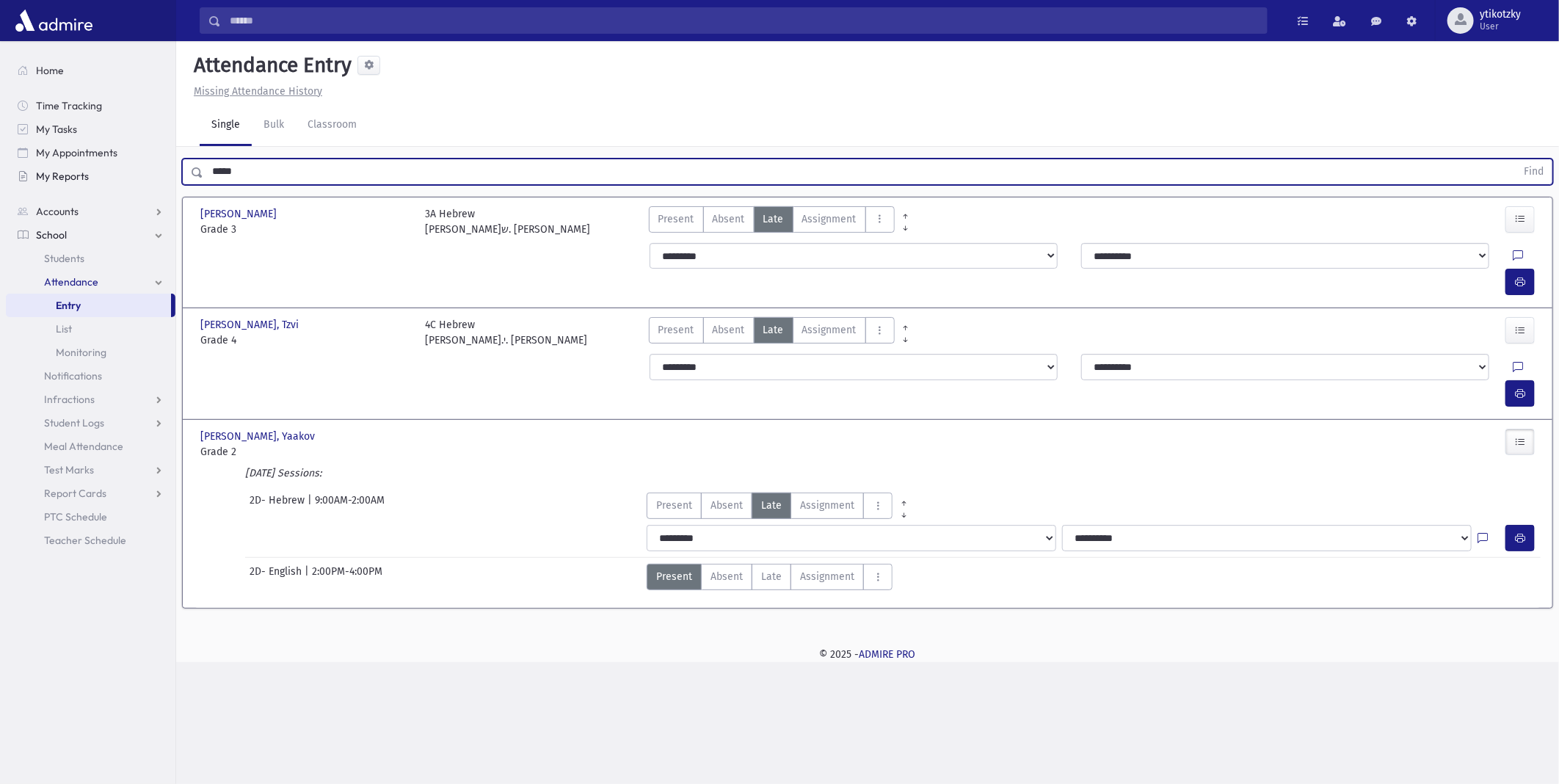
click at [1515, 159] on button "Find" at bounding box center [1534, 171] width 38 height 25
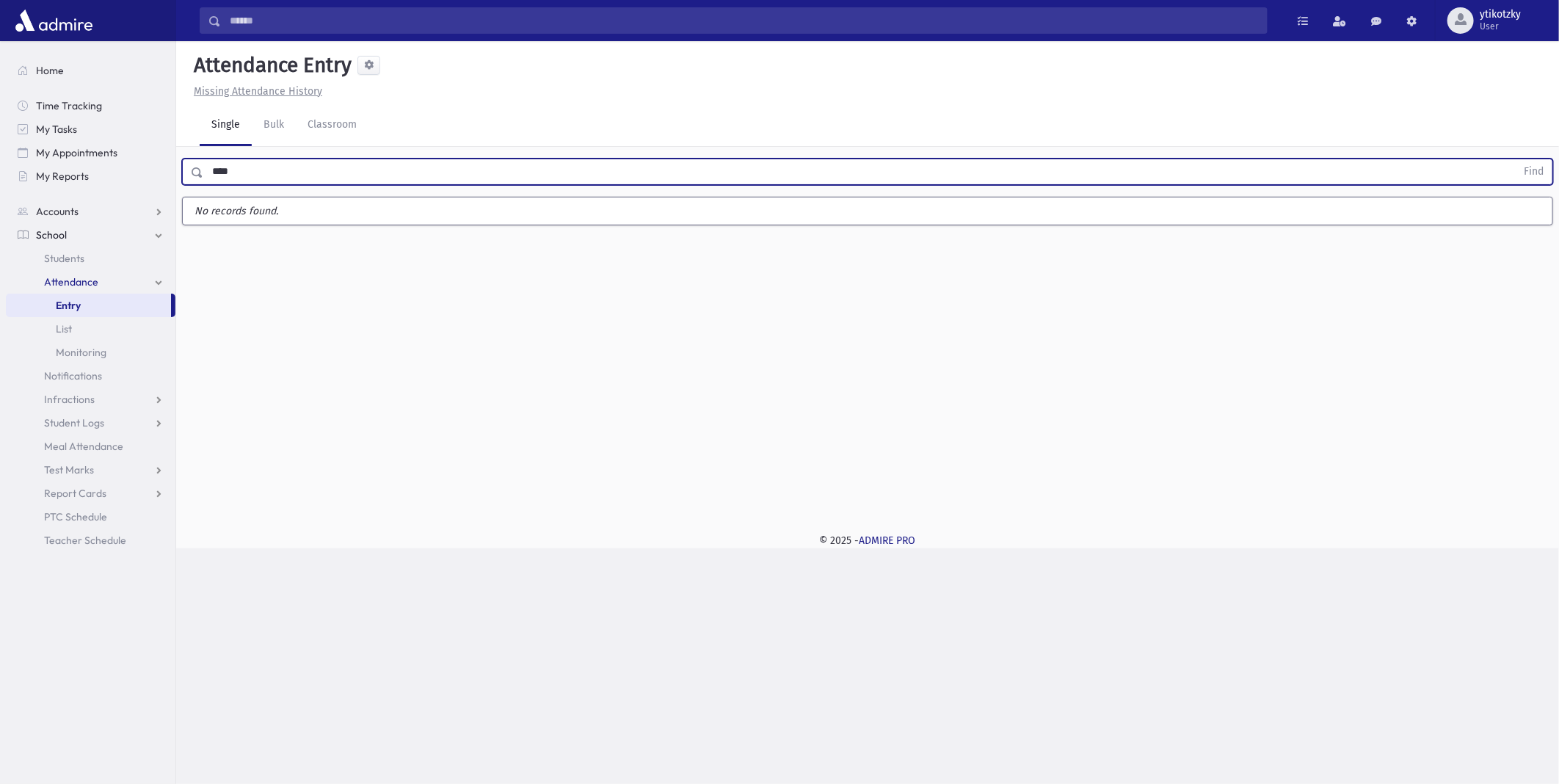
click at [1515, 159] on button "Find" at bounding box center [1534, 171] width 38 height 25
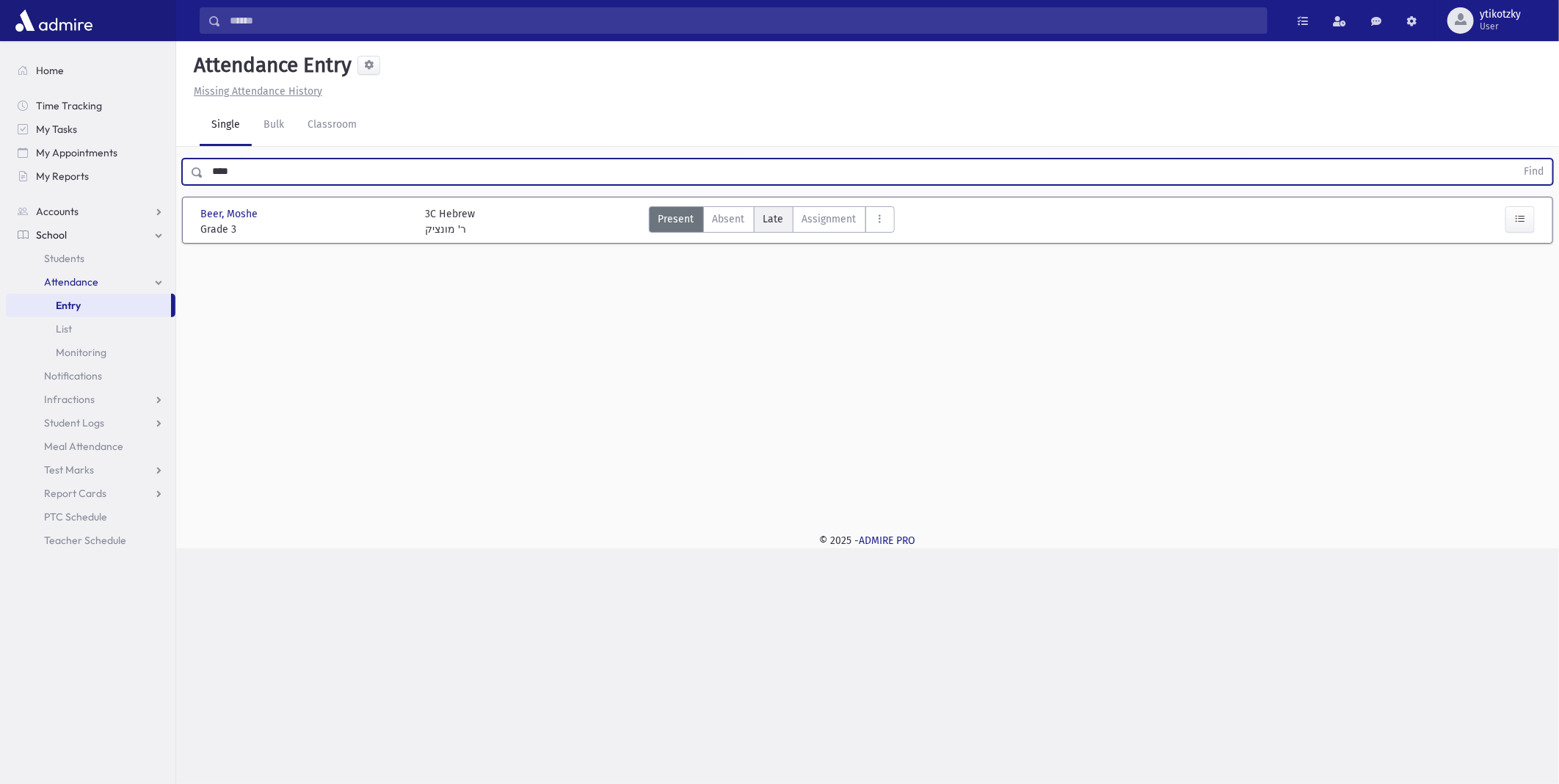
click at [772, 228] on label "Late Late" at bounding box center [773, 219] width 40 height 26
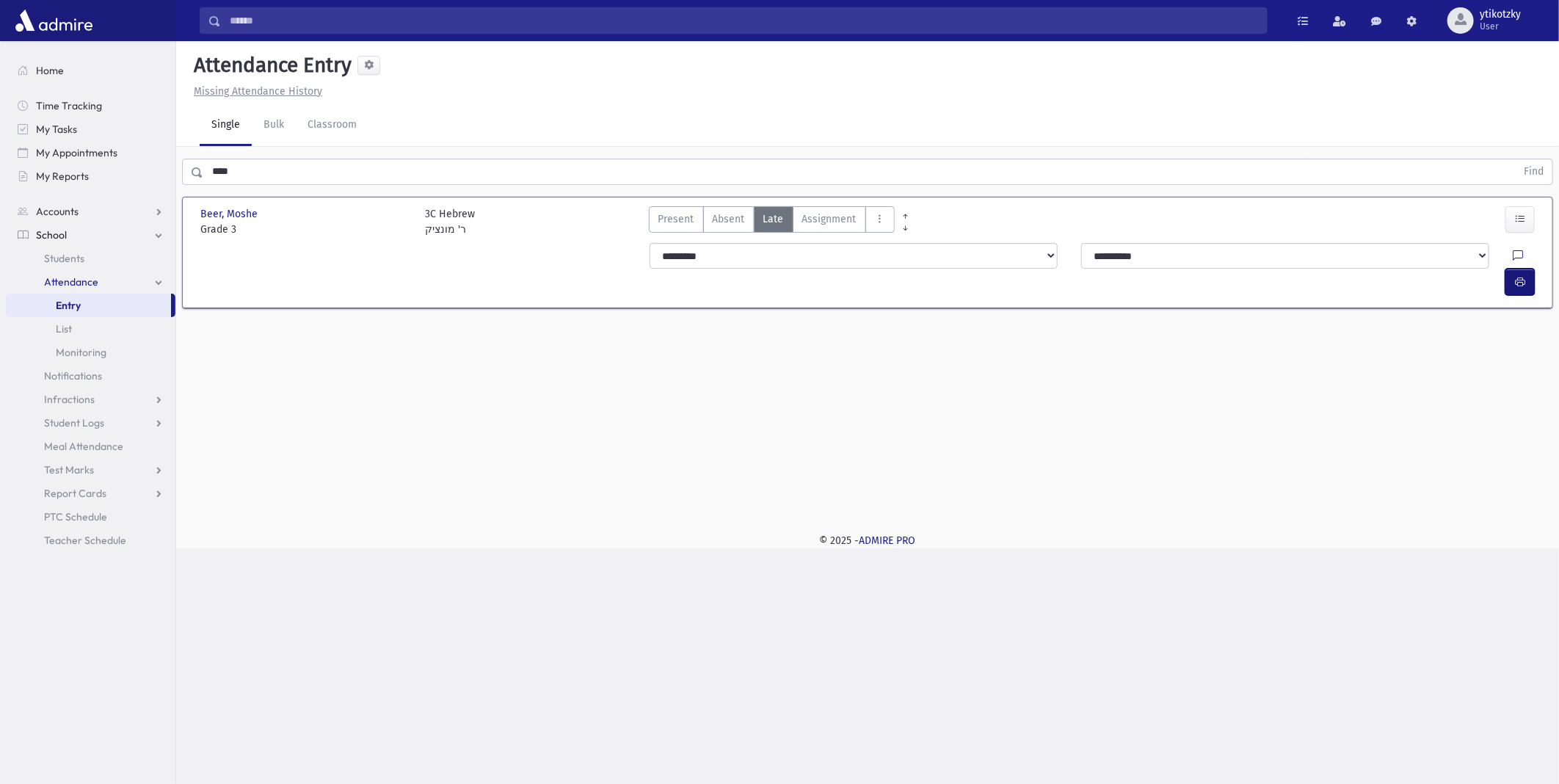
click at [1513, 269] on button "button" at bounding box center [1520, 282] width 29 height 26
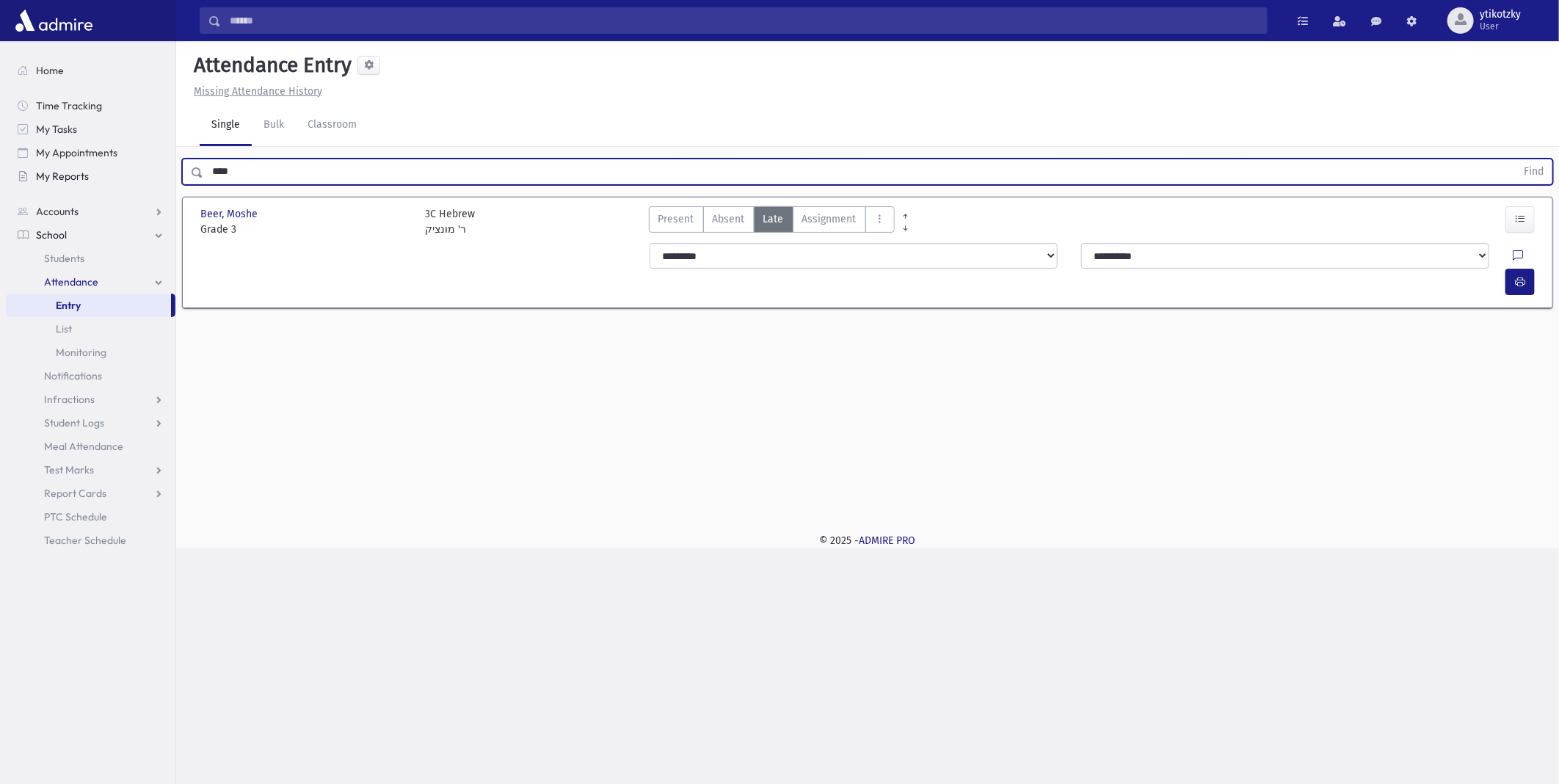
drag, startPoint x: 273, startPoint y: 171, endPoint x: 100, endPoint y: 172, distance: 173.0
click at [100, 172] on div "Search Results All Accounts" at bounding box center [780, 392] width 1559 height 784
click at [1515, 159] on button "Find" at bounding box center [1534, 171] width 38 height 25
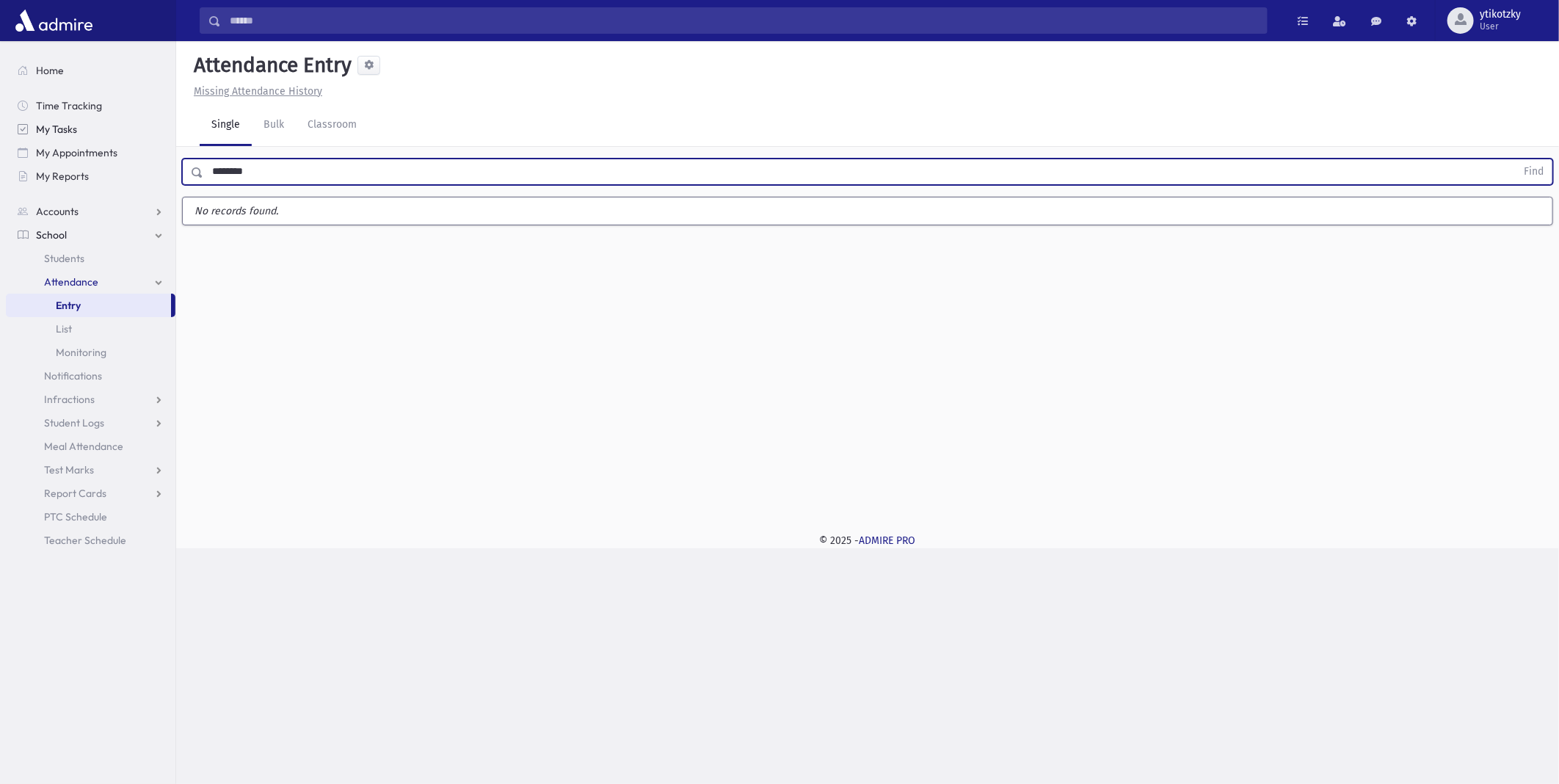
click at [1515, 159] on button "Find" at bounding box center [1534, 171] width 38 height 25
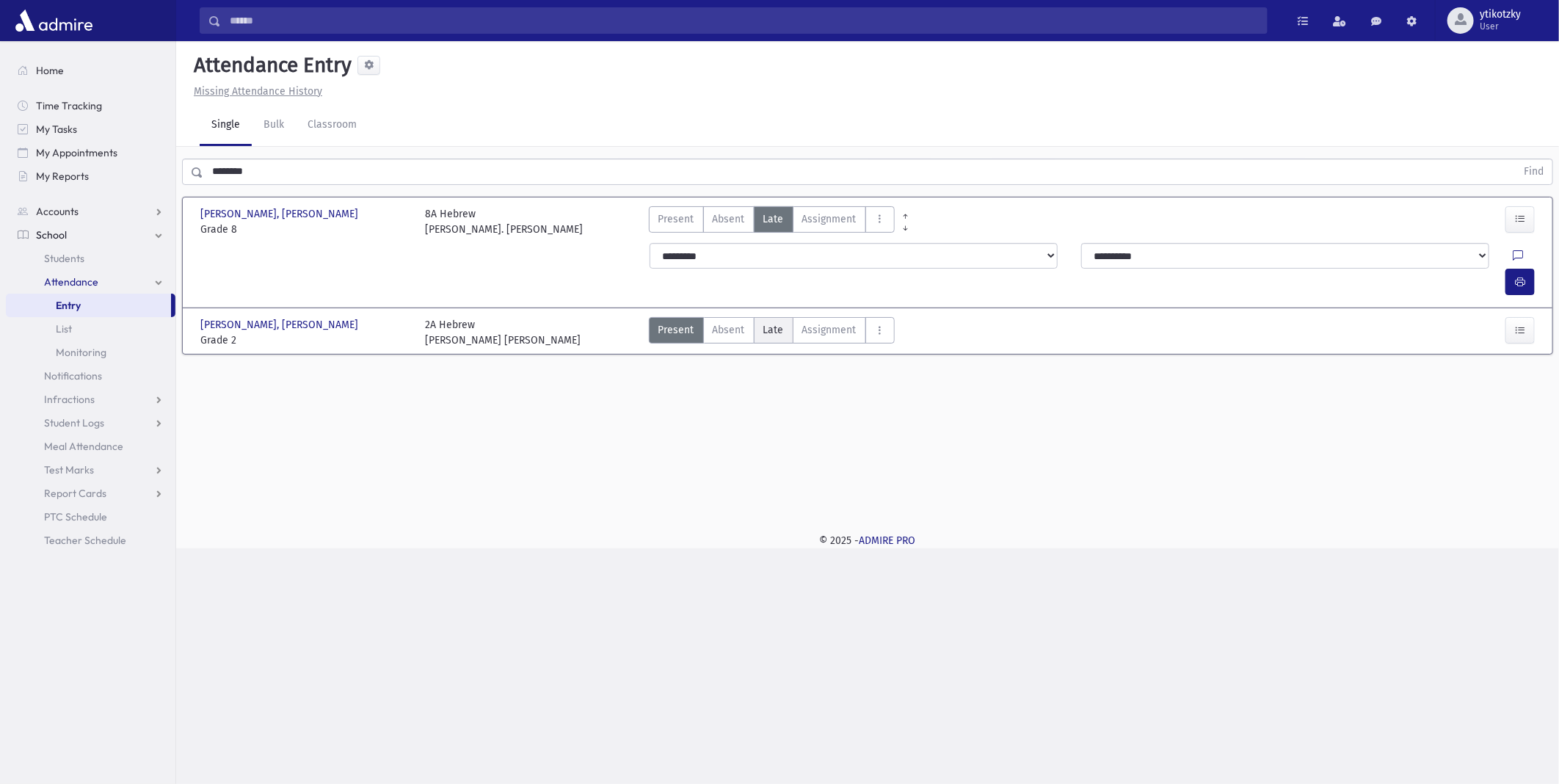
click at [759, 317] on label "Late Late" at bounding box center [773, 330] width 40 height 26
click at [1517, 380] on button "button" at bounding box center [1520, 393] width 29 height 26
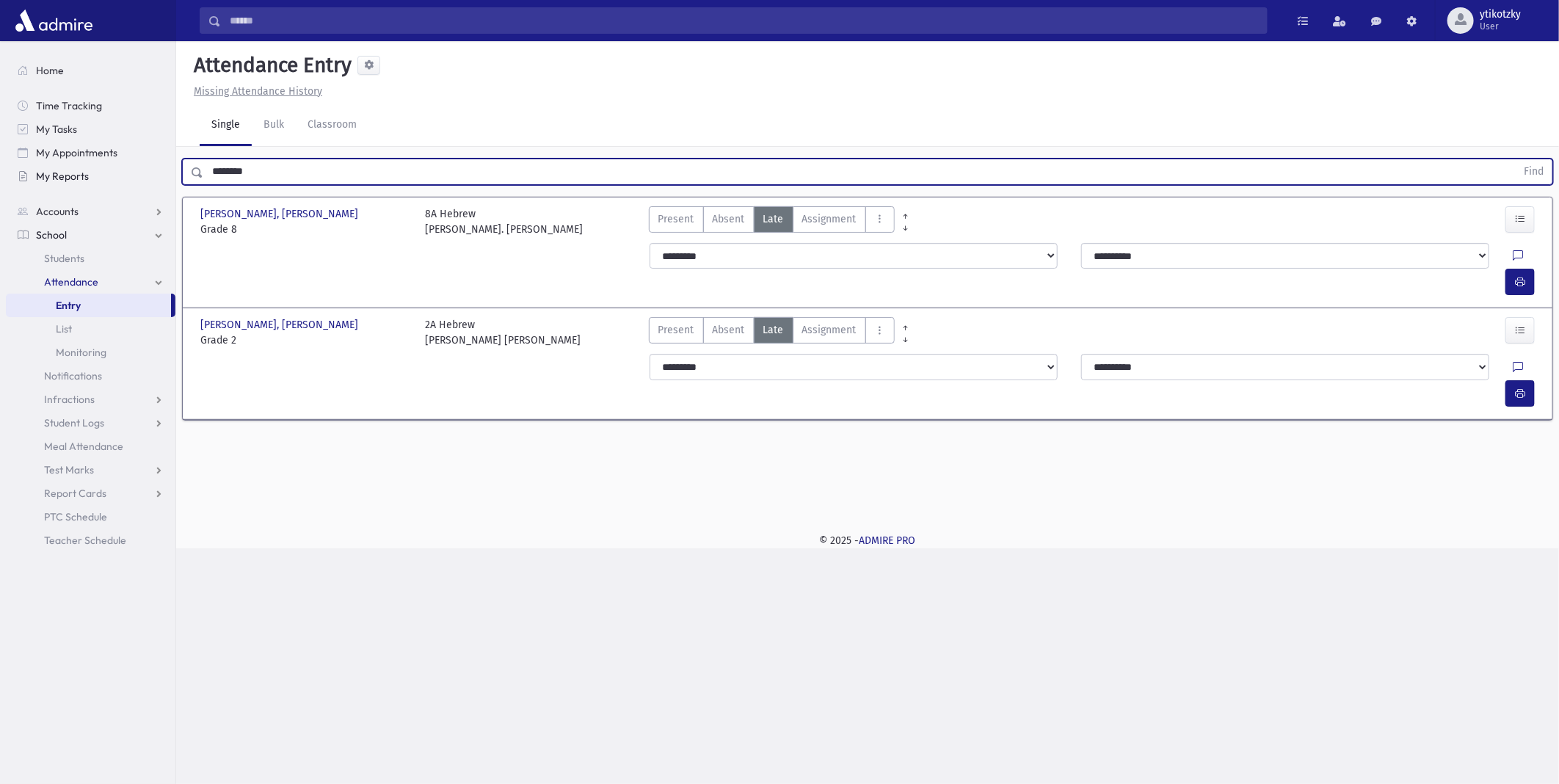
drag, startPoint x: 376, startPoint y: 181, endPoint x: 61, endPoint y: 178, distance: 315.0
click at [62, 178] on div "Search Results All Accounts" at bounding box center [780, 392] width 1559 height 784
click at [1515, 159] on button "Find" at bounding box center [1534, 171] width 38 height 25
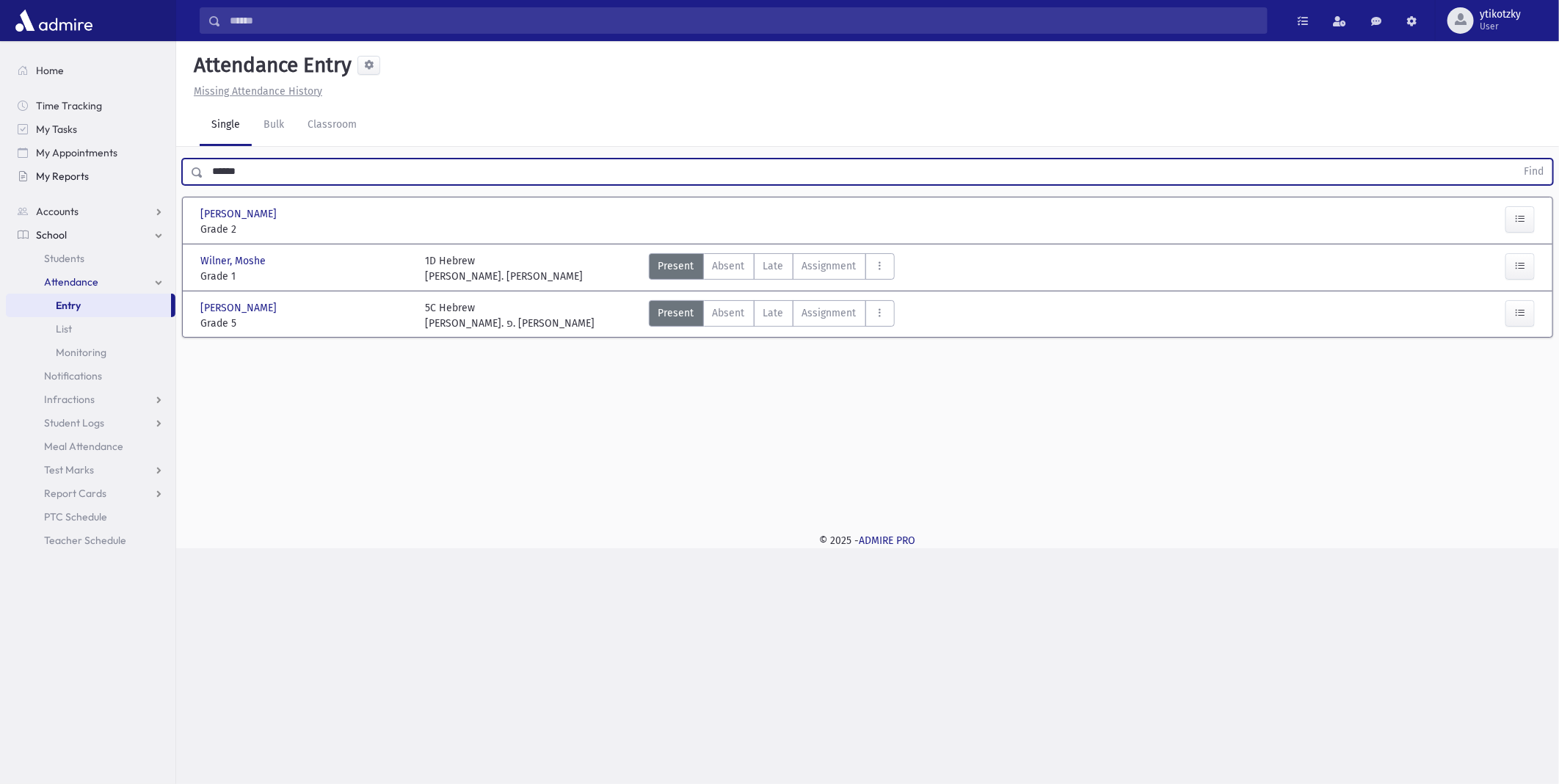
drag, startPoint x: 273, startPoint y: 173, endPoint x: 103, endPoint y: 173, distance: 170.0
click at [103, 173] on div "Search Results All Accounts" at bounding box center [780, 392] width 1559 height 784
type input "*"
type input "********"
click at [1515, 159] on button "Find" at bounding box center [1534, 171] width 38 height 25
